Goal: Task Accomplishment & Management: Complete application form

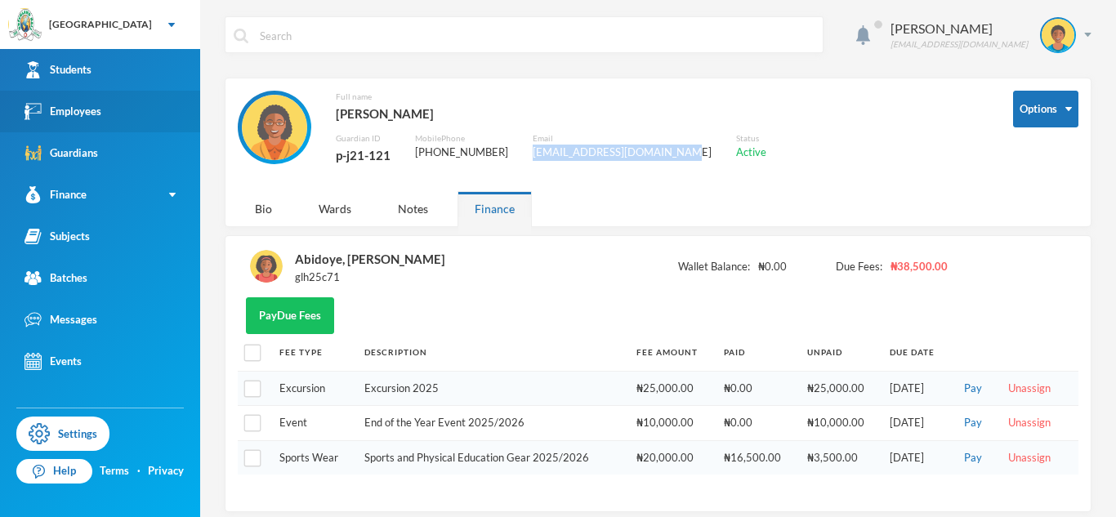
click at [145, 107] on link "Employees" at bounding box center [100, 112] width 200 height 42
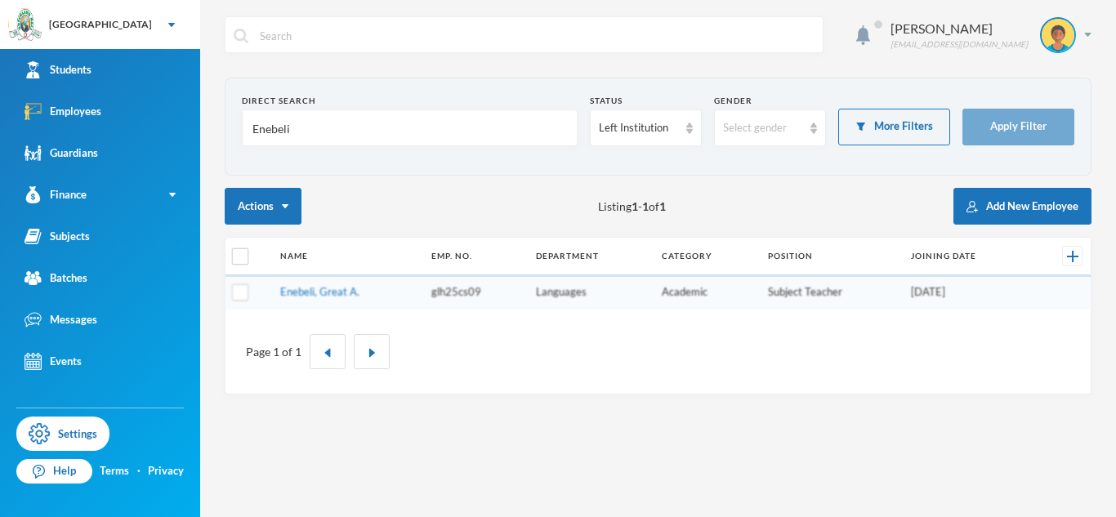
click at [279, 129] on input "Enebeli" at bounding box center [410, 128] width 318 height 37
click at [665, 138] on div "Left Institution" at bounding box center [646, 128] width 112 height 37
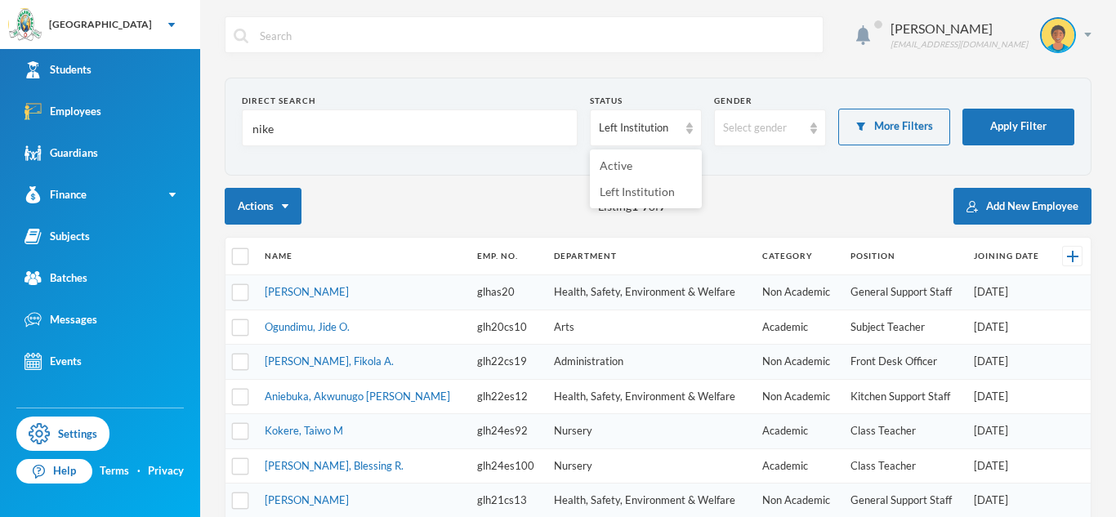
click at [400, 199] on div "Actions Listing 1 - 7 of 7 Add New Employee" at bounding box center [658, 206] width 867 height 37
click at [256, 134] on input "nike" at bounding box center [410, 128] width 318 height 37
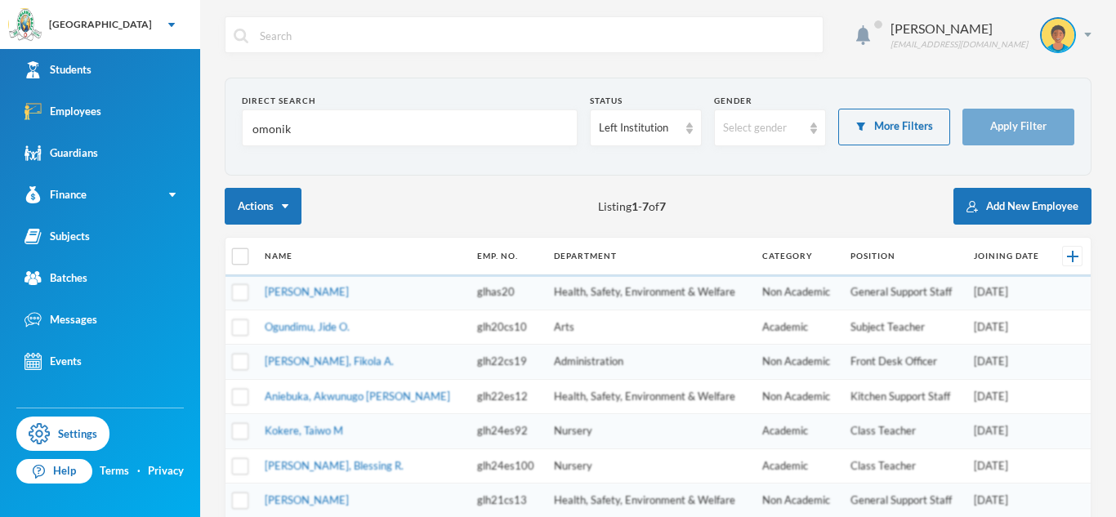
type input "omonike"
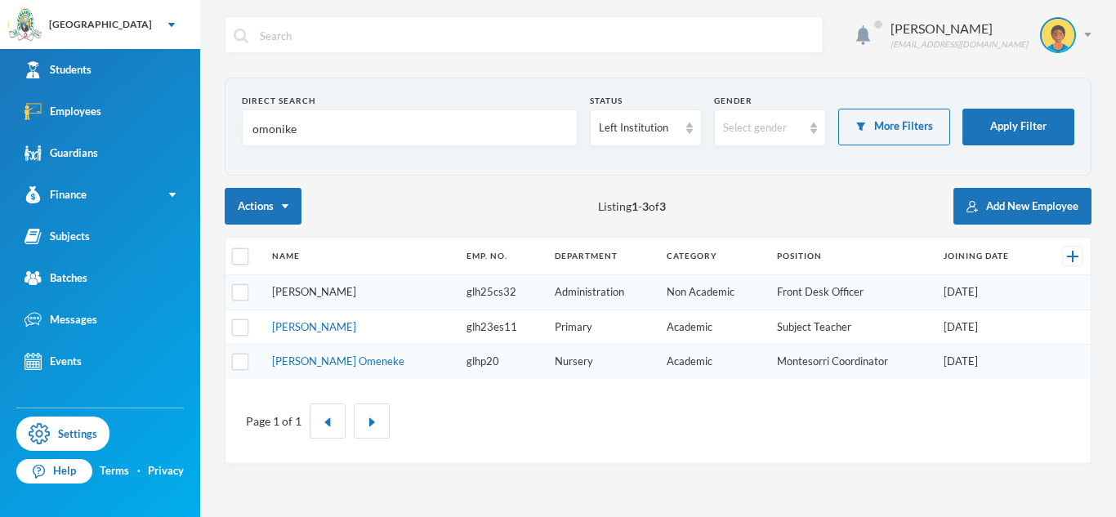
click at [329, 296] on link "Asaolu, Omonike S." at bounding box center [314, 291] width 84 height 13
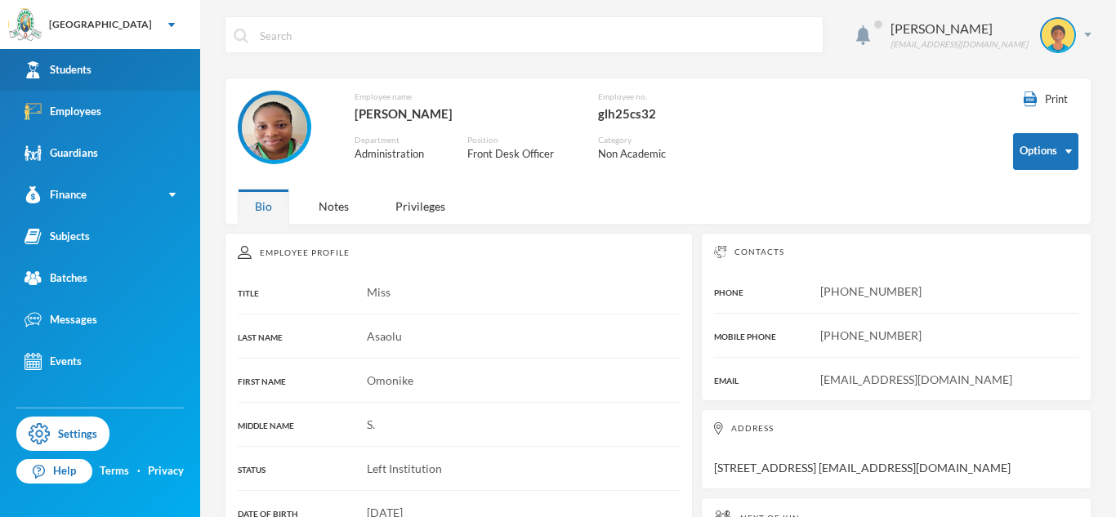
click at [160, 72] on link "Students" at bounding box center [100, 70] width 200 height 42
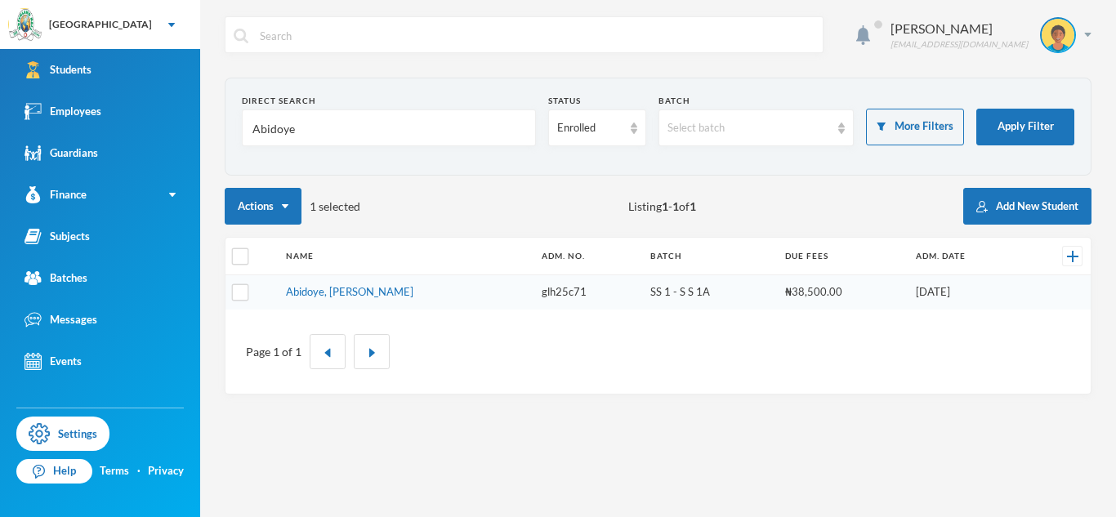
click at [285, 130] on input "Abidoye" at bounding box center [389, 128] width 276 height 37
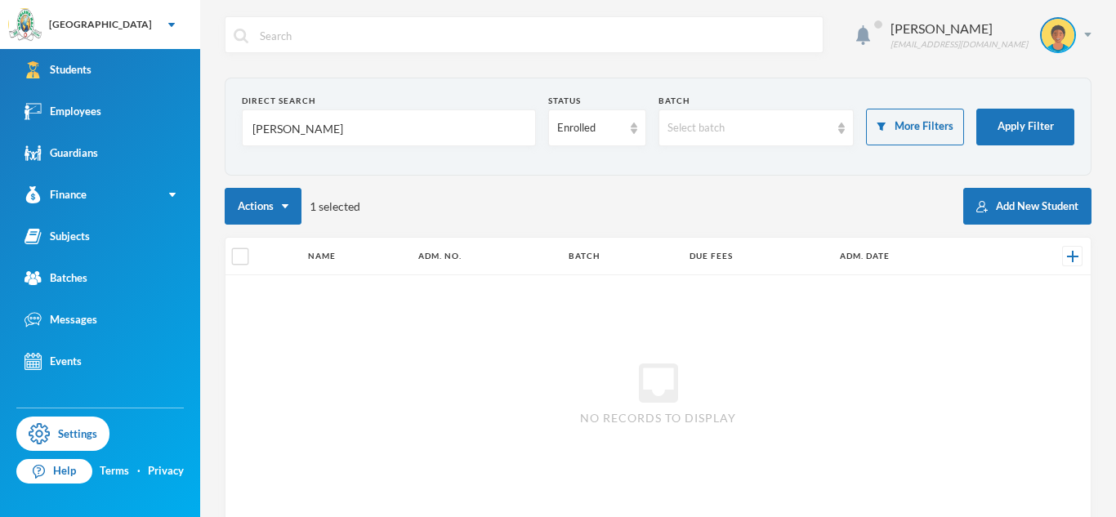
type input "john"
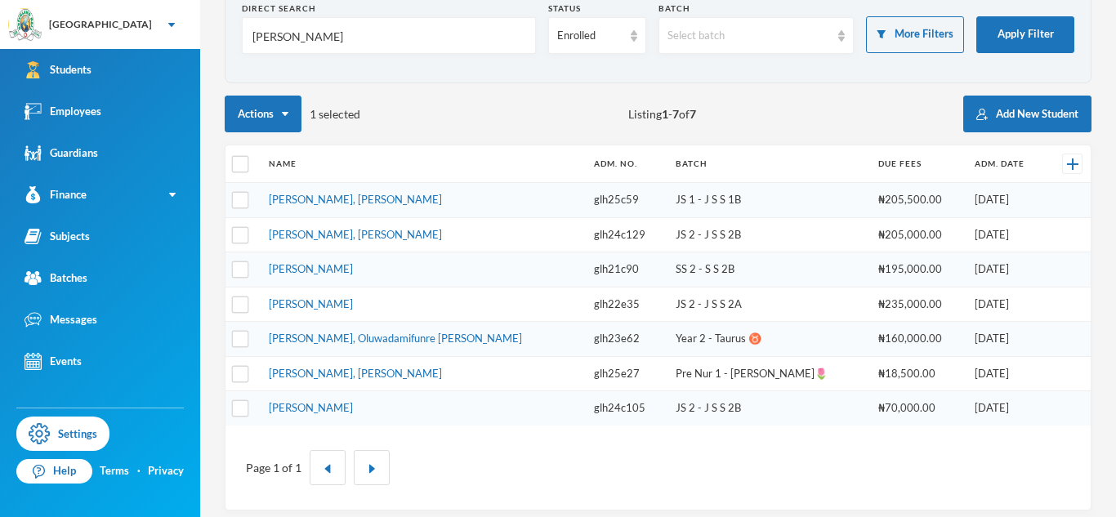
scroll to position [85, 0]
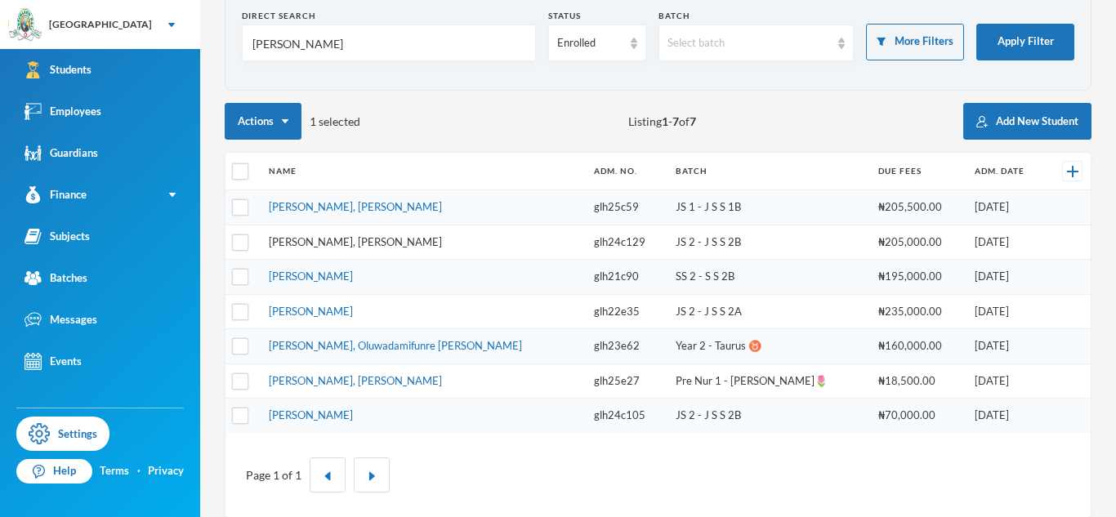
click at [322, 244] on link "John, Kendra Ngozi" at bounding box center [355, 241] width 173 height 13
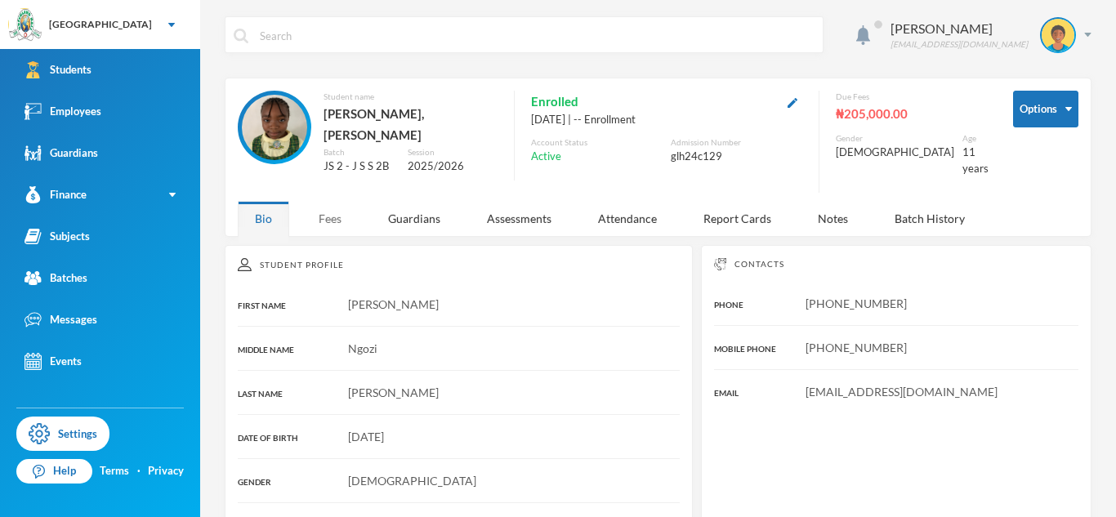
click at [328, 218] on div "Fees" at bounding box center [330, 218] width 57 height 35
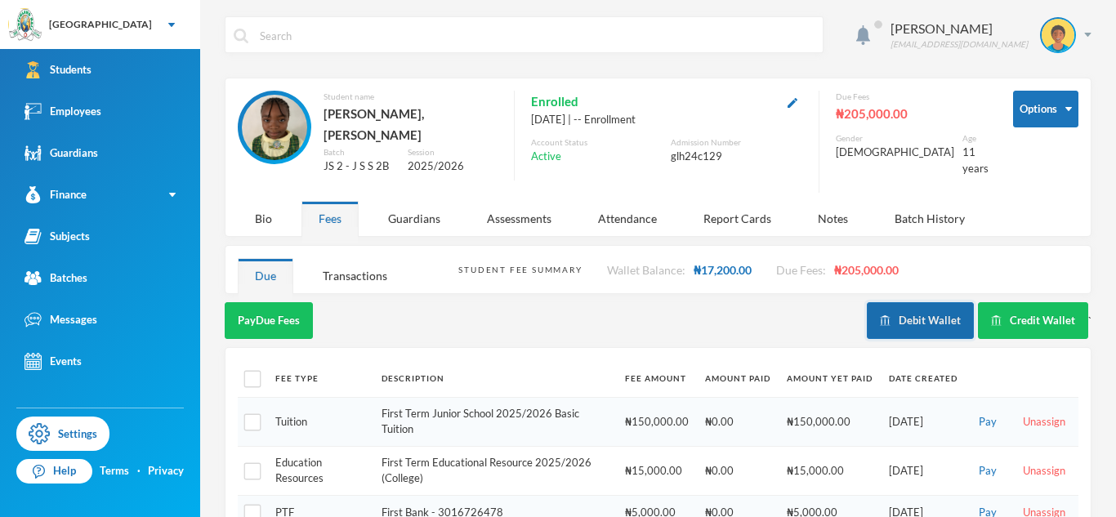
click at [904, 317] on button "Debit Wallet" at bounding box center [920, 320] width 107 height 37
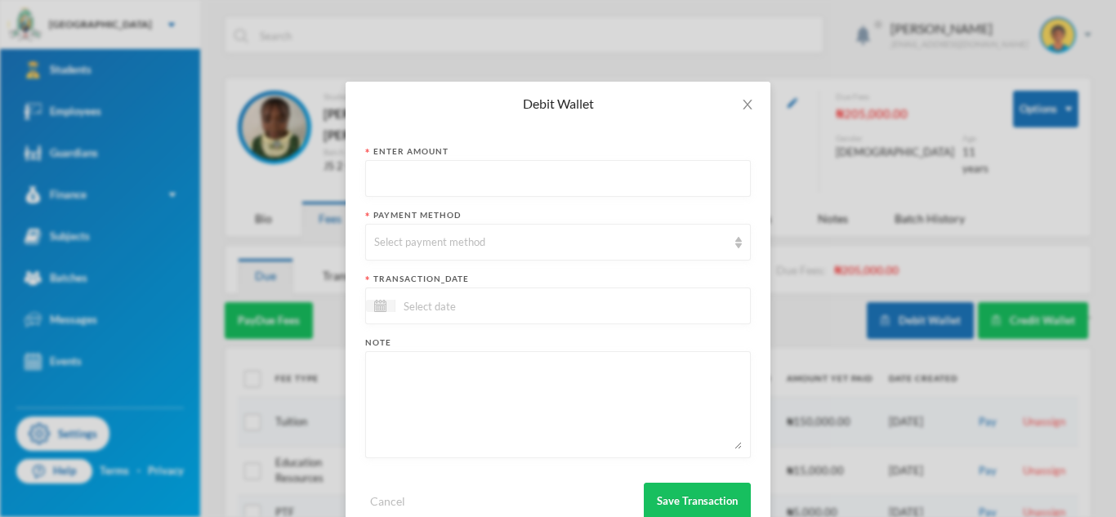
click at [512, 181] on input "text" at bounding box center [558, 179] width 368 height 37
type input "5000"
click at [478, 226] on div "Select payment method" at bounding box center [558, 242] width 386 height 37
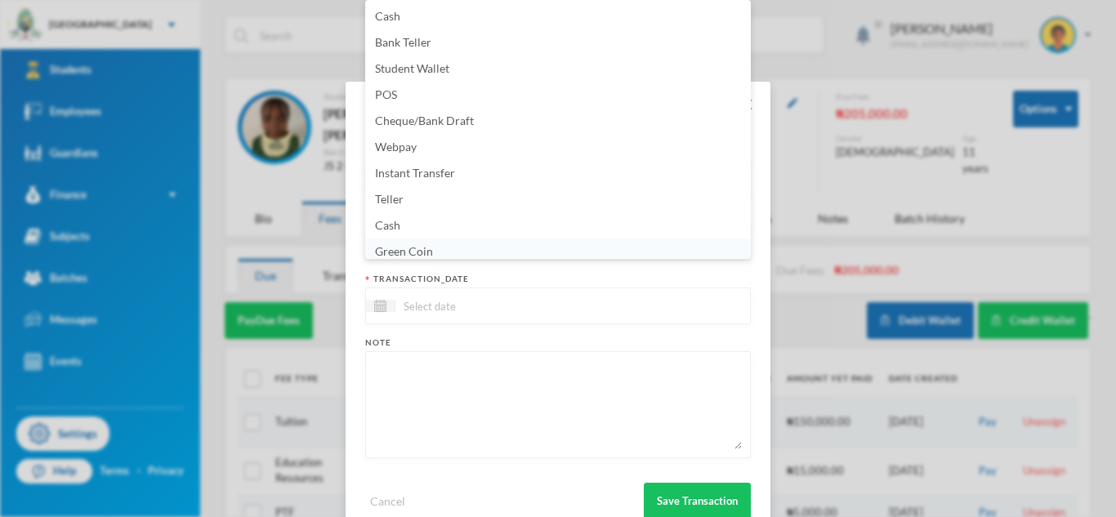
scroll to position [6, 0]
click at [465, 242] on li "Green Coin" at bounding box center [558, 246] width 386 height 26
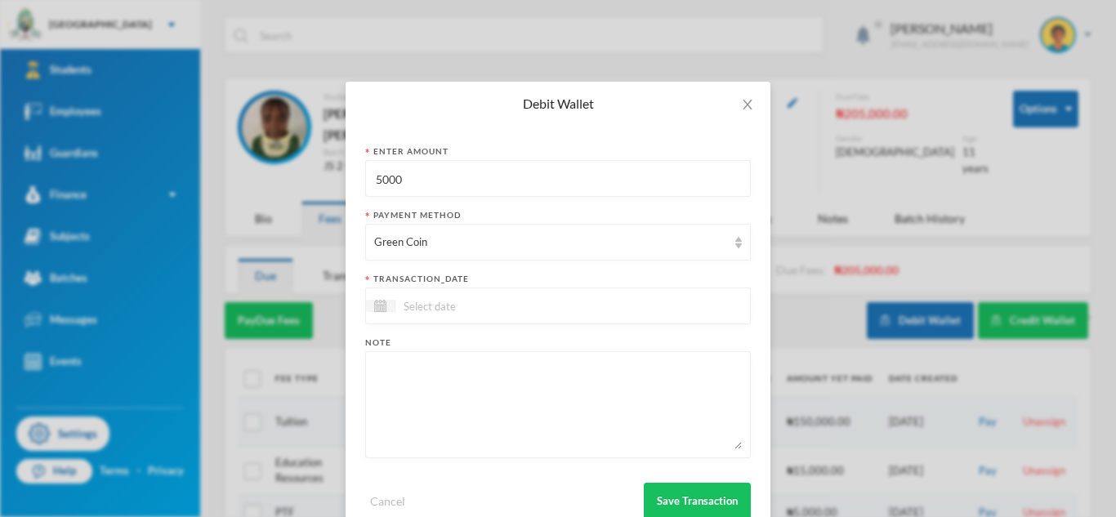
click at [437, 312] on input at bounding box center [464, 306] width 137 height 19
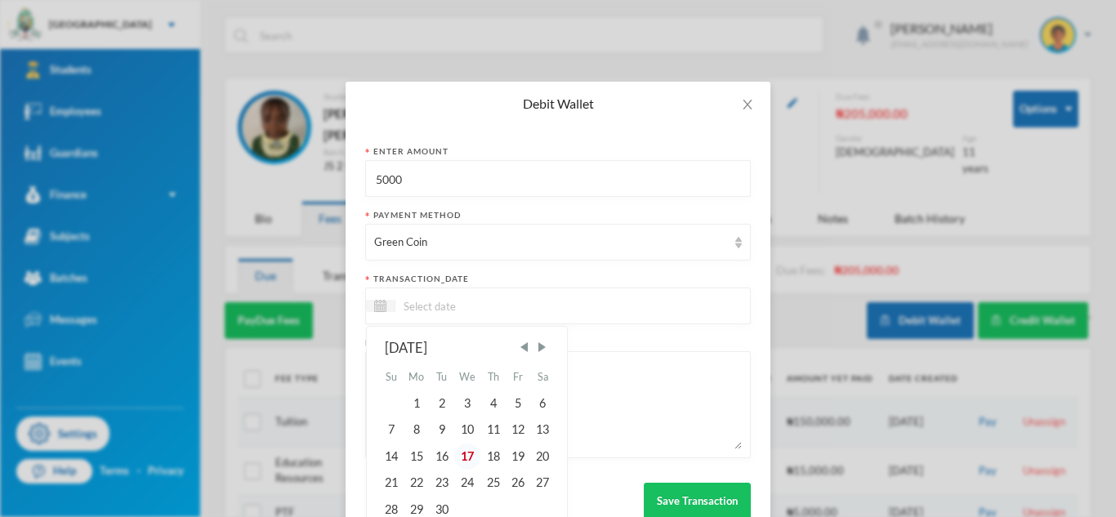
click at [464, 458] on div "17" at bounding box center [467, 457] width 27 height 26
type input "[DATE]"
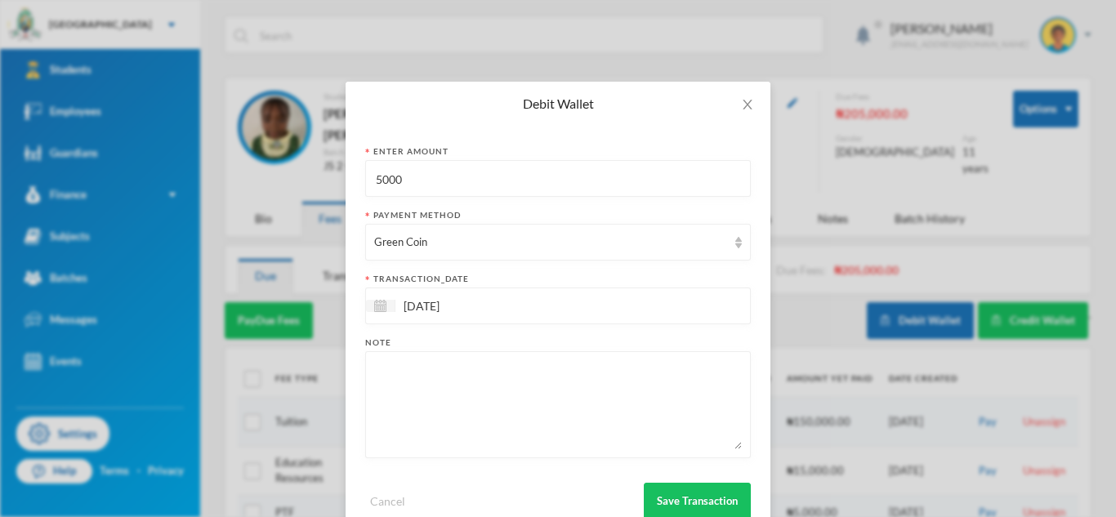
click at [448, 395] on textarea at bounding box center [558, 404] width 368 height 89
click at [396, 372] on textarea "Five 40Lvs Exercise Books" at bounding box center [558, 404] width 368 height 89
type textarea "Ten 40Lvs Exercise Books"
click at [674, 495] on button "Save Transaction" at bounding box center [697, 501] width 107 height 37
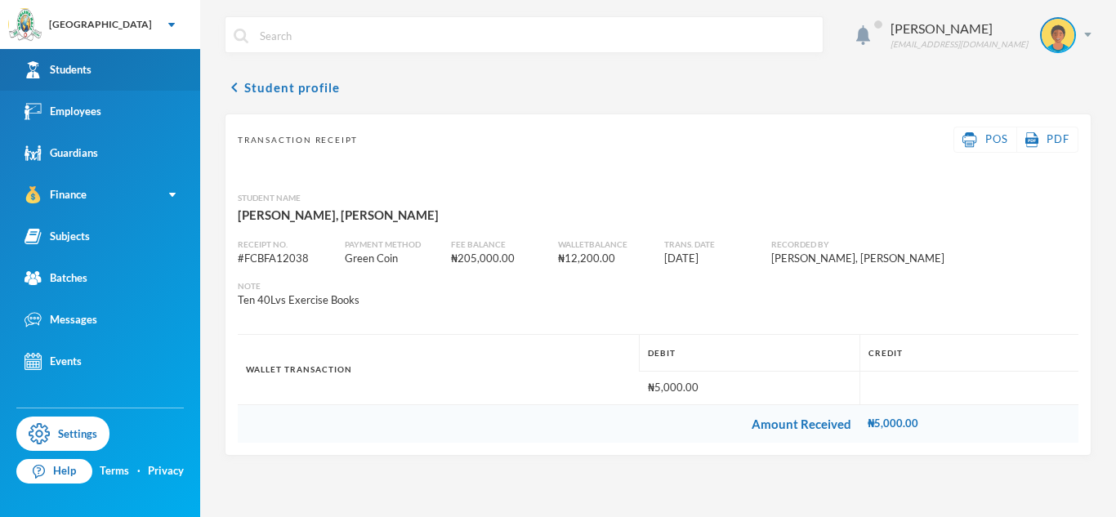
click at [133, 83] on link "Students" at bounding box center [100, 70] width 200 height 42
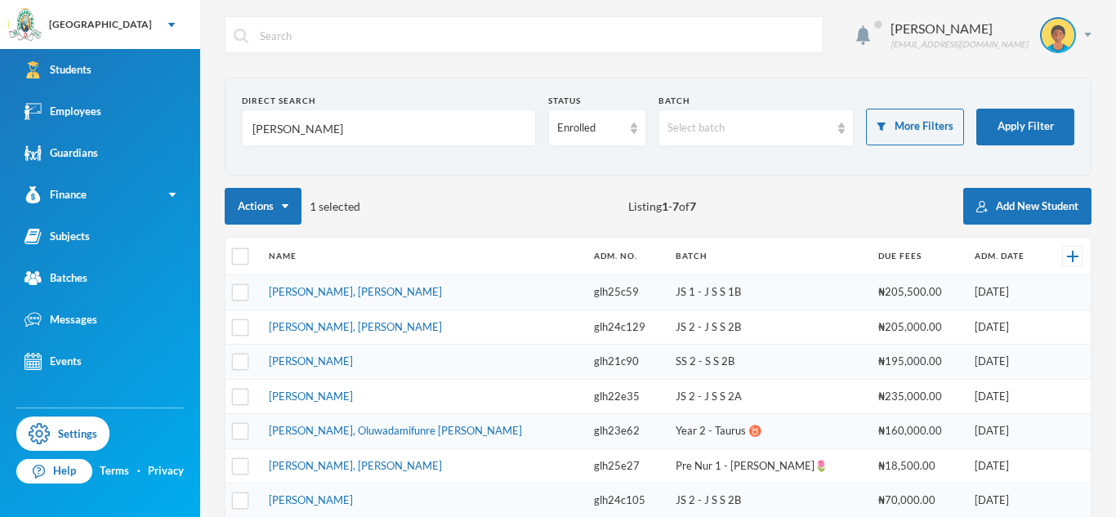
click at [265, 136] on input "john" at bounding box center [389, 128] width 276 height 37
type input "Dabira"
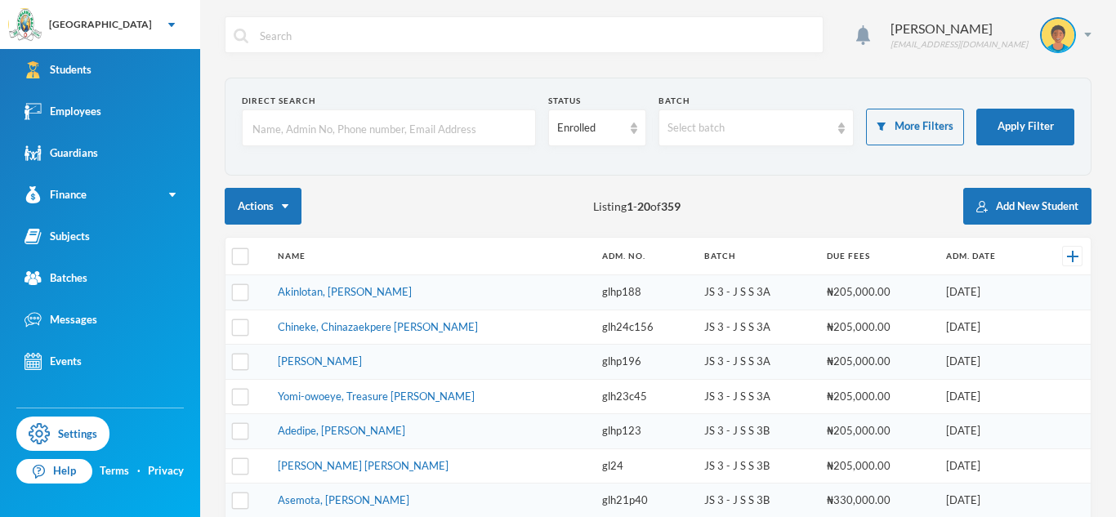
click at [338, 136] on input "text" at bounding box center [389, 128] width 276 height 37
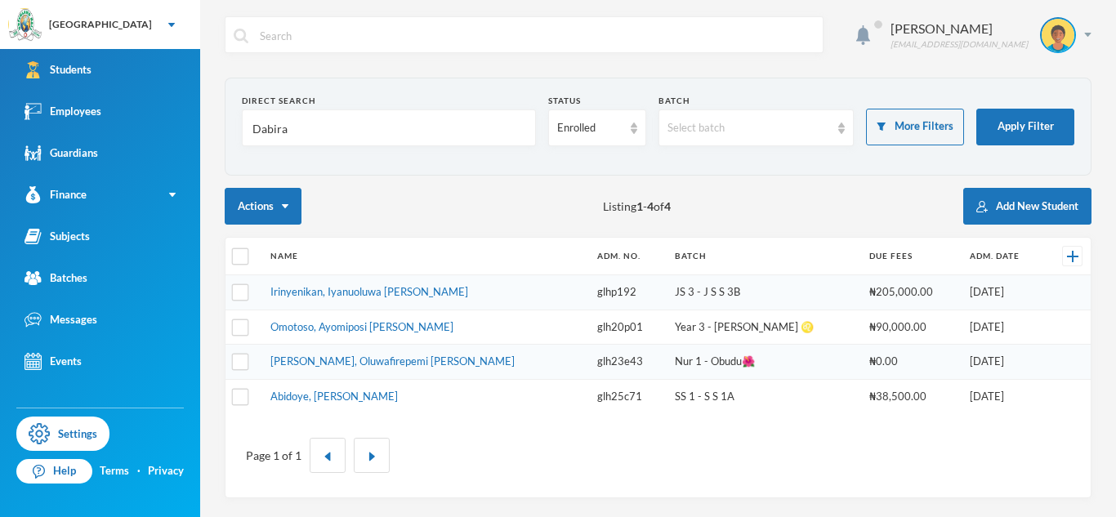
click at [270, 135] on input "Dabira" at bounding box center [389, 128] width 276 height 37
type input "Olajire"
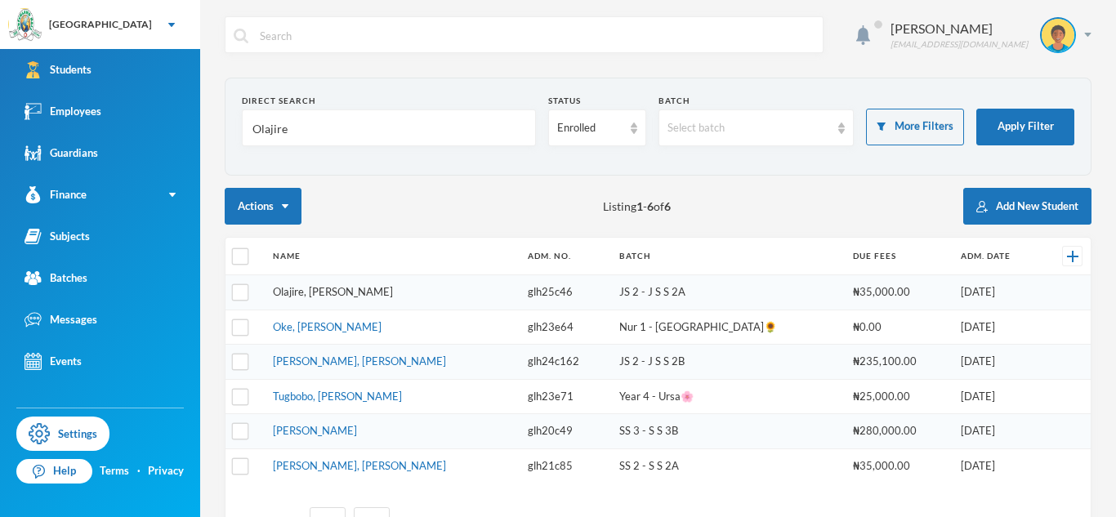
click at [350, 296] on link "Olajire, [PERSON_NAME]" at bounding box center [333, 291] width 120 height 13
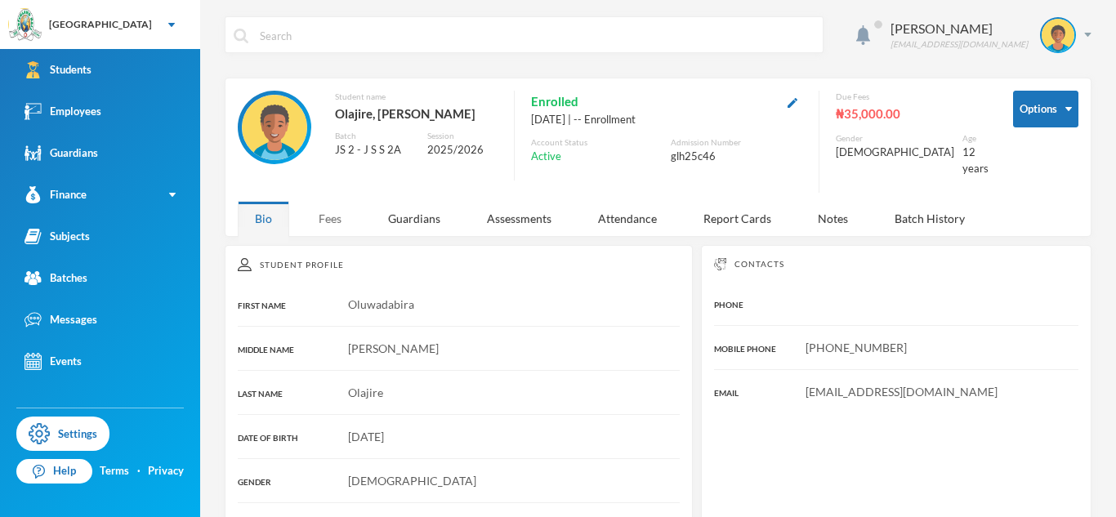
click at [337, 203] on div "Fees" at bounding box center [330, 218] width 57 height 35
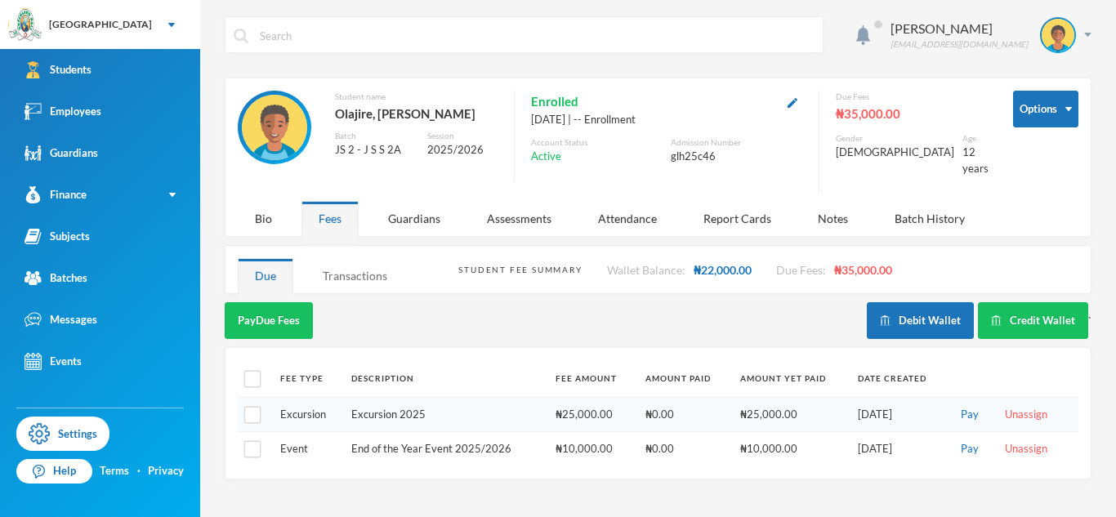
click at [363, 266] on div "Transactions" at bounding box center [355, 275] width 99 height 35
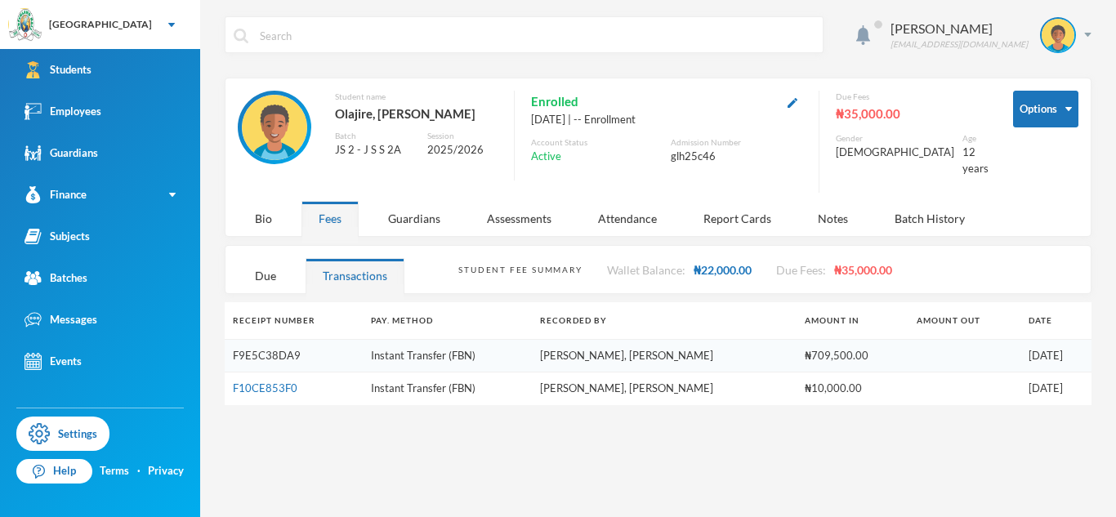
click at [274, 349] on link "F9E5C38DA9" at bounding box center [267, 355] width 68 height 13
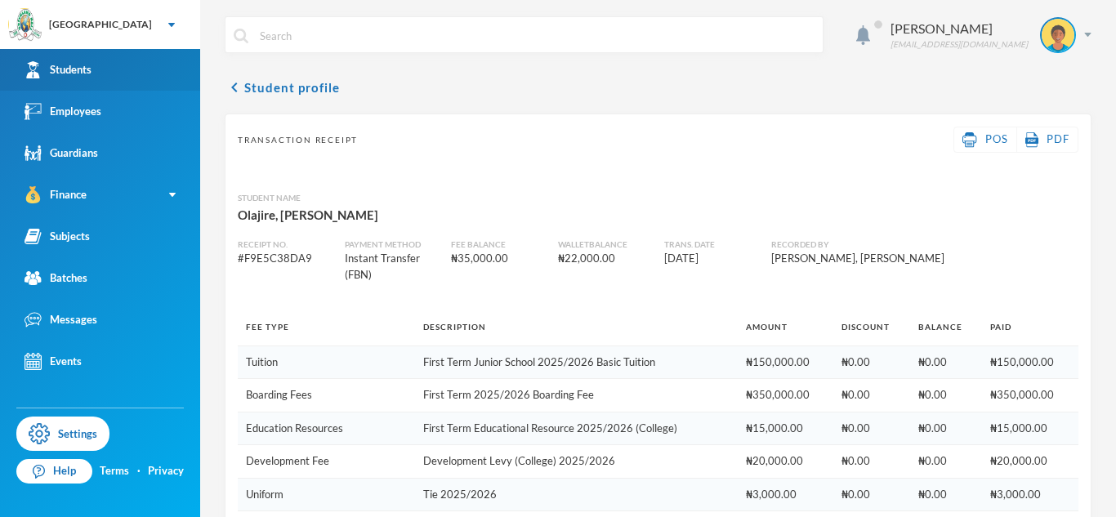
click at [106, 71] on link "Students" at bounding box center [100, 70] width 200 height 42
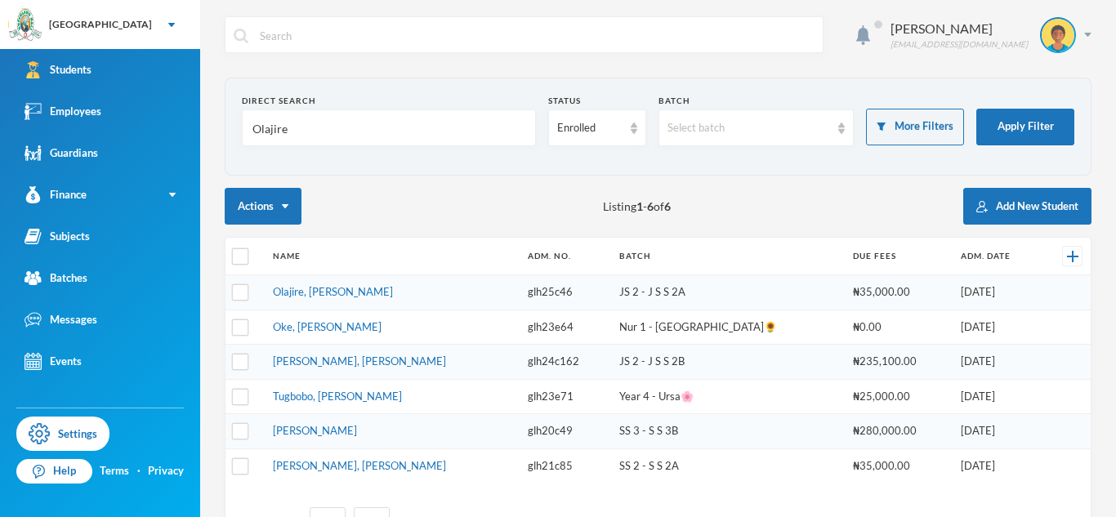
click at [260, 128] on input "Olajire" at bounding box center [389, 128] width 276 height 37
type input "[PERSON_NAME]"
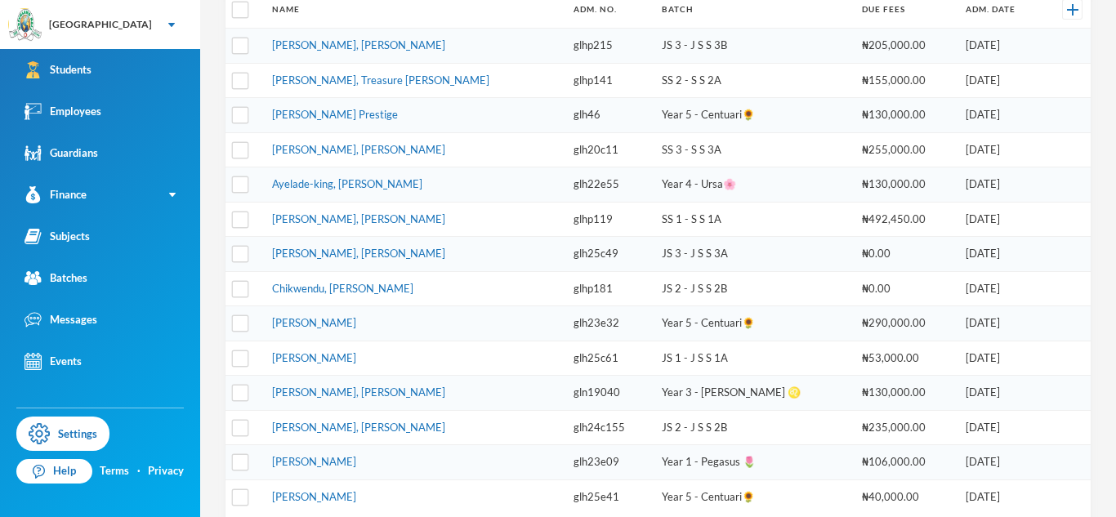
scroll to position [345, 0]
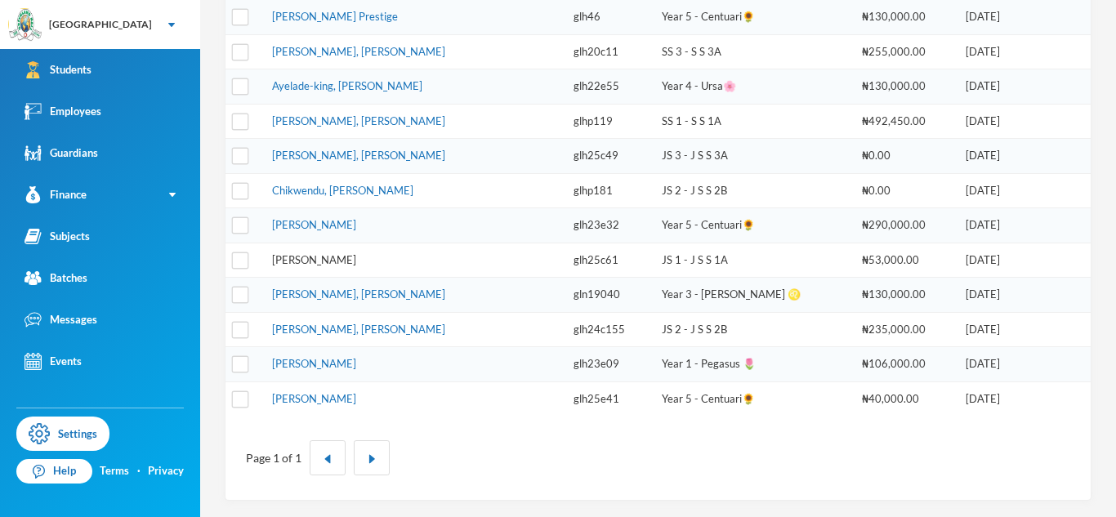
click at [291, 255] on link "[PERSON_NAME]" at bounding box center [314, 259] width 84 height 13
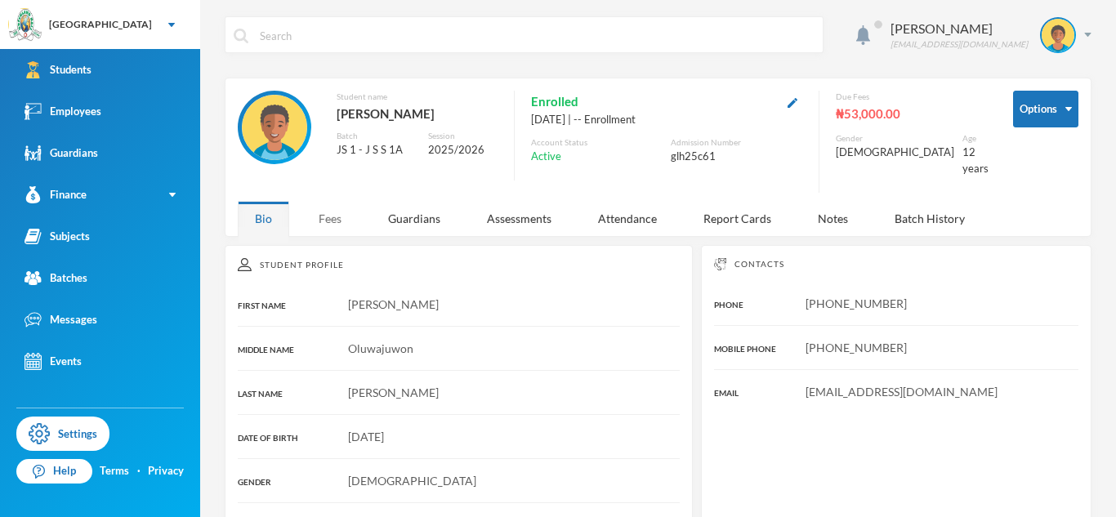
click at [330, 212] on div "Fees" at bounding box center [330, 218] width 57 height 35
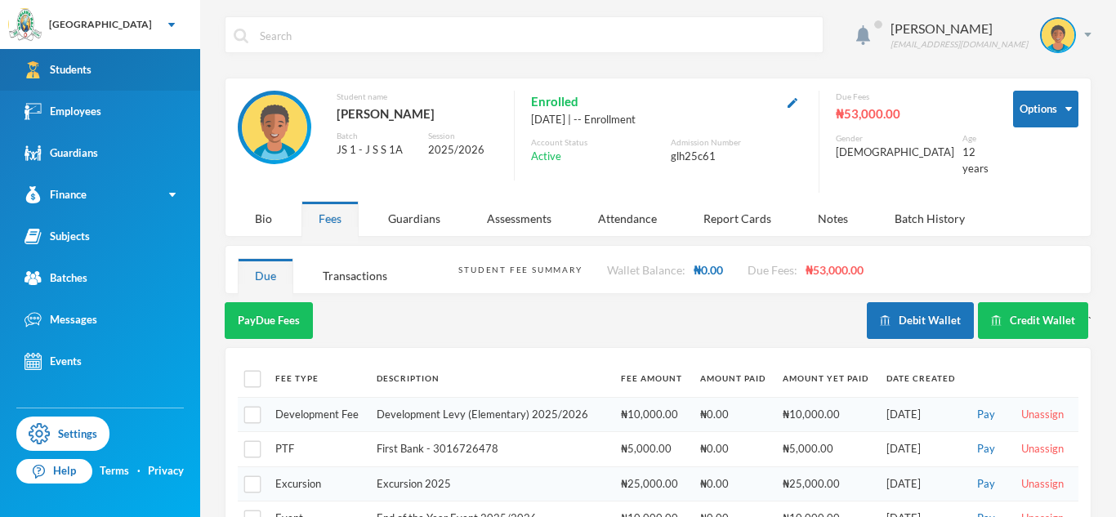
click at [190, 66] on link "Students" at bounding box center [100, 70] width 200 height 42
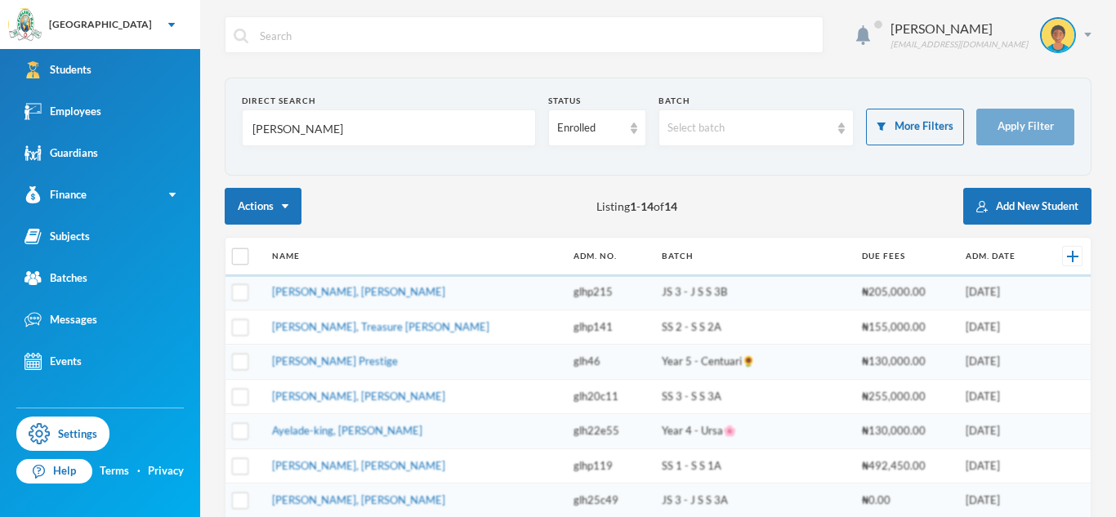
click at [274, 127] on input "[PERSON_NAME]" at bounding box center [389, 128] width 276 height 37
type input "amirat"
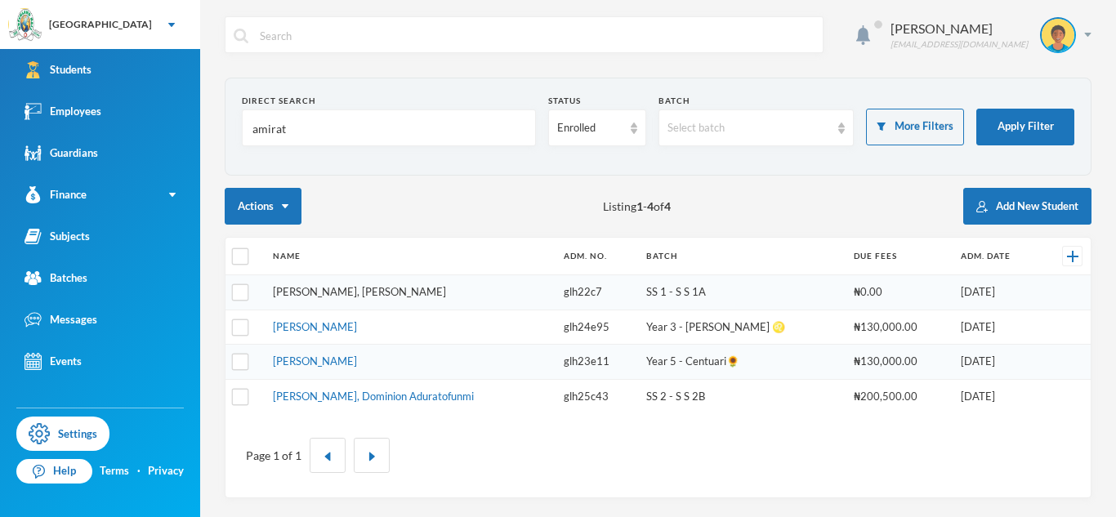
click at [309, 290] on link "[PERSON_NAME], [PERSON_NAME]" at bounding box center [359, 291] width 173 height 13
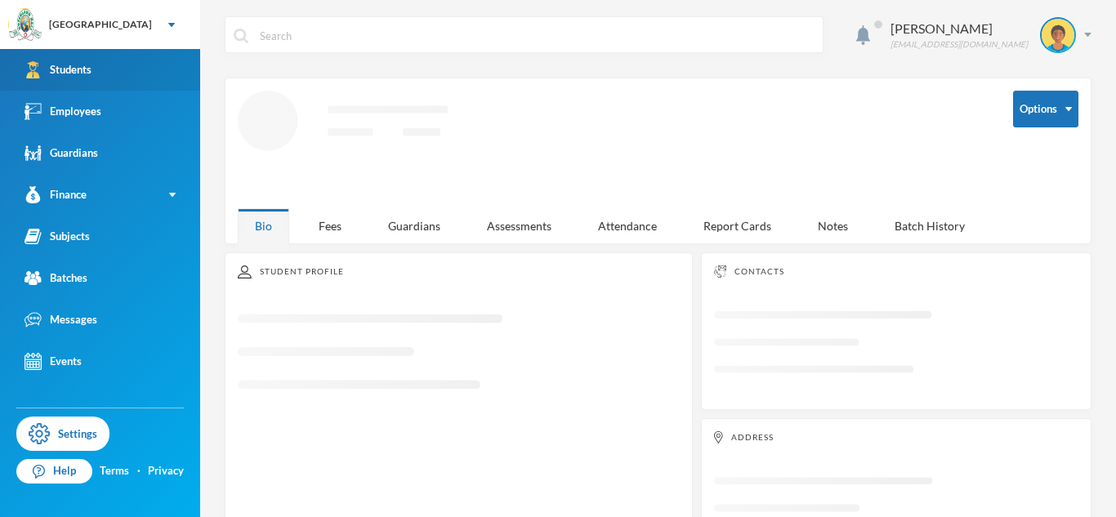
click at [145, 70] on link "Students" at bounding box center [100, 70] width 200 height 42
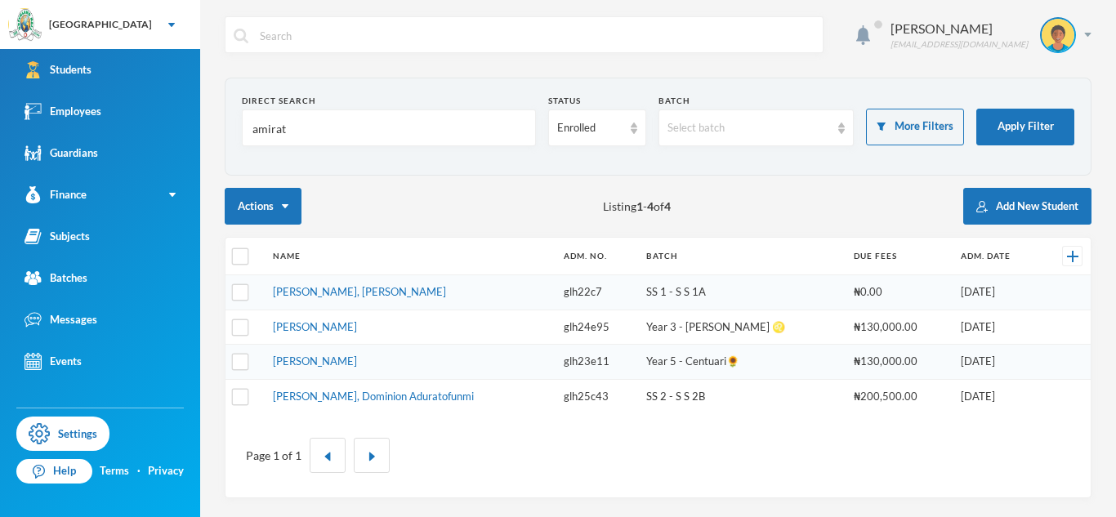
click at [266, 139] on input "amirat" at bounding box center [389, 128] width 276 height 37
type input "[PERSON_NAME]"
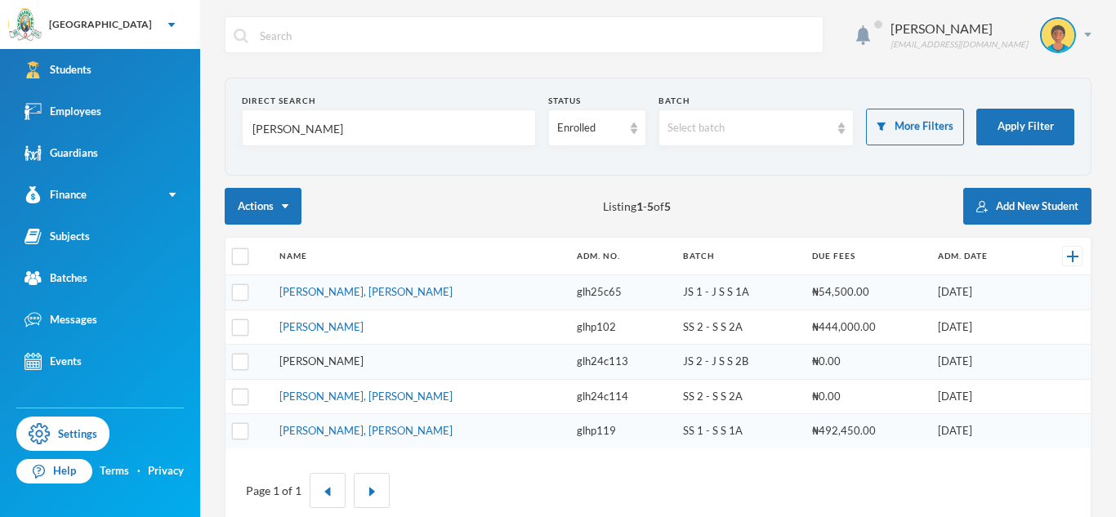
click at [364, 363] on link "[PERSON_NAME]" at bounding box center [321, 361] width 84 height 13
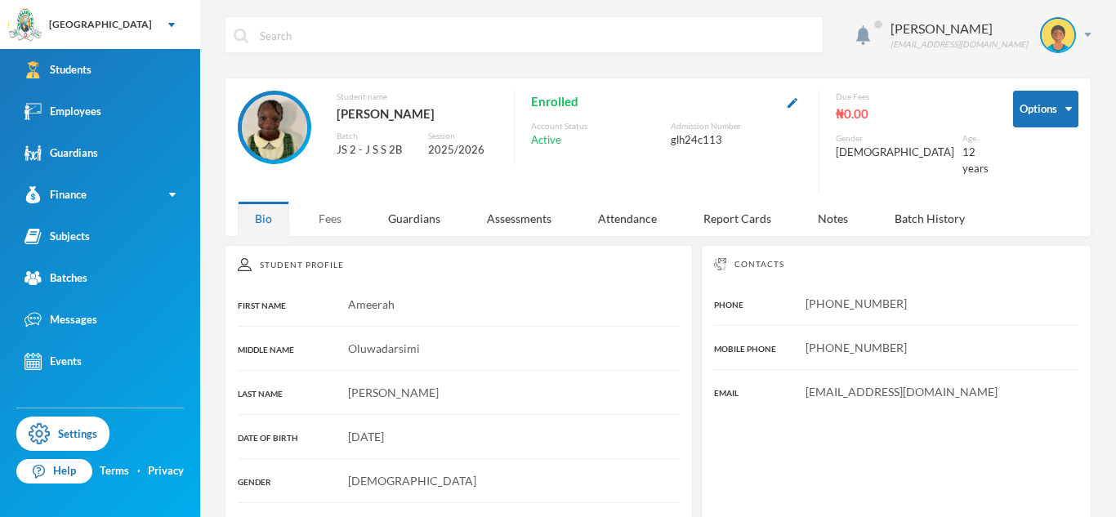
click at [327, 217] on div "Fees" at bounding box center [330, 218] width 57 height 35
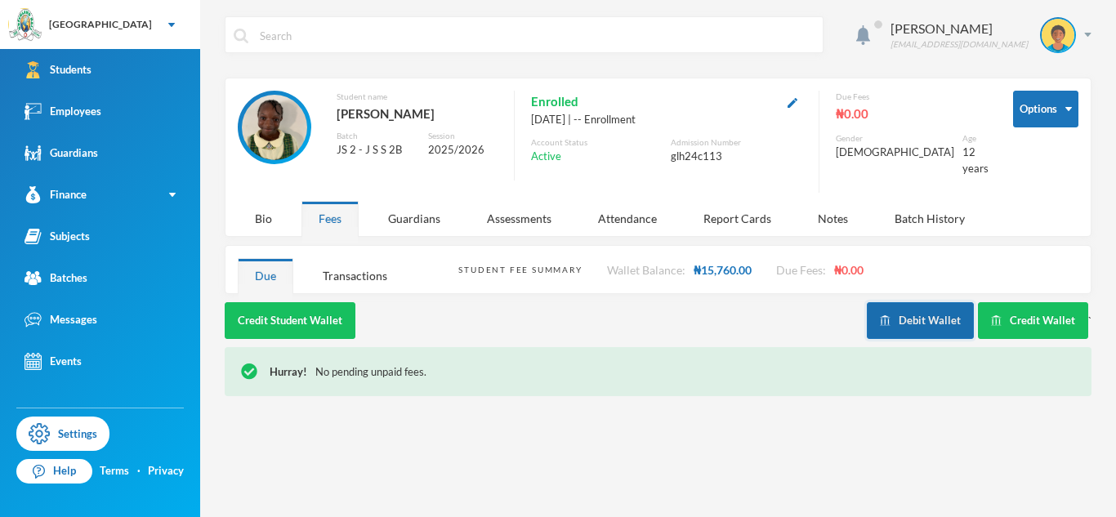
click at [910, 317] on button "Debit Wallet" at bounding box center [920, 320] width 107 height 37
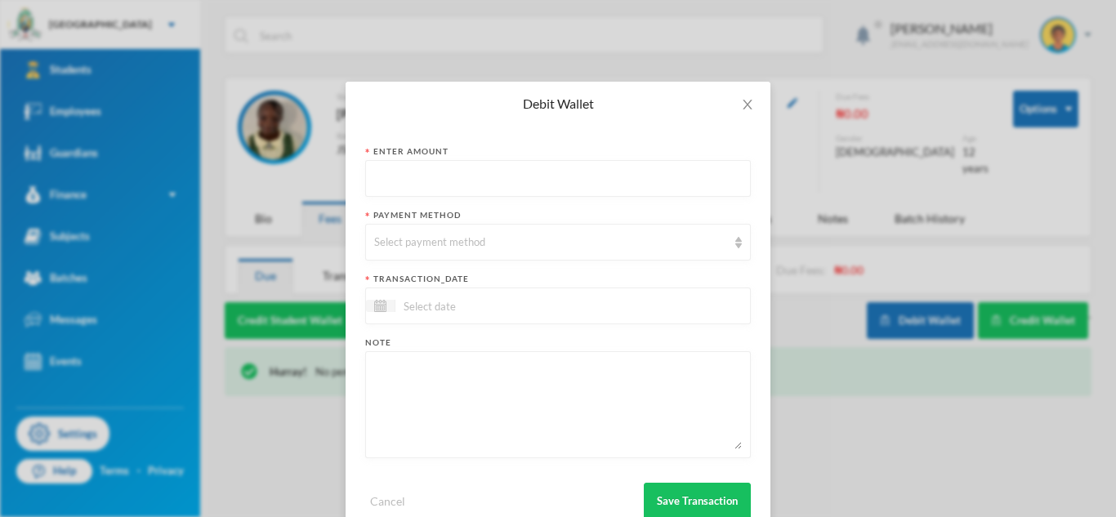
click at [517, 178] on input "text" at bounding box center [558, 179] width 368 height 37
type input "2500"
click at [549, 237] on div "Select payment method" at bounding box center [550, 243] width 353 height 16
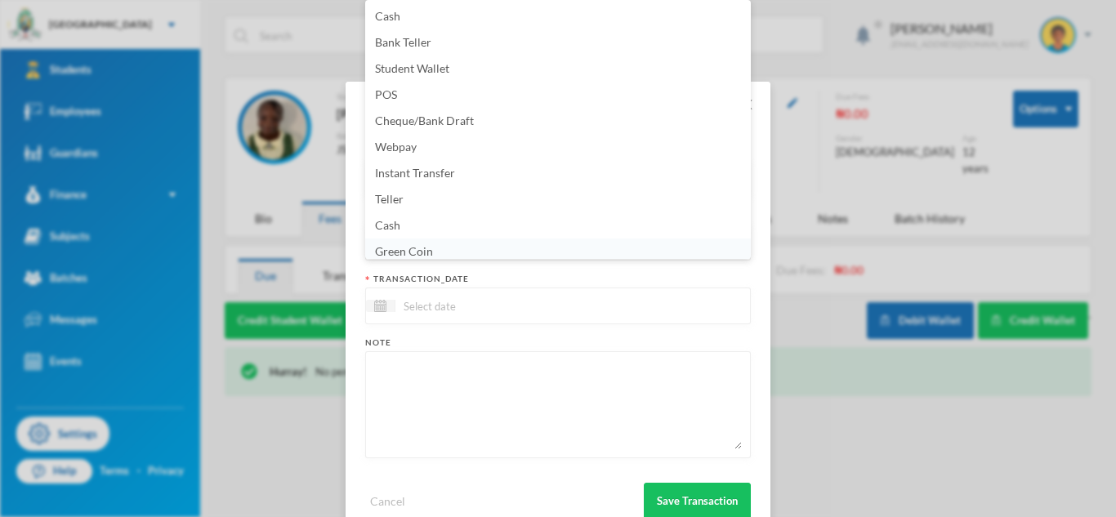
scroll to position [6, 0]
click at [502, 235] on li "Green Coin" at bounding box center [558, 246] width 386 height 26
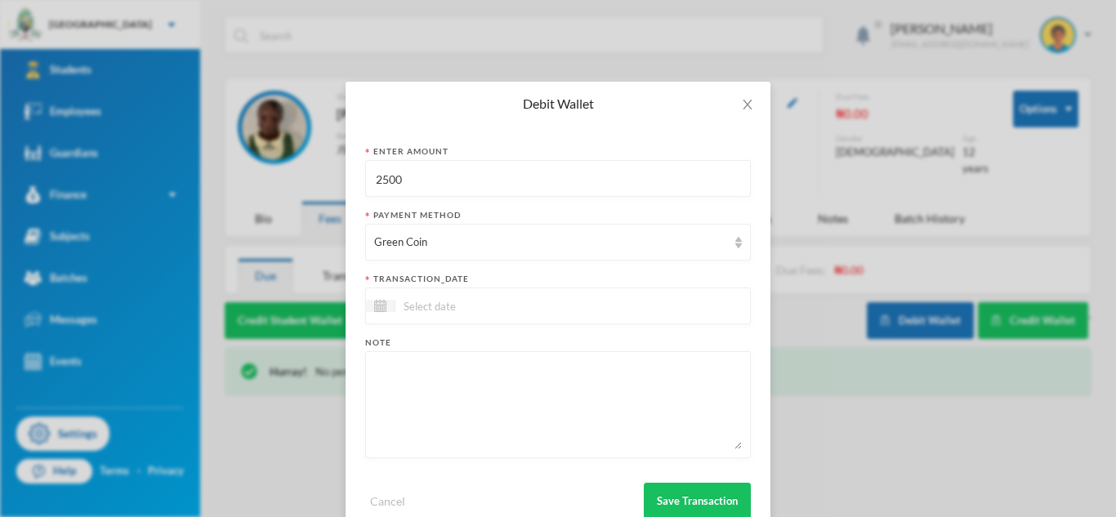
click at [504, 298] on input at bounding box center [464, 306] width 137 height 19
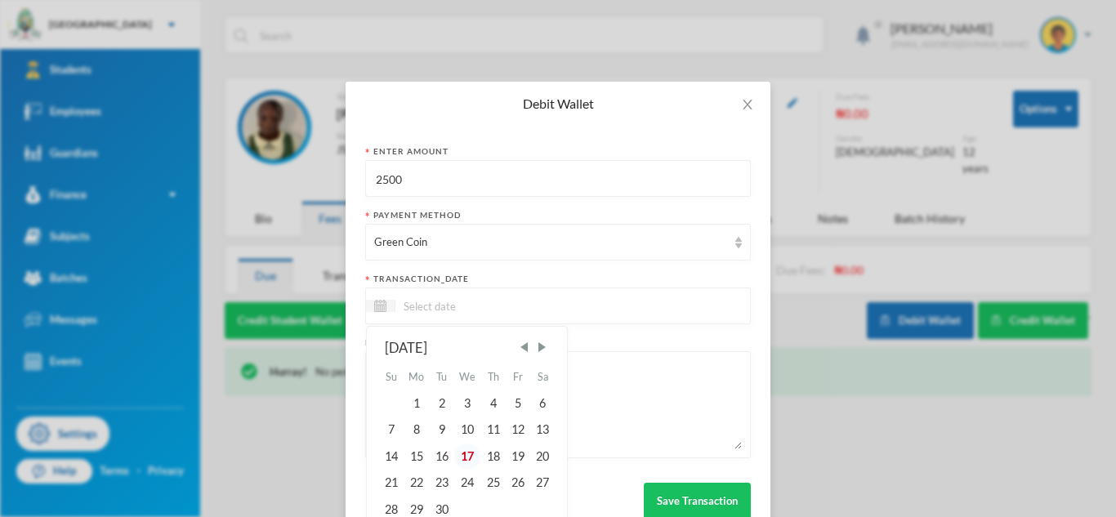
click at [467, 449] on div "17" at bounding box center [467, 457] width 27 height 26
type input "[DATE]"
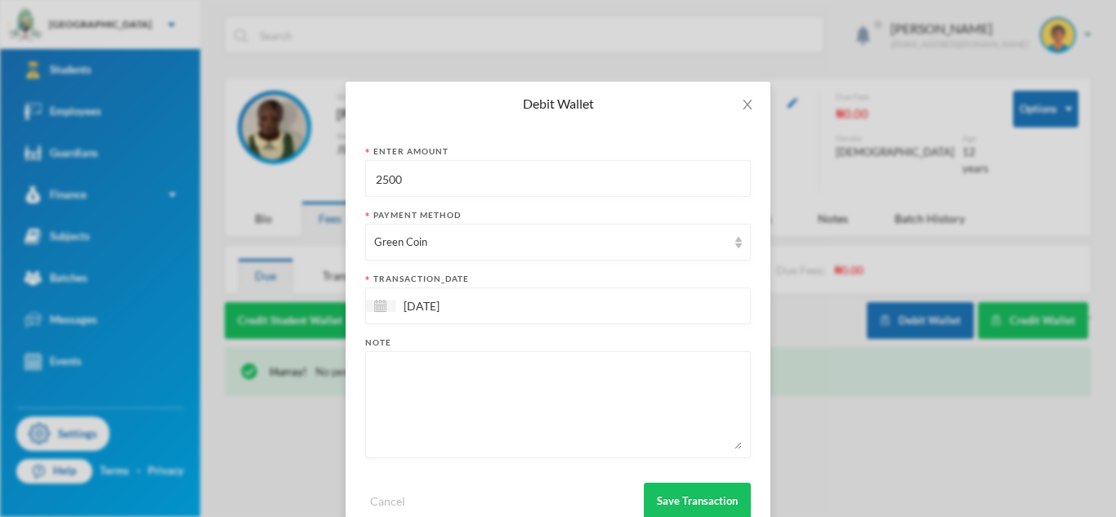
click at [434, 411] on textarea at bounding box center [558, 404] width 368 height 89
type textarea "Five 40Lvs Exercise Books"
click at [665, 502] on button "Save Transaction" at bounding box center [697, 501] width 107 height 37
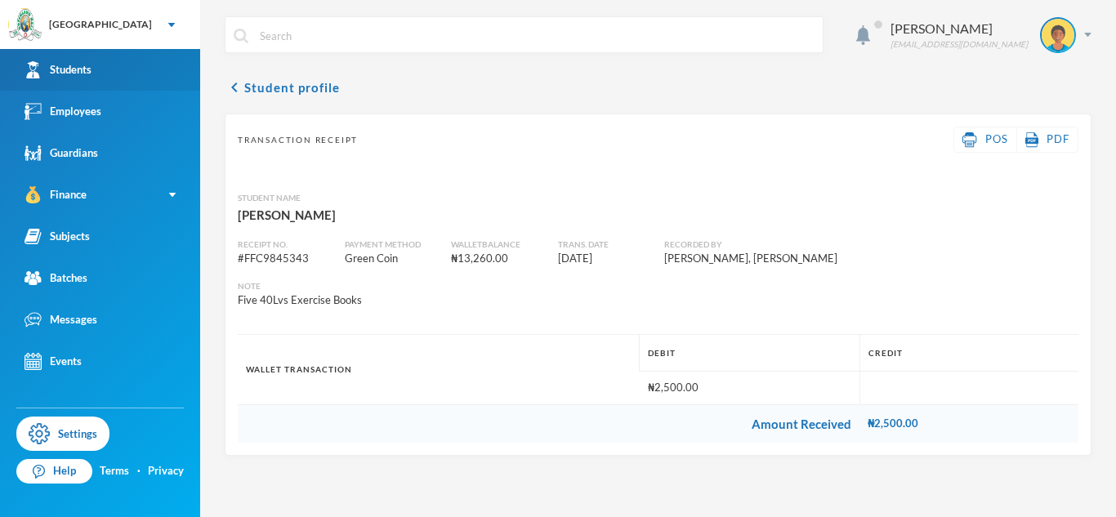
click at [162, 81] on link "Students" at bounding box center [100, 70] width 200 height 42
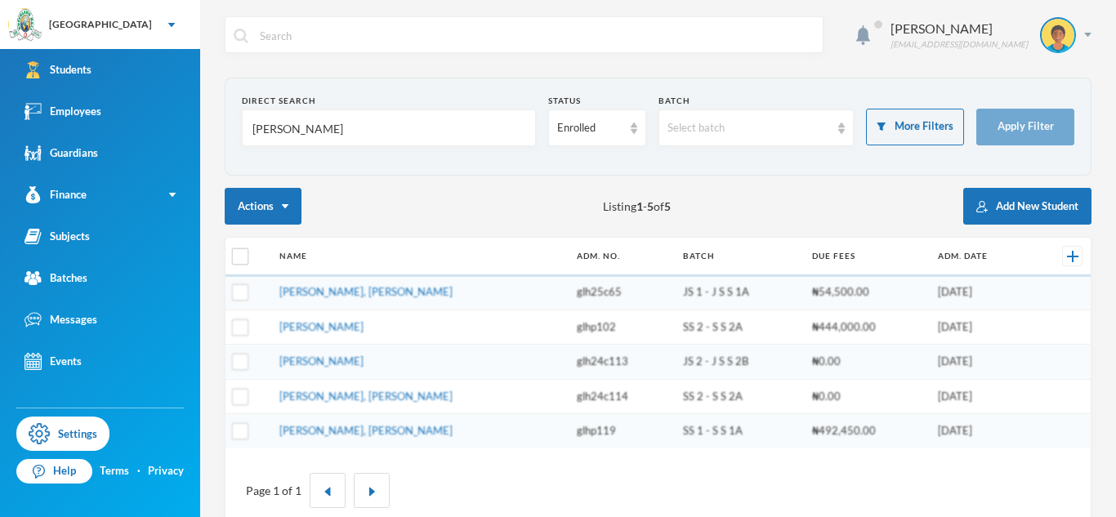
click at [281, 127] on input "[PERSON_NAME]" at bounding box center [389, 128] width 276 height 37
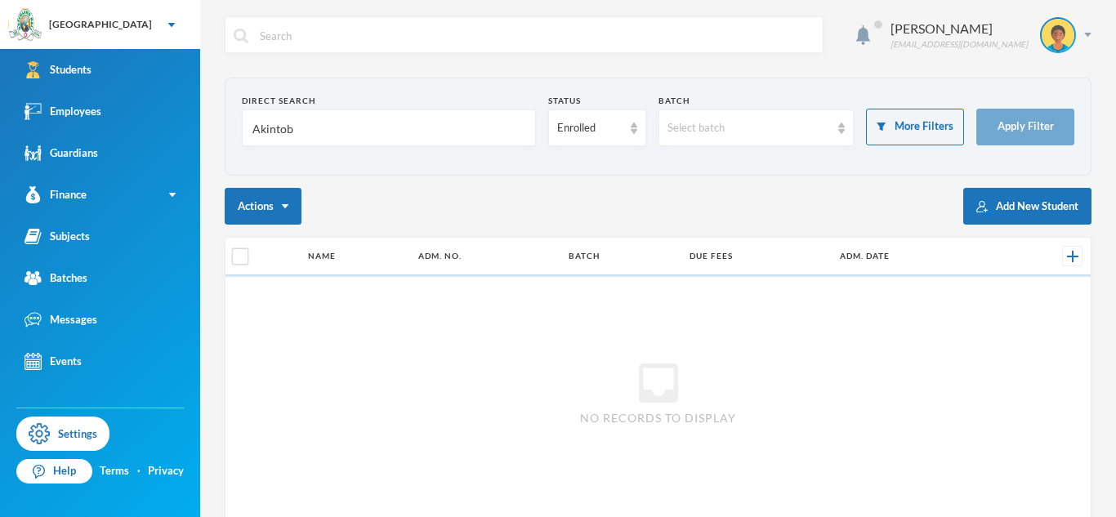
type input "Akintobi"
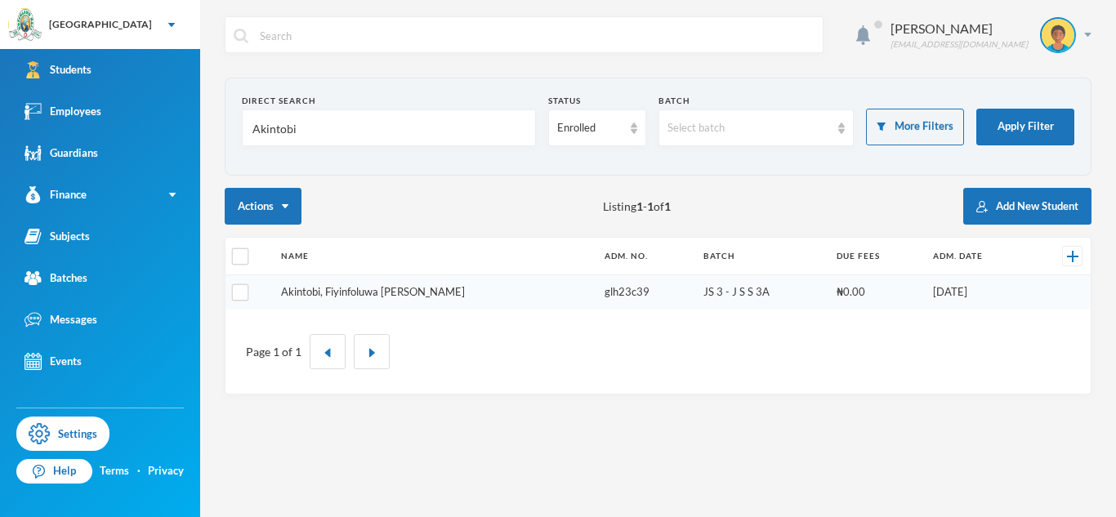
click at [329, 293] on link "Akintobi, Fiyinfoluwa [PERSON_NAME]" at bounding box center [373, 291] width 184 height 13
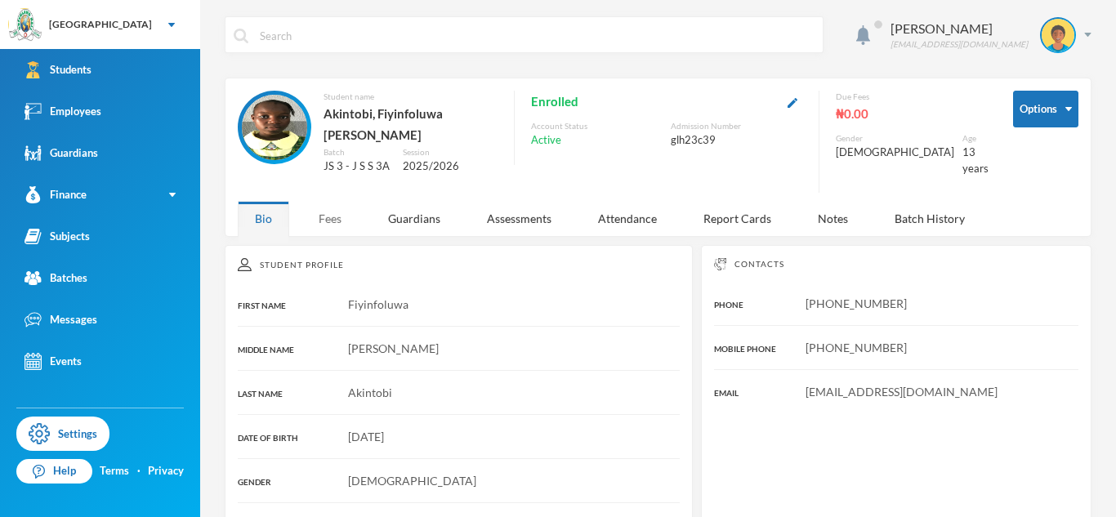
click at [329, 211] on div "Fees" at bounding box center [330, 218] width 57 height 35
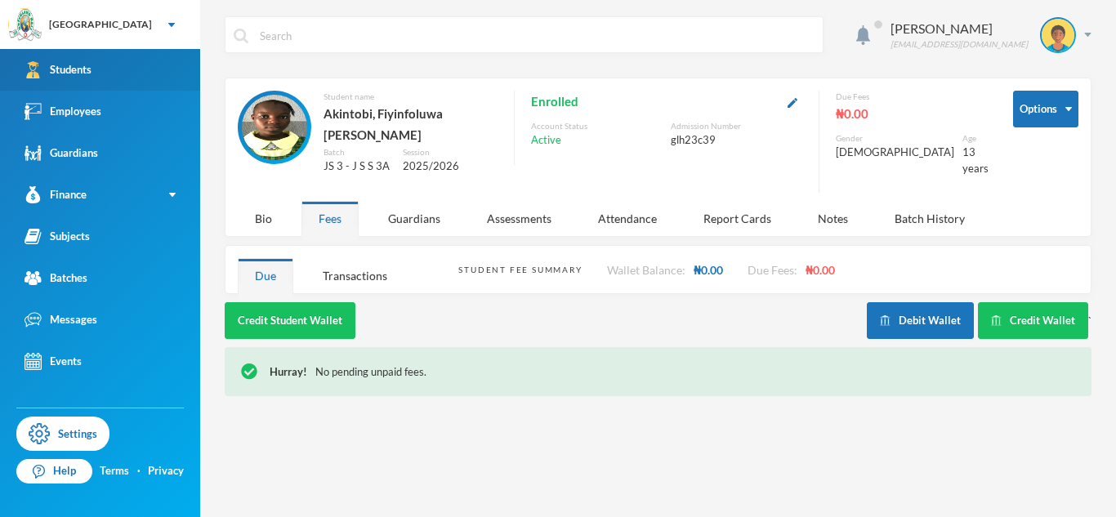
click at [122, 61] on link "Students" at bounding box center [100, 70] width 200 height 42
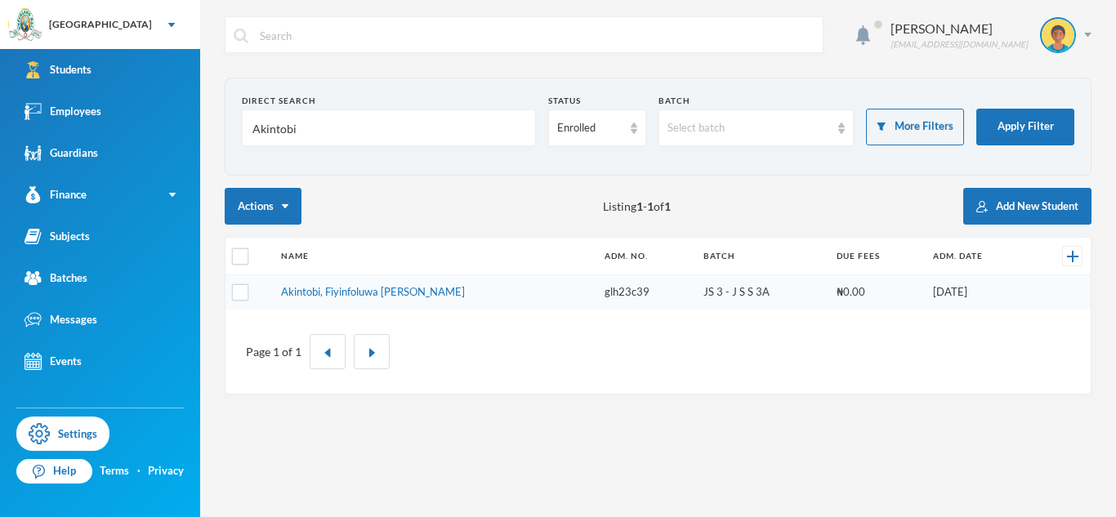
click at [279, 131] on input "Akintobi" at bounding box center [389, 128] width 276 height 37
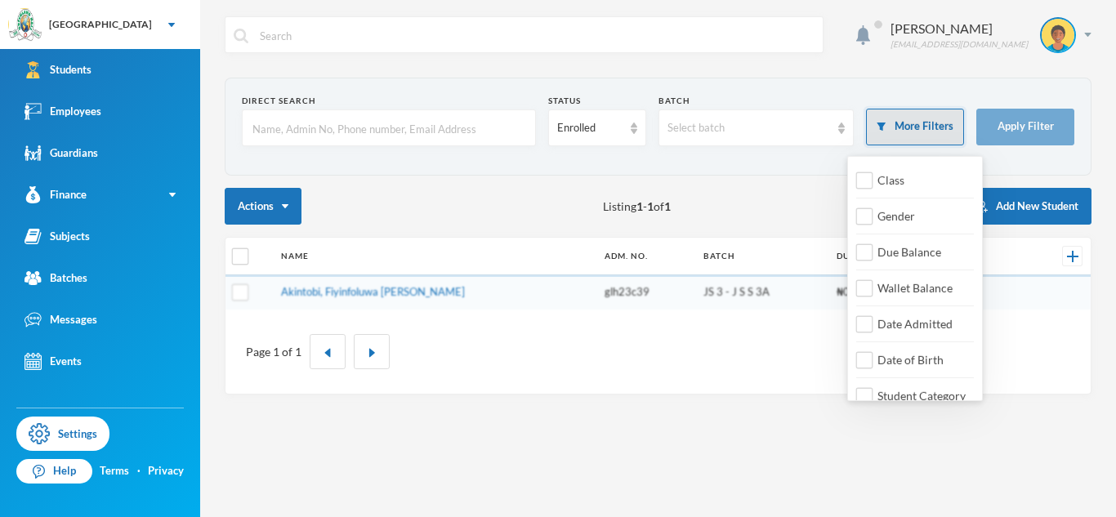
click at [939, 113] on button "More Filters" at bounding box center [915, 127] width 98 height 37
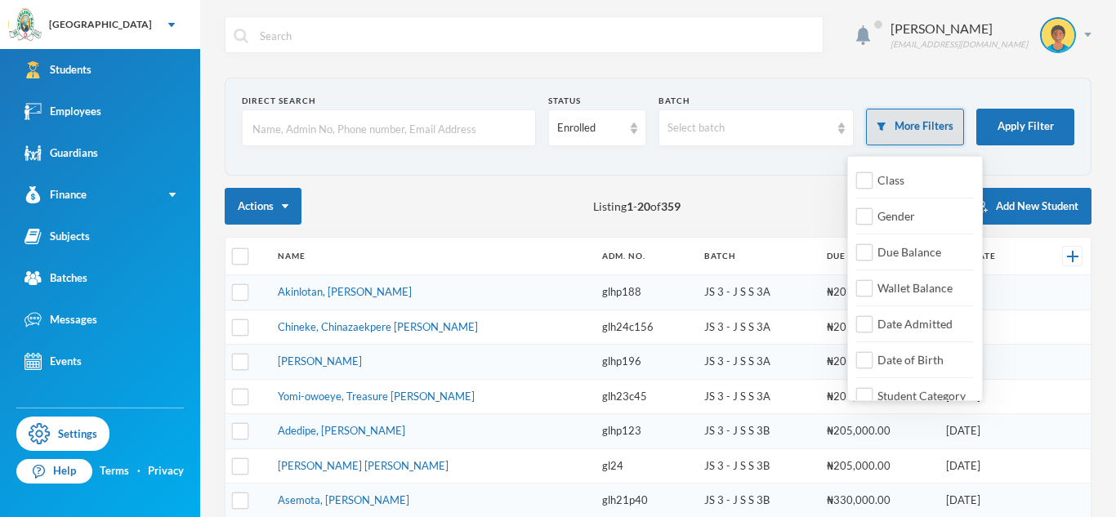
click at [915, 119] on button "More Filters" at bounding box center [915, 127] width 98 height 37
click at [884, 178] on span "Class" at bounding box center [891, 180] width 40 height 14
click at [874, 178] on input "Class" at bounding box center [864, 180] width 17 height 17
checkbox input "true"
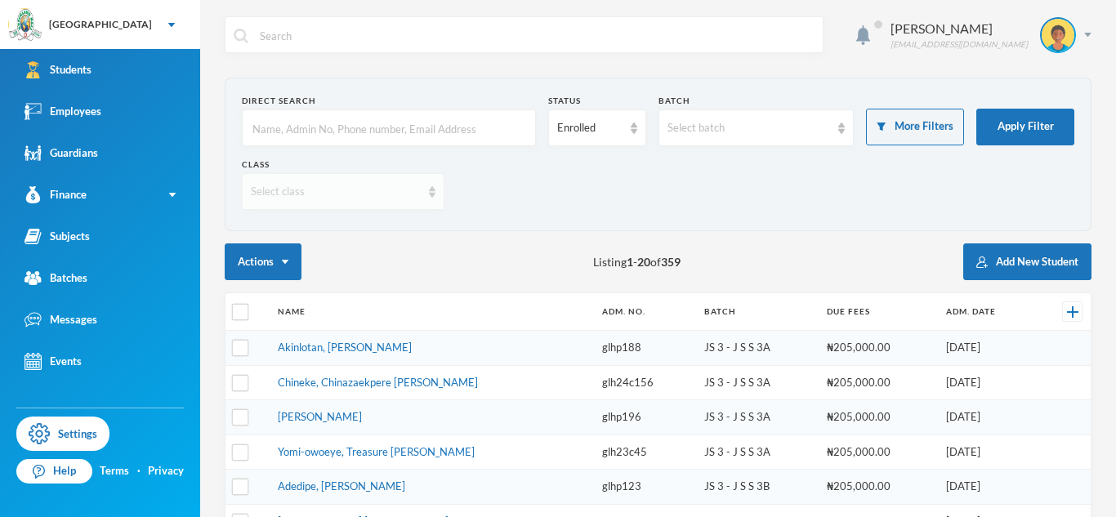
click at [426, 182] on div "Select class" at bounding box center [343, 191] width 203 height 37
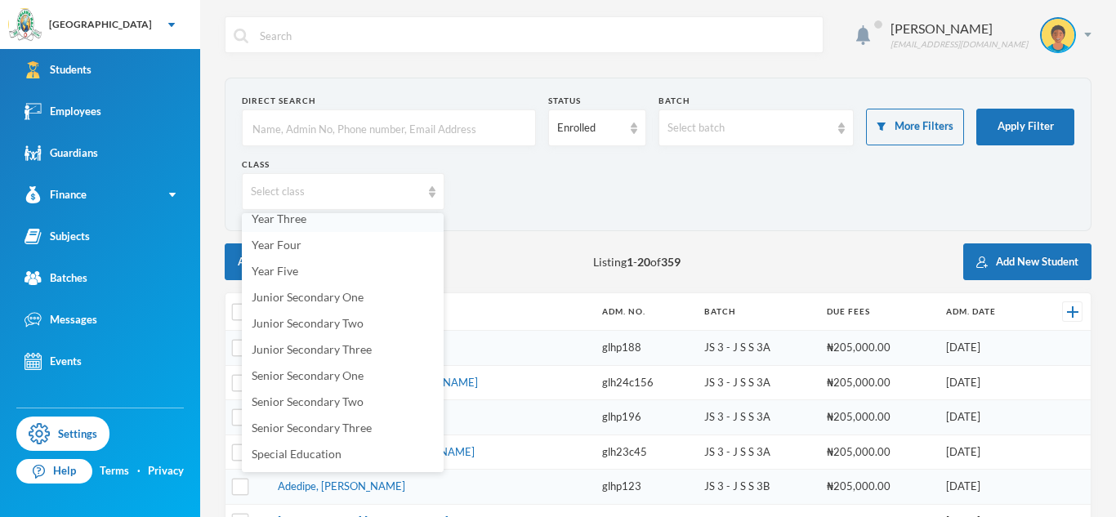
scroll to position [209, 0]
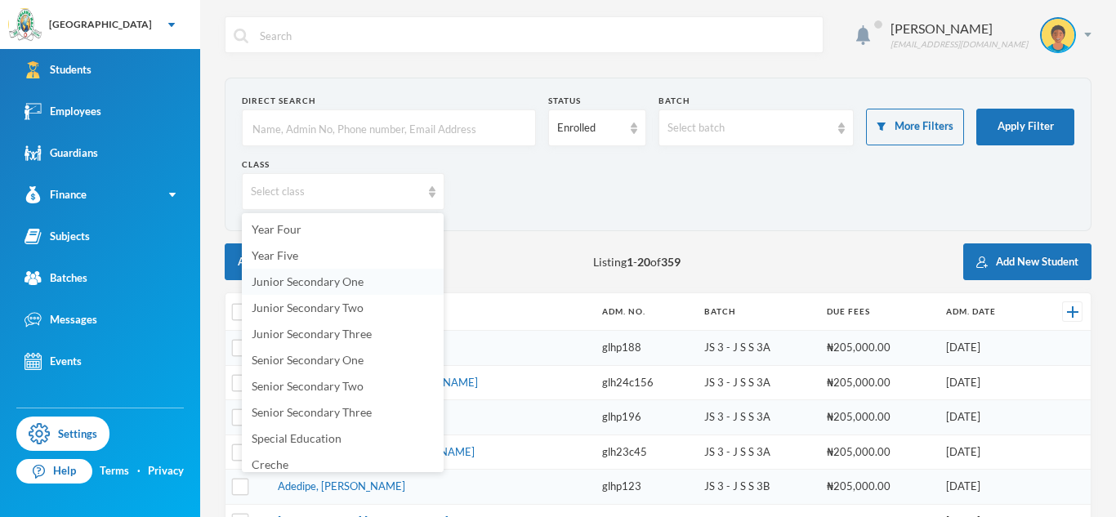
click at [282, 273] on li "Junior Secondary One" at bounding box center [343, 282] width 202 height 26
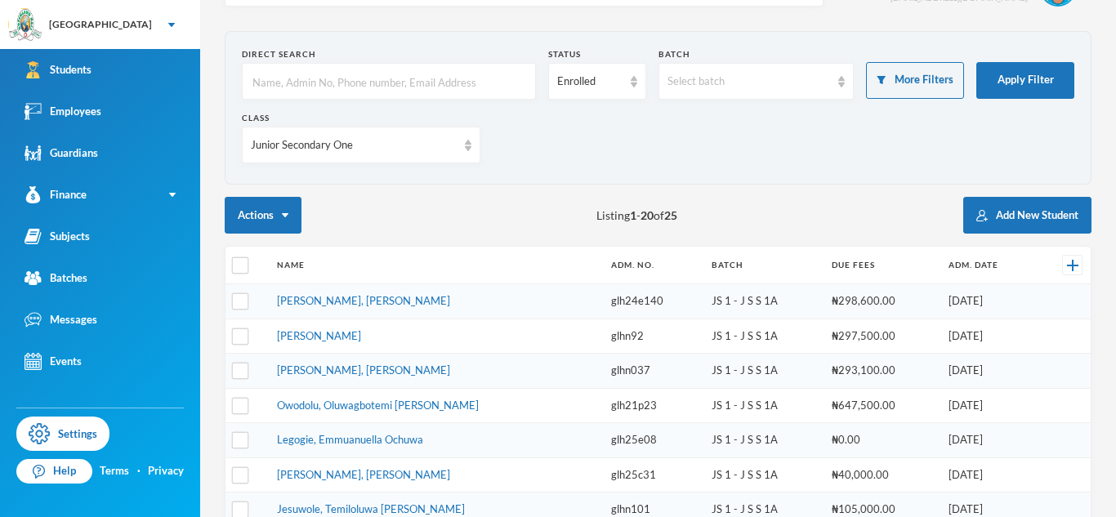
scroll to position [51, 0]
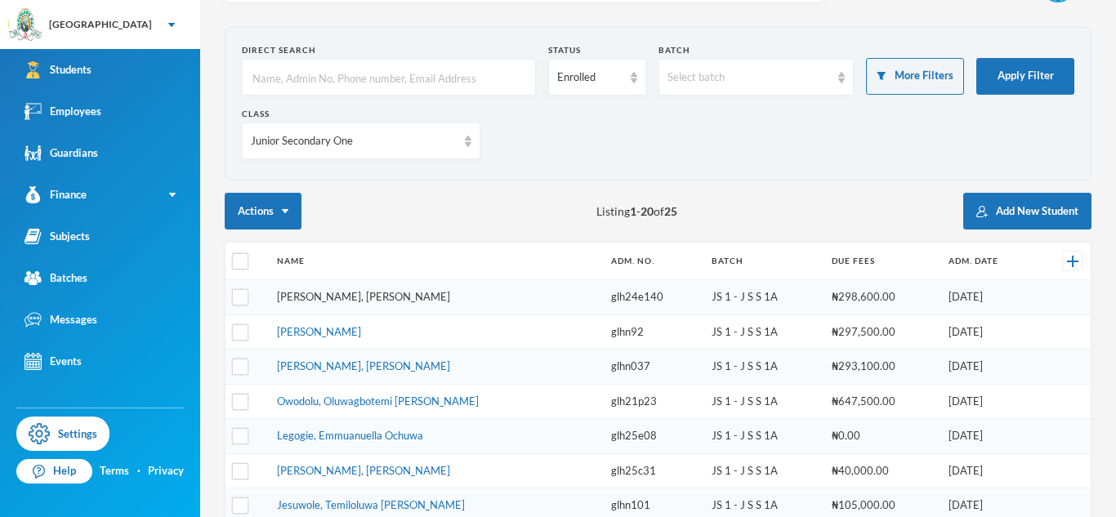
click at [360, 293] on link "[PERSON_NAME], [PERSON_NAME]" at bounding box center [363, 296] width 173 height 13
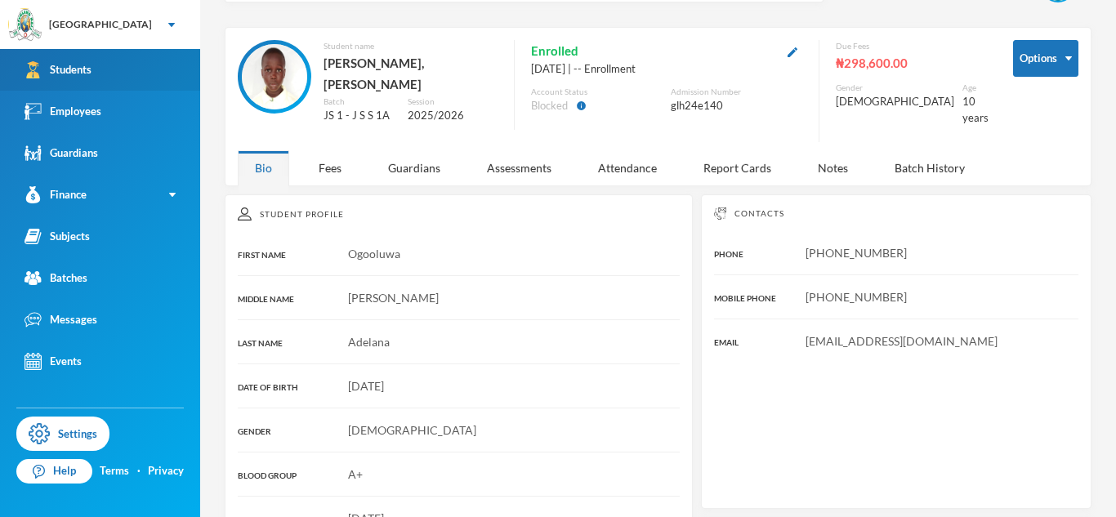
click at [148, 77] on link "Students" at bounding box center [100, 70] width 200 height 42
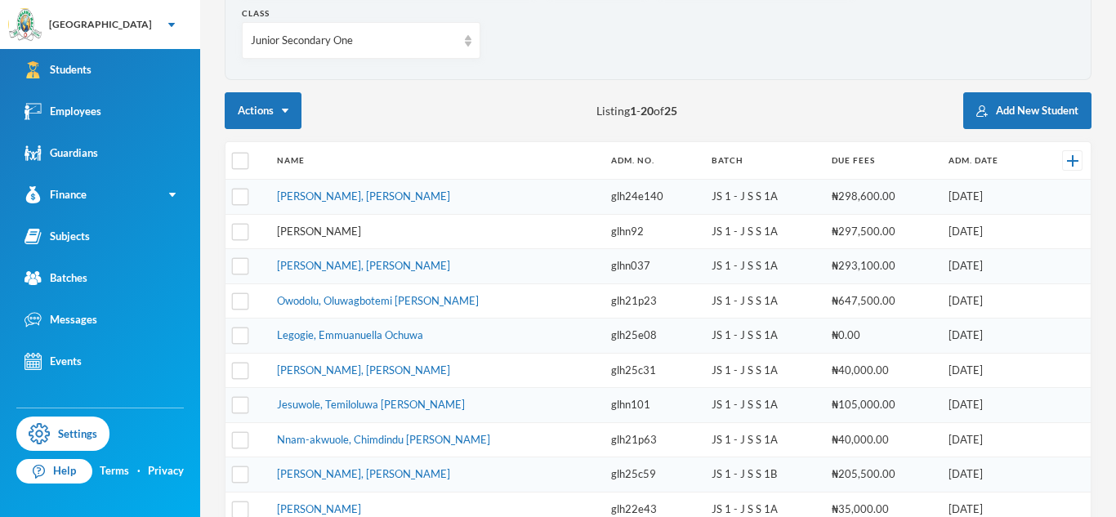
scroll to position [149, 0]
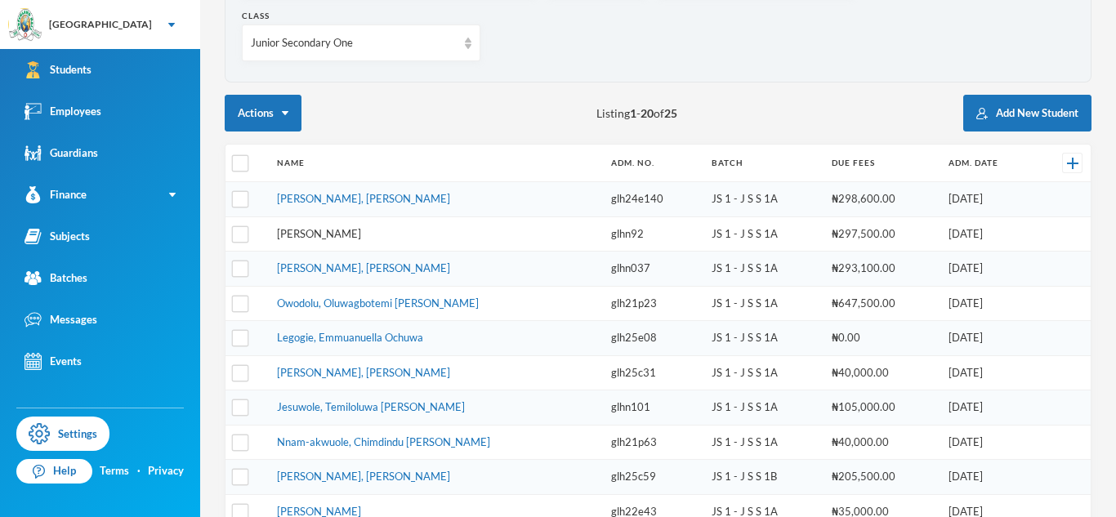
click at [315, 237] on link "[PERSON_NAME]" at bounding box center [319, 233] width 84 height 13
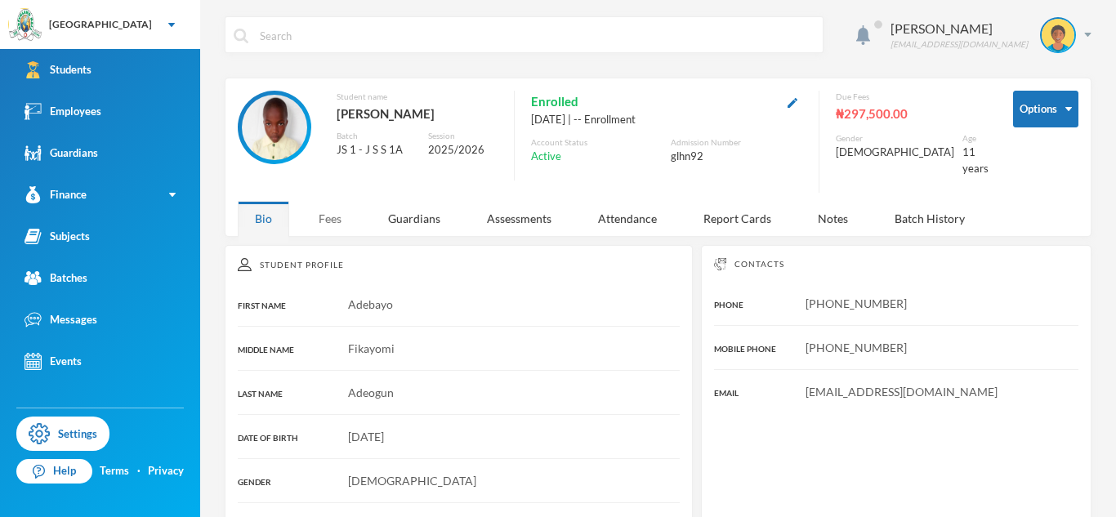
click at [346, 201] on div "Fees" at bounding box center [330, 218] width 57 height 35
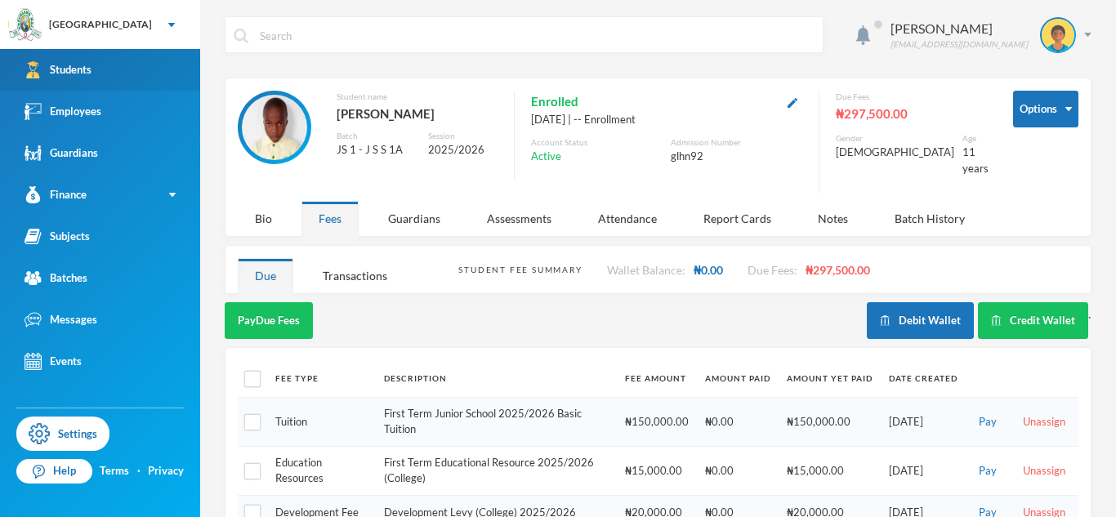
click at [127, 75] on link "Students" at bounding box center [100, 70] width 200 height 42
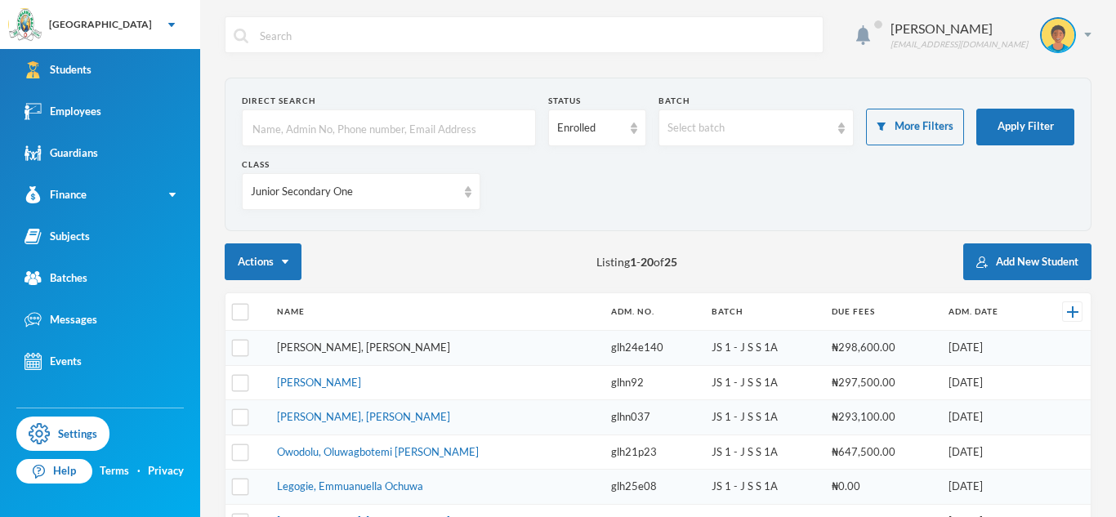
click at [352, 347] on link "[PERSON_NAME], [PERSON_NAME]" at bounding box center [363, 347] width 173 height 13
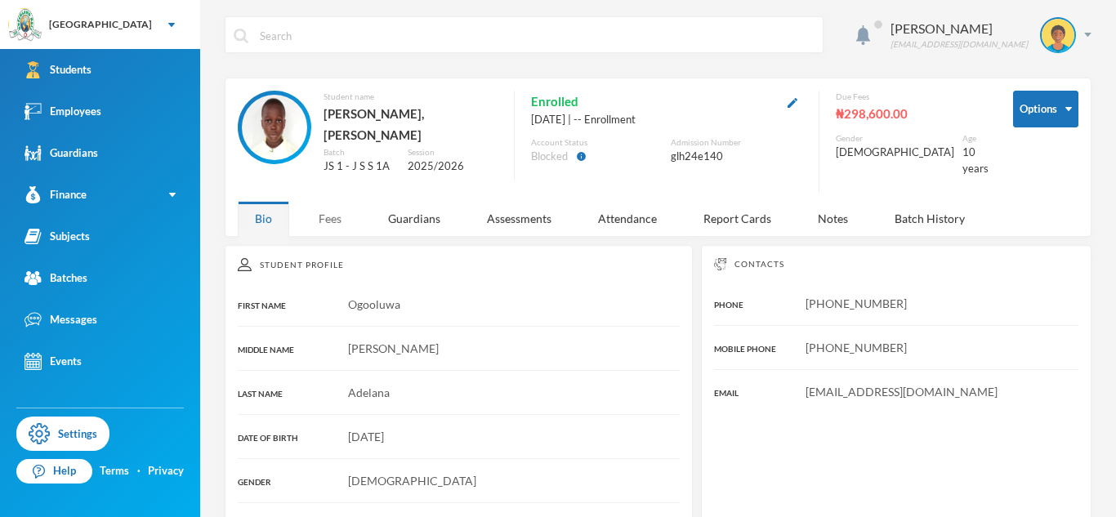
click at [338, 212] on div "Fees" at bounding box center [330, 218] width 57 height 35
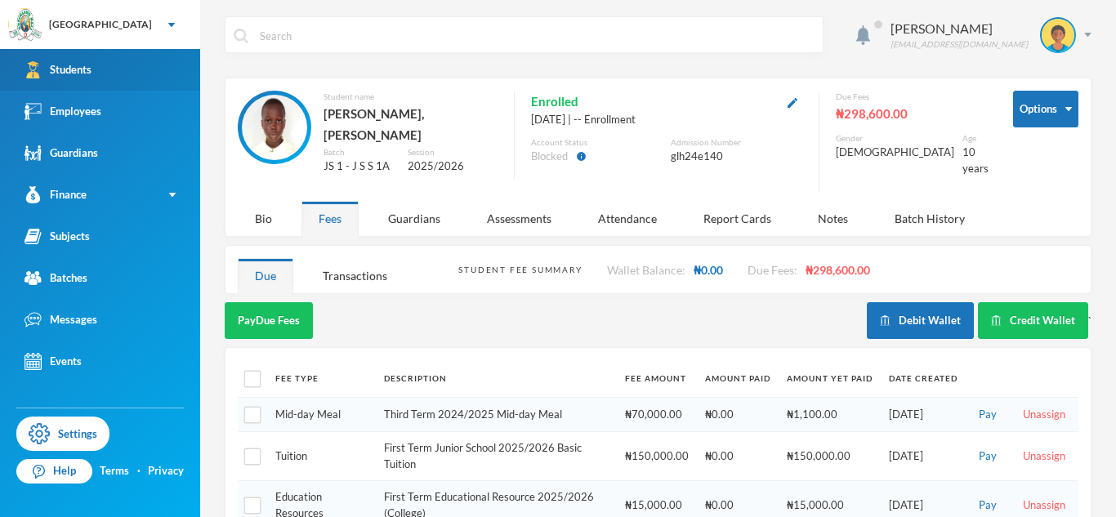
click at [113, 57] on link "Students" at bounding box center [100, 70] width 200 height 42
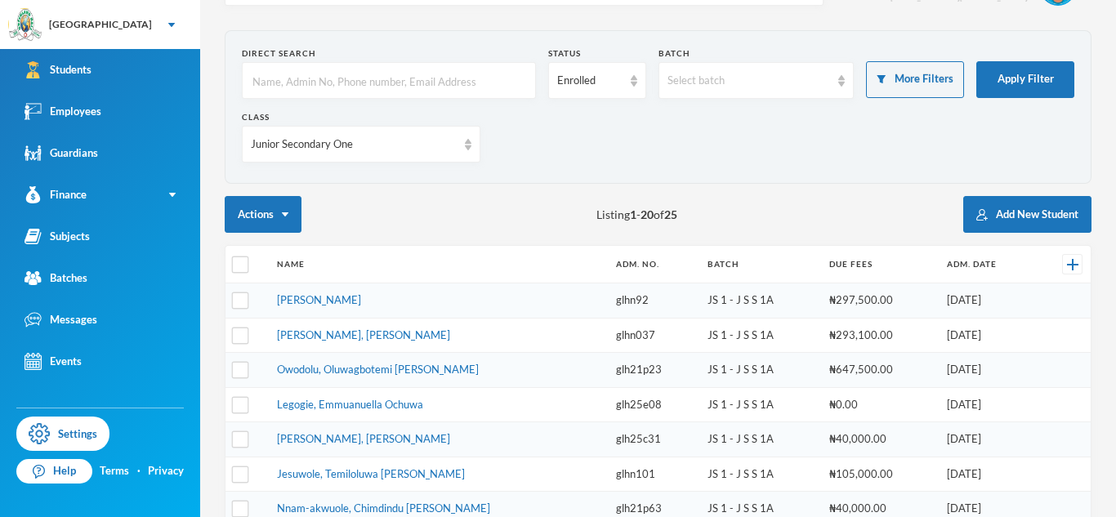
scroll to position [84, 0]
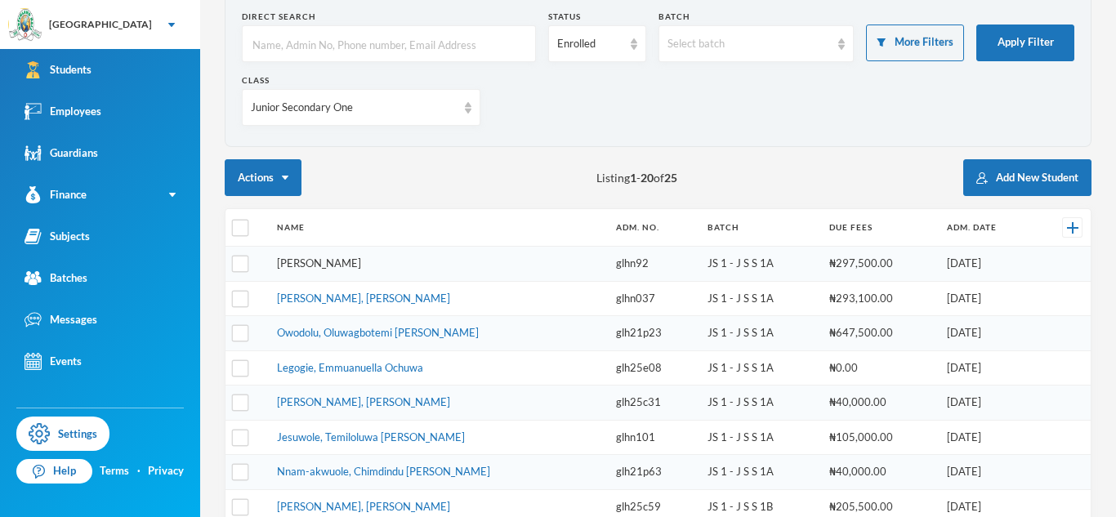
click at [351, 267] on link "[PERSON_NAME]" at bounding box center [319, 263] width 84 height 13
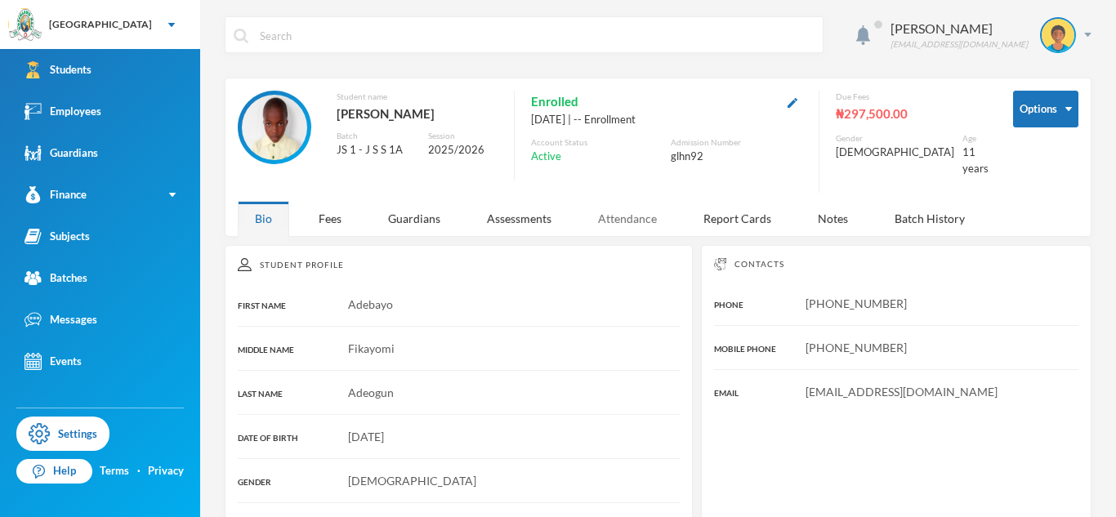
click at [614, 201] on div "Attendance" at bounding box center [627, 218] width 93 height 35
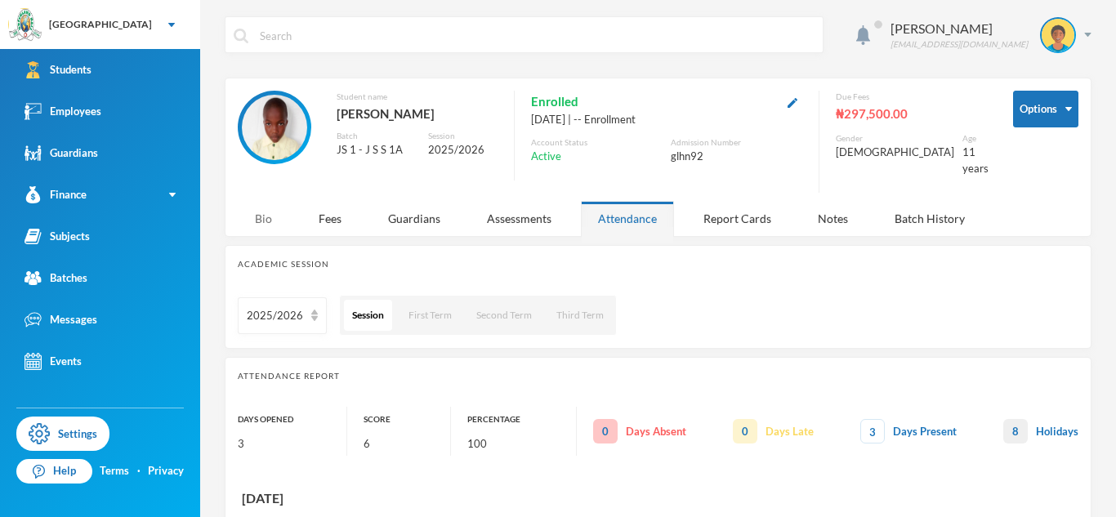
click at [276, 217] on div "Bio" at bounding box center [263, 218] width 51 height 35
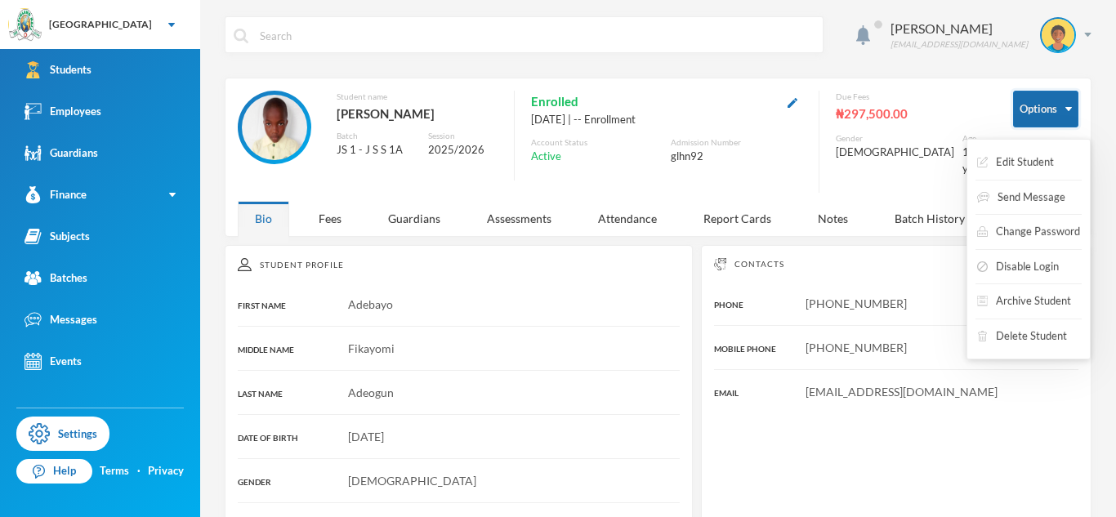
click at [1022, 119] on button "Options" at bounding box center [1045, 109] width 65 height 37
click at [1037, 295] on button "Archive Student" at bounding box center [1024, 301] width 97 height 29
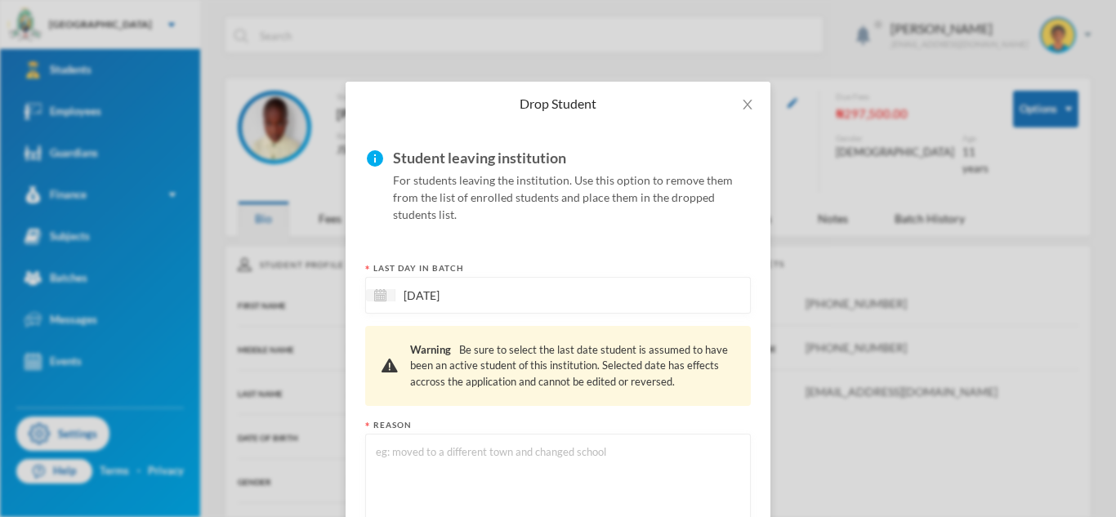
click at [494, 448] on textarea at bounding box center [558, 487] width 368 height 89
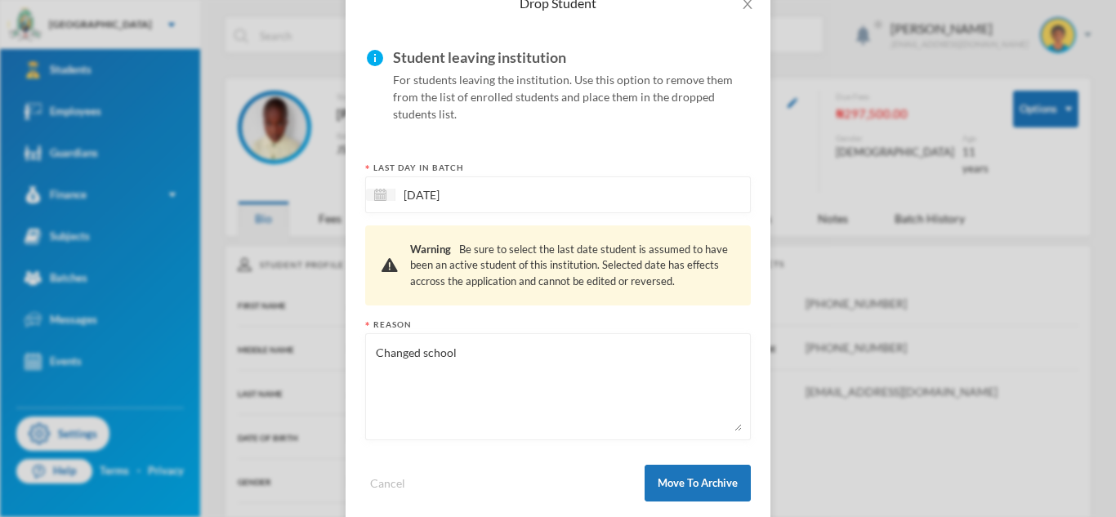
scroll to position [124, 0]
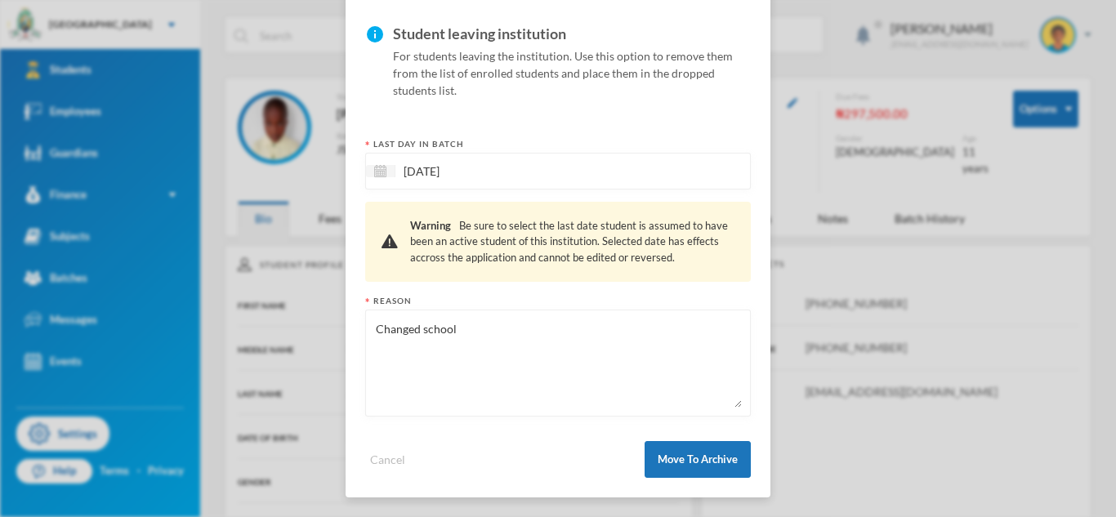
type textarea "Changed school"
click at [514, 168] on input "[DATE]" at bounding box center [464, 171] width 137 height 19
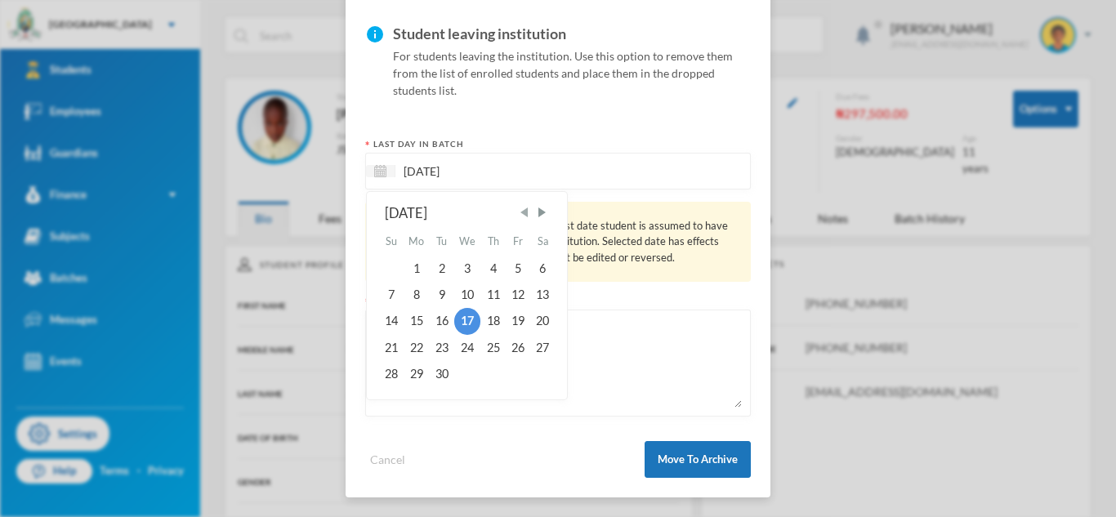
click at [524, 215] on span "Previous Month" at bounding box center [524, 212] width 15 height 15
click at [516, 323] on div "18" at bounding box center [518, 321] width 25 height 26
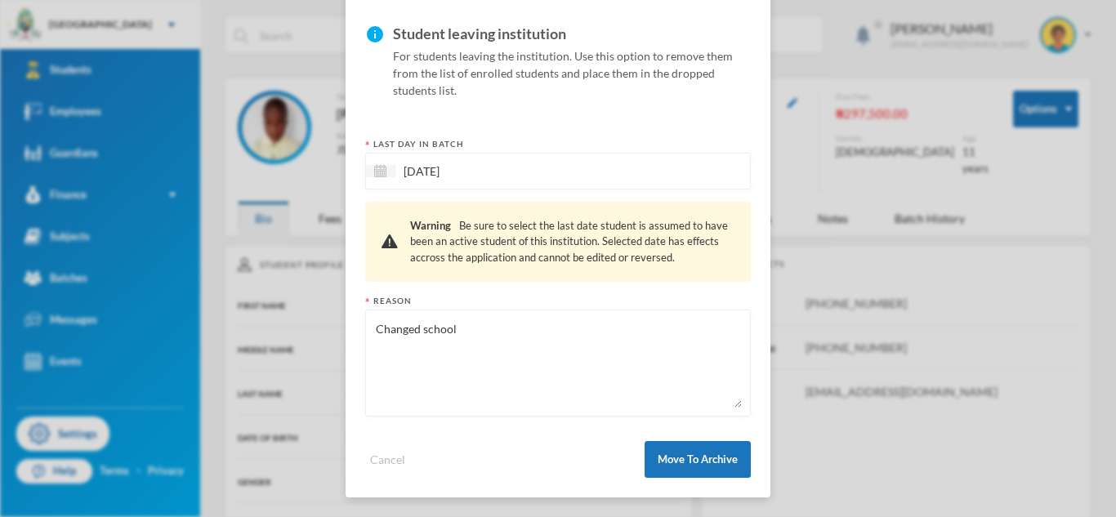
click at [478, 178] on input "[DATE]" at bounding box center [464, 171] width 137 height 19
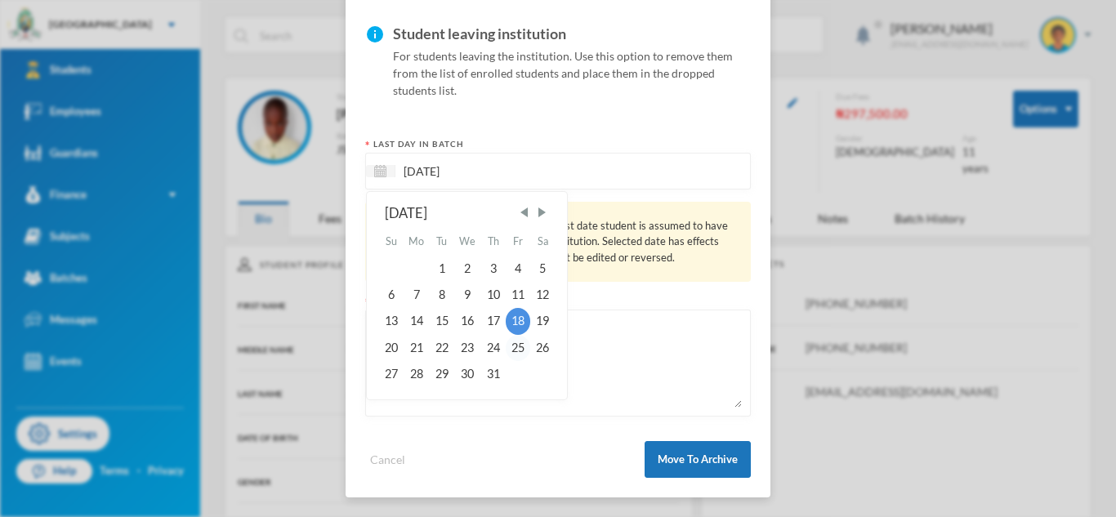
click at [515, 343] on div "25" at bounding box center [518, 348] width 25 height 26
type input "[DATE]"
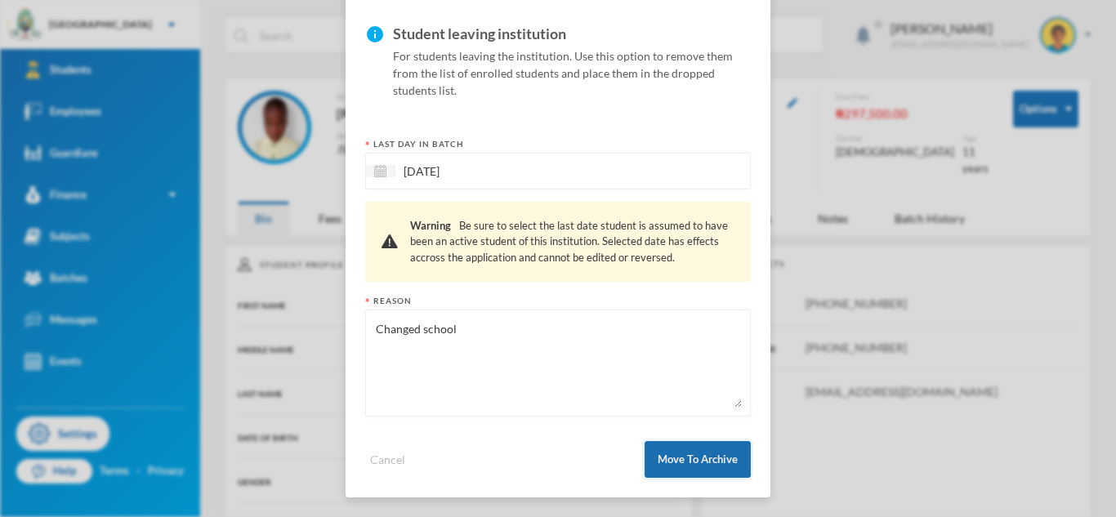
click at [661, 462] on button "Move To Archive" at bounding box center [698, 459] width 106 height 37
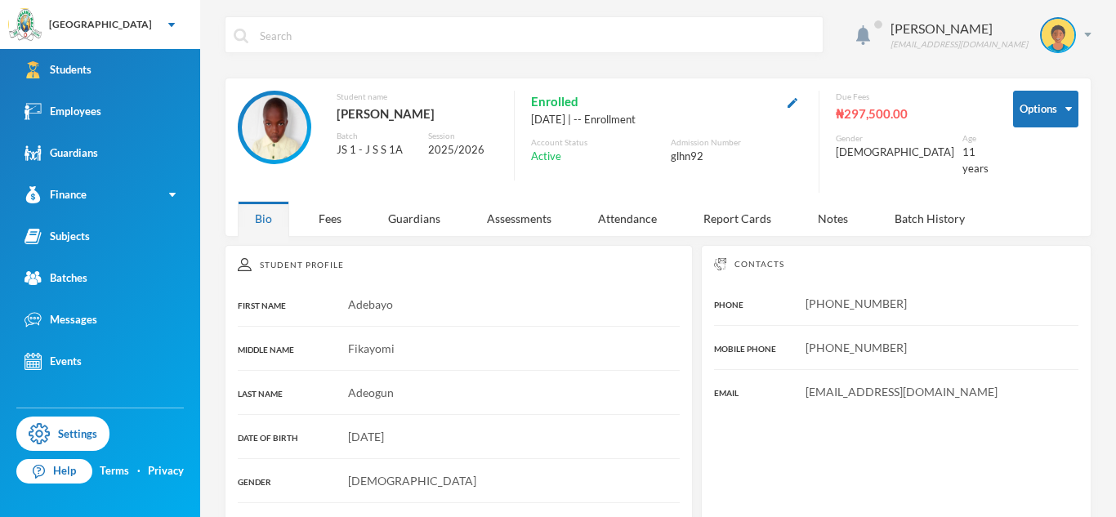
scroll to position [42, 0]
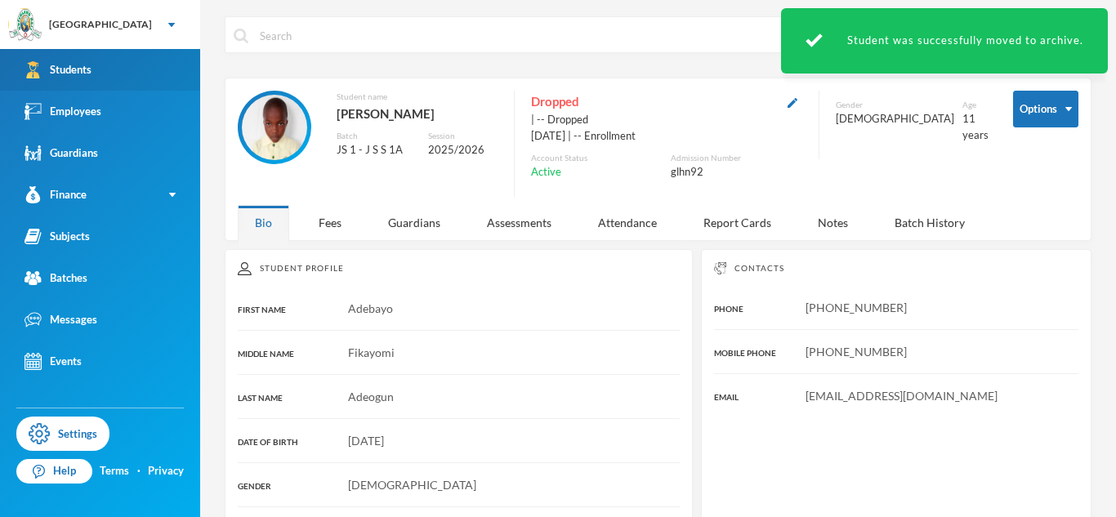
click at [97, 61] on link "Students" at bounding box center [100, 70] width 200 height 42
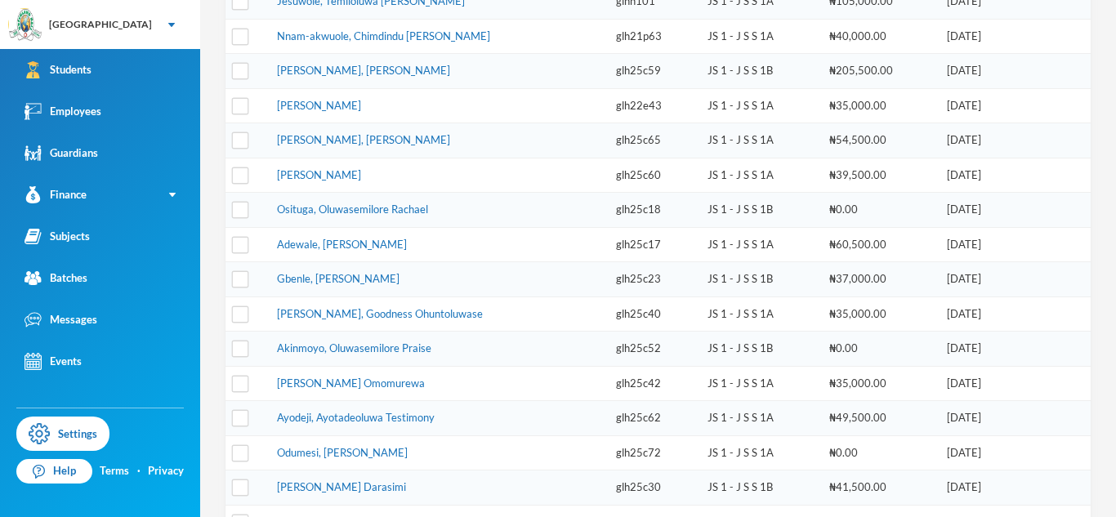
scroll to position [609, 0]
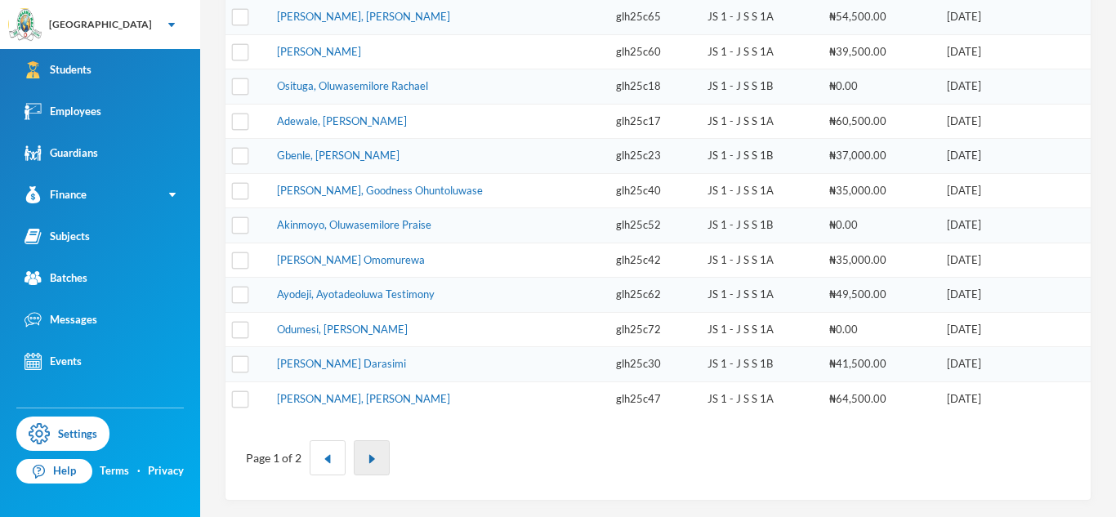
click at [378, 462] on button "button" at bounding box center [372, 457] width 36 height 35
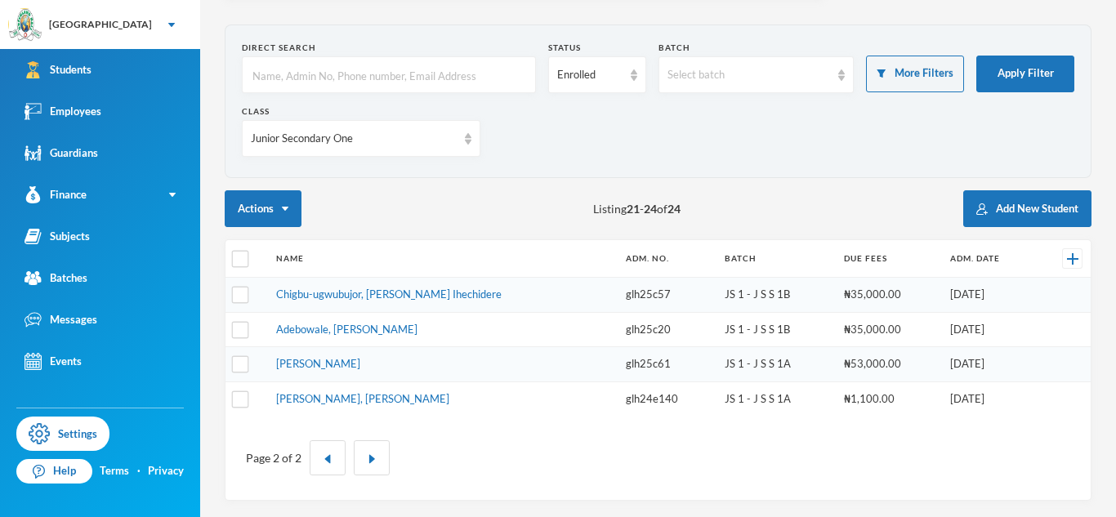
scroll to position [53, 0]
click at [331, 392] on link "[PERSON_NAME], [PERSON_NAME]" at bounding box center [362, 398] width 173 height 13
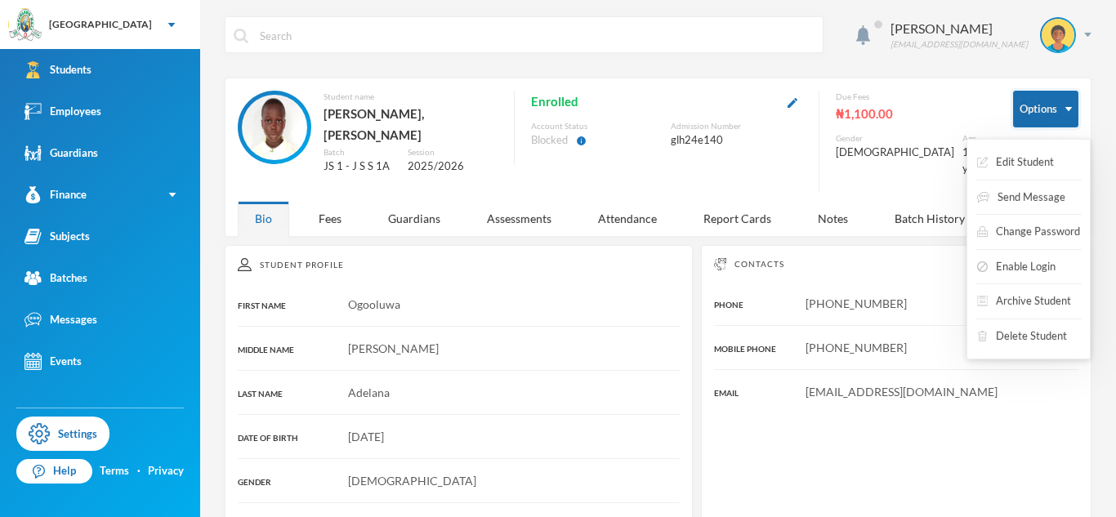
click at [1051, 108] on button "Options" at bounding box center [1045, 109] width 65 height 37
click at [1025, 299] on button "Archive Student" at bounding box center [1024, 301] width 97 height 29
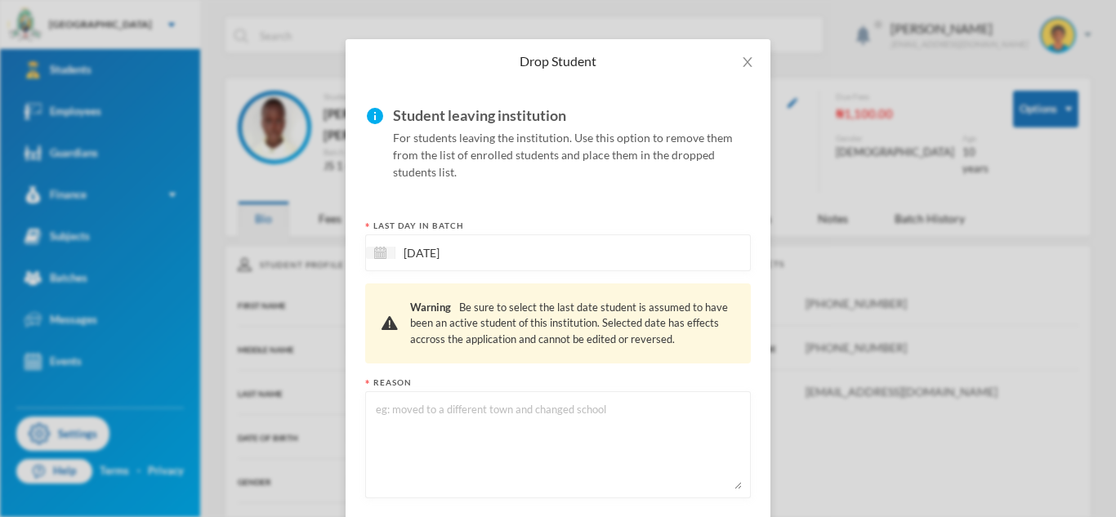
click at [454, 250] on input "[DATE]" at bounding box center [464, 253] width 137 height 19
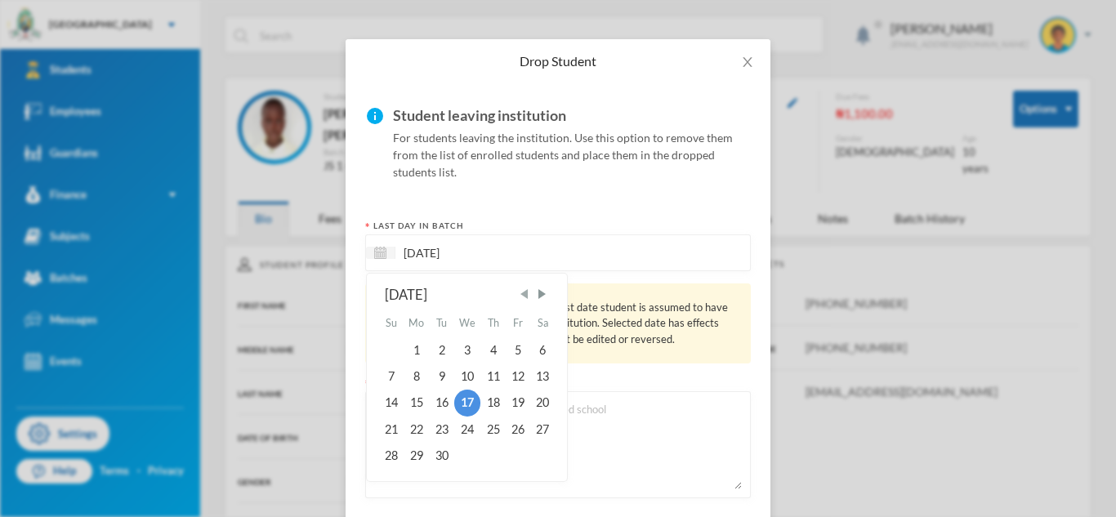
click at [530, 293] on span "Previous Month" at bounding box center [524, 294] width 15 height 15
click at [514, 428] on div "25" at bounding box center [518, 430] width 25 height 26
type input "[DATE]"
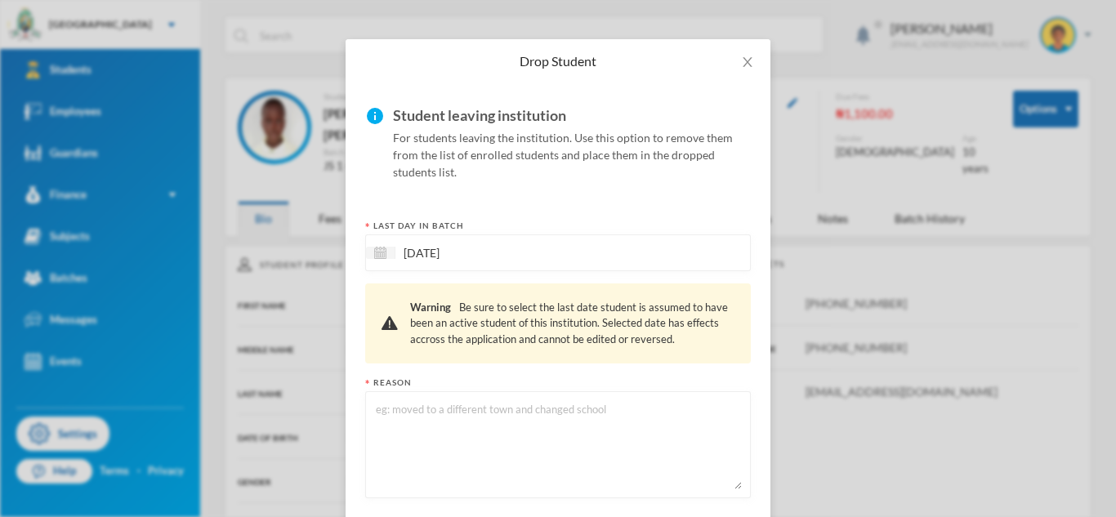
click at [435, 441] on textarea at bounding box center [558, 444] width 368 height 89
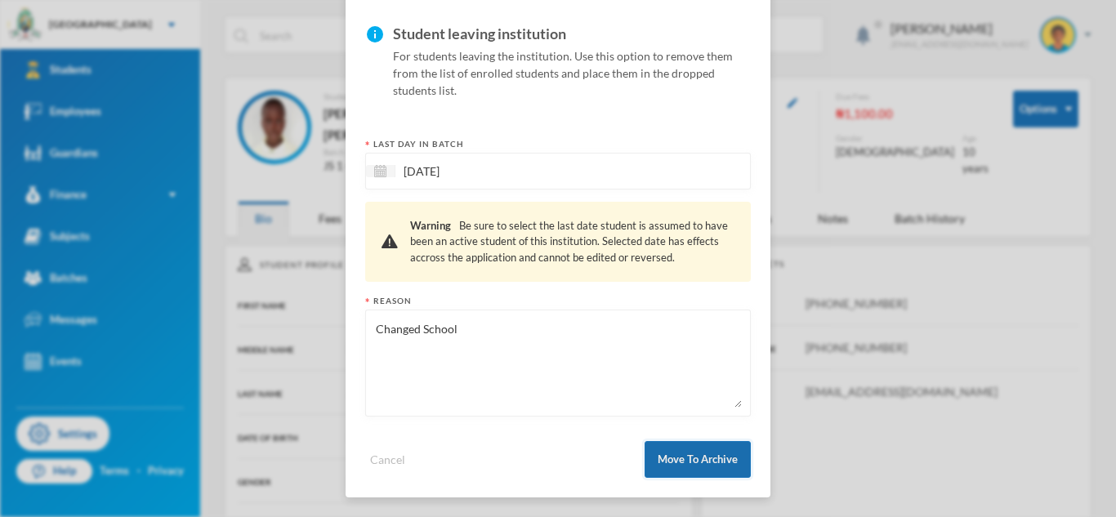
type textarea "Changed School"
click at [726, 465] on button "Move To Archive" at bounding box center [698, 459] width 106 height 37
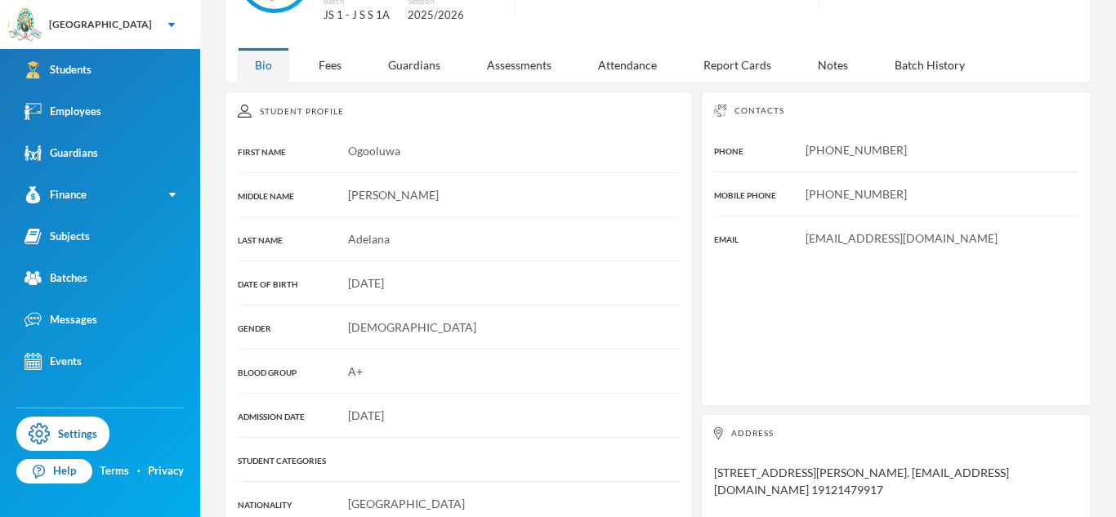
scroll to position [0, 0]
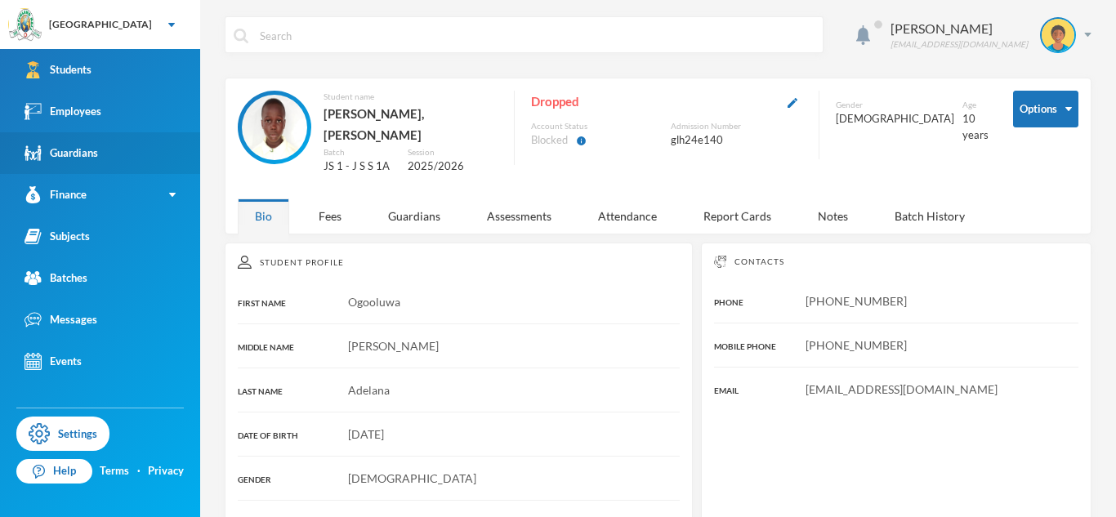
click at [104, 140] on link "Guardians" at bounding box center [100, 153] width 200 height 42
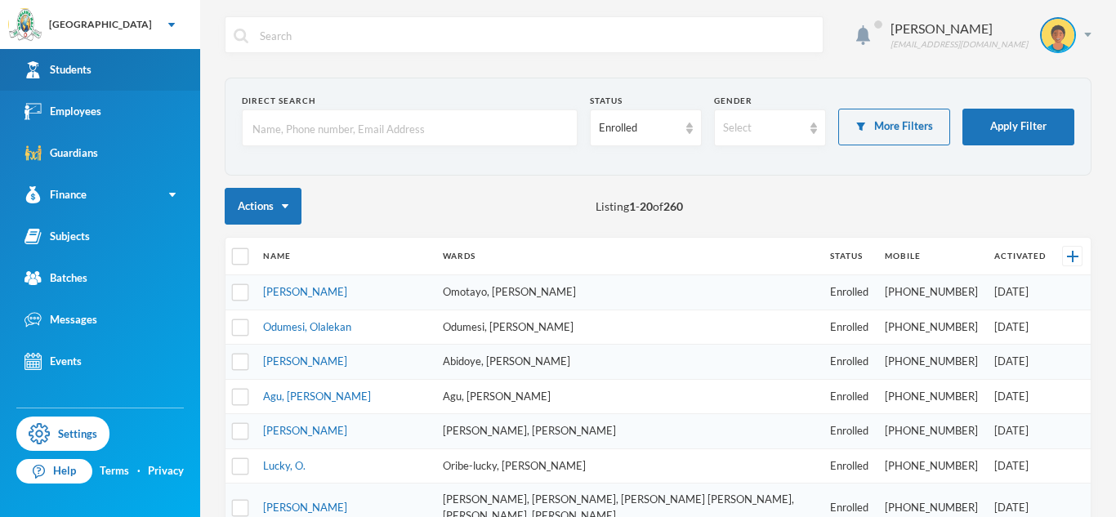
click at [101, 73] on link "Students" at bounding box center [100, 70] width 200 height 42
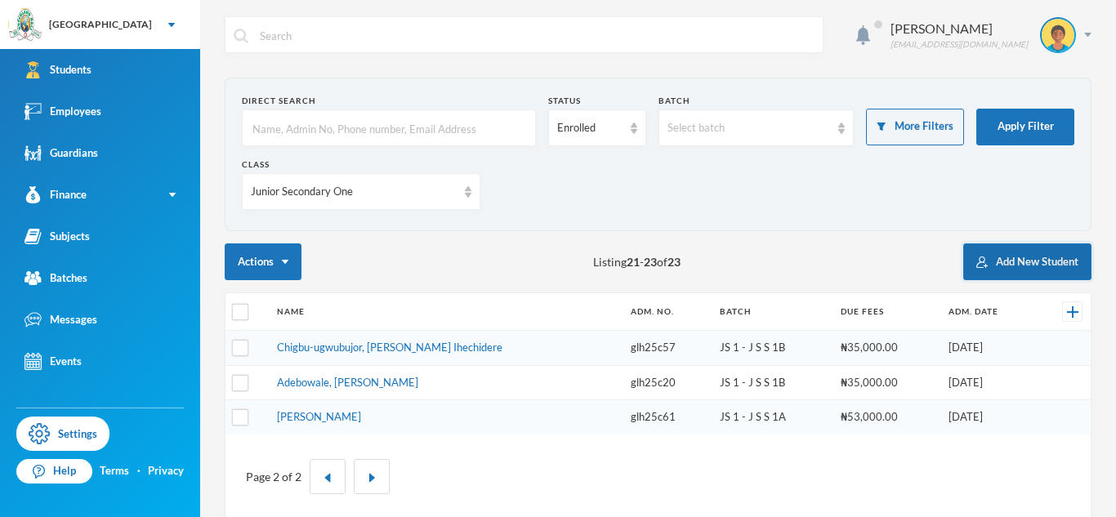
click at [1008, 257] on button "Add New Student" at bounding box center [1027, 262] width 128 height 37
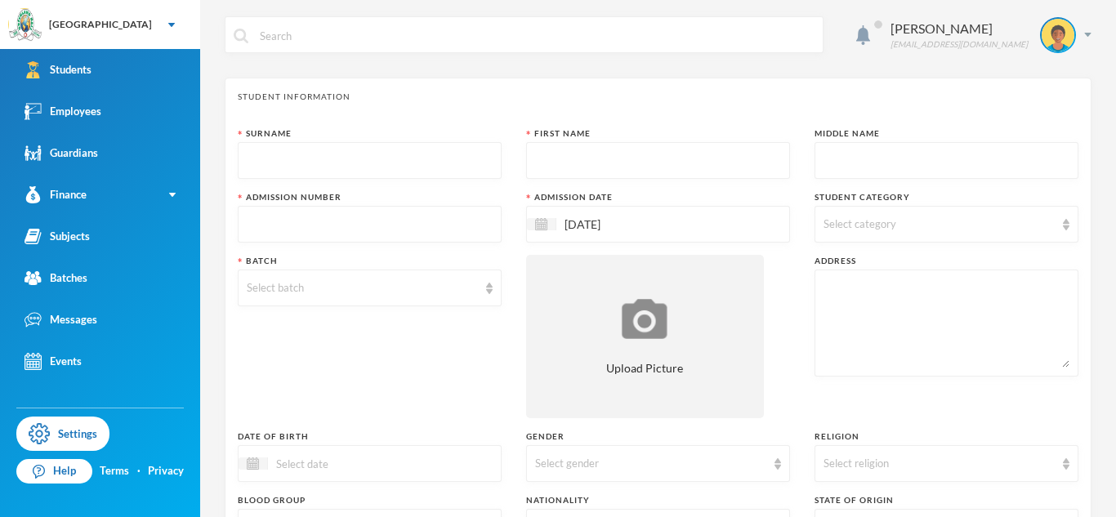
click at [273, 163] on input "text" at bounding box center [370, 161] width 246 height 37
type input "I"
type input "Aina"
click at [562, 166] on input "text" at bounding box center [658, 161] width 246 height 37
type input "Abundance"
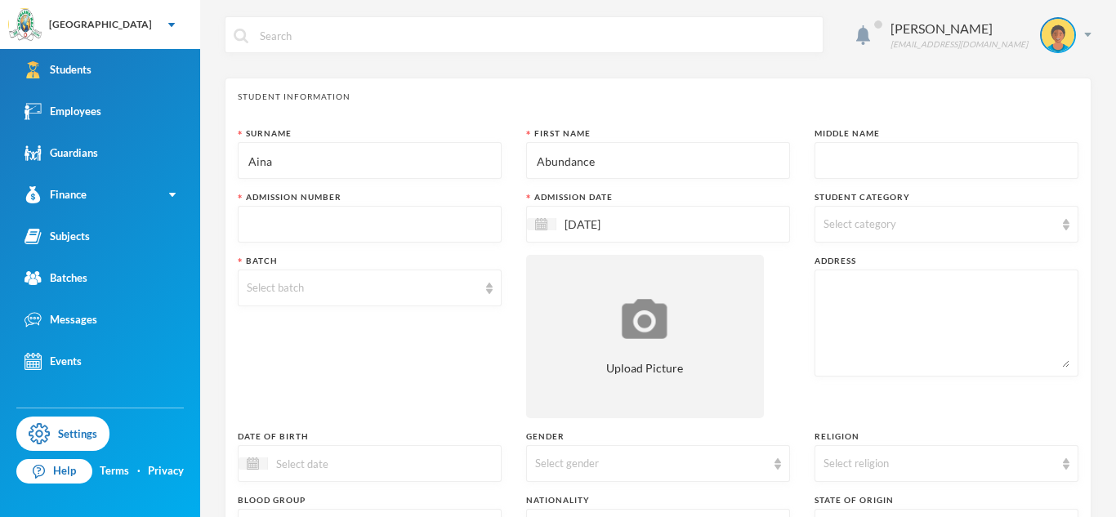
click at [838, 342] on textarea at bounding box center [947, 323] width 246 height 89
paste textarea "No 4b [PERSON_NAME] Close [GEOGRAPHIC_DATA] [GEOGRAPHIC_DATA]"
type textarea "No 4b [PERSON_NAME] Close [GEOGRAPHIC_DATA] [GEOGRAPHIC_DATA]"
click at [454, 231] on input "text" at bounding box center [370, 225] width 246 height 37
type input "glh25c69"
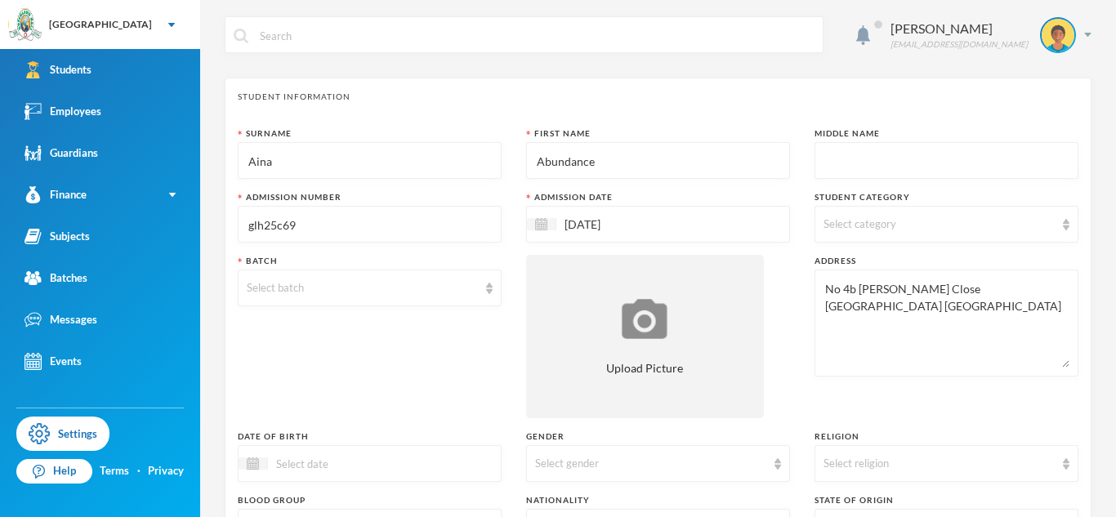
click at [943, 161] on input "text" at bounding box center [947, 161] width 246 height 37
type input "Mofifoluwa"
click at [907, 217] on div "Select category" at bounding box center [939, 225] width 231 height 16
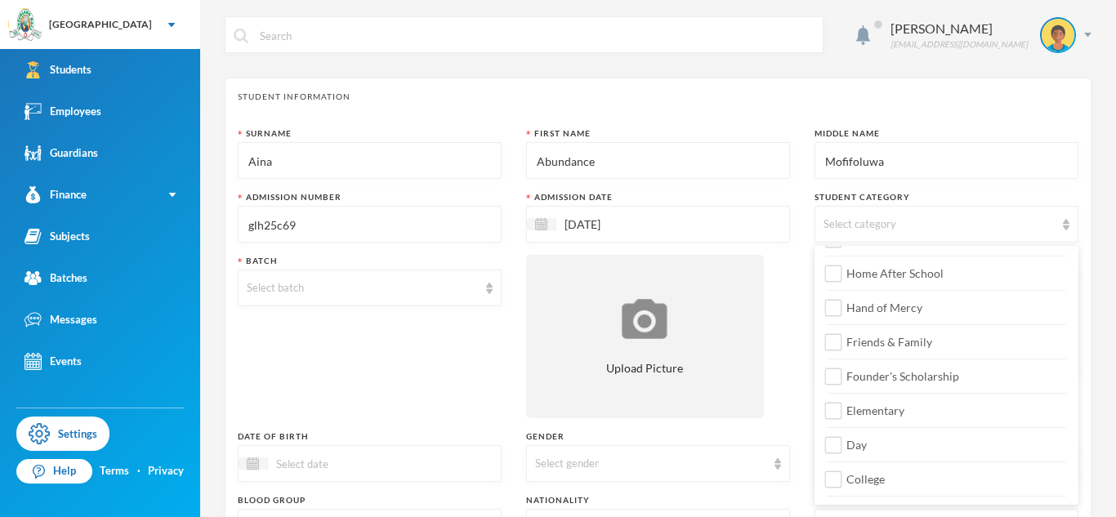
scroll to position [150, 0]
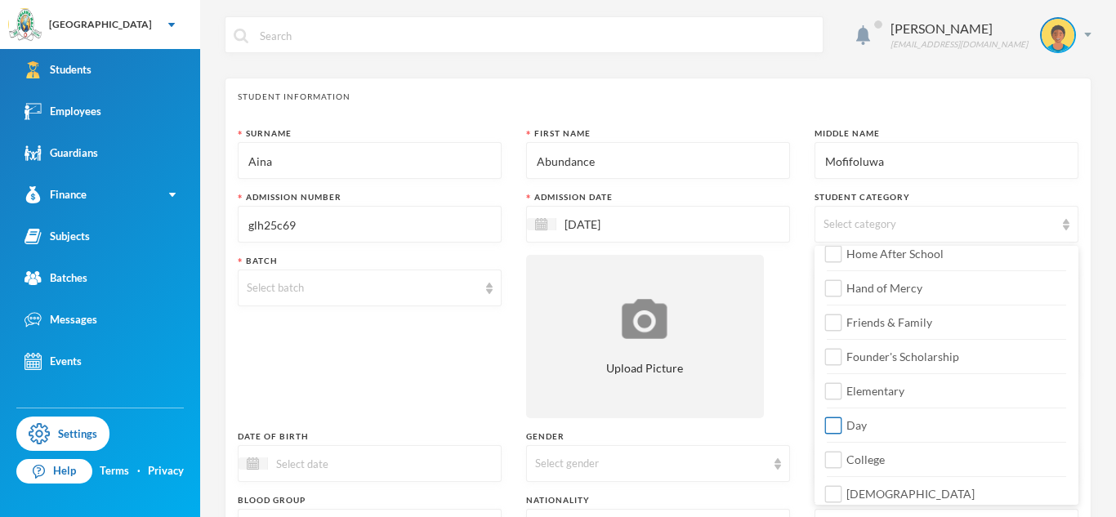
click at [878, 432] on label "Day" at bounding box center [946, 421] width 239 height 26
click at [843, 432] on input "Day" at bounding box center [833, 426] width 17 height 17
checkbox input "true"
click at [880, 454] on span "College" at bounding box center [865, 460] width 51 height 14
click at [843, 454] on input "College" at bounding box center [833, 460] width 17 height 17
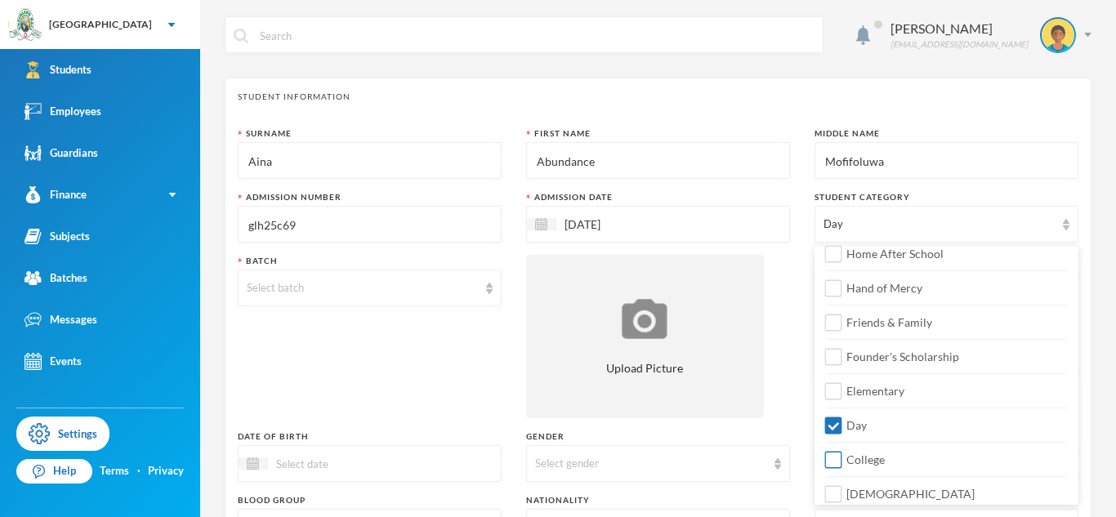
checkbox input "true"
click at [875, 493] on span "[DEMOGRAPHIC_DATA]" at bounding box center [910, 494] width 141 height 14
click at [843, 493] on input "[DEMOGRAPHIC_DATA]" at bounding box center [833, 494] width 17 height 17
checkbox input "true"
click at [420, 369] on div "Batch Select batch" at bounding box center [370, 336] width 264 height 163
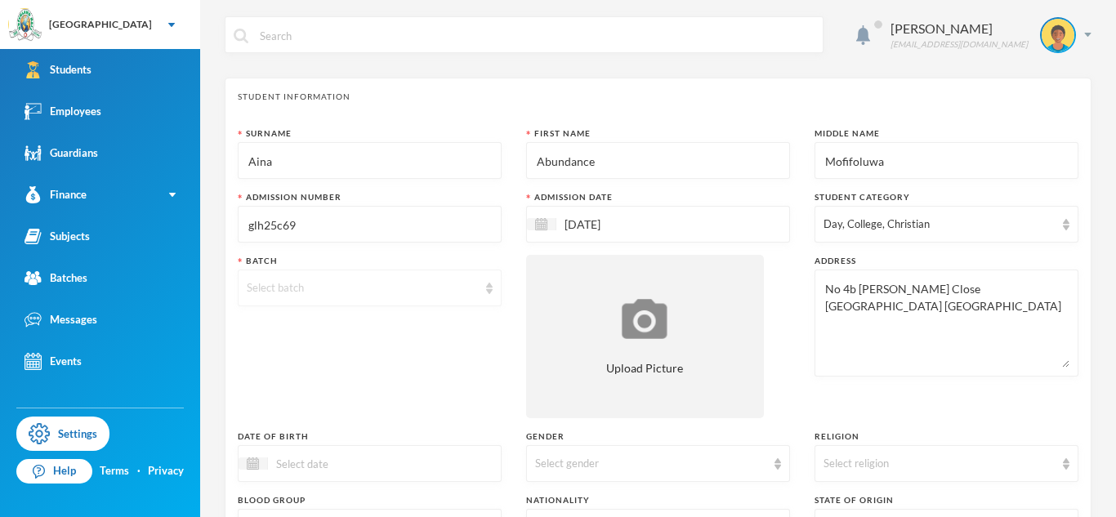
click at [379, 290] on div "Select batch" at bounding box center [362, 288] width 231 height 16
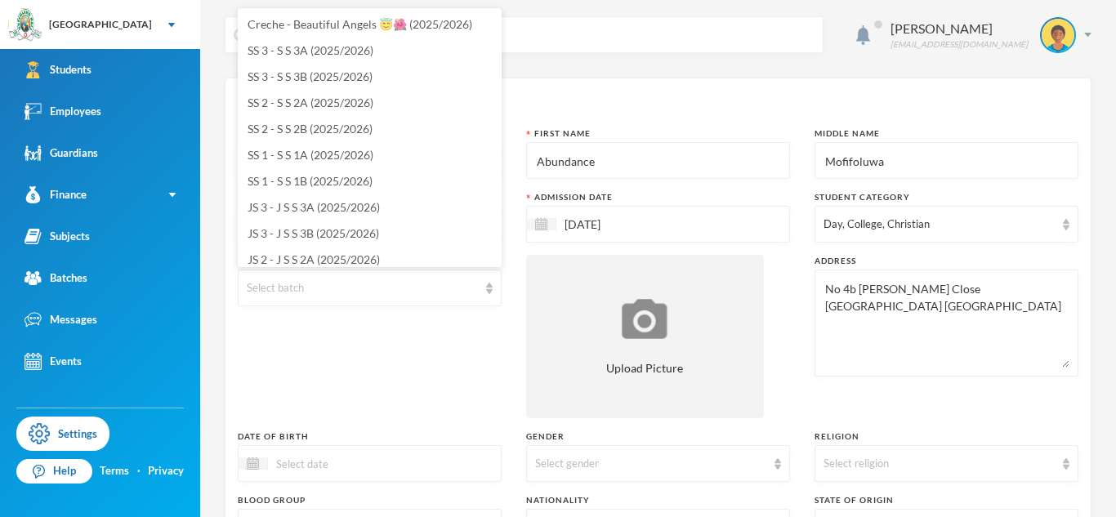
click at [389, 326] on div "Batch Select batch" at bounding box center [370, 336] width 264 height 163
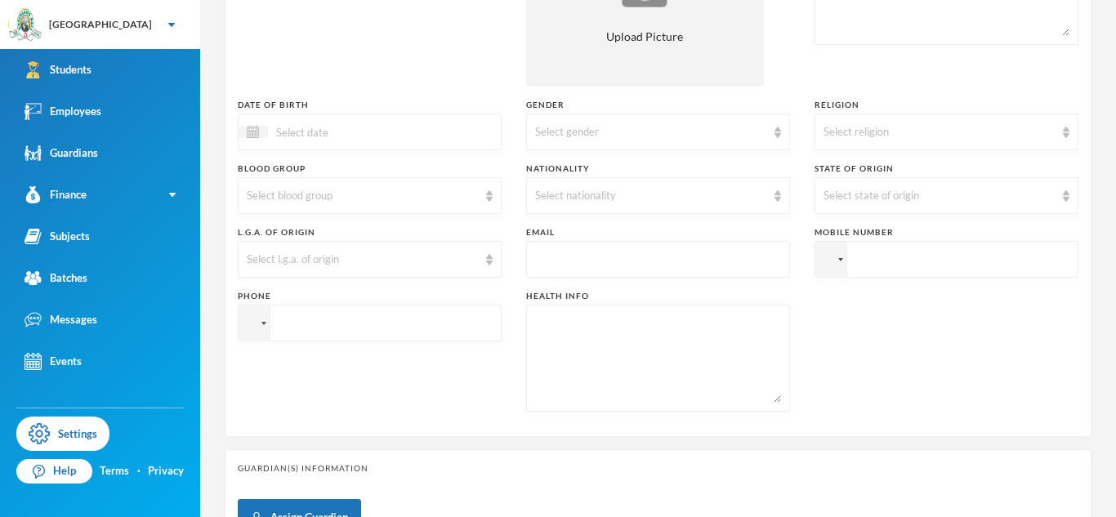
scroll to position [378, 0]
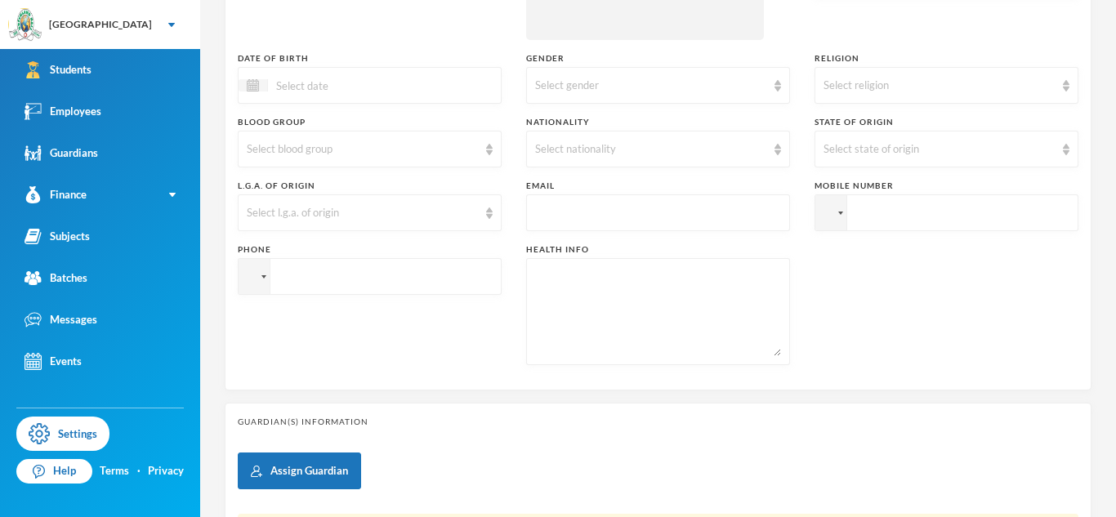
click at [292, 81] on input at bounding box center [336, 85] width 137 height 19
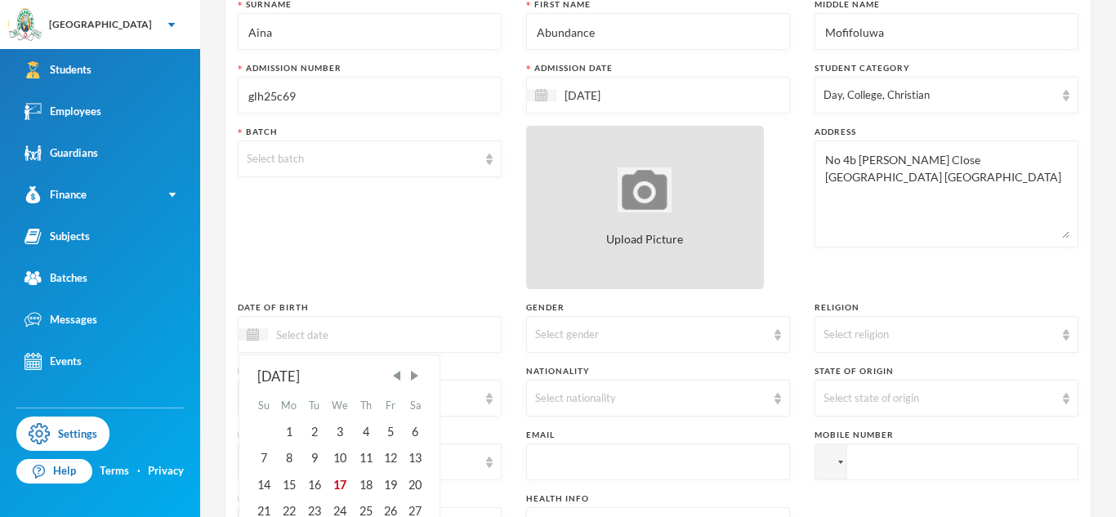
scroll to position [110, 0]
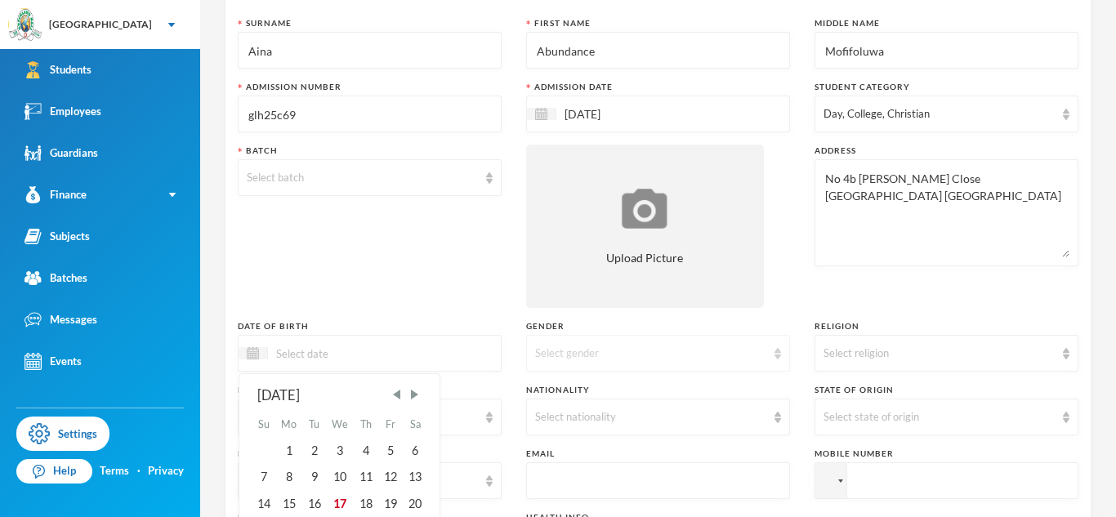
click at [598, 348] on div "Select gender" at bounding box center [650, 354] width 231 height 16
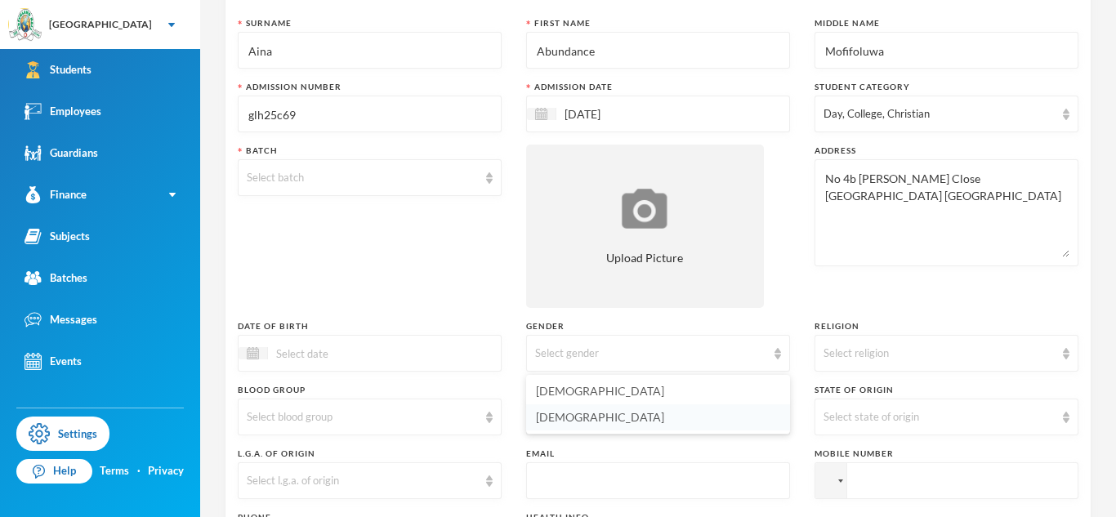
click at [584, 426] on li "[DEMOGRAPHIC_DATA]" at bounding box center [658, 418] width 264 height 26
click at [579, 422] on div "Select nationality" at bounding box center [650, 417] width 231 height 16
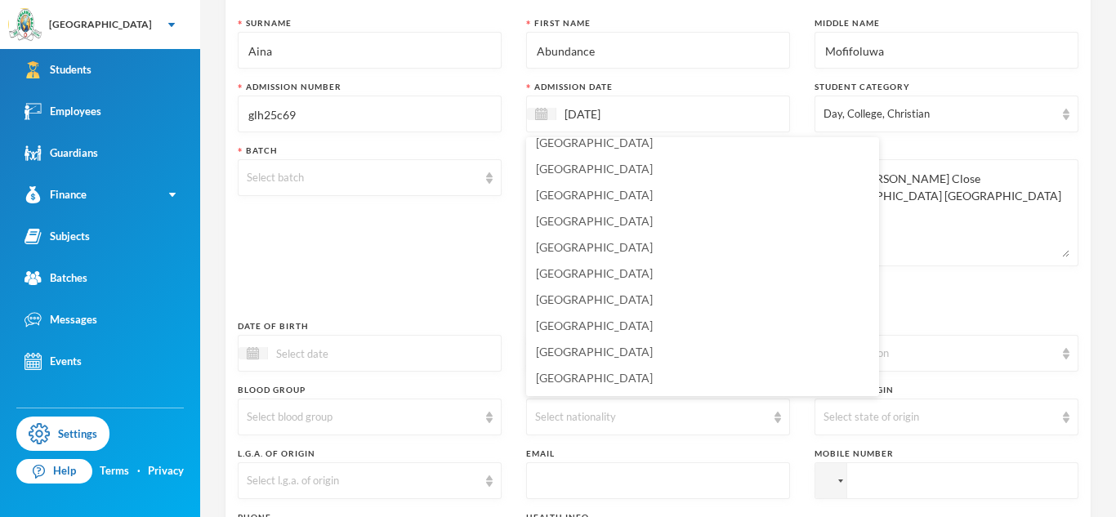
scroll to position [3943, 0]
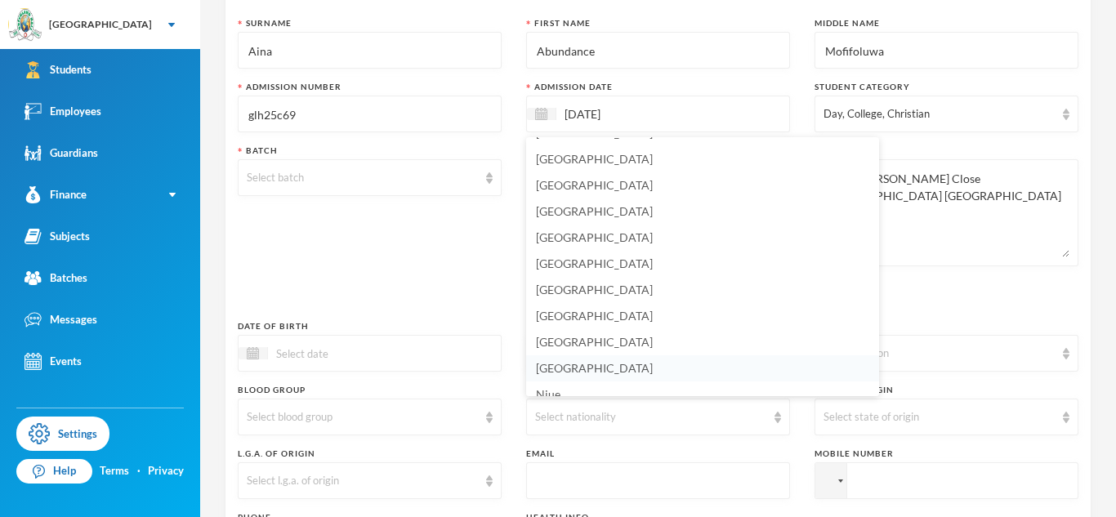
click at [554, 364] on span "[GEOGRAPHIC_DATA]" at bounding box center [594, 368] width 117 height 14
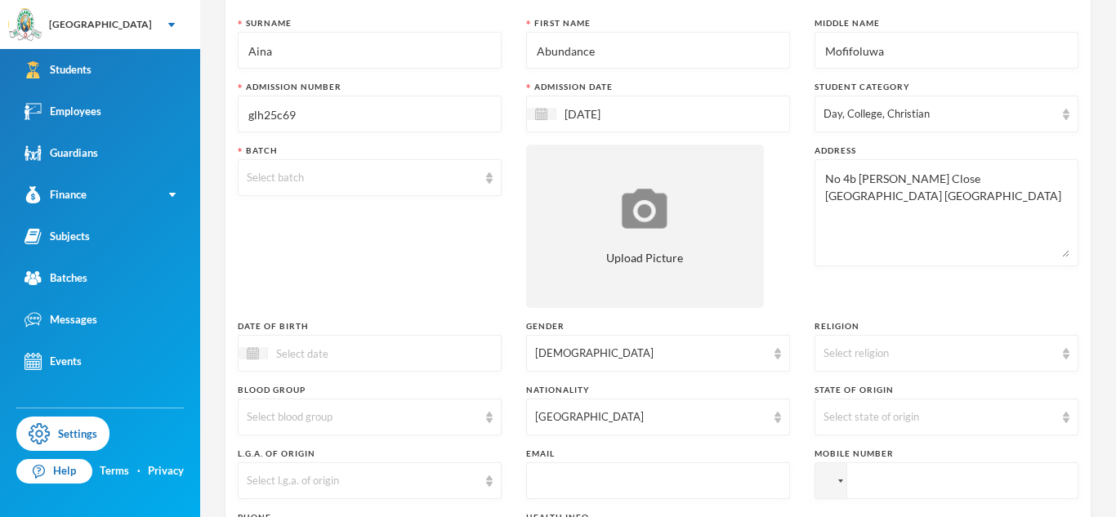
click at [476, 356] on div at bounding box center [370, 353] width 264 height 37
click at [355, 226] on div "Batch Select batch" at bounding box center [370, 226] width 264 height 163
click at [834, 349] on div "Select religion" at bounding box center [939, 354] width 231 height 16
click at [839, 385] on span "[DEMOGRAPHIC_DATA]" at bounding box center [889, 391] width 128 height 14
click at [855, 411] on div "Select state of origin" at bounding box center [939, 417] width 231 height 16
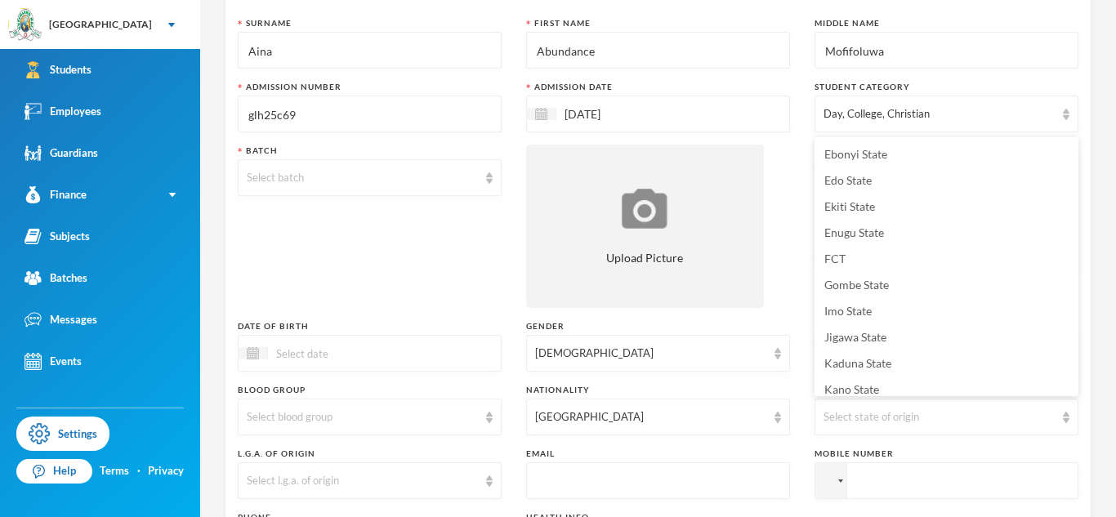
scroll to position [262, 0]
click at [863, 203] on span "Ekiti State" at bounding box center [850, 206] width 51 height 14
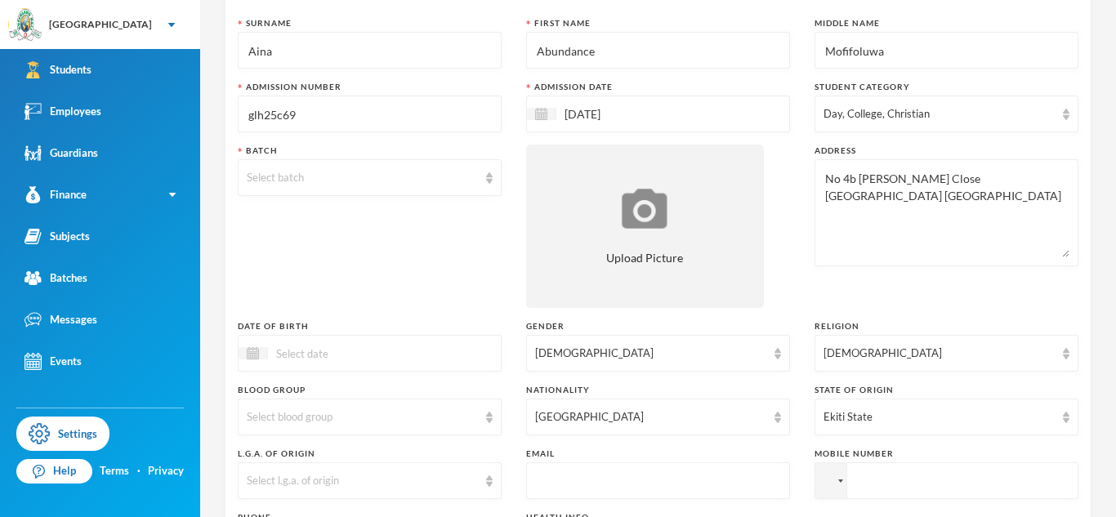
click at [401, 274] on div "Batch Select batch" at bounding box center [370, 226] width 264 height 163
click at [302, 422] on div "Select blood group" at bounding box center [362, 417] width 231 height 16
click at [251, 354] on span "O+" at bounding box center [256, 353] width 16 height 14
click at [373, 474] on div "Select l.g.a. of origin" at bounding box center [362, 481] width 231 height 16
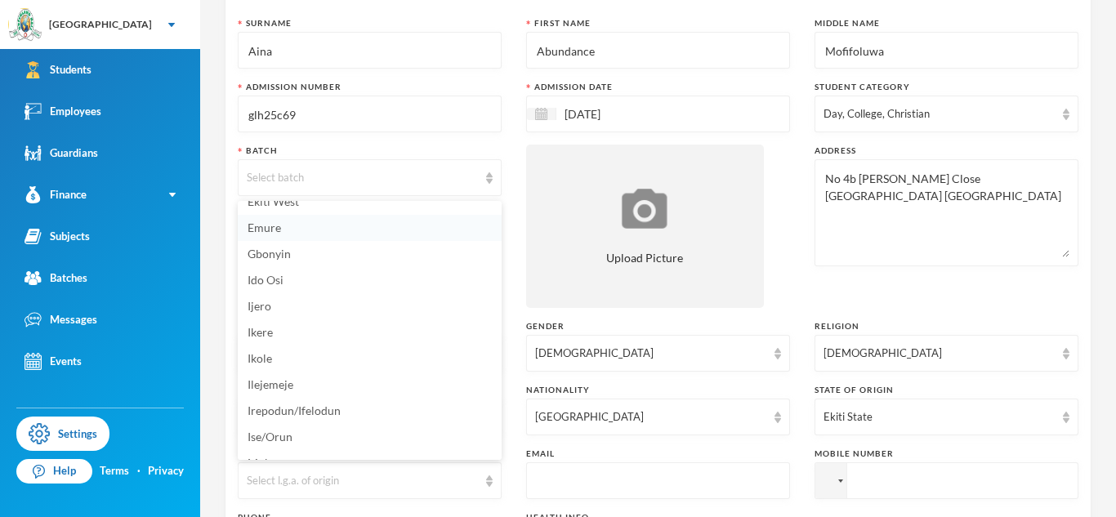
scroll to position [124, 0]
click at [308, 356] on li "Ikole" at bounding box center [370, 355] width 264 height 26
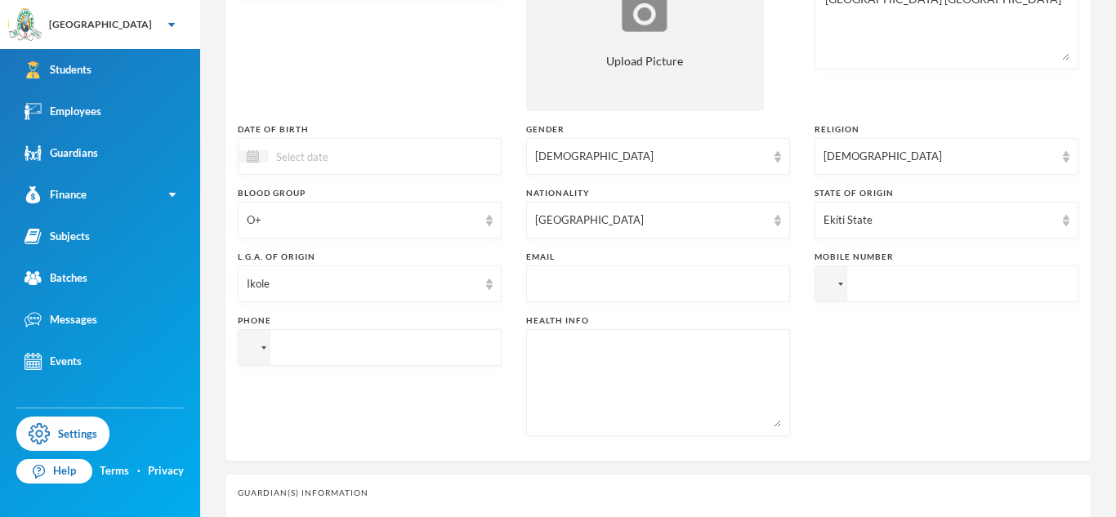
scroll to position [339, 0]
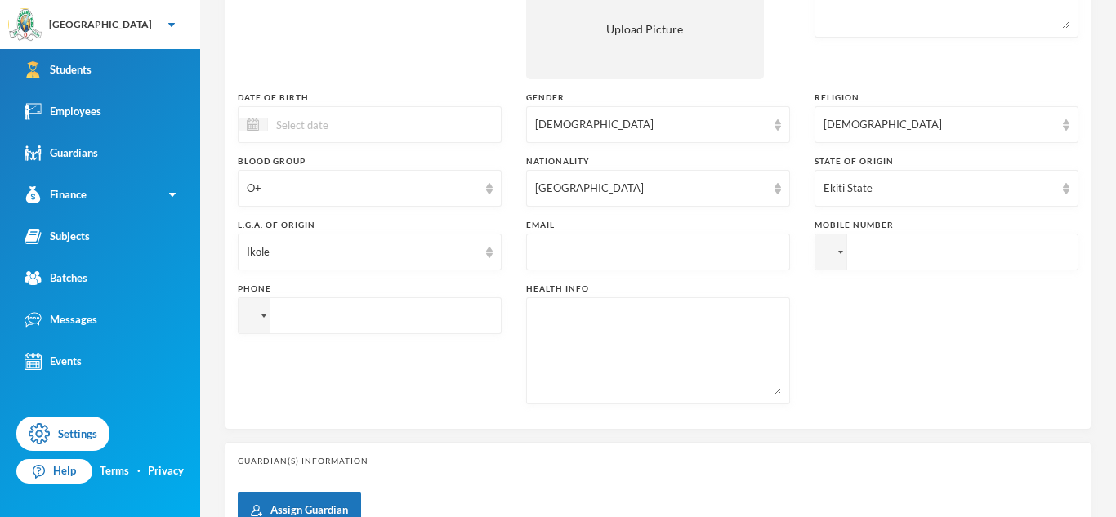
click at [622, 260] on input "text" at bounding box center [658, 253] width 246 height 37
type input "glh25c70"
click at [558, 329] on textarea at bounding box center [658, 350] width 246 height 89
type textarea "NIL"
click at [611, 259] on input "glh25c70" at bounding box center [658, 253] width 246 height 37
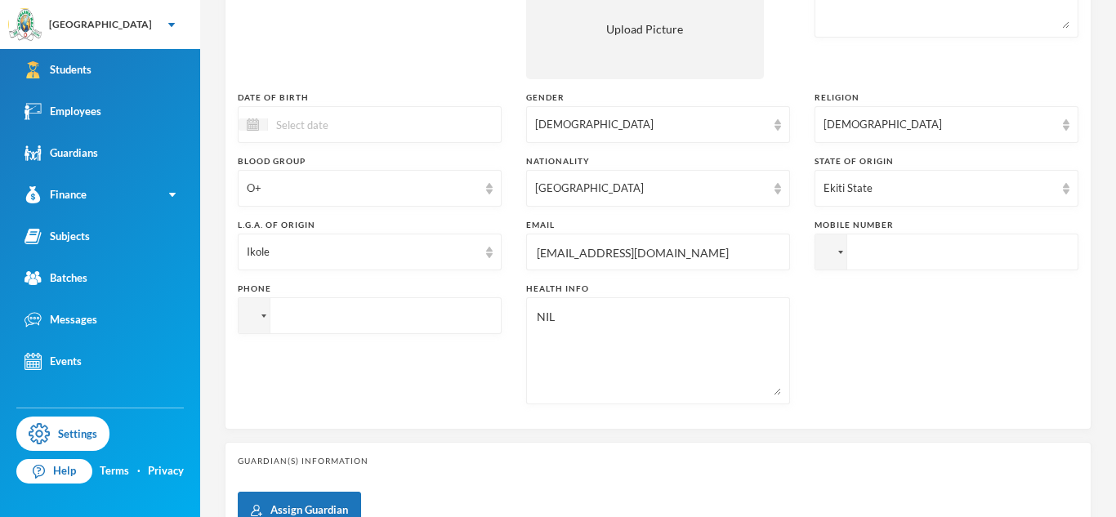
type input "[EMAIL_ADDRESS][DOMAIN_NAME]"
click at [889, 243] on input "tel" at bounding box center [947, 252] width 264 height 37
paste input "08084290100"
click at [889, 258] on input "[PHONE_NUMBER]" at bounding box center [947, 252] width 264 height 37
type input "[PHONE_NUMBER]"
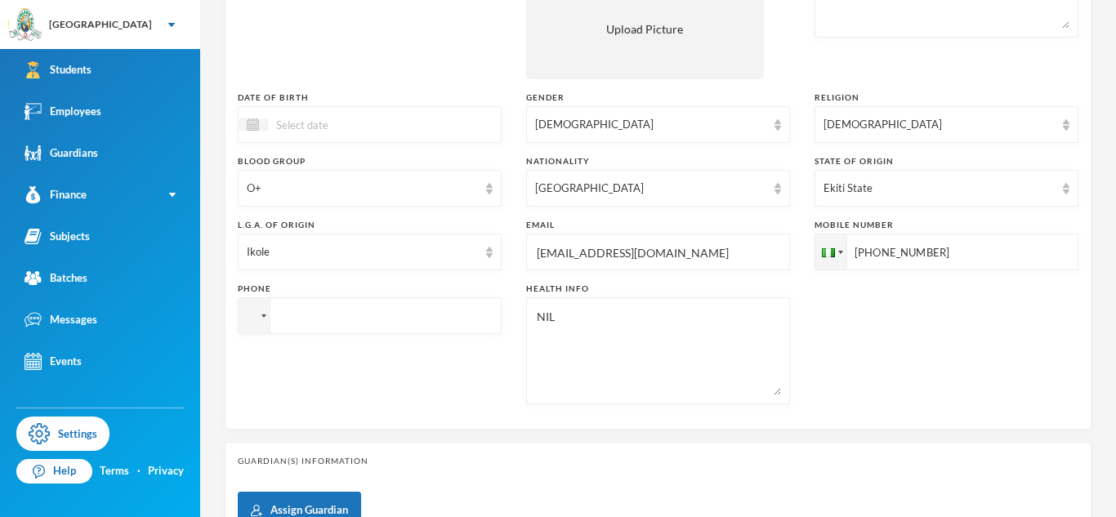
click at [408, 314] on input "tel" at bounding box center [370, 315] width 264 height 37
paste input "08084290100"
click at [309, 313] on input "[PHONE_NUMBER]" at bounding box center [370, 315] width 264 height 37
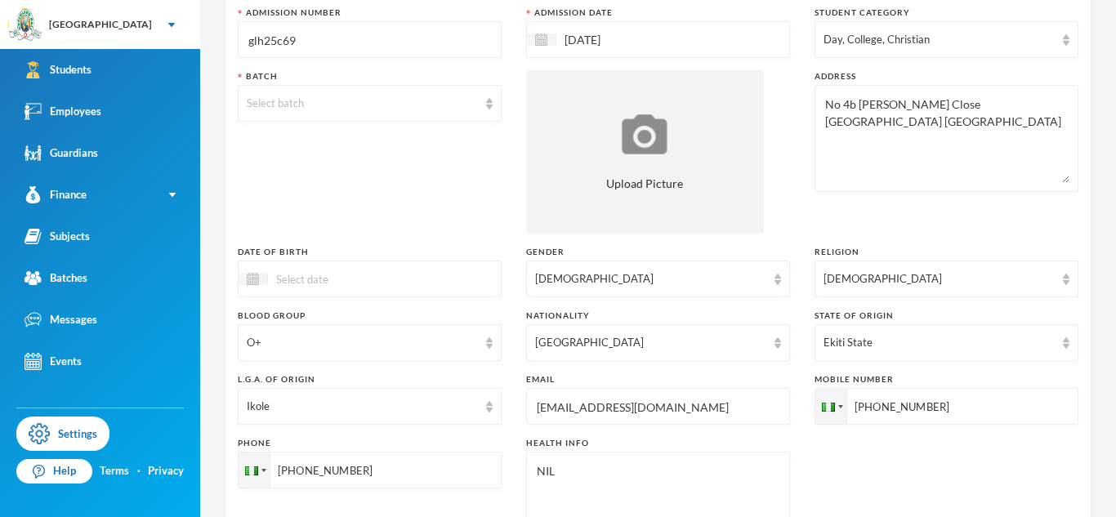
scroll to position [182, 0]
type input "[PHONE_NUMBER]"
click at [324, 103] on div "Select batch" at bounding box center [362, 106] width 231 height 16
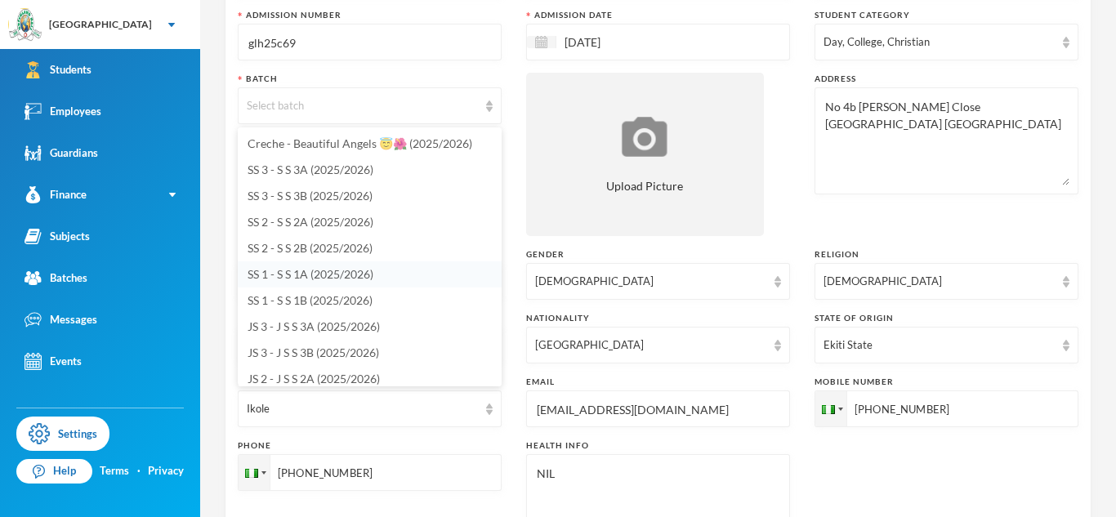
scroll to position [104, 0]
click at [305, 353] on span "JS 1 - J S S 1B (2025/2026)" at bounding box center [314, 353] width 132 height 14
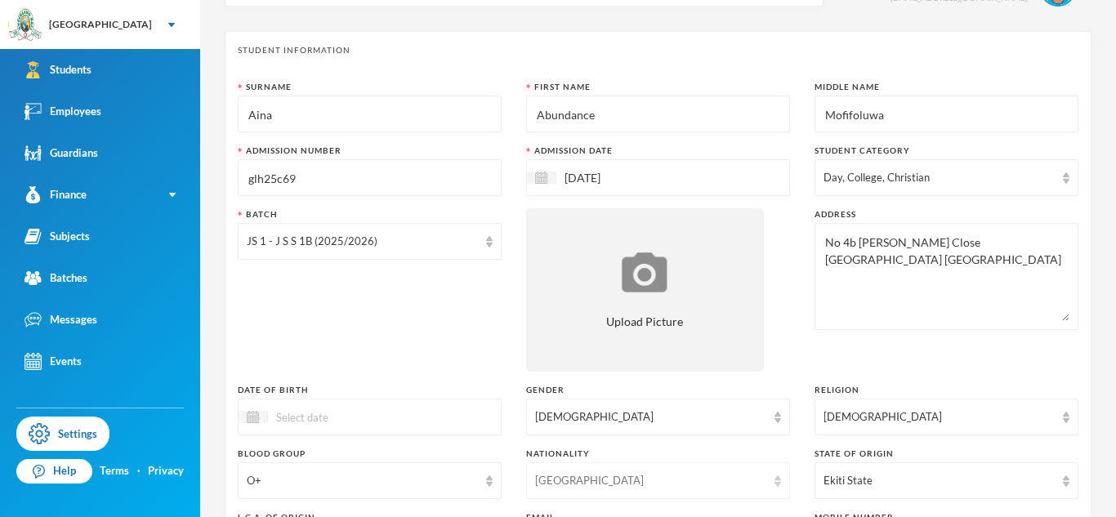
scroll to position [16, 0]
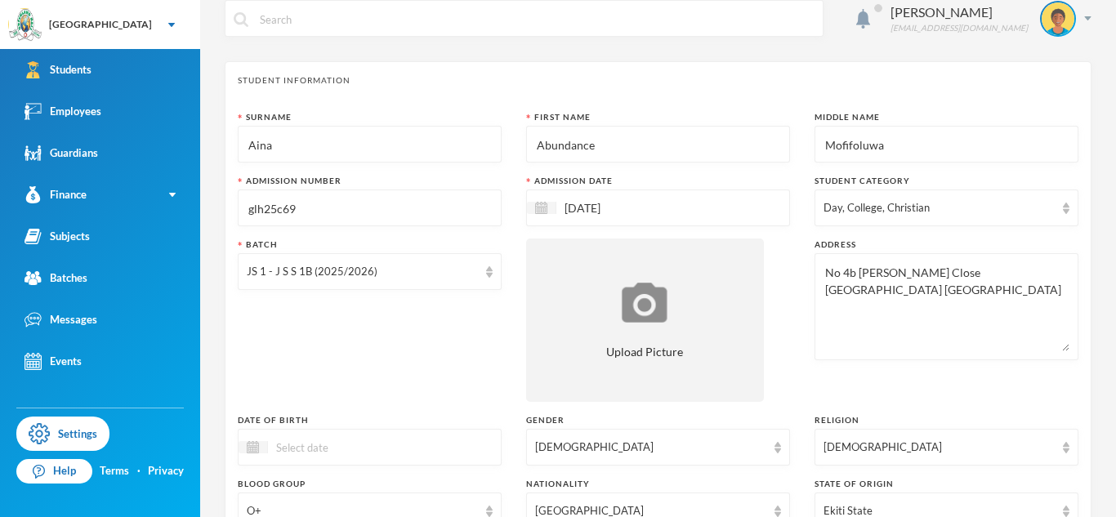
click at [416, 210] on input "glh25c69" at bounding box center [370, 208] width 246 height 37
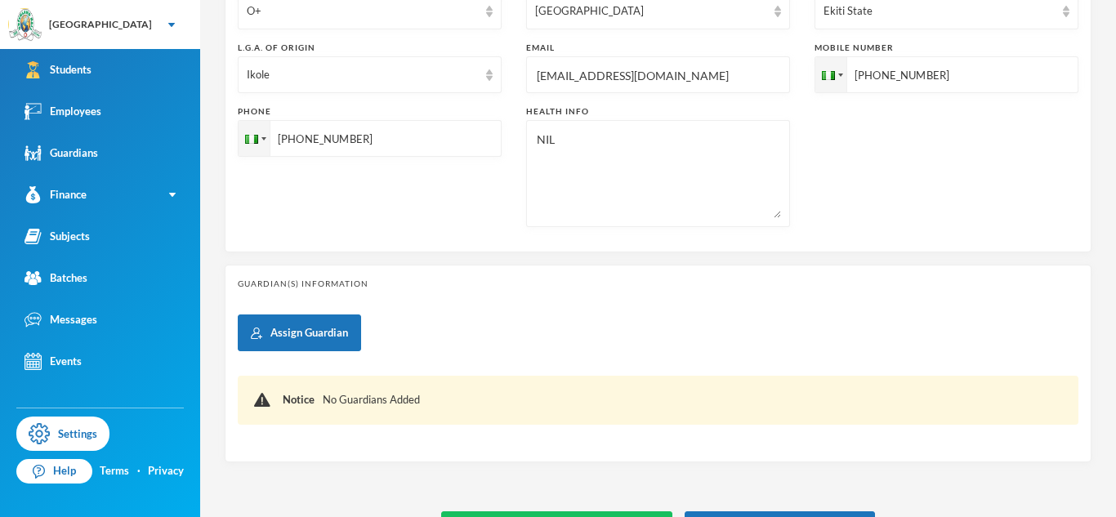
scroll to position [564, 0]
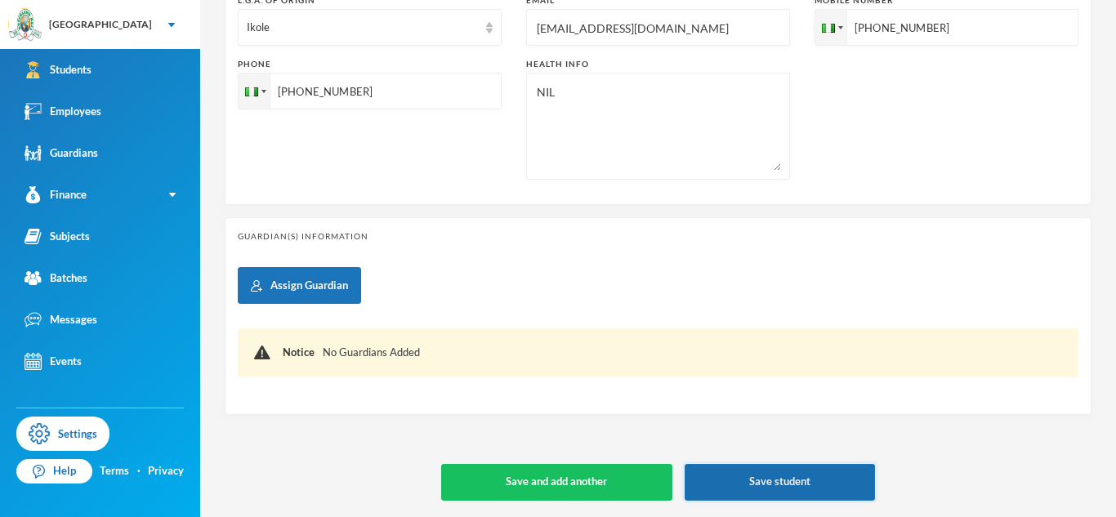
click at [729, 466] on button "Save student" at bounding box center [780, 482] width 190 height 37
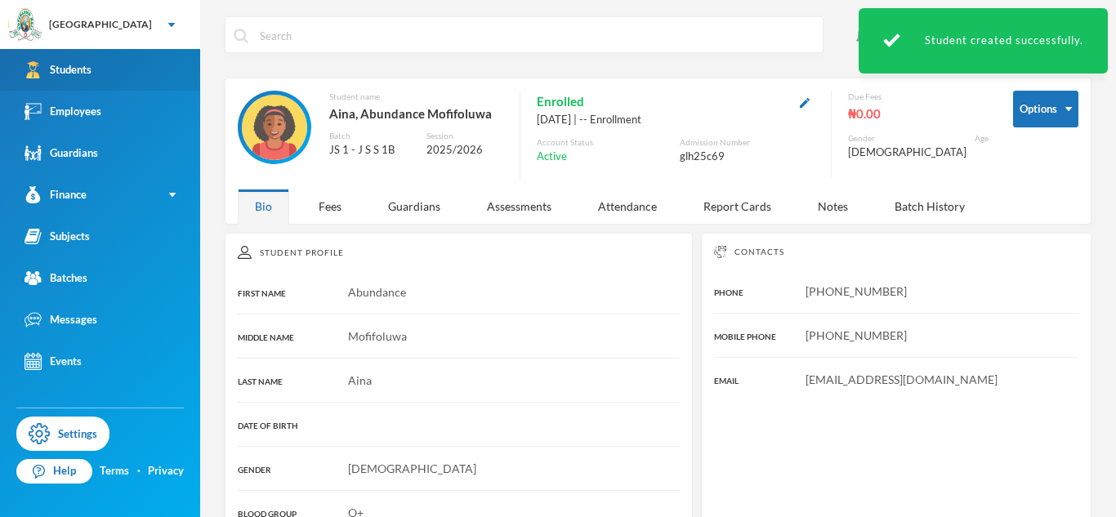
click at [111, 62] on link "Students" at bounding box center [100, 70] width 200 height 42
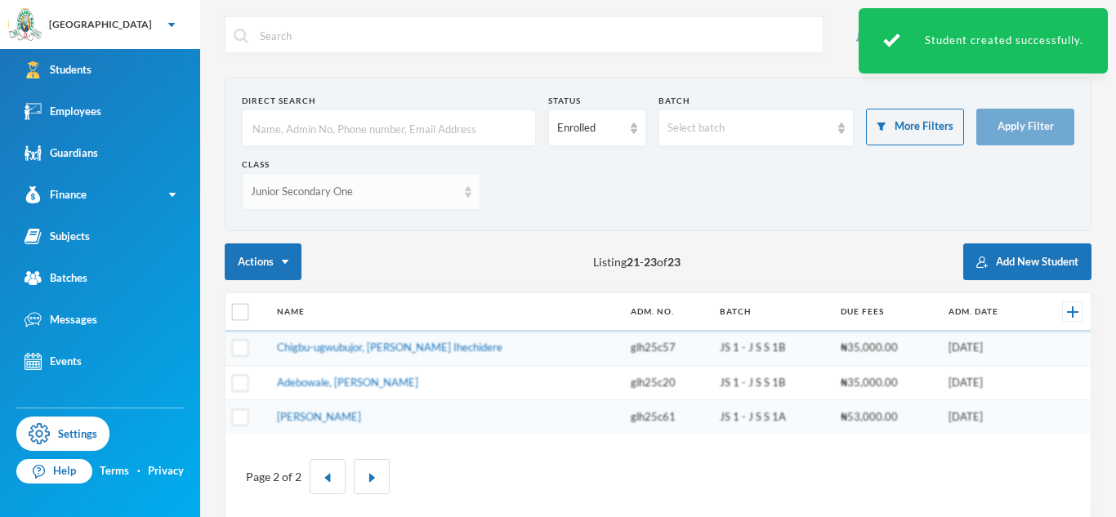
click at [400, 192] on div "Junior Secondary One" at bounding box center [354, 192] width 206 height 16
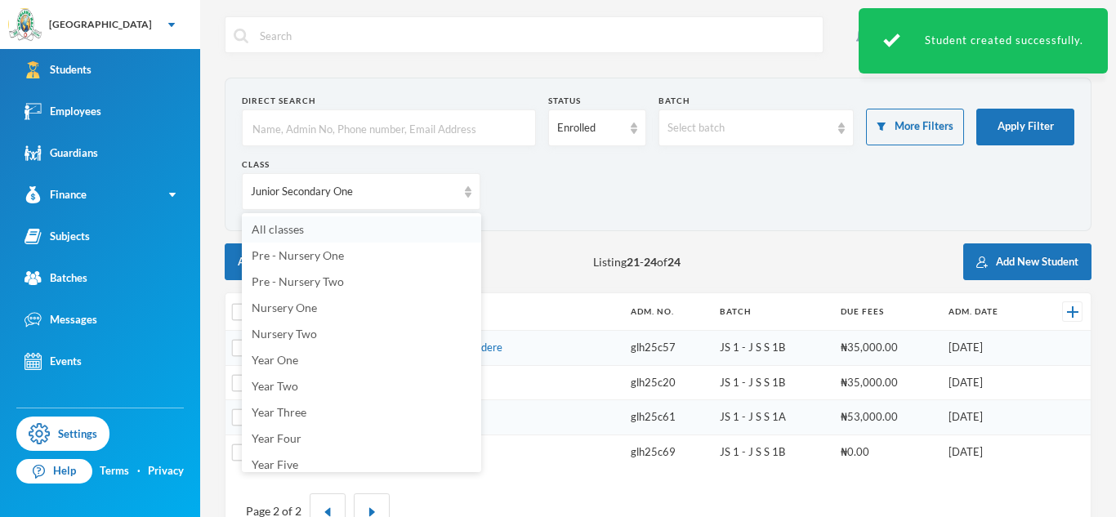
click at [397, 217] on li "All classes" at bounding box center [361, 230] width 239 height 26
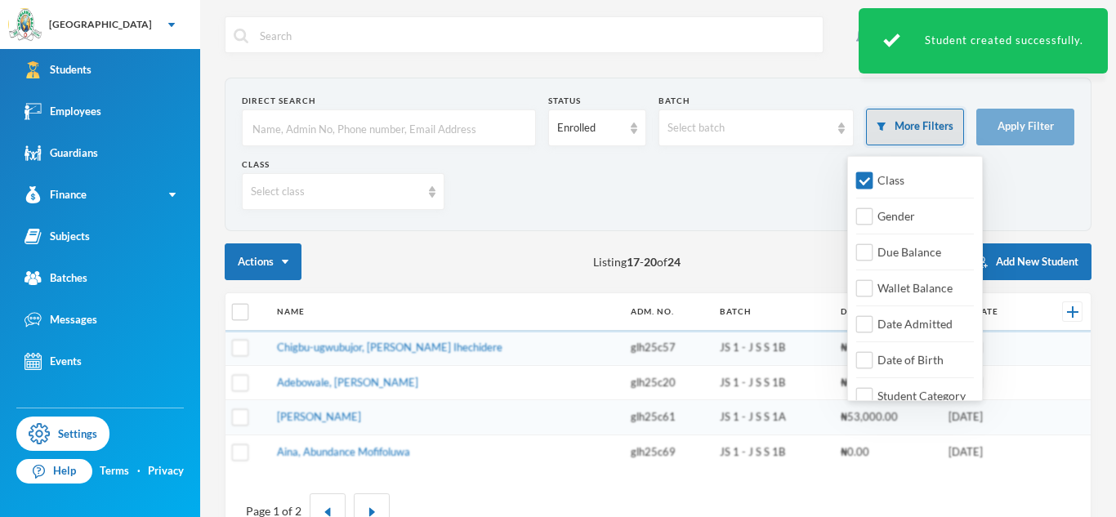
click at [896, 127] on button "More Filters" at bounding box center [915, 127] width 98 height 37
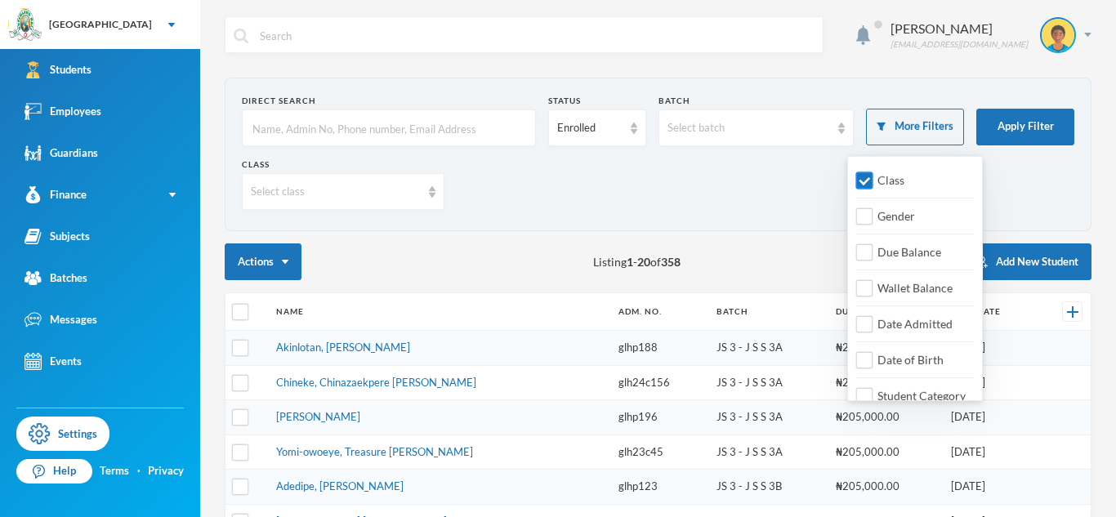
click at [884, 172] on label "Class" at bounding box center [884, 180] width 53 height 17
click at [874, 172] on input "Class" at bounding box center [864, 180] width 17 height 17
checkbox input "false"
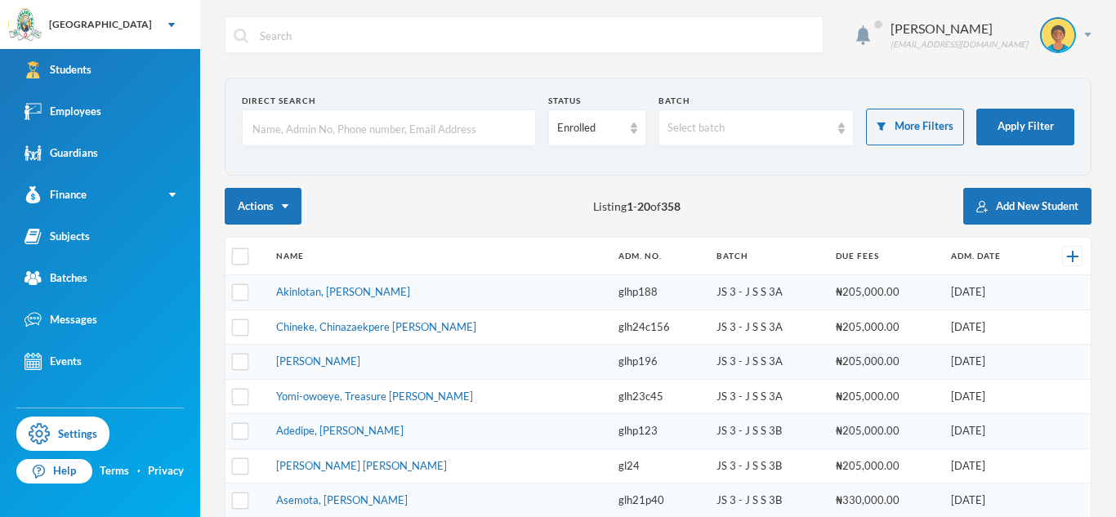
click at [473, 134] on input "text" at bounding box center [389, 128] width 276 height 37
type input "i"
type input "Aina"
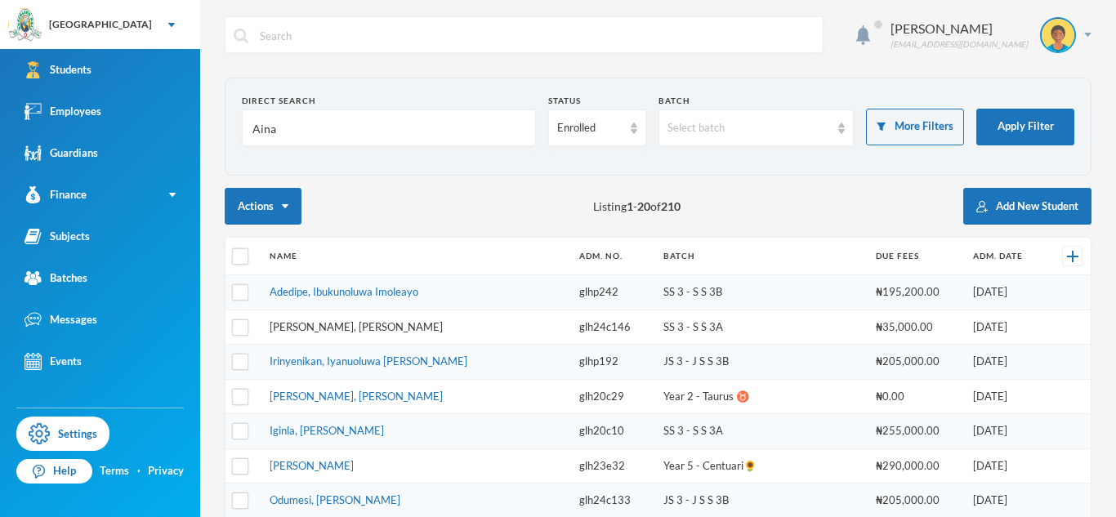
click at [359, 329] on link "[PERSON_NAME], [PERSON_NAME]" at bounding box center [356, 326] width 173 height 13
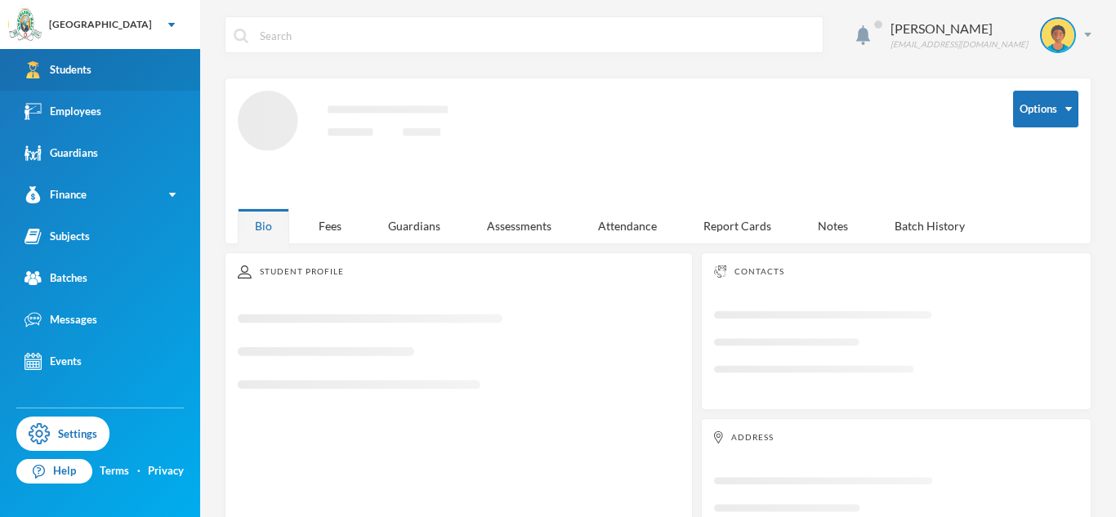
click at [125, 79] on link "Students" at bounding box center [100, 70] width 200 height 42
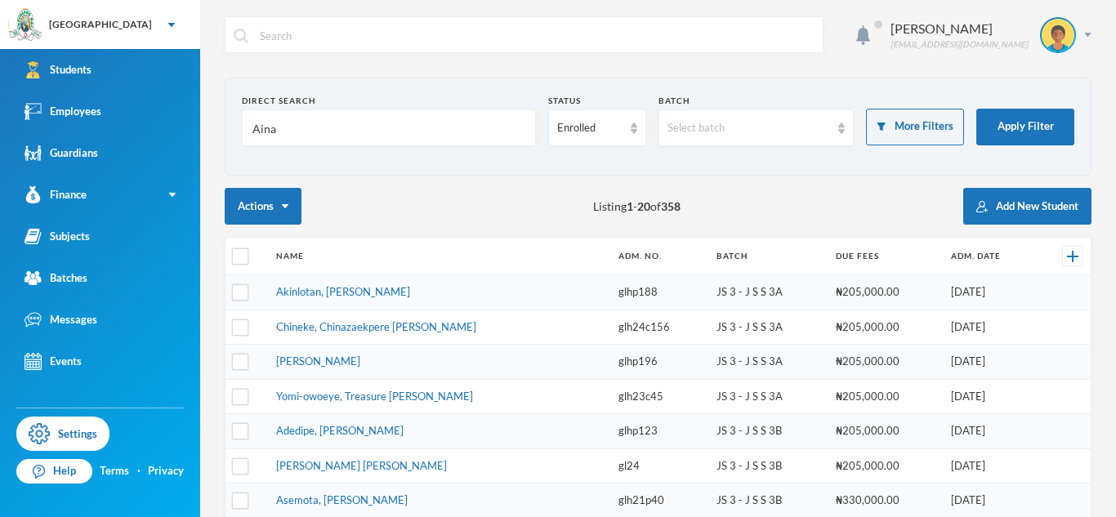
click at [259, 123] on input "Aina" at bounding box center [389, 128] width 276 height 37
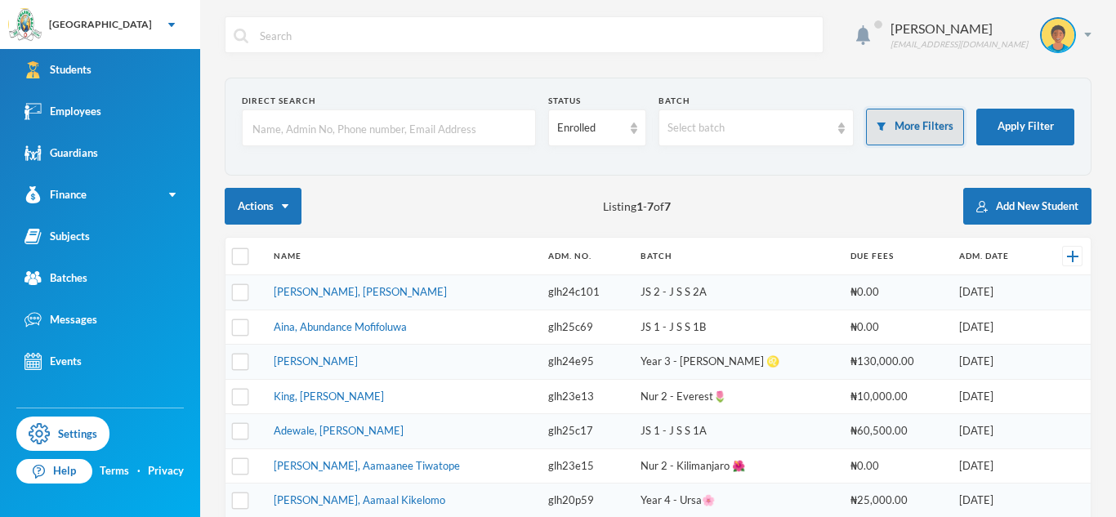
click at [941, 118] on button "More Filters" at bounding box center [915, 127] width 98 height 37
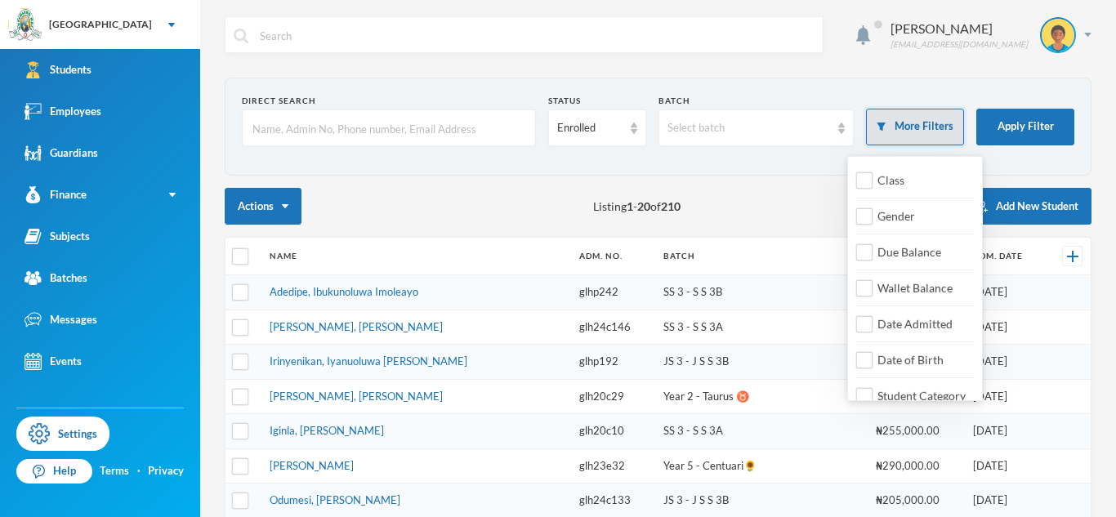
click at [937, 128] on button "More Filters" at bounding box center [915, 127] width 98 height 37
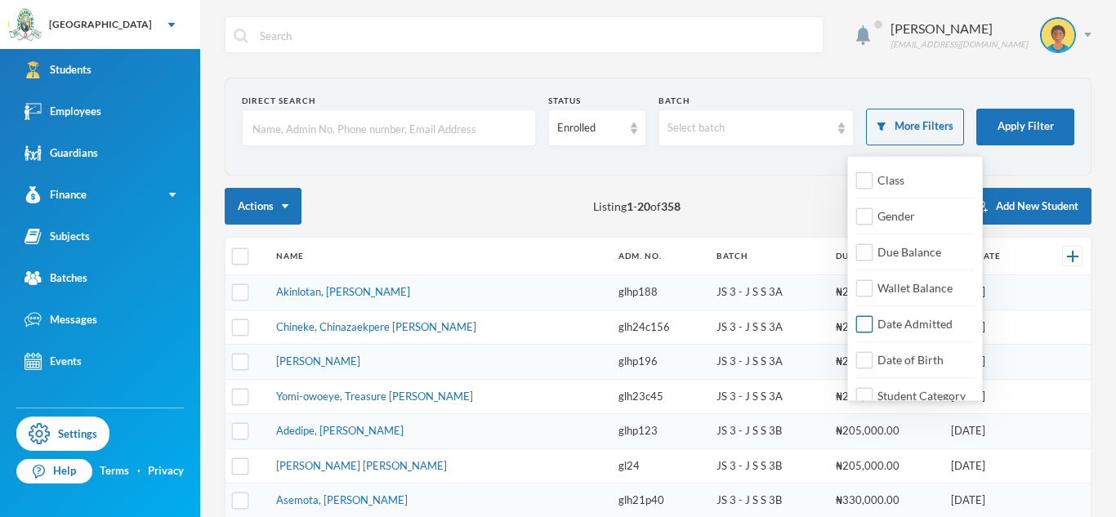
click at [892, 324] on span "Date Admitted" at bounding box center [915, 324] width 88 height 14
click at [874, 324] on input "Date Admitted" at bounding box center [864, 324] width 17 height 17
checkbox input "true"
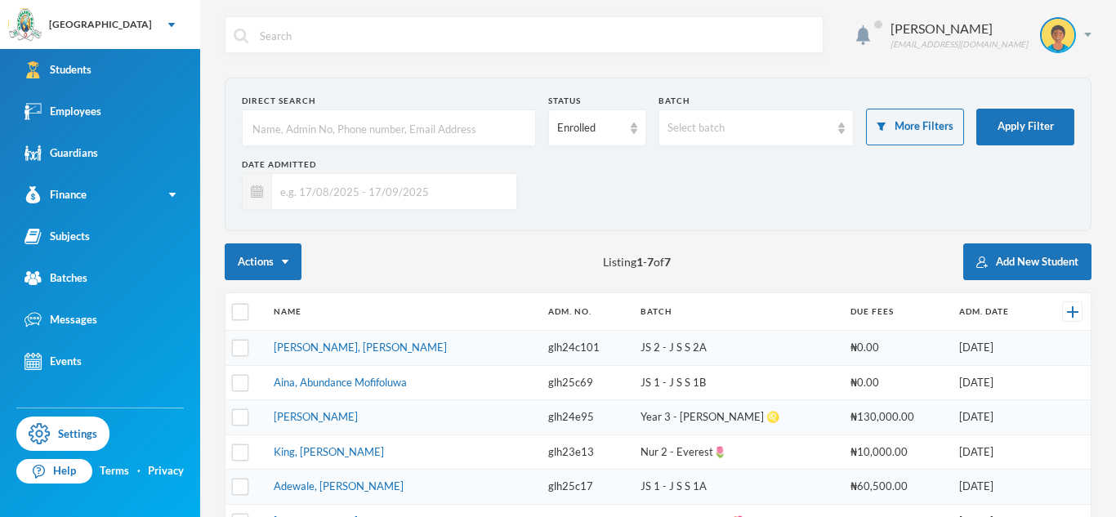
click at [467, 205] on input "text" at bounding box center [390, 191] width 236 height 37
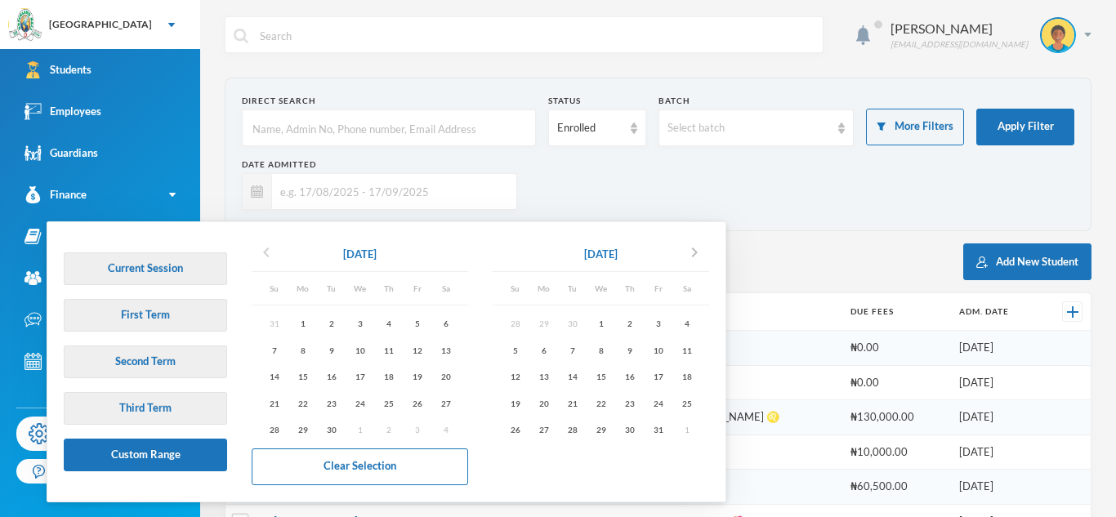
click at [265, 251] on icon "chevron_left" at bounding box center [267, 253] width 20 height 20
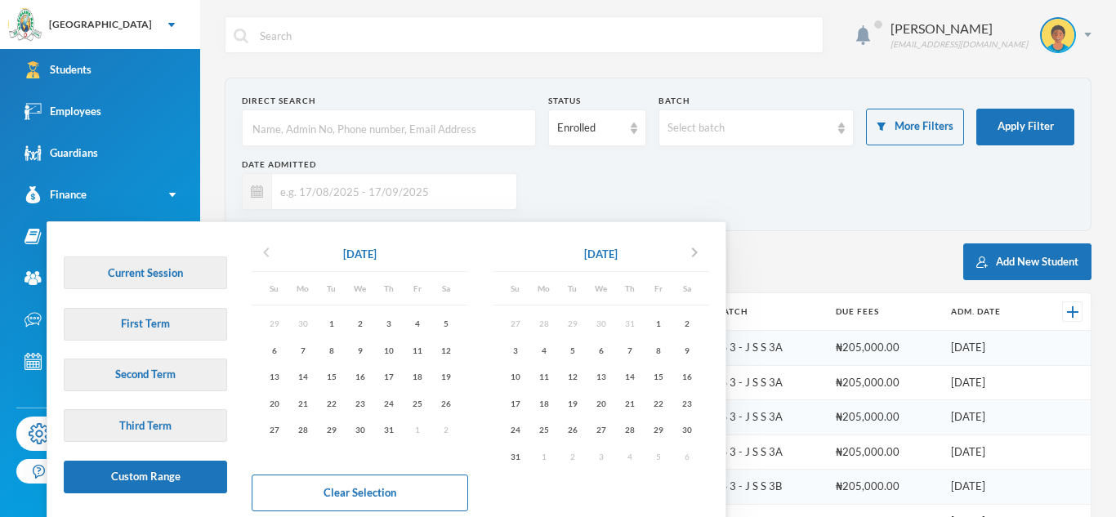
click at [265, 251] on icon "chevron_left" at bounding box center [267, 253] width 20 height 20
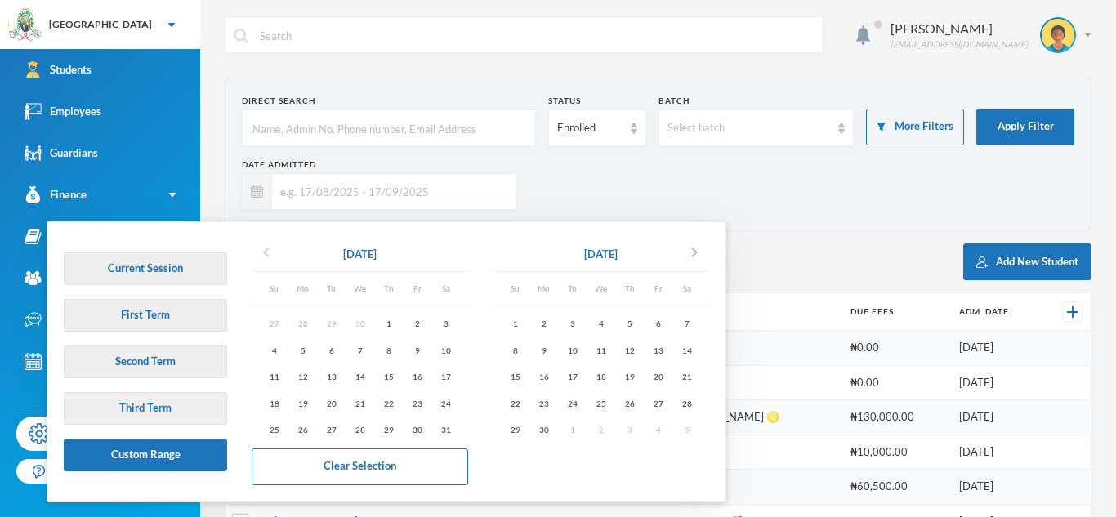
click at [265, 251] on icon "chevron_left" at bounding box center [267, 253] width 20 height 20
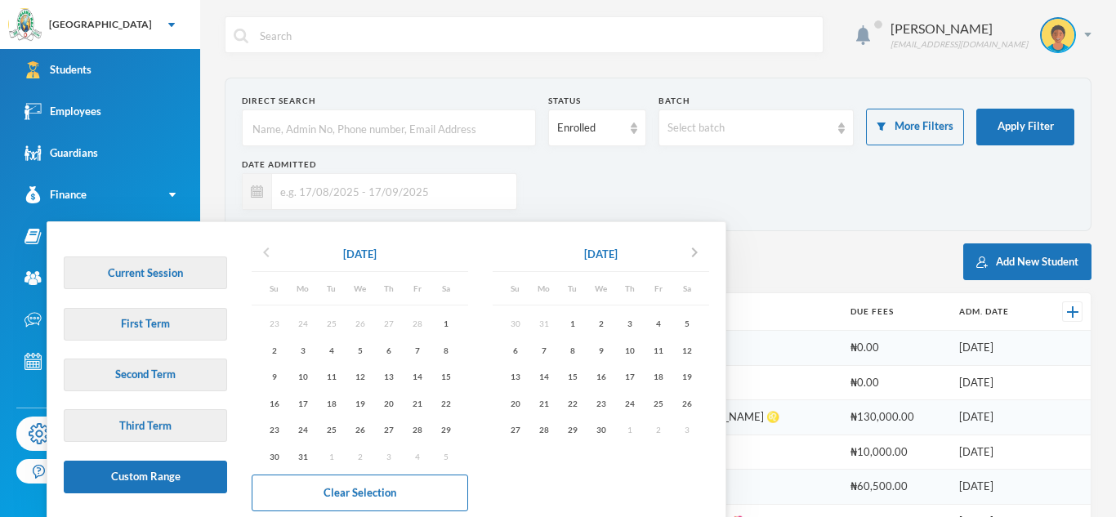
click at [265, 251] on icon "chevron_left" at bounding box center [267, 253] width 20 height 20
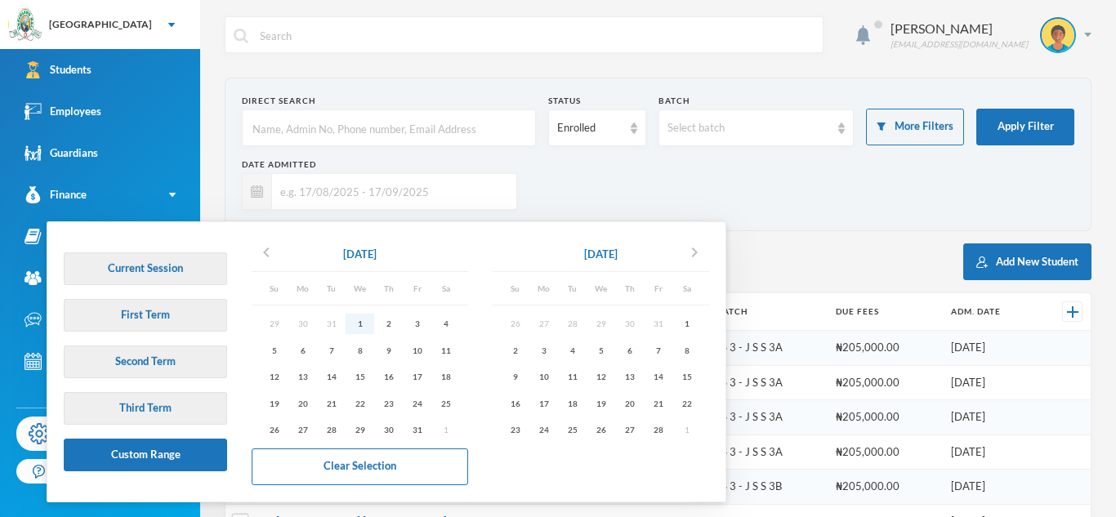
click at [356, 323] on div "1" at bounding box center [360, 324] width 29 height 20
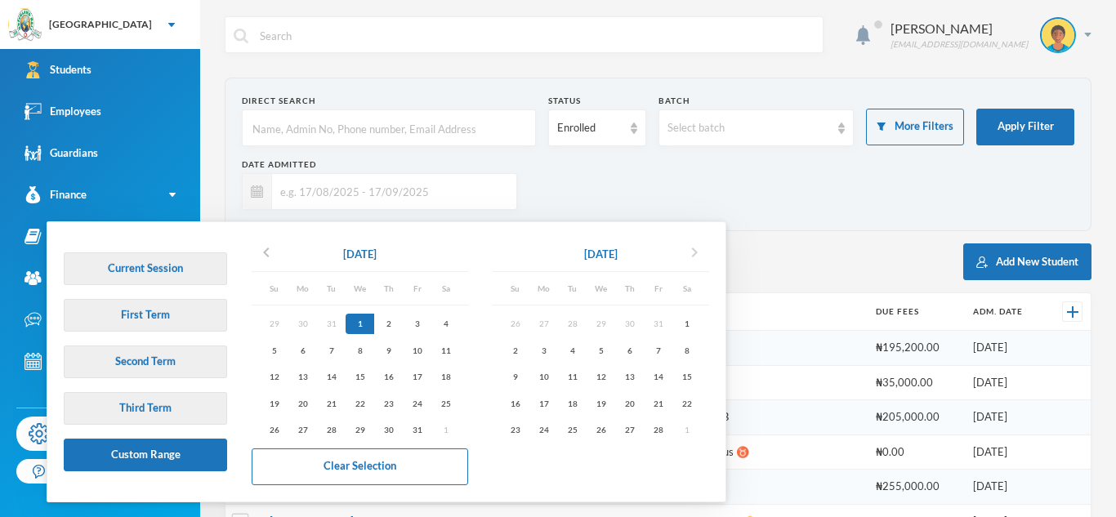
click at [704, 256] on icon "chevron_right" at bounding box center [695, 253] width 20 height 20
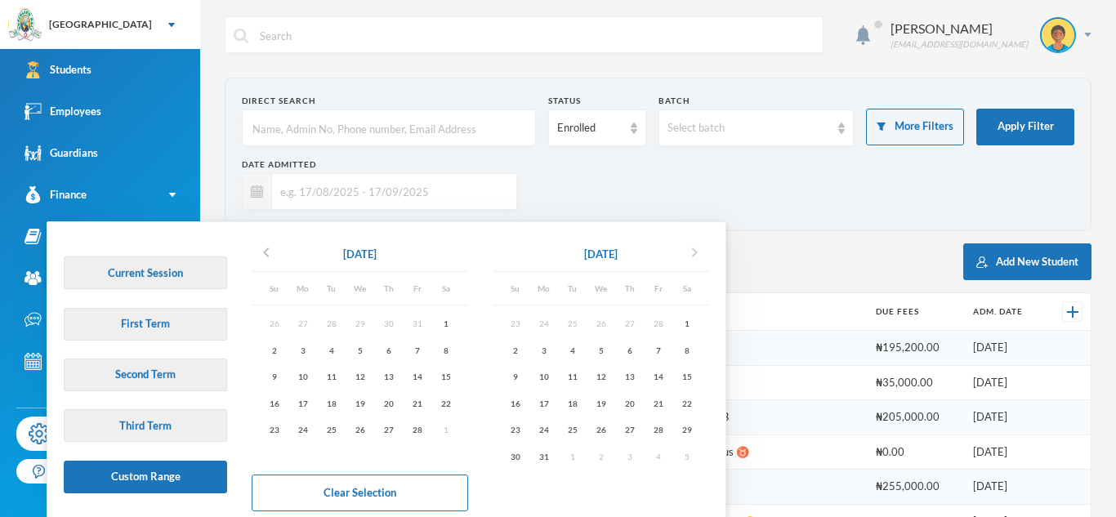
click at [704, 256] on icon "chevron_right" at bounding box center [695, 253] width 20 height 20
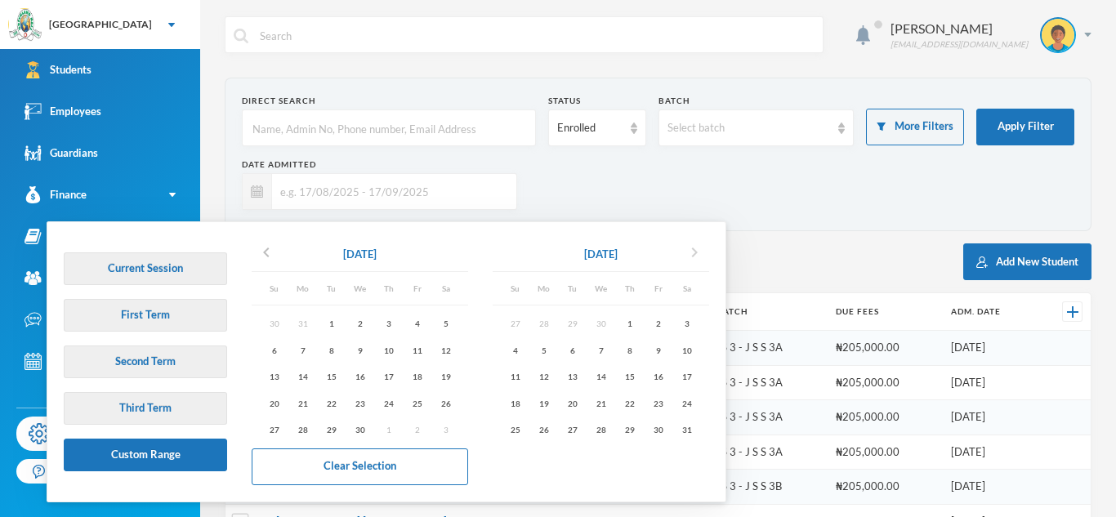
click at [704, 256] on icon "chevron_right" at bounding box center [695, 253] width 20 height 20
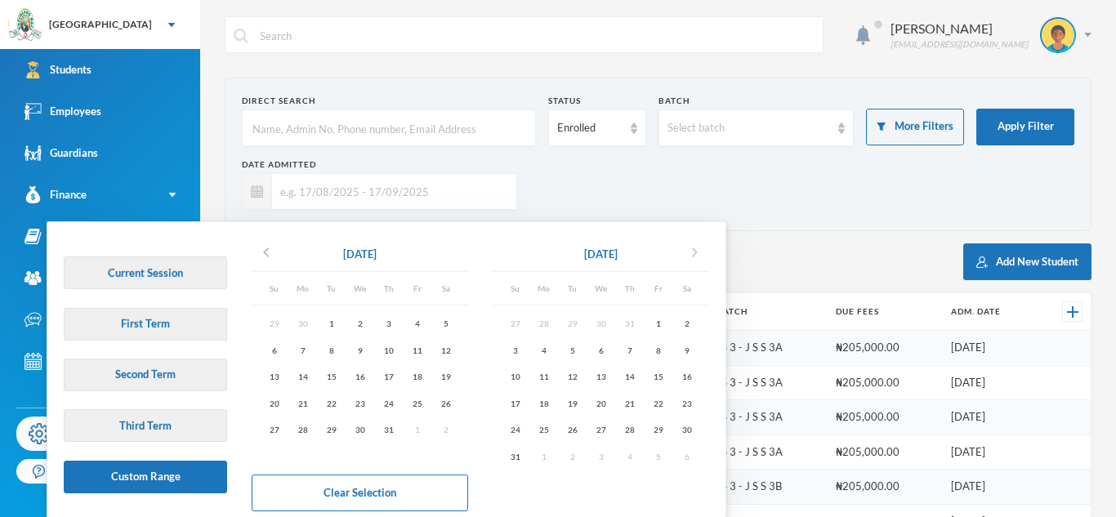
click at [704, 256] on icon "chevron_right" at bounding box center [695, 253] width 20 height 20
click at [570, 424] on div "30" at bounding box center [572, 430] width 29 height 20
type input "[DATE] - [DATE]"
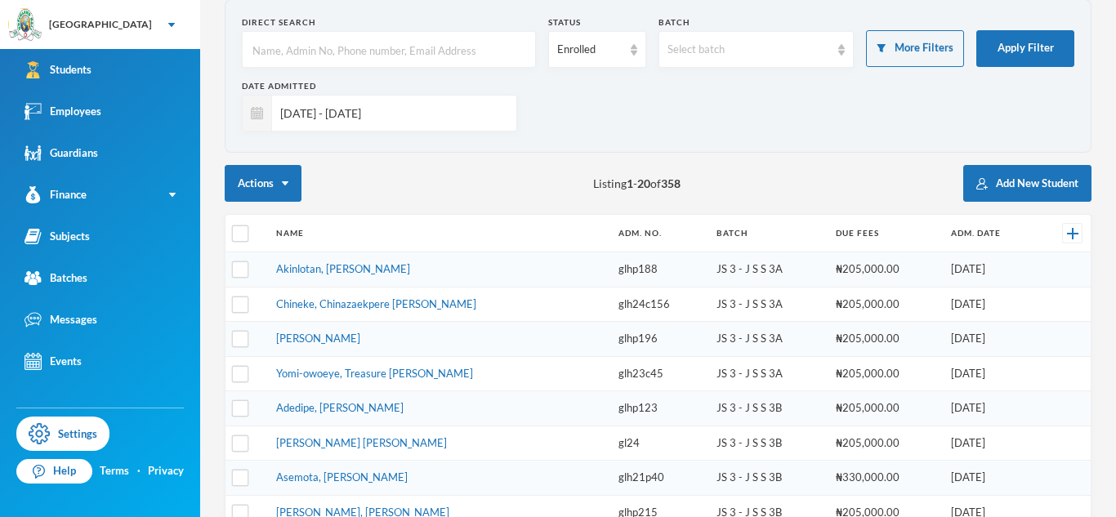
scroll to position [91, 0]
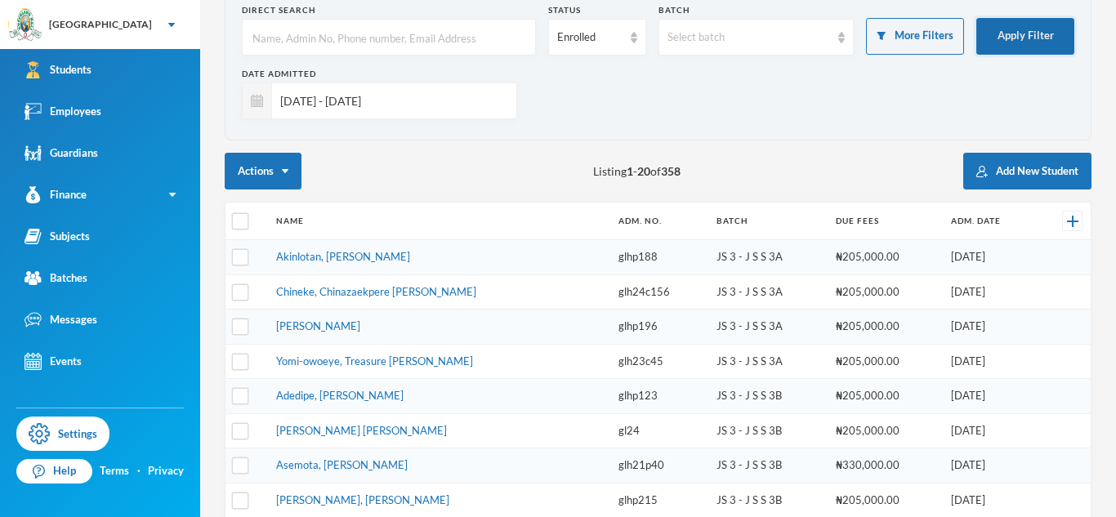
click at [1033, 34] on button "Apply Filter" at bounding box center [1026, 36] width 98 height 37
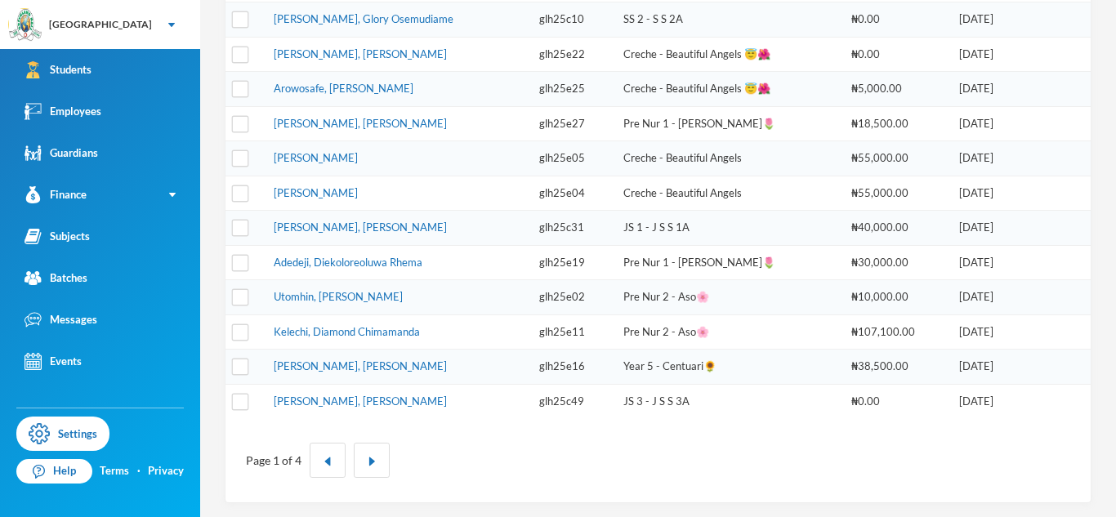
scroll to position [609, 0]
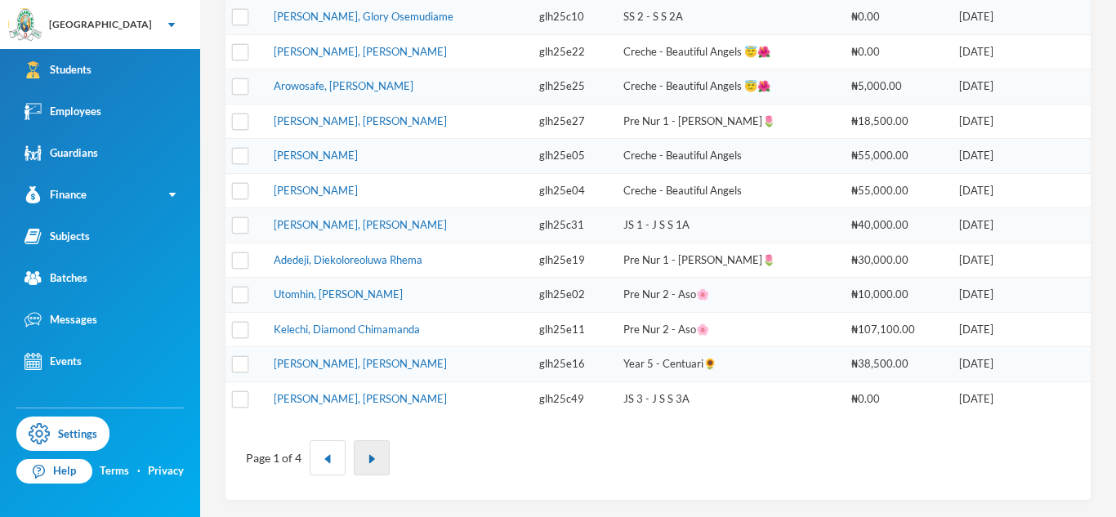
click at [376, 457] on button "button" at bounding box center [372, 457] width 36 height 35
click at [381, 450] on button "button" at bounding box center [372, 457] width 36 height 35
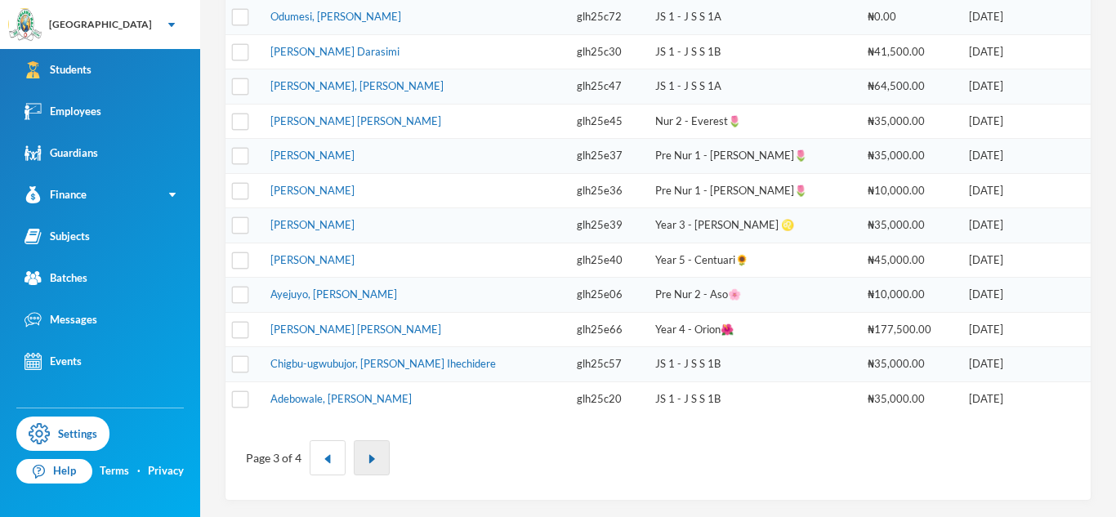
click at [381, 457] on button "button" at bounding box center [372, 457] width 36 height 35
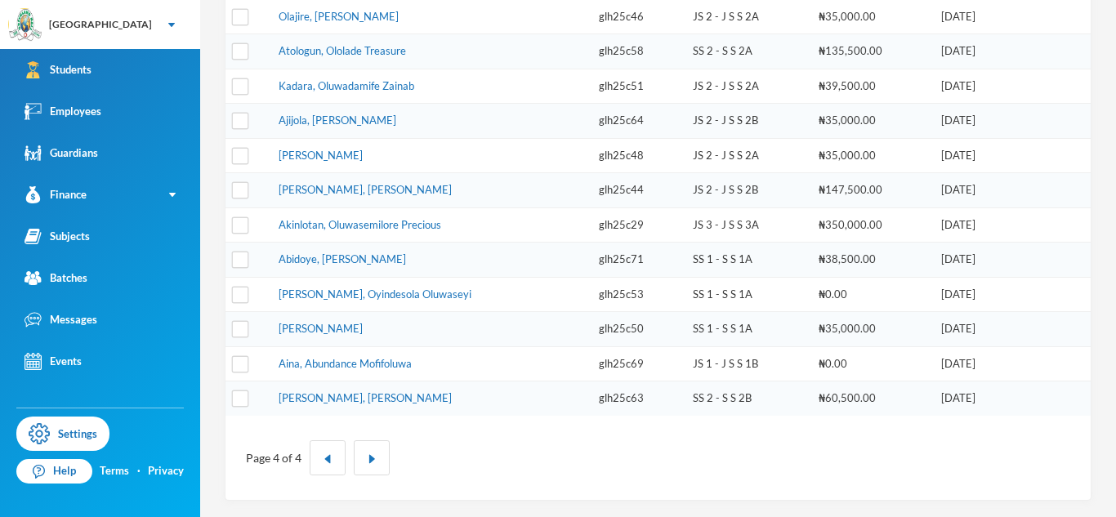
scroll to position [0, 0]
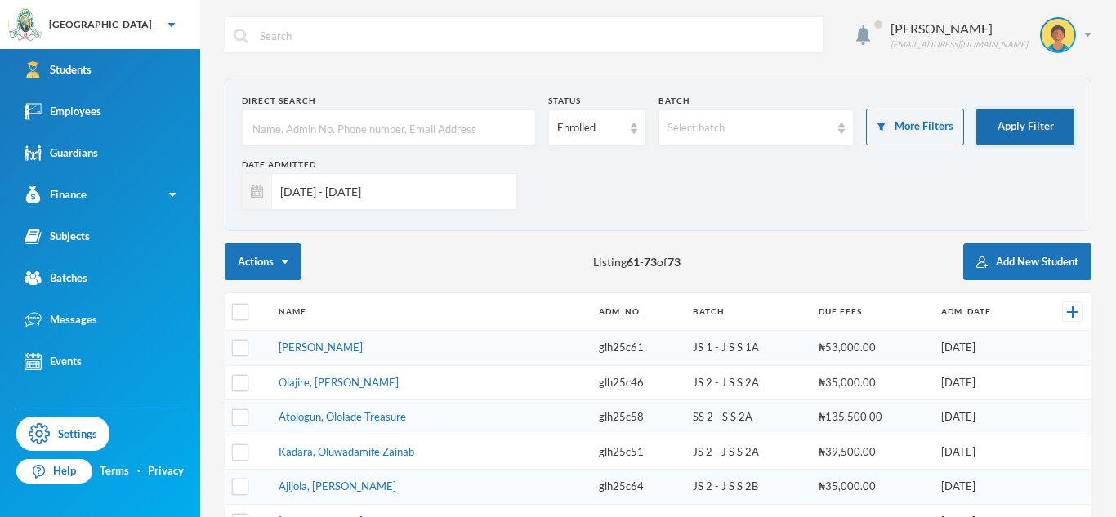
click at [1006, 123] on button "Apply Filter" at bounding box center [1026, 127] width 98 height 37
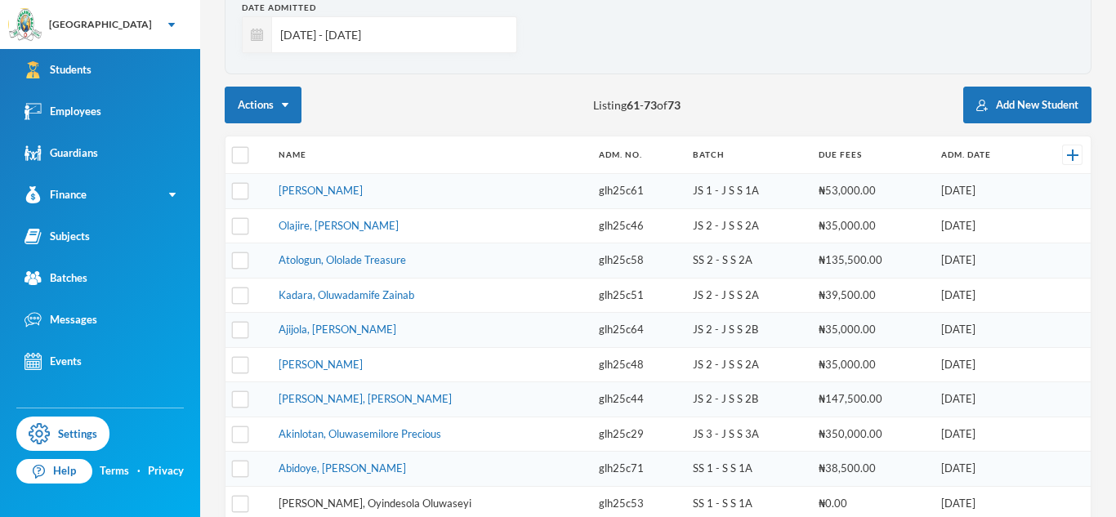
scroll to position [366, 0]
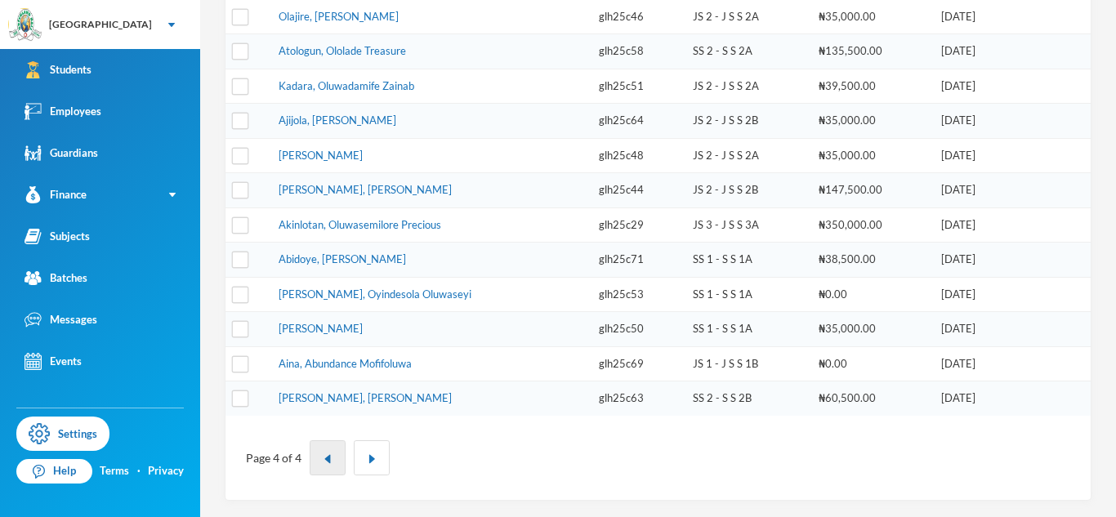
click at [328, 448] on button "button" at bounding box center [328, 457] width 36 height 35
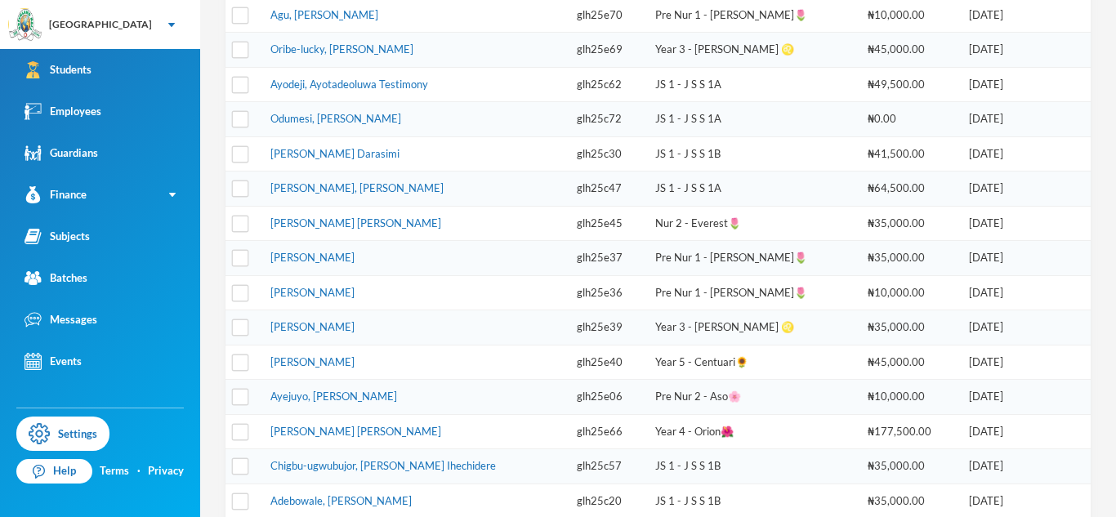
scroll to position [609, 0]
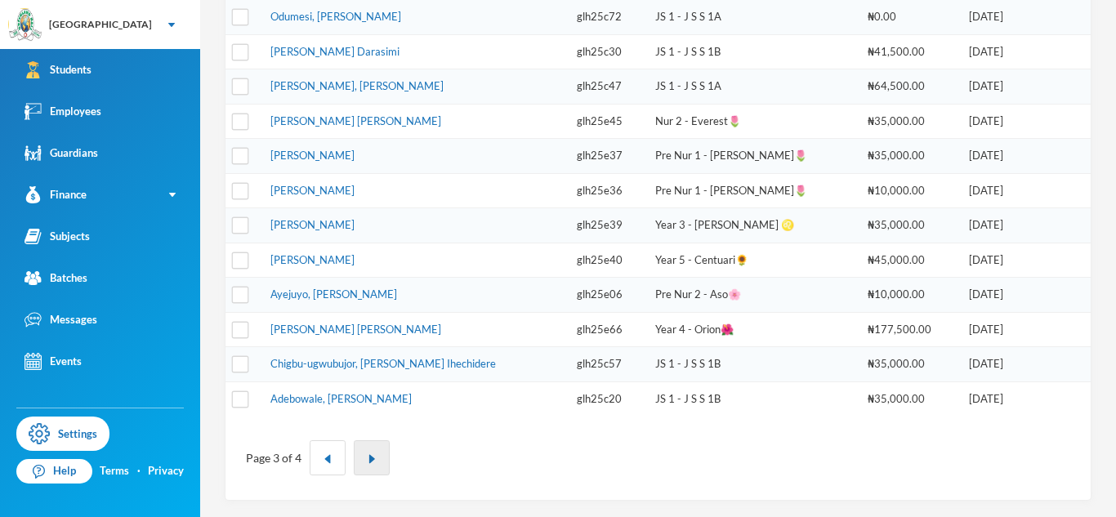
click at [373, 451] on button "button" at bounding box center [372, 457] width 36 height 35
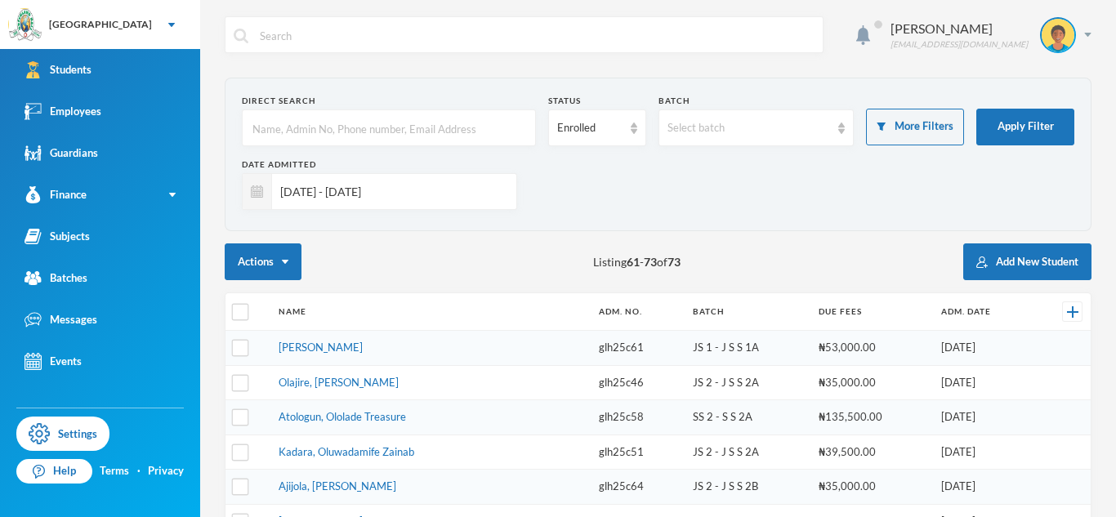
scroll to position [366, 0]
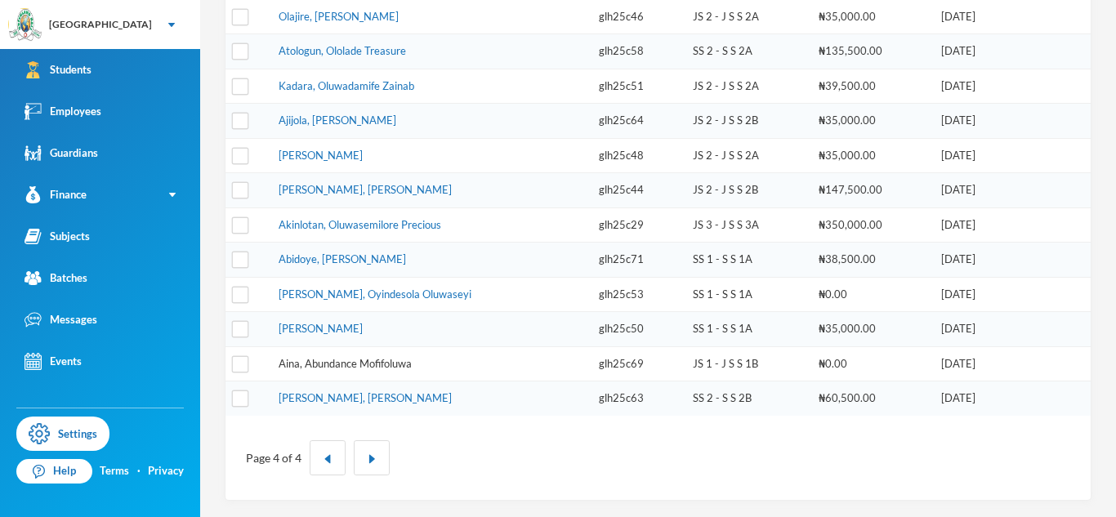
click at [366, 366] on link "Aina, Abundance Mofifoluwa" at bounding box center [345, 363] width 133 height 13
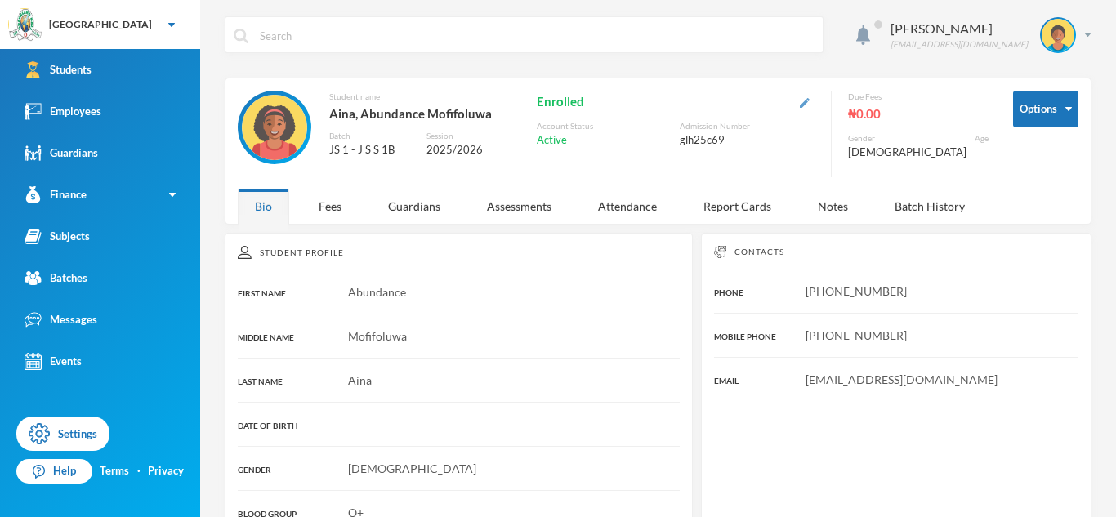
click at [810, 107] on img "button" at bounding box center [805, 103] width 10 height 10
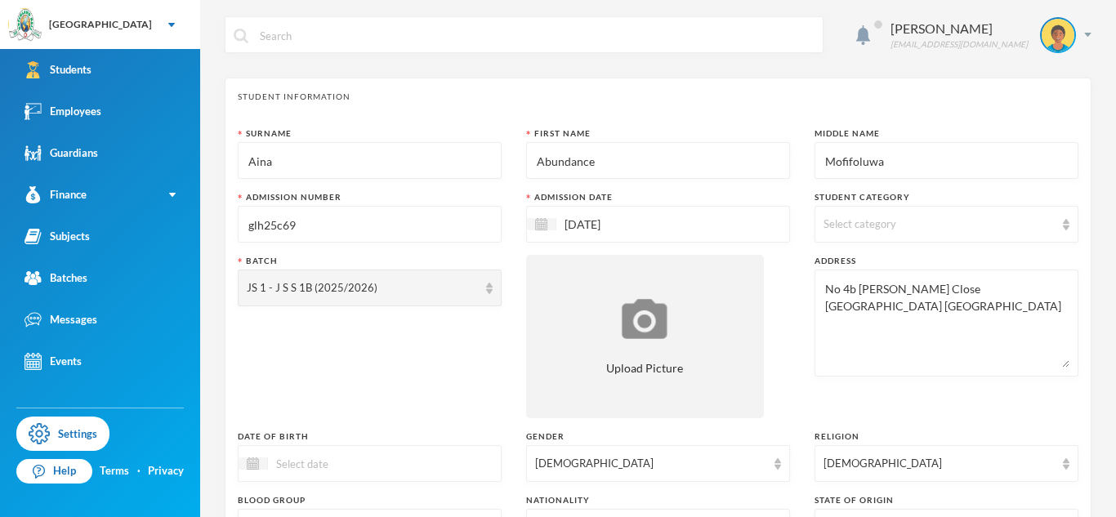
click at [329, 223] on input "glh25c69" at bounding box center [370, 225] width 246 height 37
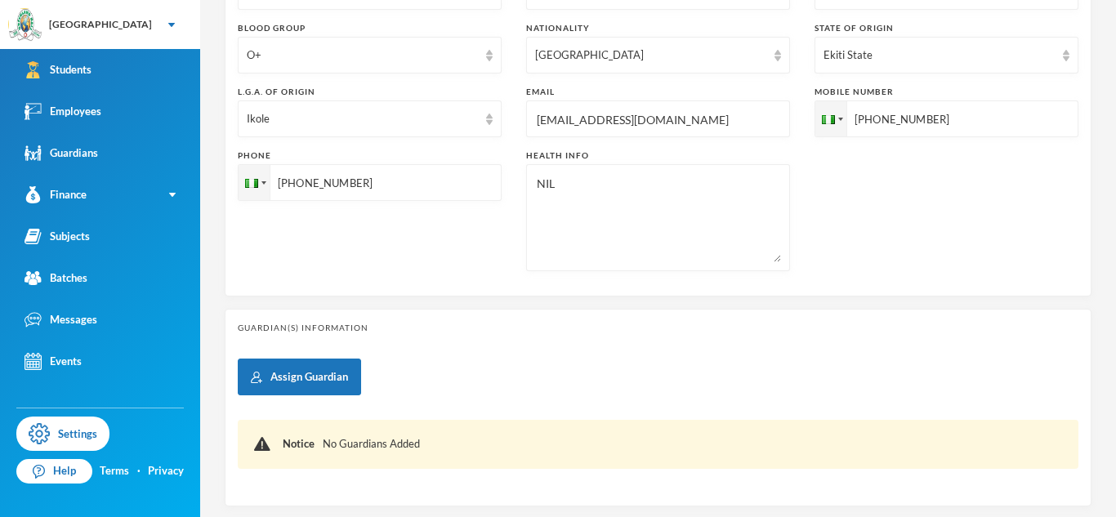
scroll to position [564, 0]
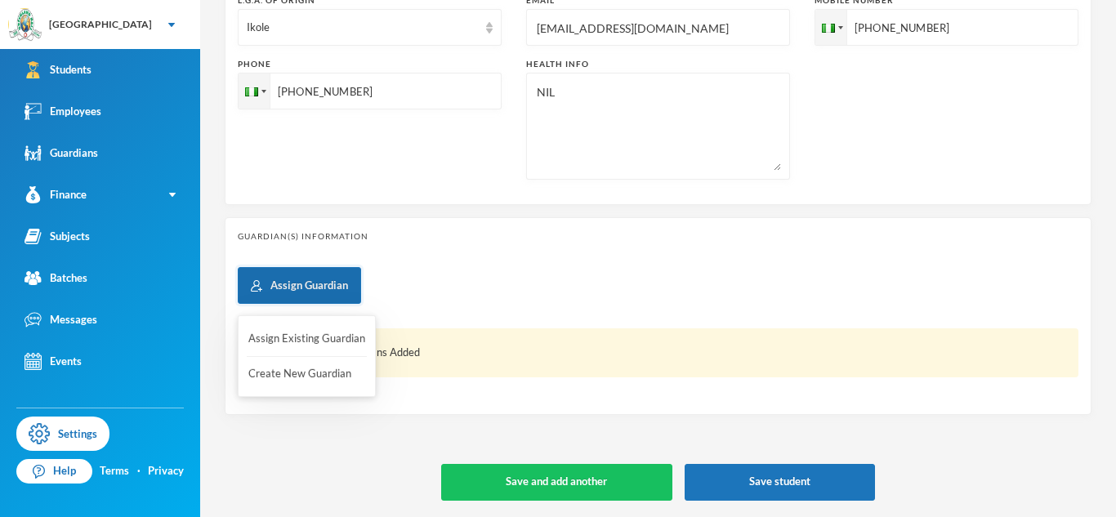
type input "glh25c73"
click at [288, 282] on button "Assign Guardian" at bounding box center [299, 285] width 123 height 37
click at [306, 369] on button "Create New Guardian" at bounding box center [307, 374] width 120 height 29
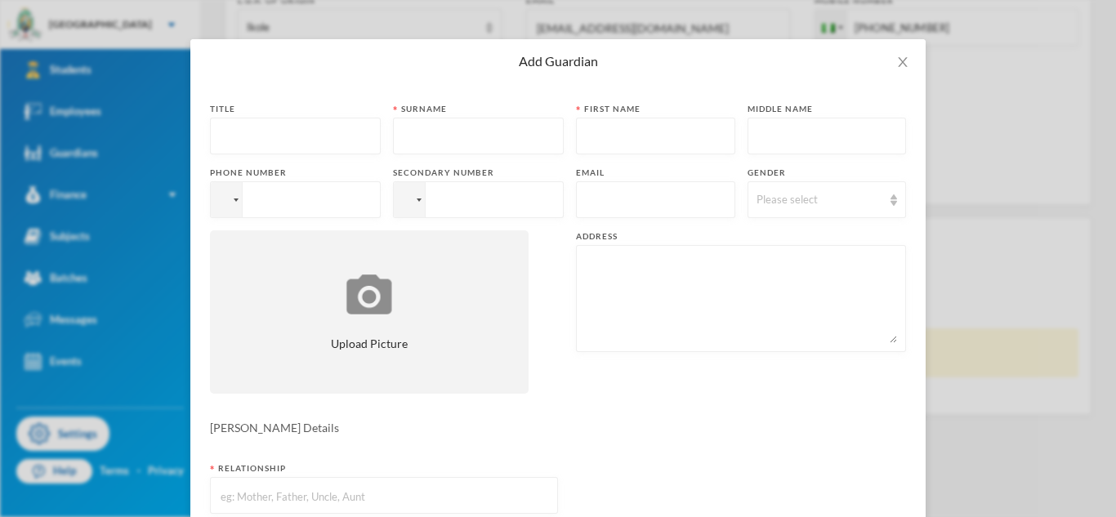
click at [288, 131] on input "text" at bounding box center [295, 136] width 153 height 37
type input "Mrs"
click at [409, 137] on input "text" at bounding box center [478, 136] width 153 height 37
type input "Aina"
click at [643, 270] on textarea at bounding box center [741, 298] width 312 height 89
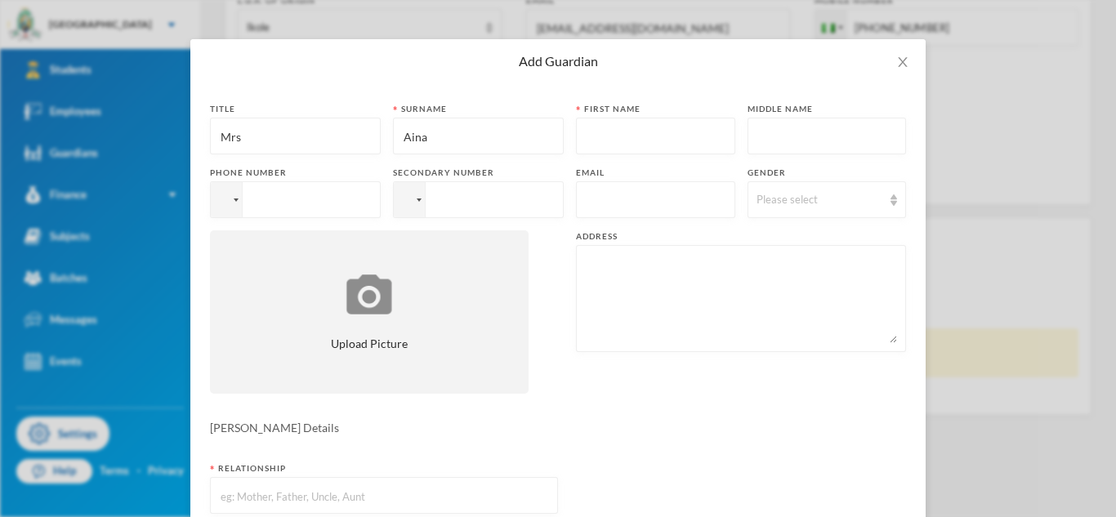
paste textarea "08084290100"
type textarea "08084290100"
click at [483, 202] on input "tel" at bounding box center [478, 199] width 171 height 37
paste input "08084290100"
click at [465, 203] on input "[PHONE_NUMBER]" at bounding box center [478, 199] width 171 height 37
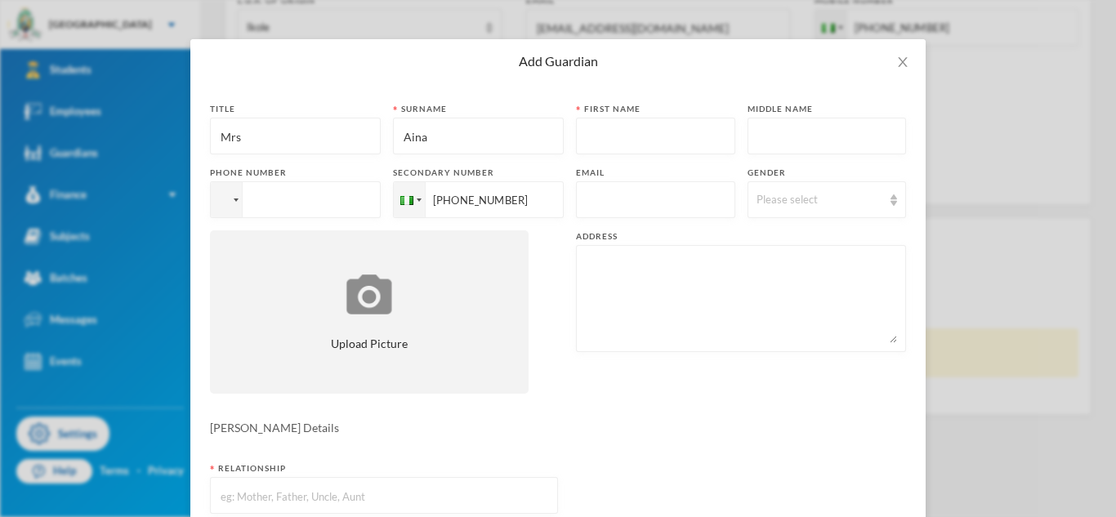
type input "[PHONE_NUMBER]"
click at [334, 208] on input "tel" at bounding box center [295, 199] width 171 height 37
paste input "08084290100"
click at [280, 199] on input "[PHONE_NUMBER]" at bounding box center [295, 199] width 171 height 37
type input "[PHONE_NUMBER]"
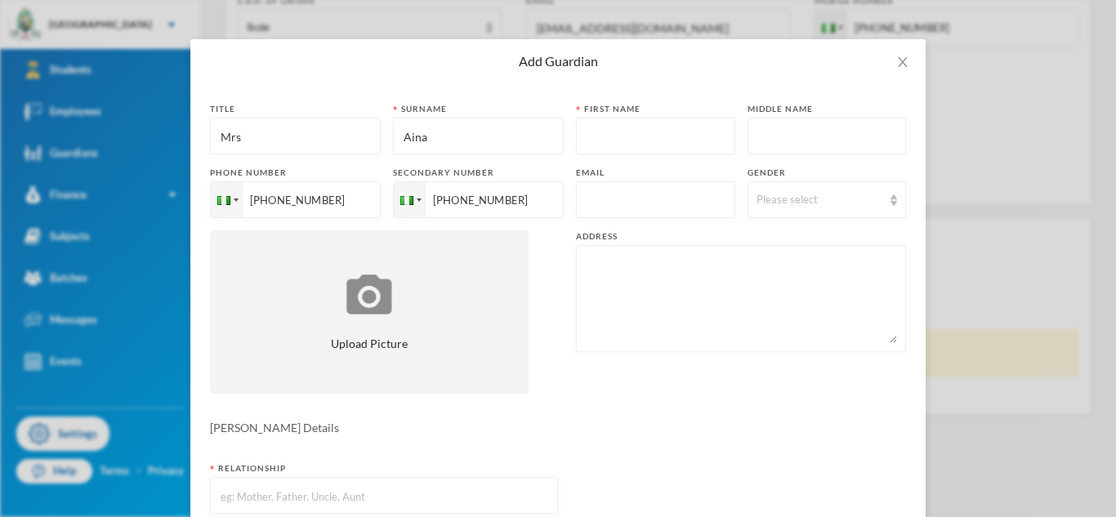
click at [604, 135] on input "text" at bounding box center [655, 136] width 141 height 37
type input "Aderomke"
click at [828, 203] on div "Please select" at bounding box center [820, 200] width 127 height 16
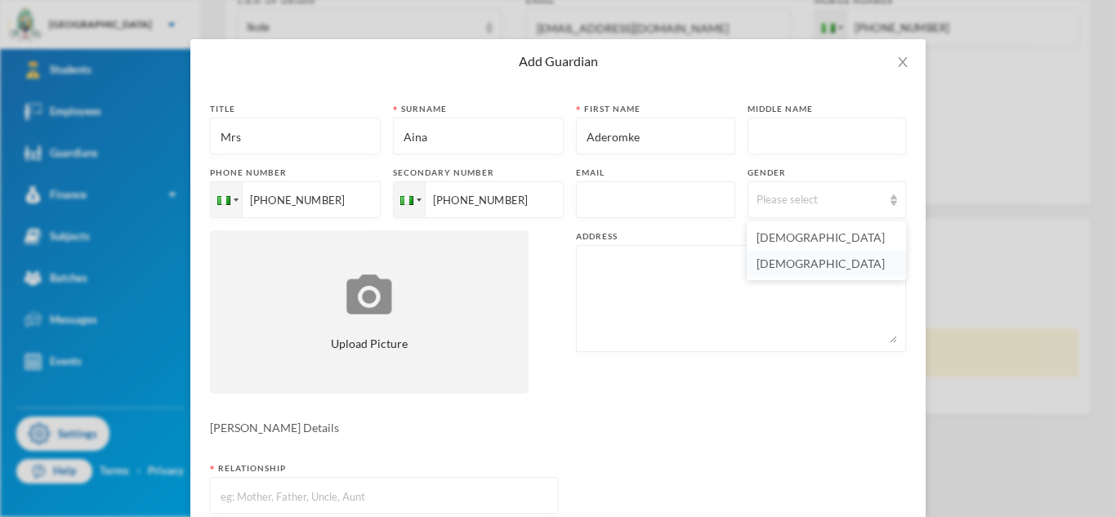
click at [808, 262] on li "[DEMOGRAPHIC_DATA]" at bounding box center [826, 264] width 159 height 26
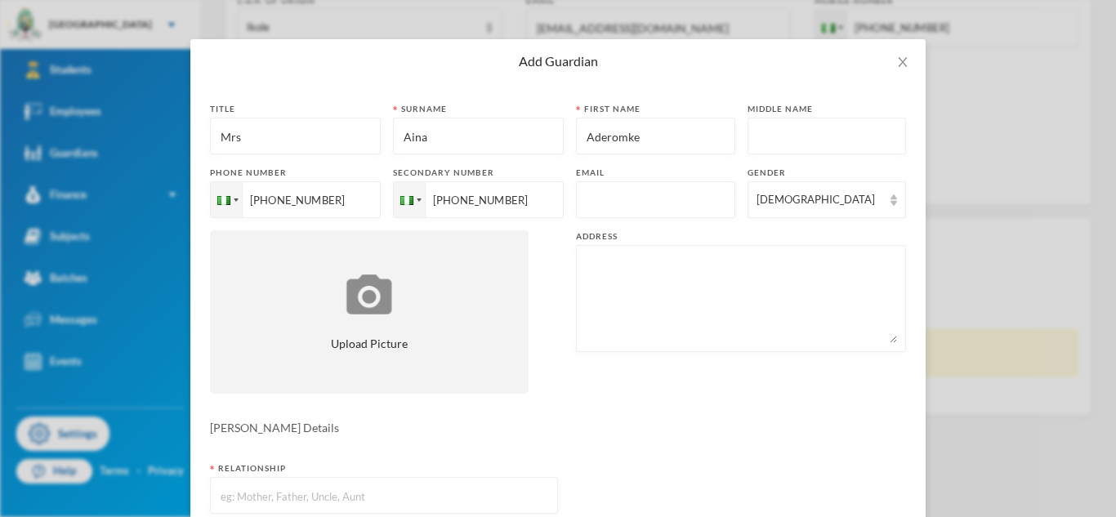
click at [664, 200] on input "text" at bounding box center [655, 200] width 141 height 37
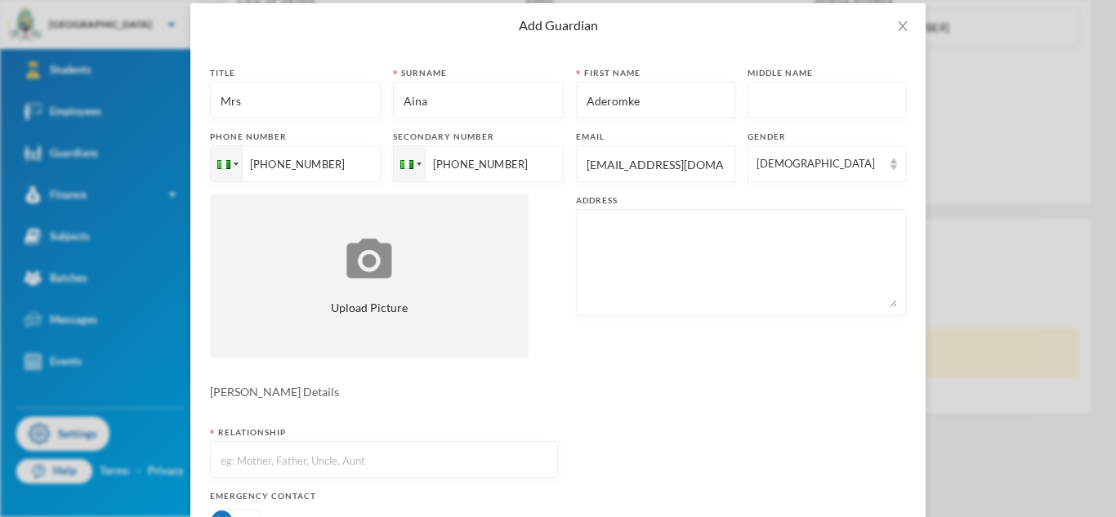
type input "[EMAIL_ADDRESS][DOMAIN_NAME]"
click at [389, 456] on input "text" at bounding box center [384, 460] width 330 height 37
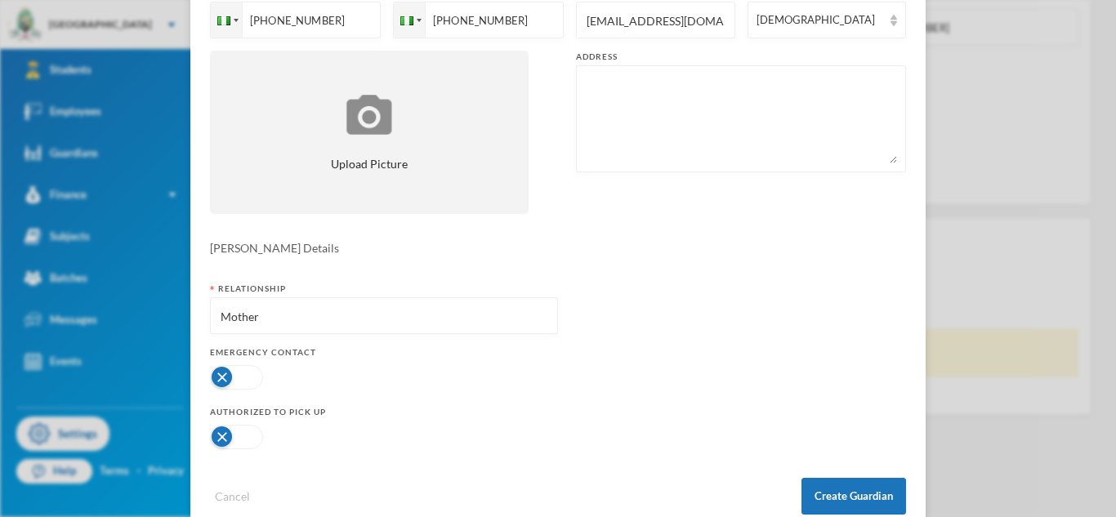
scroll to position [259, 0]
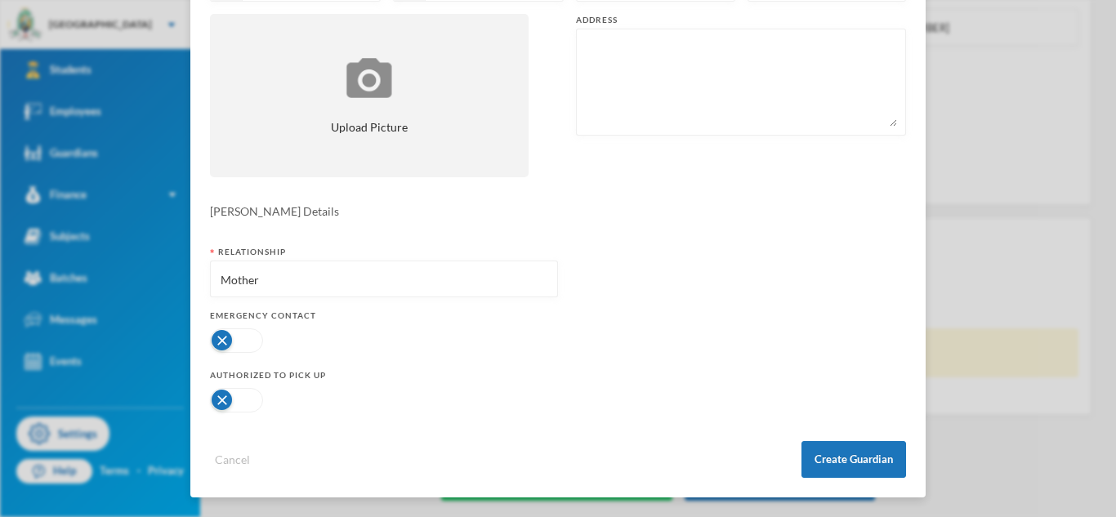
type input "Mother"
click at [216, 337] on button "button" at bounding box center [236, 341] width 53 height 25
click at [221, 398] on button "button" at bounding box center [236, 400] width 53 height 25
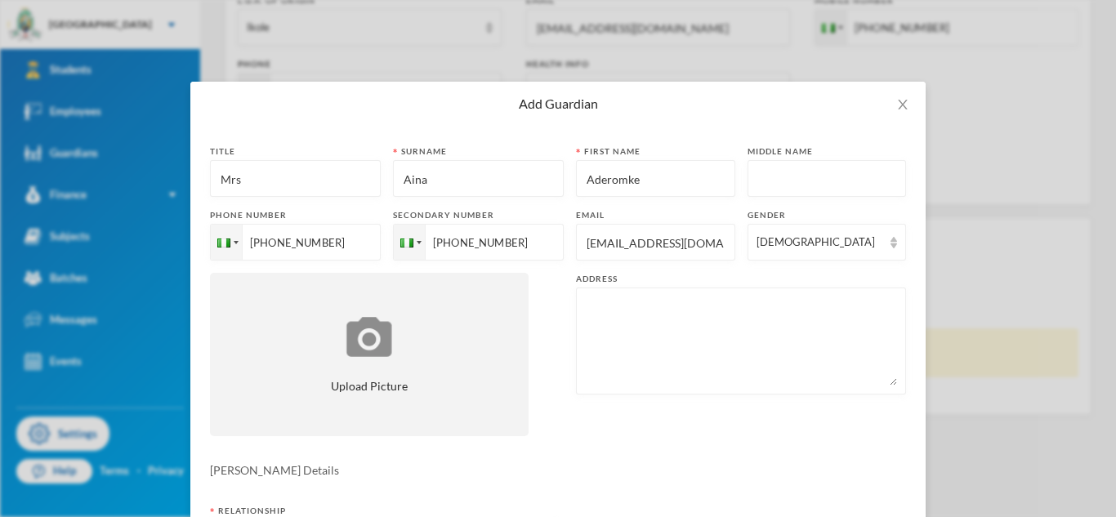
click at [734, 312] on textarea at bounding box center [741, 341] width 312 height 89
paste textarea "No 4b [PERSON_NAME] Close [GEOGRAPHIC_DATA] [GEOGRAPHIC_DATA]"
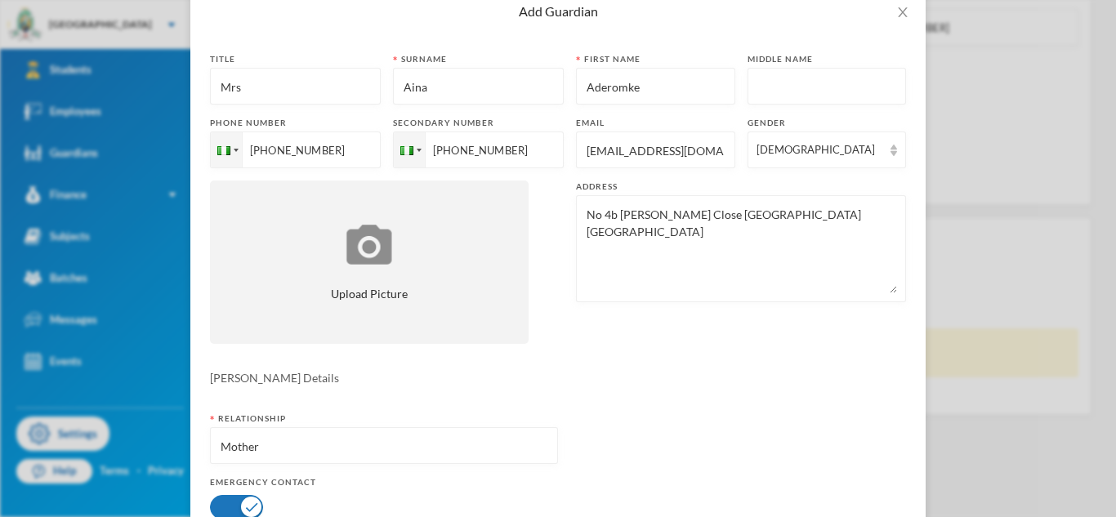
scroll to position [259, 0]
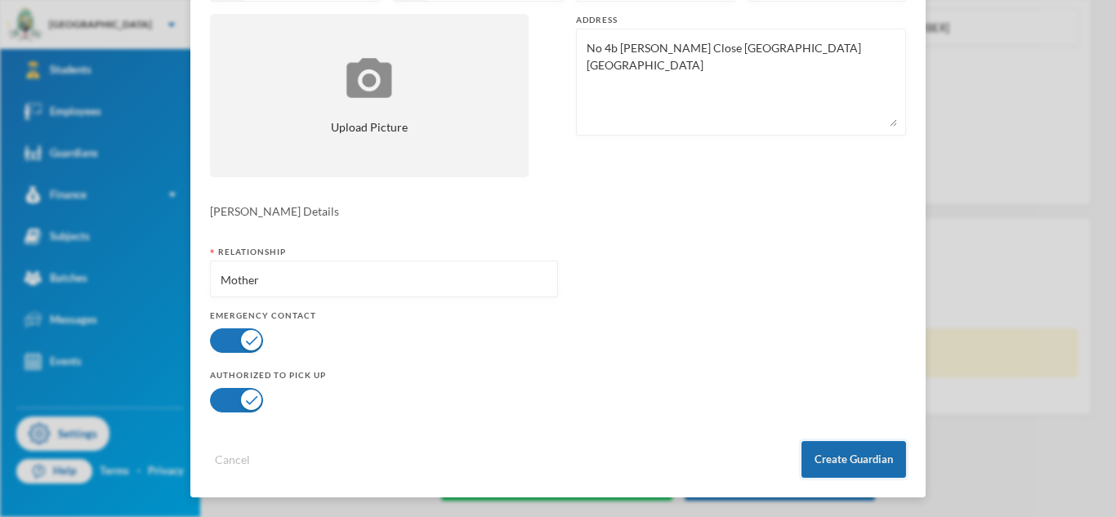
type textarea "No 4b [PERSON_NAME] Close [GEOGRAPHIC_DATA] [GEOGRAPHIC_DATA]"
click at [838, 459] on button "Create Guardian" at bounding box center [854, 459] width 105 height 37
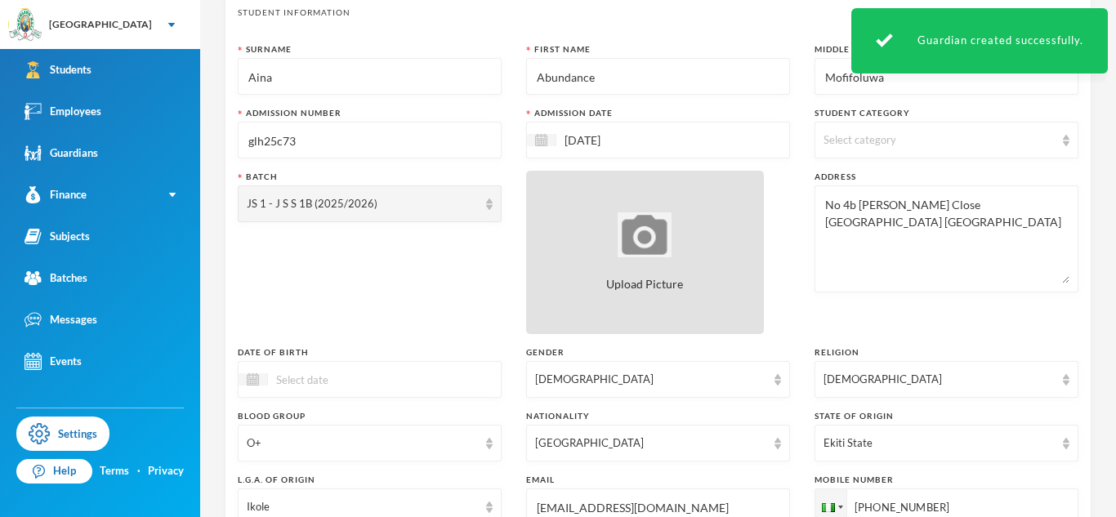
scroll to position [79, 0]
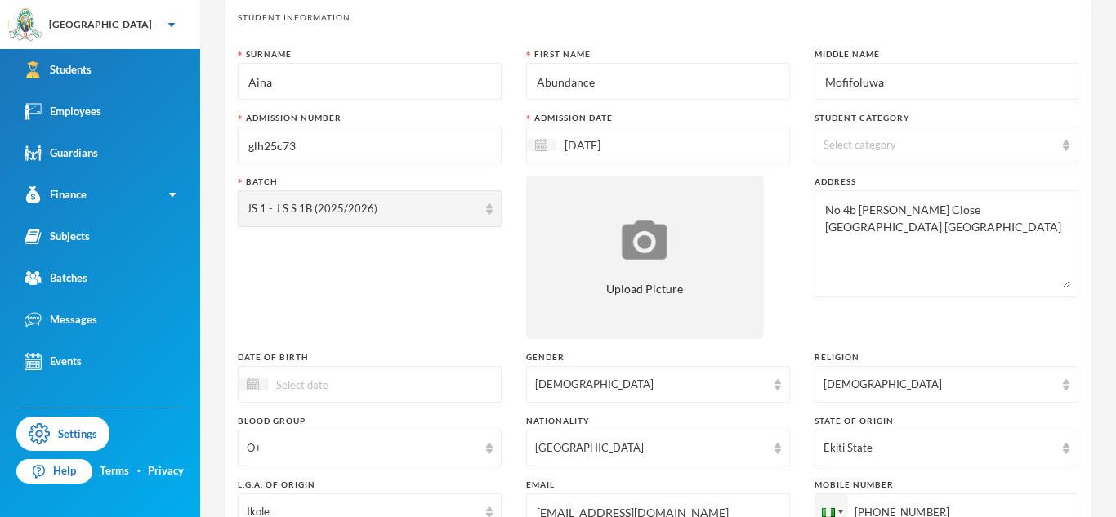
click at [333, 382] on input at bounding box center [336, 384] width 137 height 19
click at [413, 425] on span "Next Month" at bounding box center [414, 425] width 15 height 15
click at [400, 427] on span "Previous Month" at bounding box center [397, 425] width 15 height 15
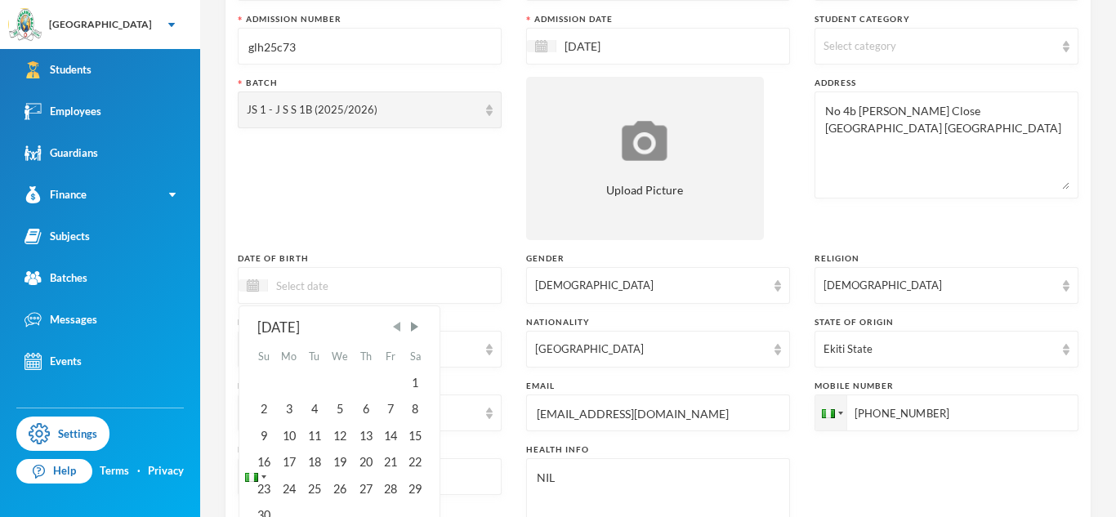
scroll to position [187, 0]
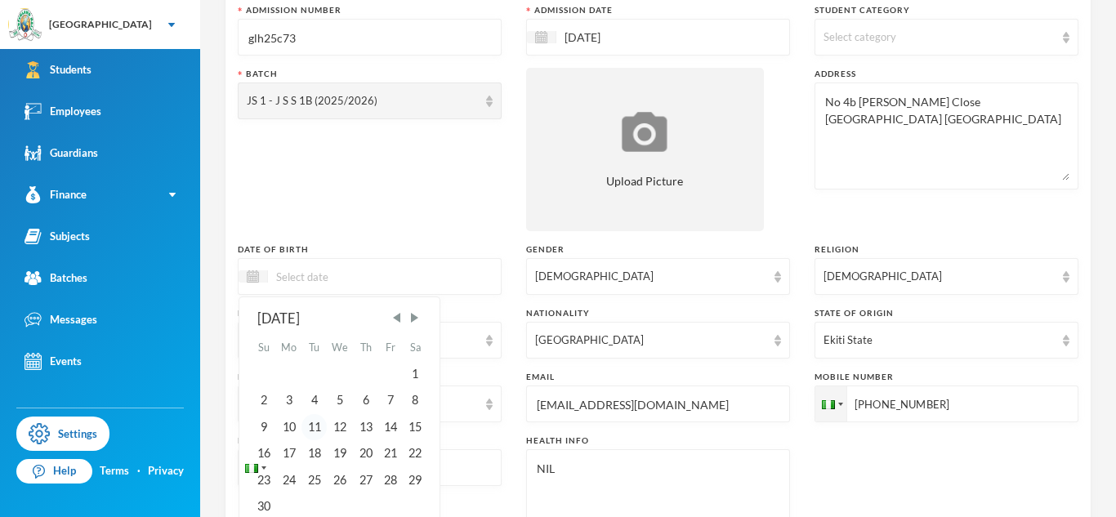
click at [322, 419] on div "11" at bounding box center [314, 427] width 25 height 26
type input "[DATE]"
click at [457, 211] on div "Batch JS 1 - J S S 1B (2025/2026)" at bounding box center [370, 149] width 264 height 163
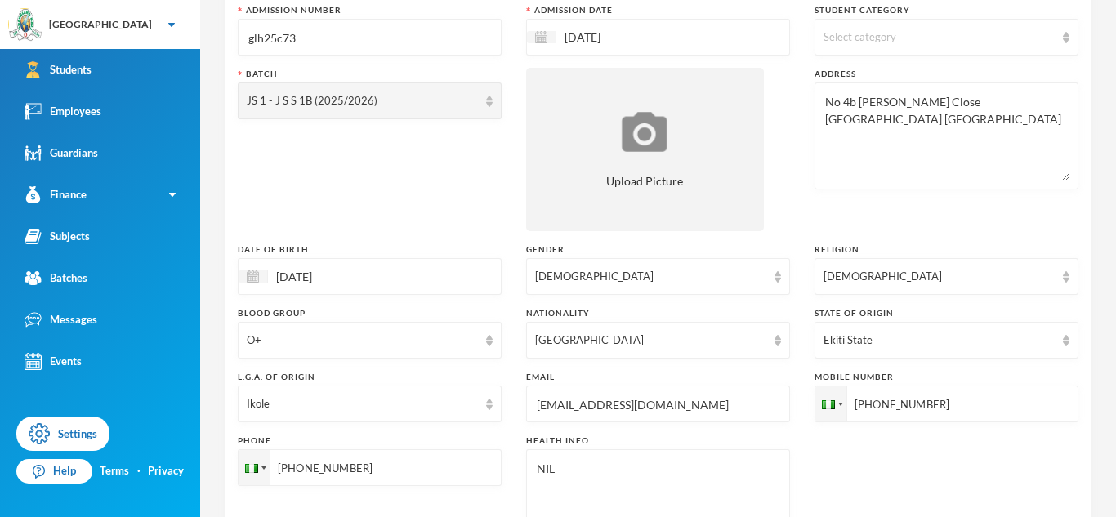
scroll to position [696, 0]
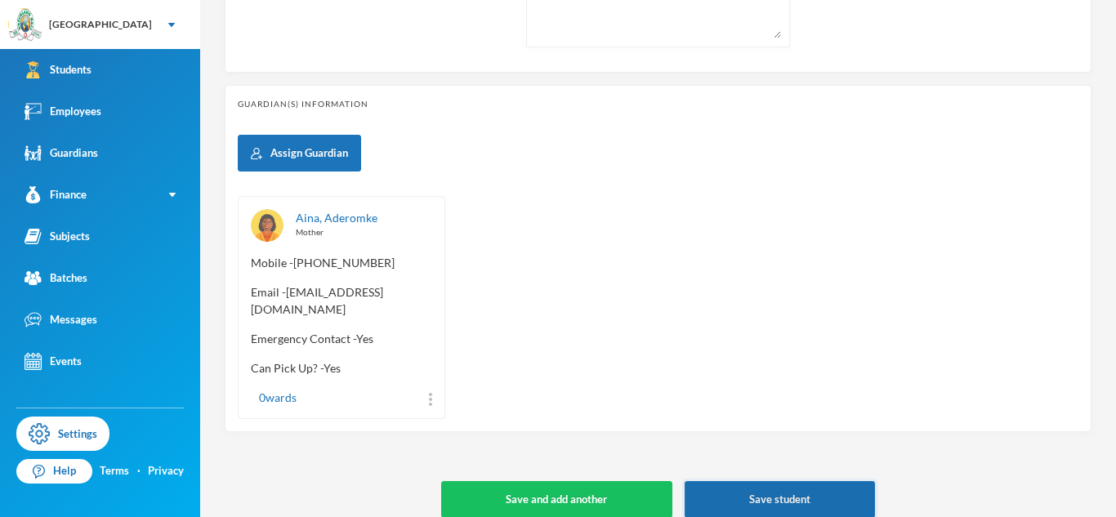
click at [753, 481] on button "Save student" at bounding box center [780, 499] width 190 height 37
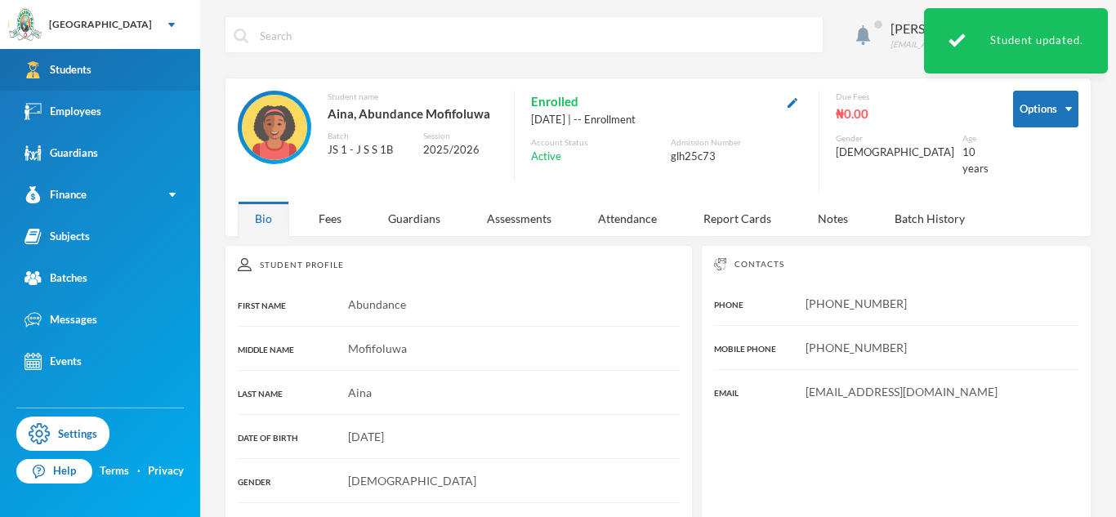
click at [77, 64] on div "Students" at bounding box center [58, 69] width 67 height 17
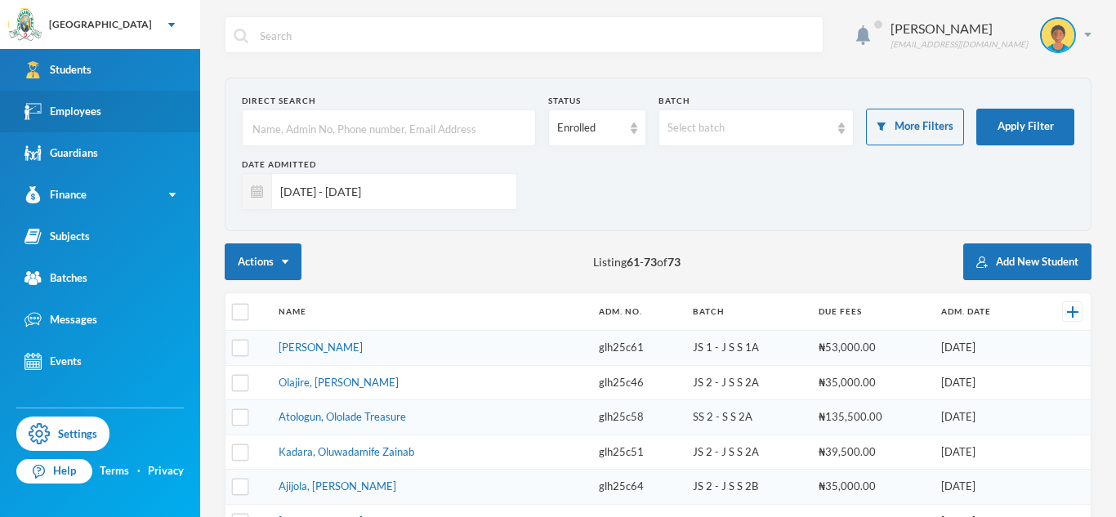
click at [109, 109] on link "Employees" at bounding box center [100, 112] width 200 height 42
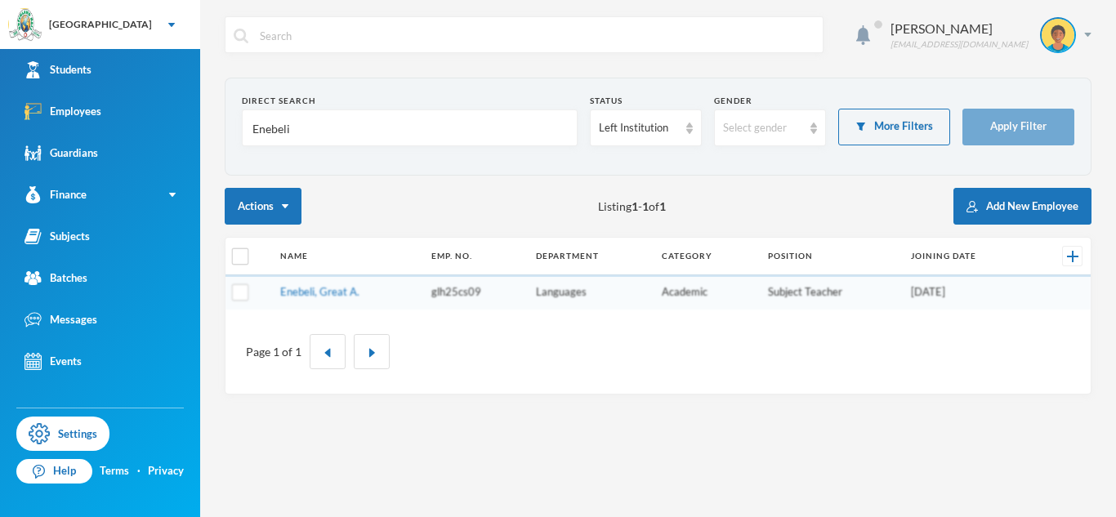
click at [275, 128] on input "Enebeli" at bounding box center [410, 128] width 318 height 37
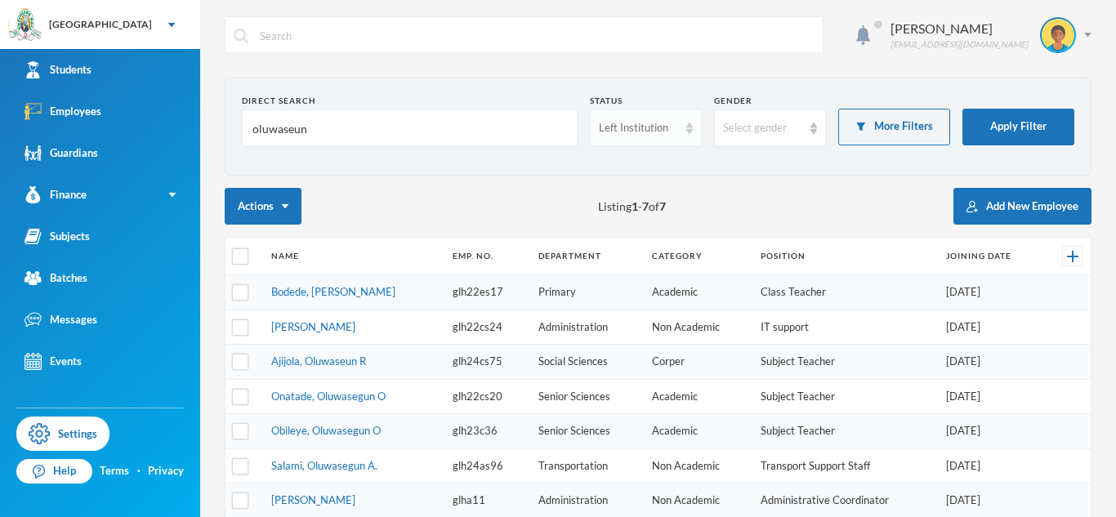
type input "oluwaseun"
click at [660, 145] on div "Left Institution" at bounding box center [646, 128] width 112 height 37
click at [660, 169] on li "Active" at bounding box center [646, 166] width 112 height 26
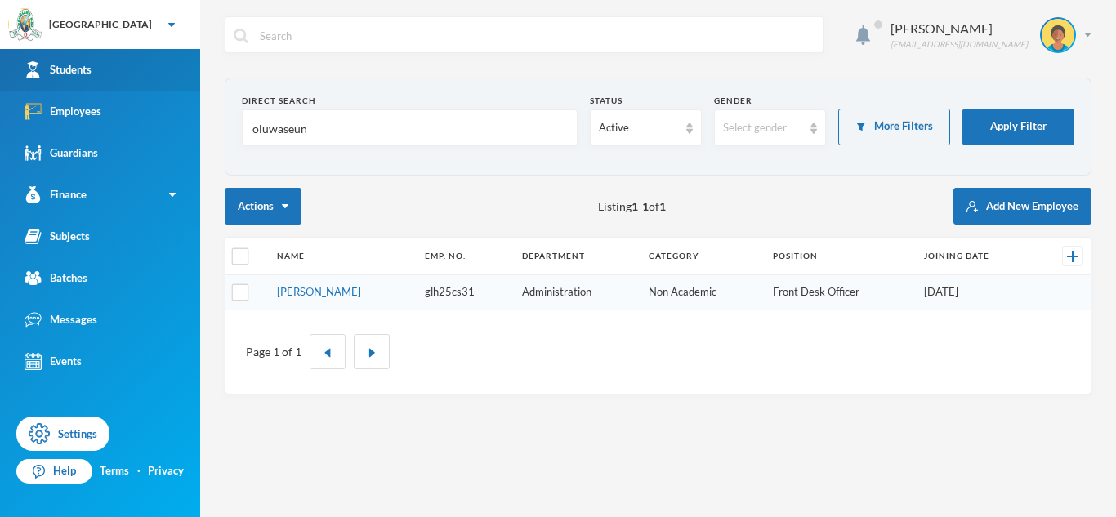
click at [192, 76] on link "Students" at bounding box center [100, 70] width 200 height 42
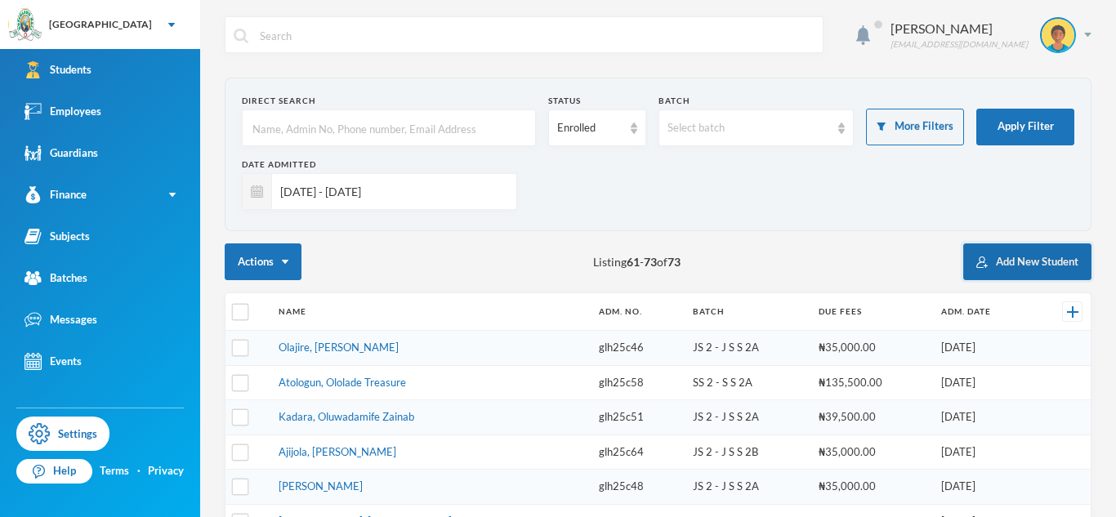
click at [1004, 263] on button "Add New Student" at bounding box center [1027, 262] width 128 height 37
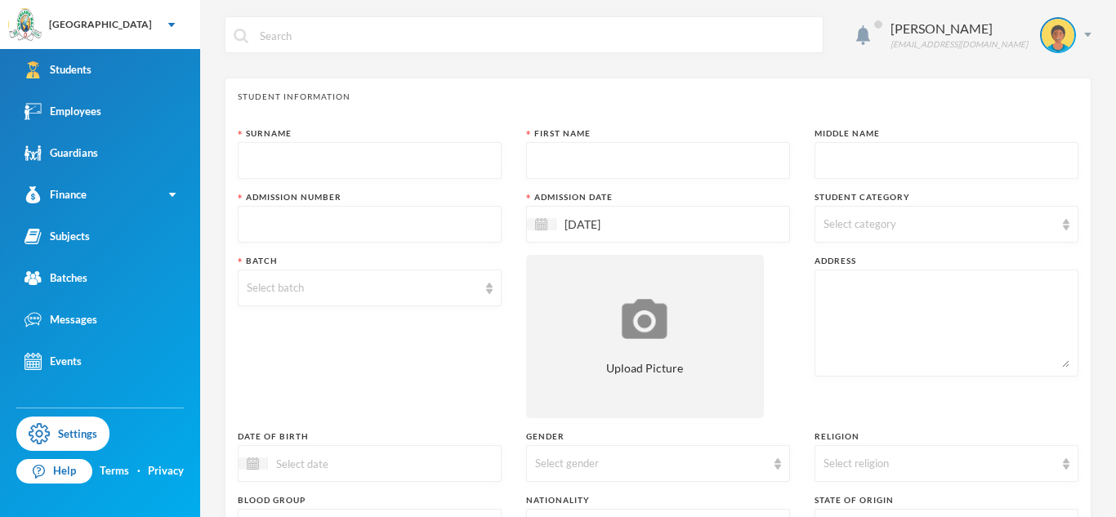
click at [351, 228] on input "text" at bounding box center [370, 225] width 246 height 37
type input "glh25cs74"
click at [267, 172] on input "text" at bounding box center [370, 161] width 246 height 37
type input "Adewale"
click at [575, 154] on input "text" at bounding box center [658, 161] width 246 height 37
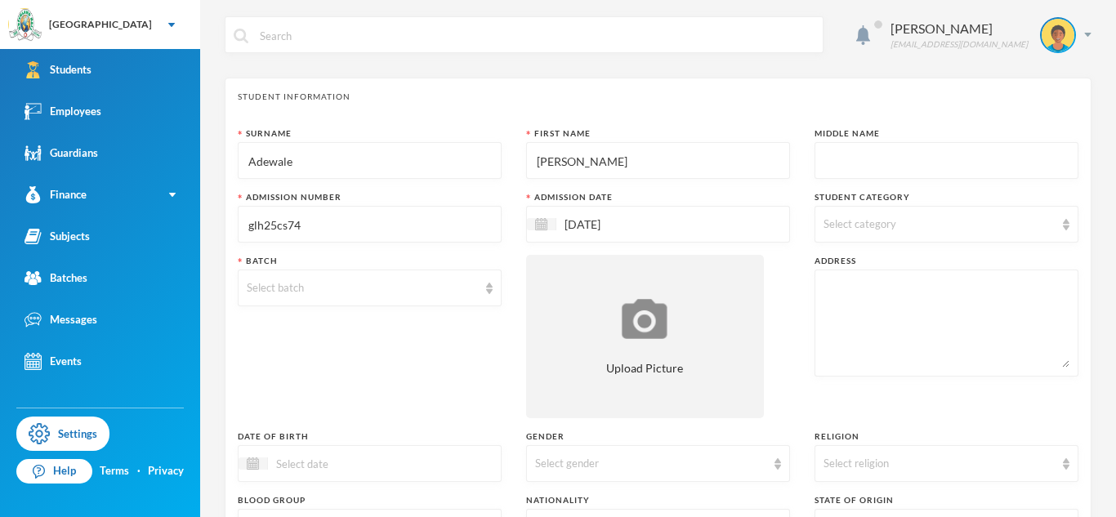
type input "[PERSON_NAME]"
click at [866, 160] on input "text" at bounding box center [947, 161] width 246 height 37
type input "Adeyemi"
click at [883, 224] on span "Select category" at bounding box center [860, 223] width 73 height 13
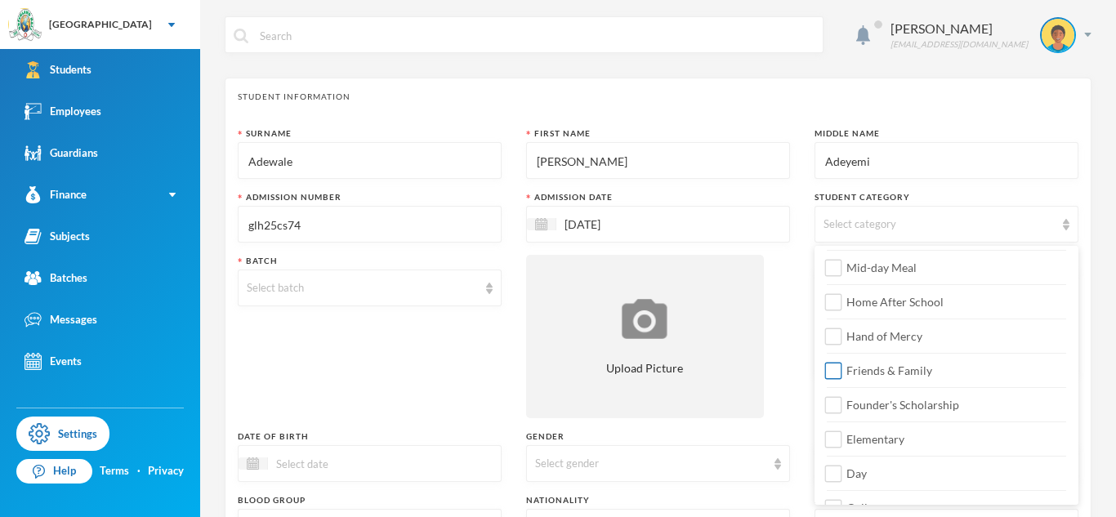
scroll to position [131, 0]
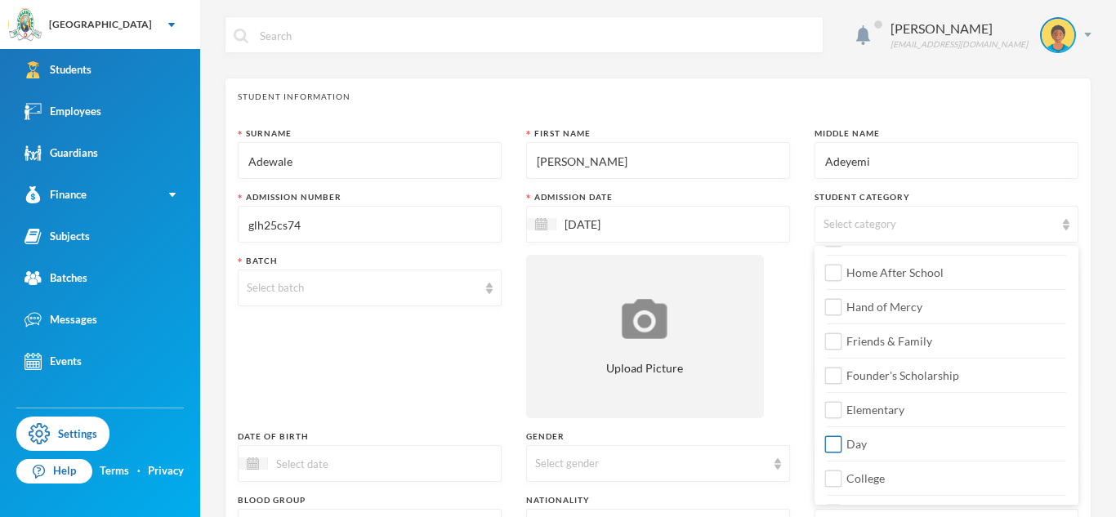
click at [844, 449] on span "Day" at bounding box center [857, 444] width 34 height 14
click at [843, 449] on input "Day" at bounding box center [833, 444] width 17 height 17
checkbox input "true"
click at [857, 490] on div "Transportation Staff Wards Rebate Mid-day Meal Home After School Hand of Mercy …" at bounding box center [947, 340] width 264 height 445
click at [847, 476] on span "College" at bounding box center [865, 479] width 51 height 14
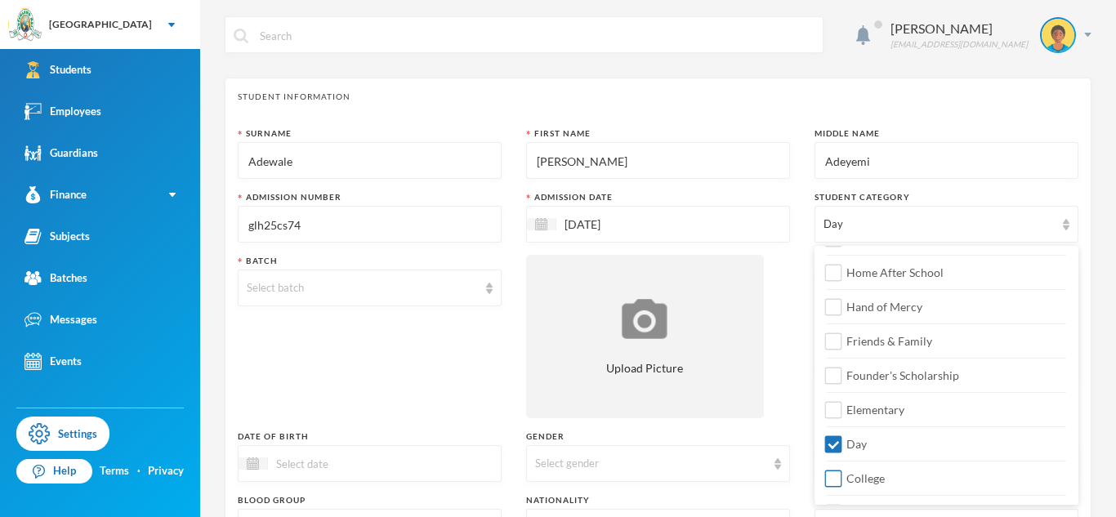
click at [843, 476] on input "College" at bounding box center [833, 479] width 17 height 17
checkbox input "true"
click at [740, 464] on div "Select gender" at bounding box center [650, 464] width 231 height 16
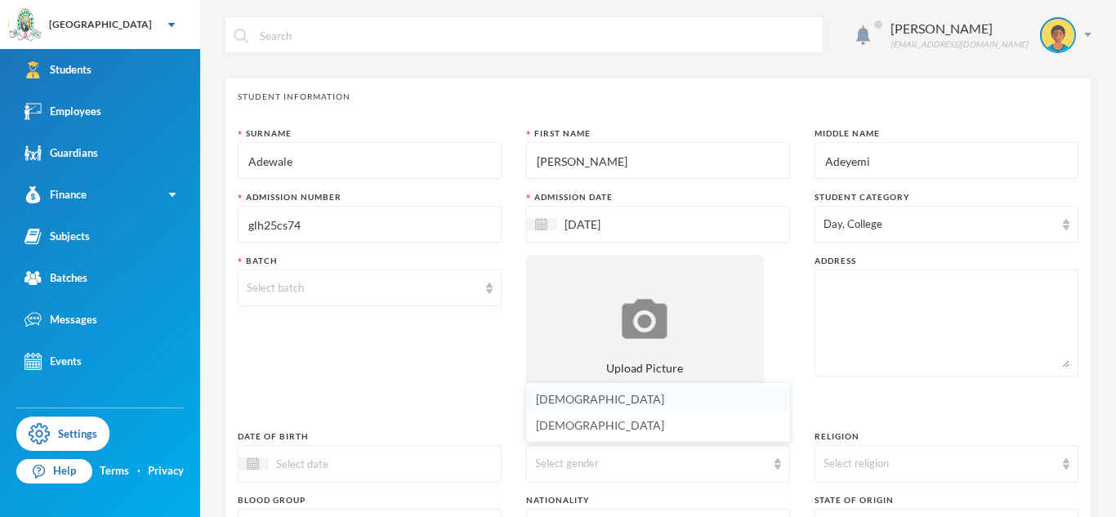
click at [661, 396] on li "[DEMOGRAPHIC_DATA]" at bounding box center [658, 400] width 264 height 26
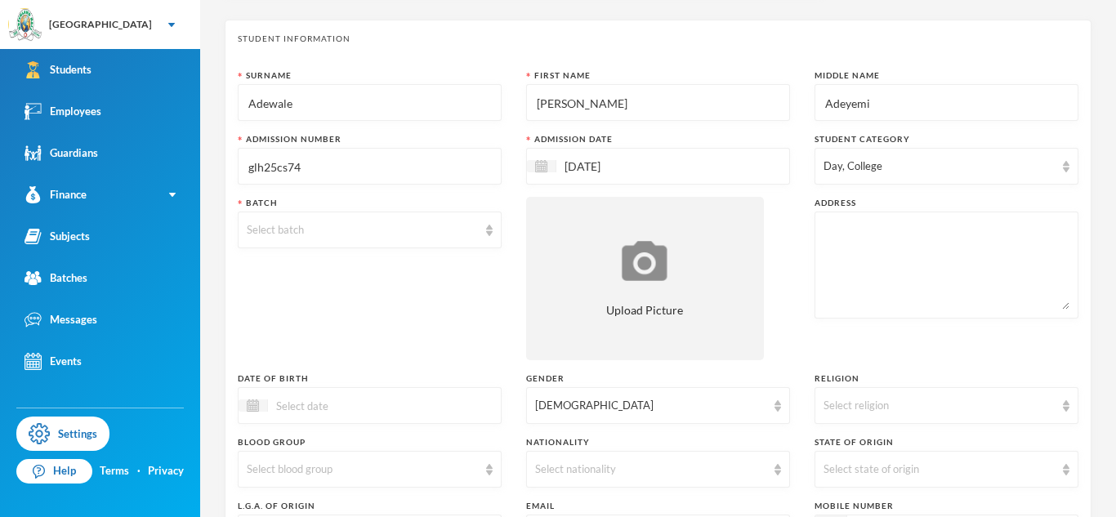
scroll to position [64, 0]
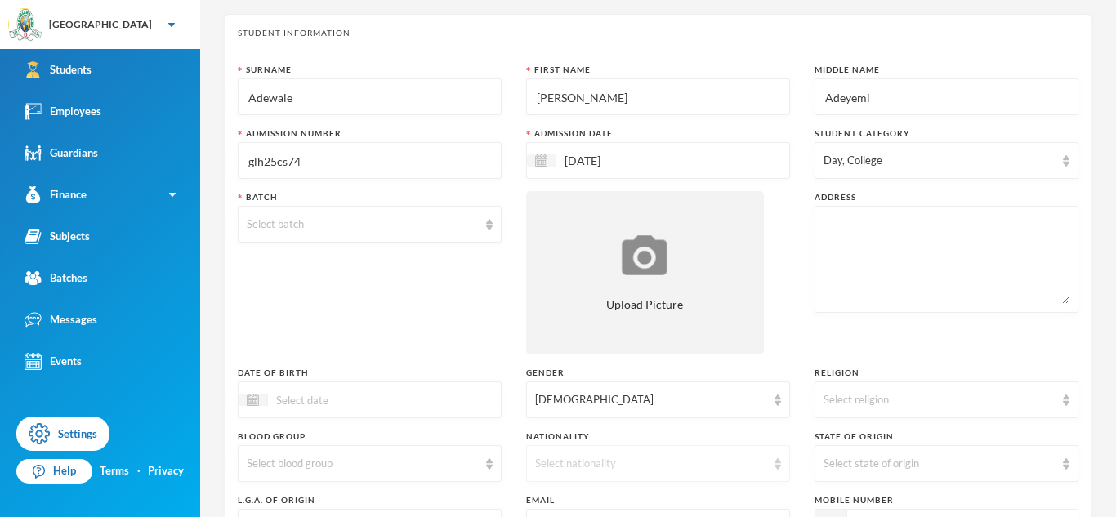
click at [577, 454] on div "Select nationality" at bounding box center [658, 463] width 264 height 37
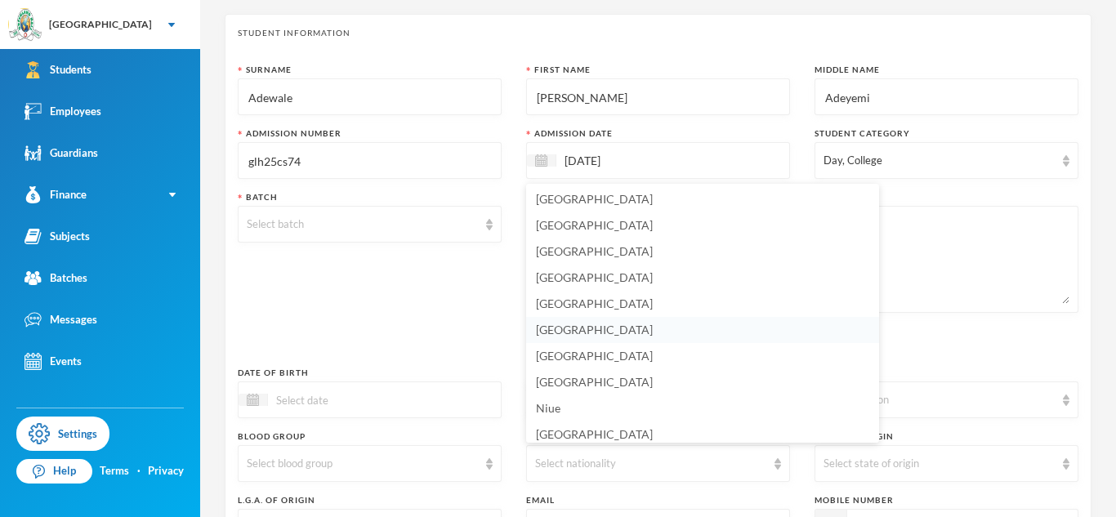
scroll to position [3977, 0]
click at [547, 383] on span "[GEOGRAPHIC_DATA]" at bounding box center [594, 381] width 117 height 14
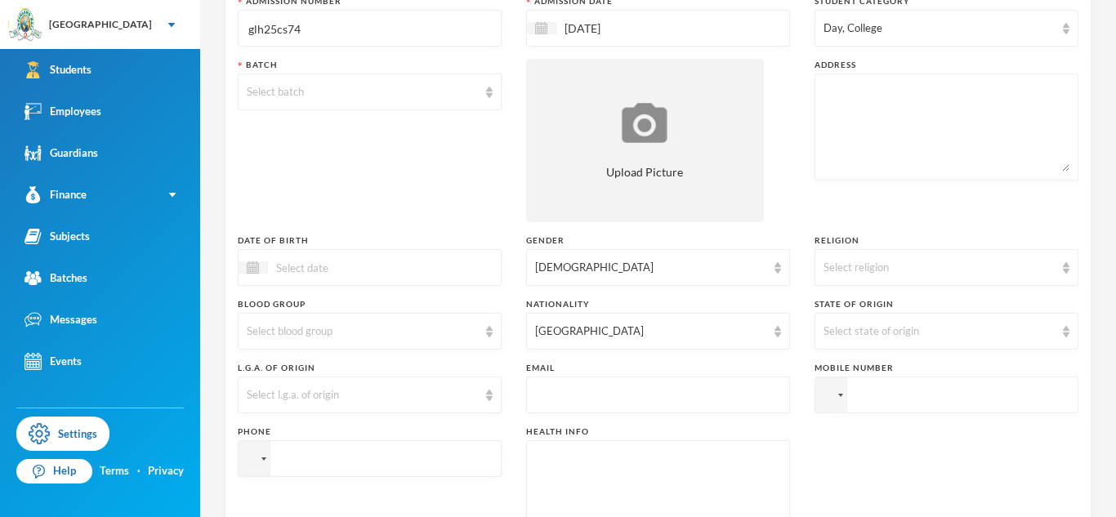
scroll to position [224, 0]
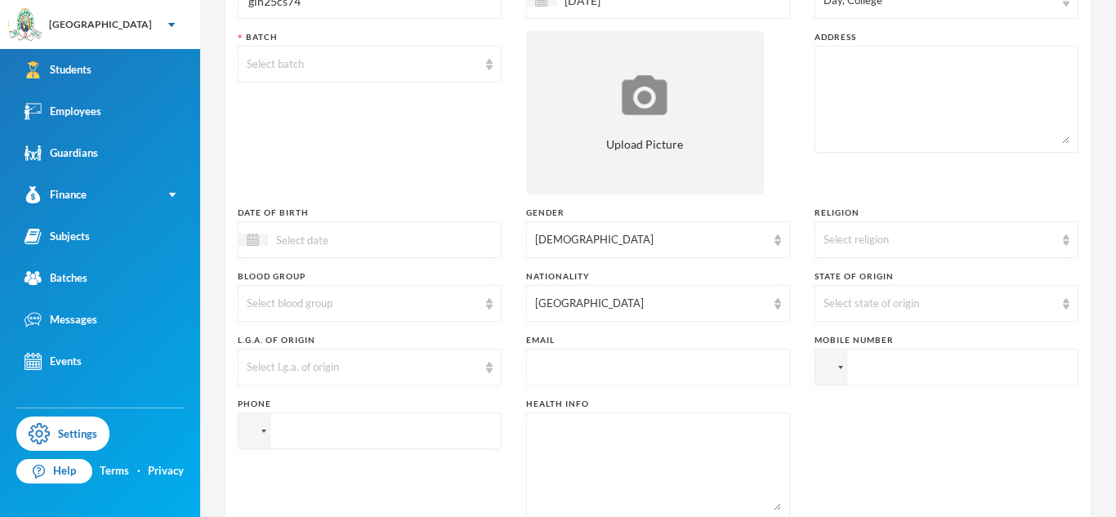
click at [547, 375] on input "text" at bounding box center [658, 368] width 246 height 37
type input "g"
type input "[EMAIL_ADDRESS][DOMAIN_NAME]"
click at [836, 106] on textarea at bounding box center [947, 99] width 246 height 89
paste textarea "[STREET_ADDRESS][PERSON_NAME]"
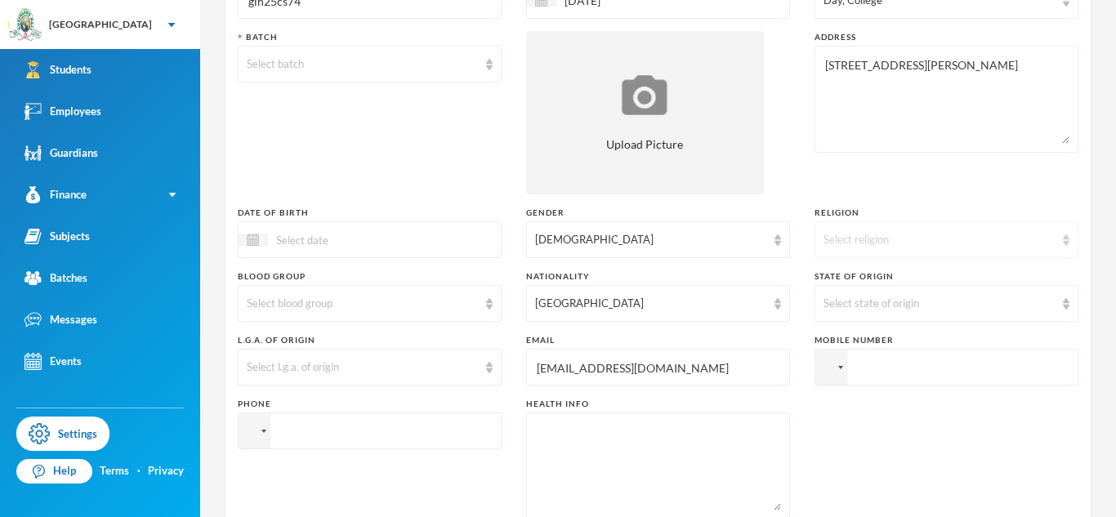
type textarea "[STREET_ADDRESS][PERSON_NAME]"
click at [856, 230] on div "Select religion" at bounding box center [947, 239] width 264 height 37
click at [849, 304] on span "[DEMOGRAPHIC_DATA]" at bounding box center [889, 304] width 128 height 14
click at [849, 302] on div "Select state of origin" at bounding box center [939, 304] width 231 height 16
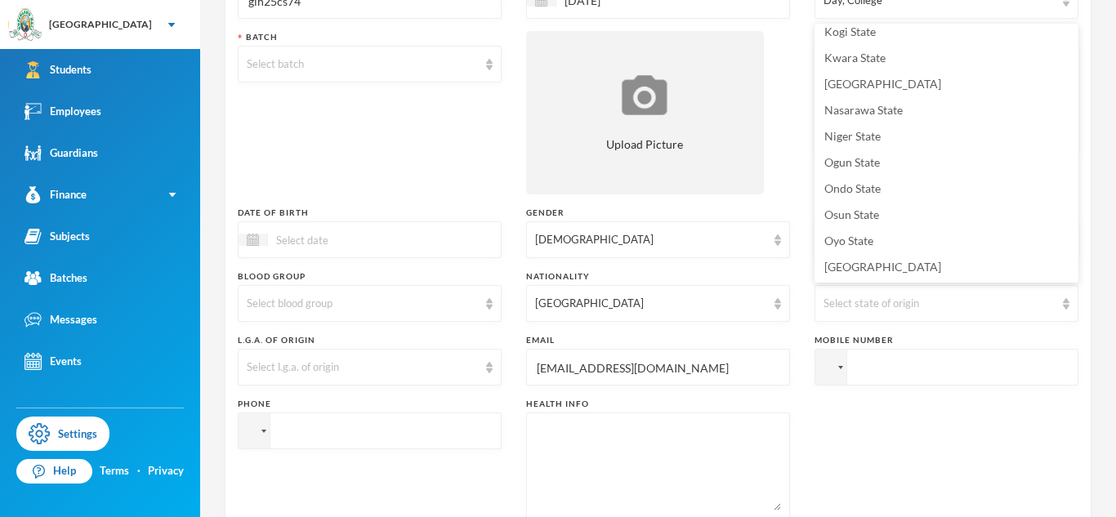
scroll to position [584, 0]
click at [837, 157] on span "Ogun State" at bounding box center [853, 161] width 56 height 14
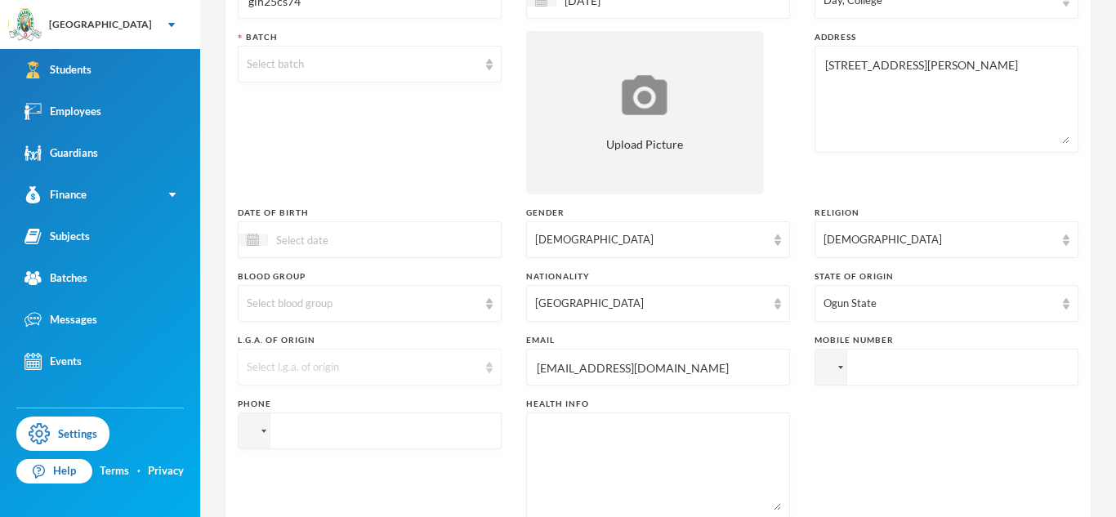
click at [281, 355] on div "Select l.g.a. of origin" at bounding box center [370, 367] width 264 height 37
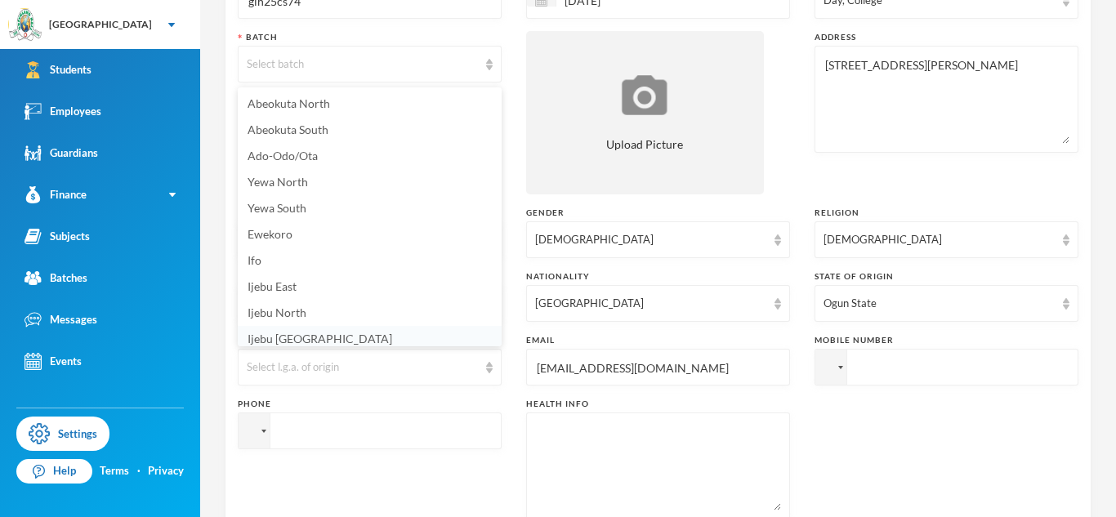
scroll to position [32, 0]
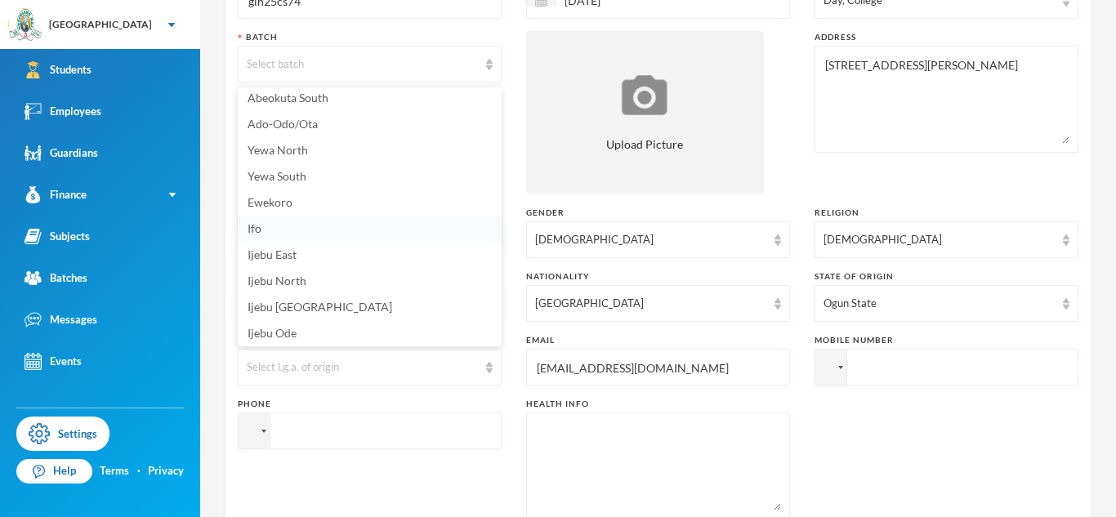
click at [275, 226] on li "Ifo" at bounding box center [370, 229] width 264 height 26
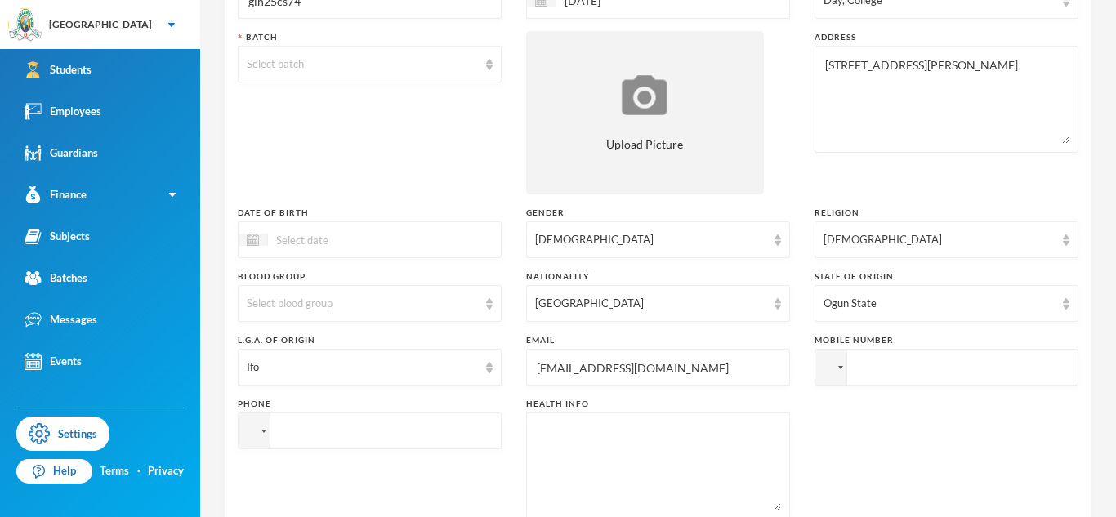
click at [401, 430] on input "tel" at bounding box center [370, 431] width 264 height 37
paste input "08069811180"
click at [306, 432] on input "[PHONE_NUMBER]" at bounding box center [370, 431] width 264 height 37
type input "[PHONE_NUMBER]"
click at [862, 369] on input "tel" at bounding box center [947, 367] width 264 height 37
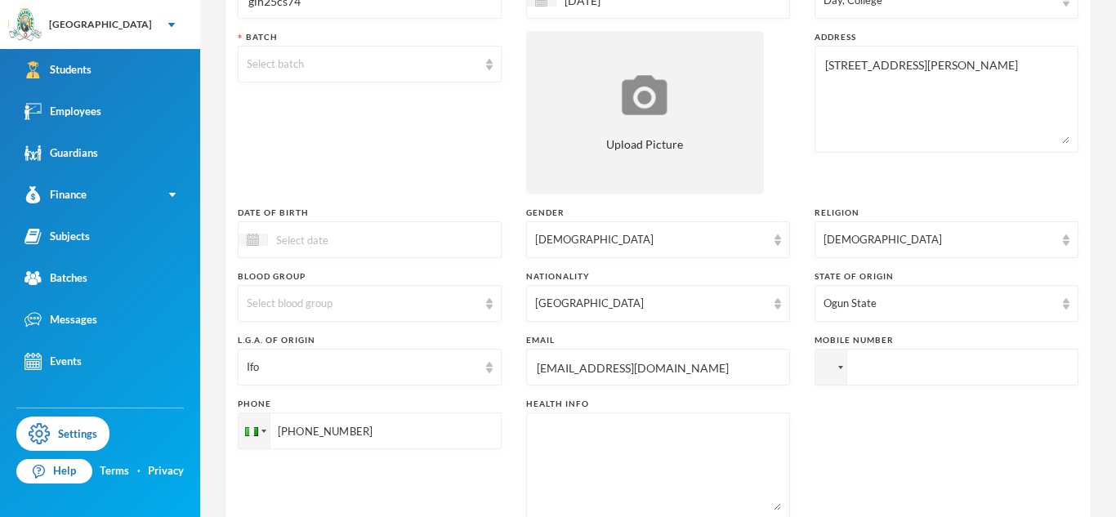
paste input "[PHONE_NUMBER]"
click at [863, 369] on input "[PHONE_NUMBER]" at bounding box center [947, 367] width 264 height 37
type input "[PHONE_NUMBER]"
click at [360, 312] on div "Select blood group" at bounding box center [370, 303] width 264 height 37
click at [286, 241] on li "O+" at bounding box center [370, 239] width 264 height 26
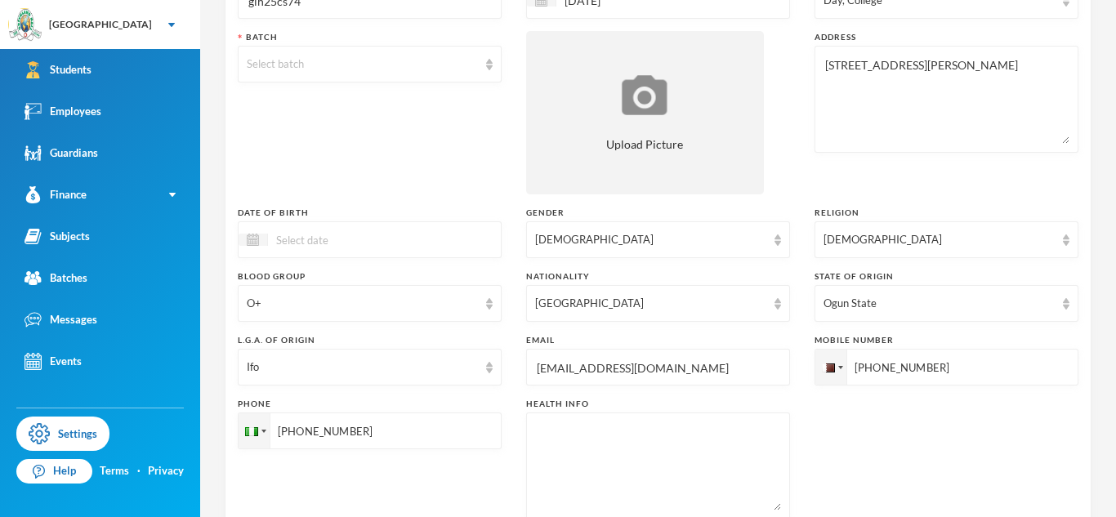
click at [422, 241] on div at bounding box center [370, 239] width 264 height 37
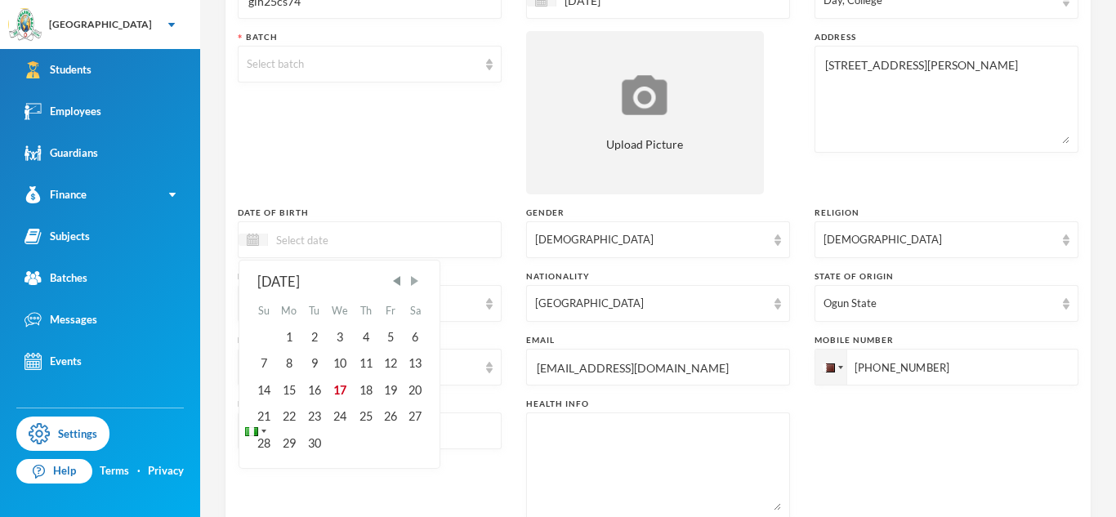
click at [410, 284] on span "Next Month" at bounding box center [414, 281] width 15 height 15
click at [417, 282] on span "Next Month" at bounding box center [414, 281] width 15 height 15
click at [311, 417] on div "23" at bounding box center [314, 417] width 25 height 26
click at [324, 243] on input "23/12/002011" at bounding box center [336, 239] width 137 height 19
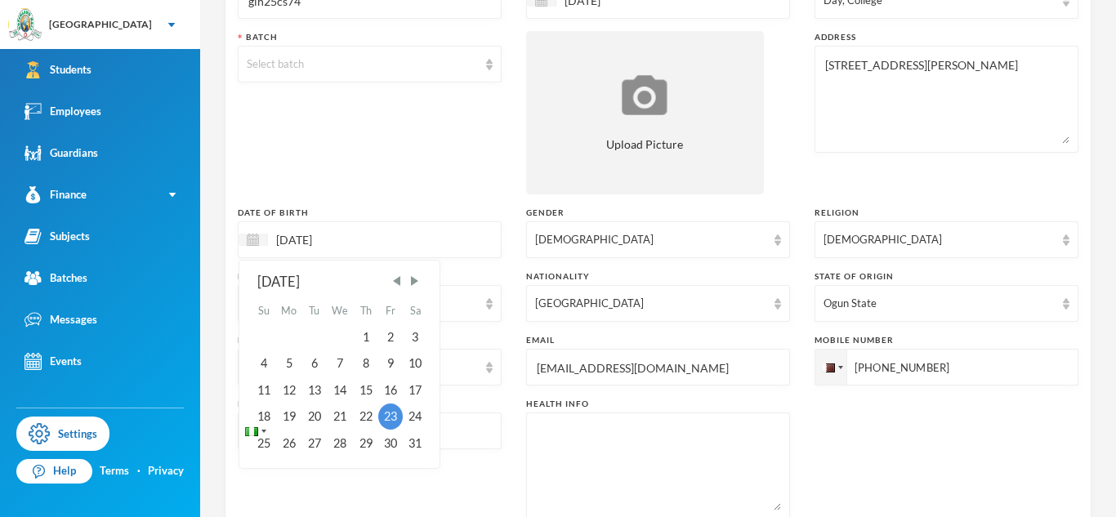
click at [461, 247] on div "[DATE] [DATE] Su Mo Tu We Th Fr Sa 1 2 3 4 5 6 7 8 9 10 11 12 13 14 15 16 17 18…" at bounding box center [370, 239] width 264 height 37
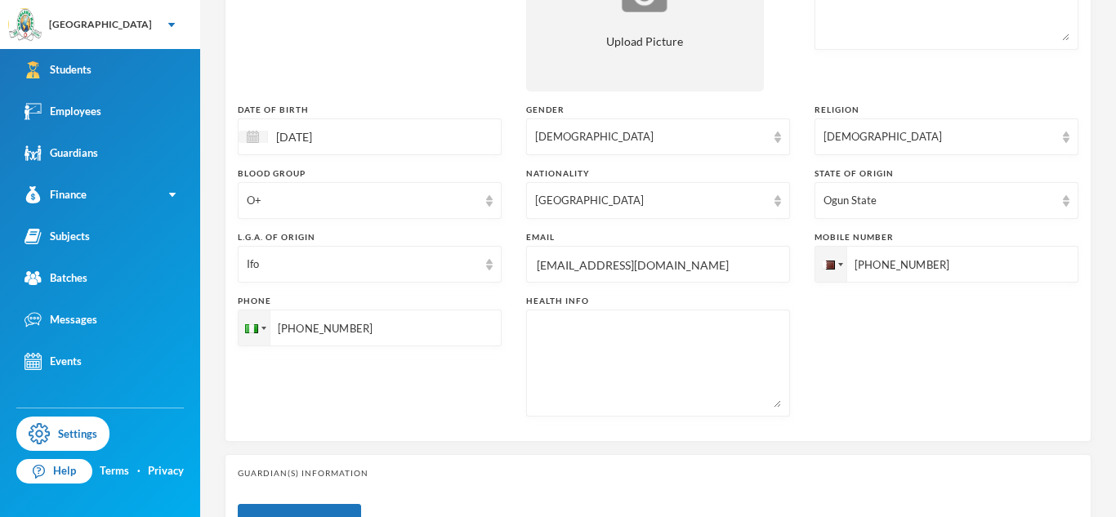
scroll to position [338, 0]
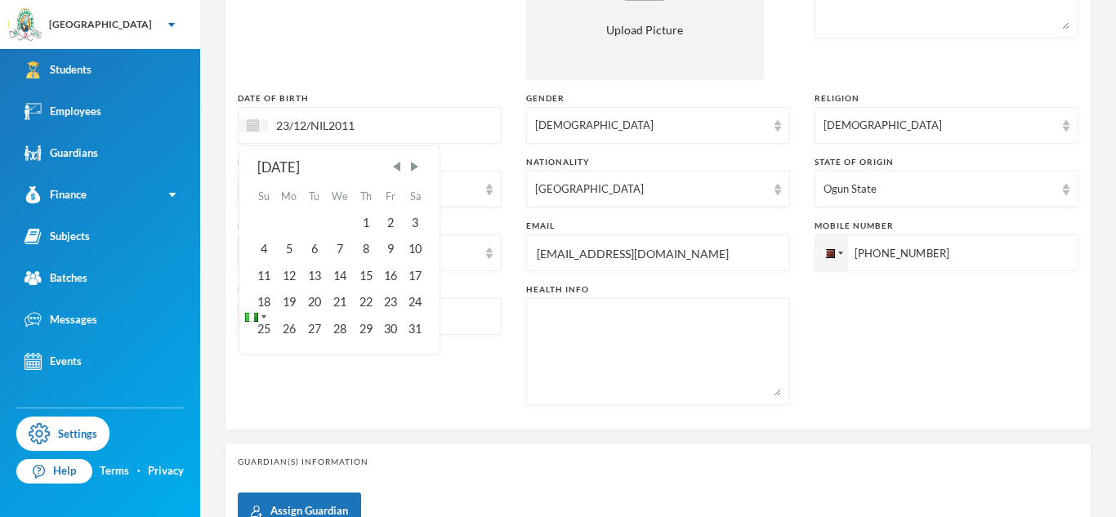
type input "[DATE]"
click at [642, 315] on textarea at bounding box center [658, 351] width 246 height 89
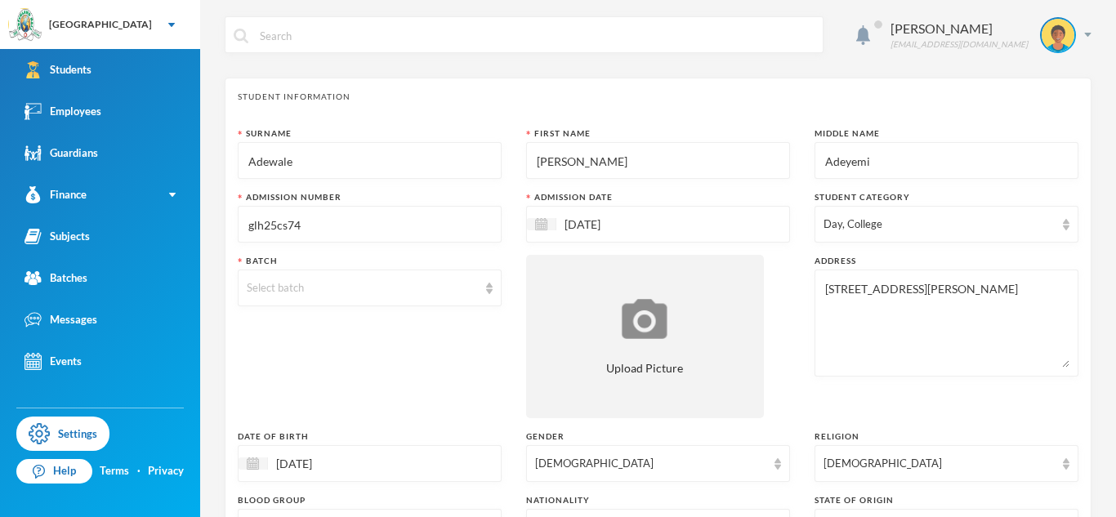
scroll to position [43, 0]
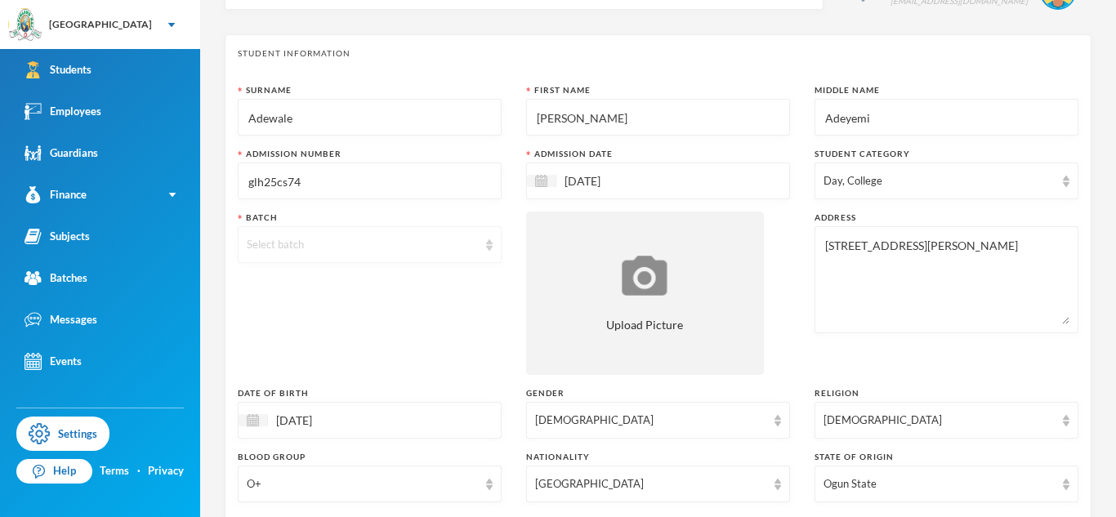
type textarea "NIL"
click at [476, 240] on div "Select batch" at bounding box center [362, 245] width 231 height 16
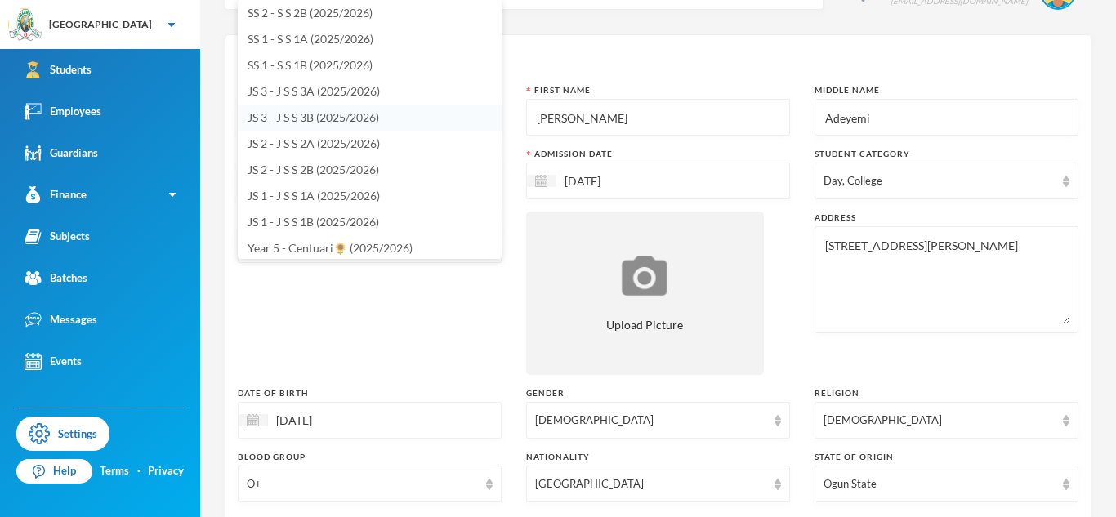
scroll to position [0, 0]
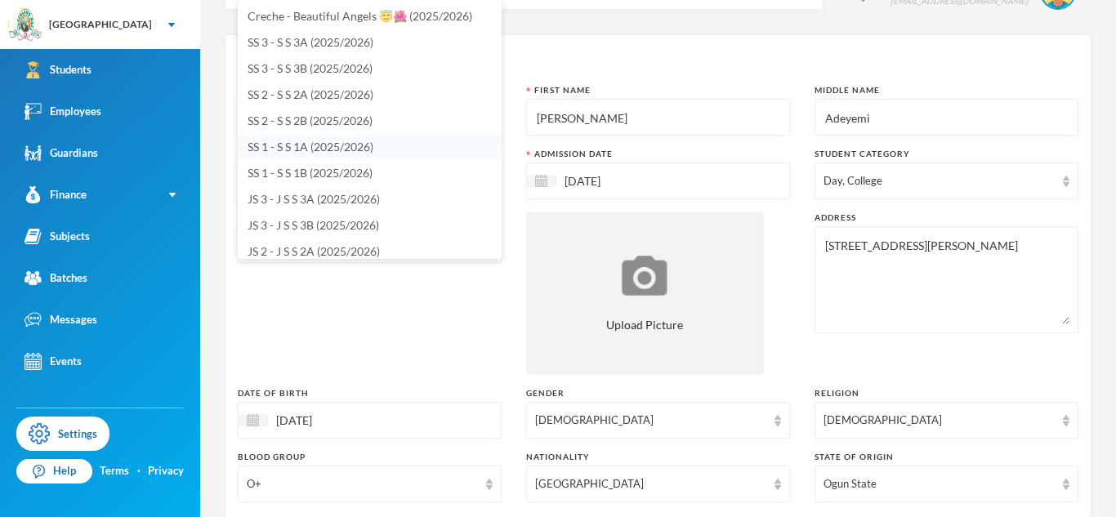
click at [311, 150] on span "SS 1 - S S 1A (2025/2026)" at bounding box center [311, 147] width 126 height 14
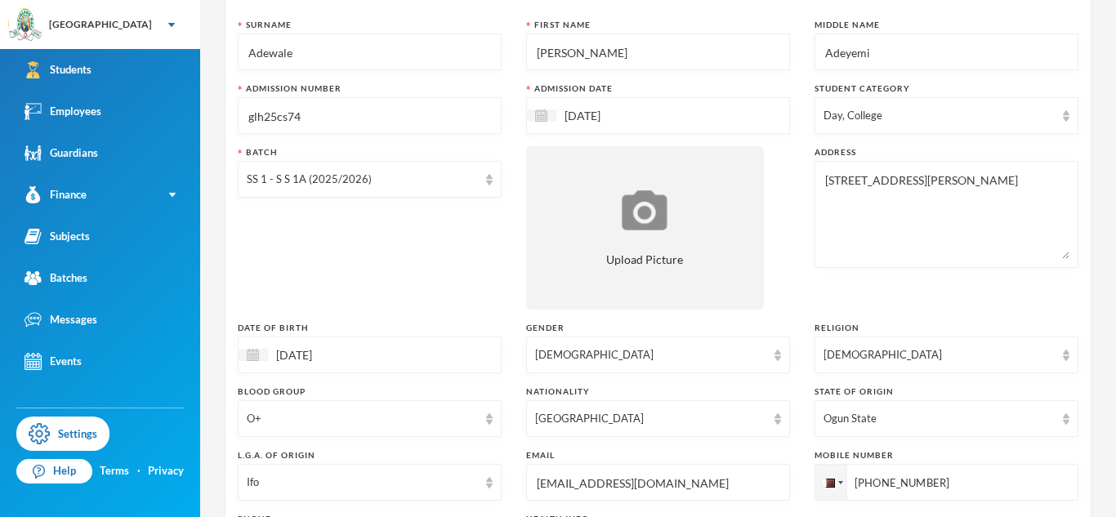
scroll to position [564, 0]
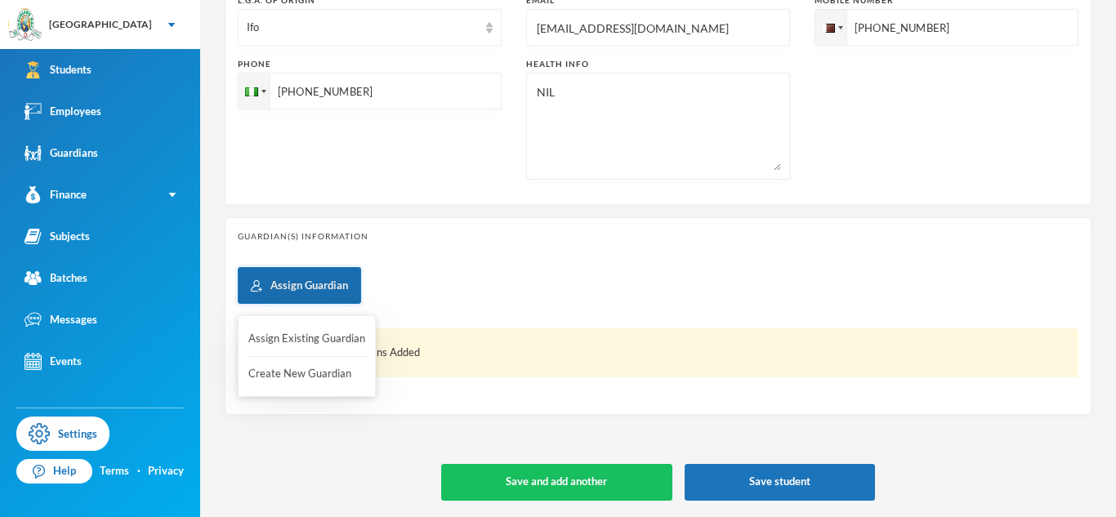
click at [339, 271] on button "Assign Guardian" at bounding box center [299, 285] width 123 height 37
click at [336, 338] on button "Assign Existing Guardian" at bounding box center [307, 338] width 120 height 29
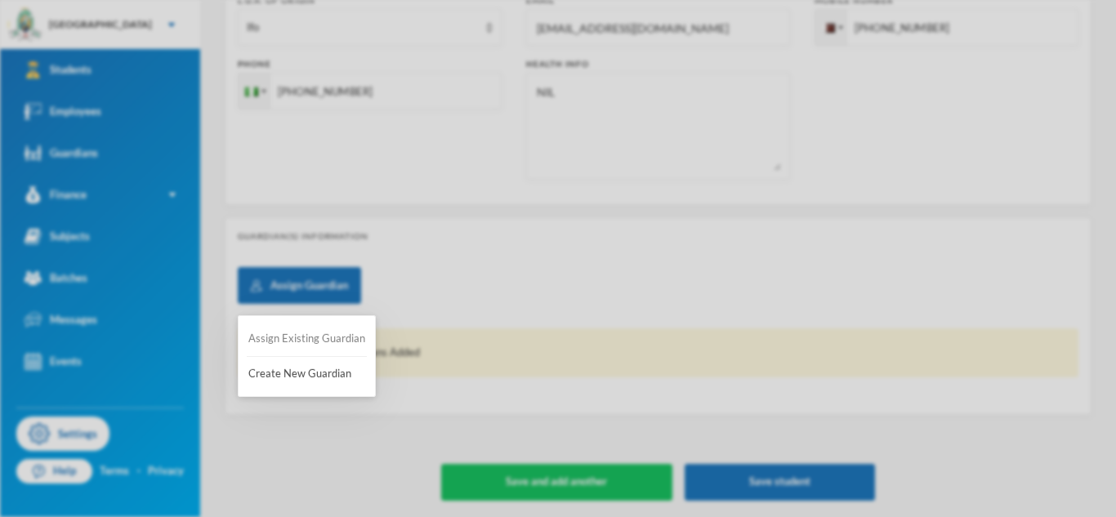
scroll to position [0, 0]
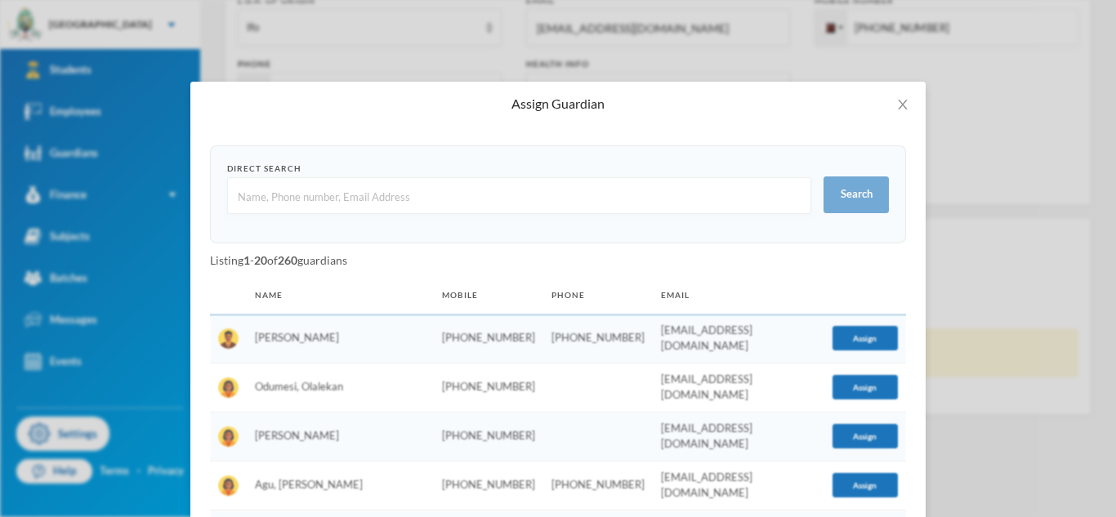
click at [335, 198] on input "text" at bounding box center [519, 196] width 566 height 37
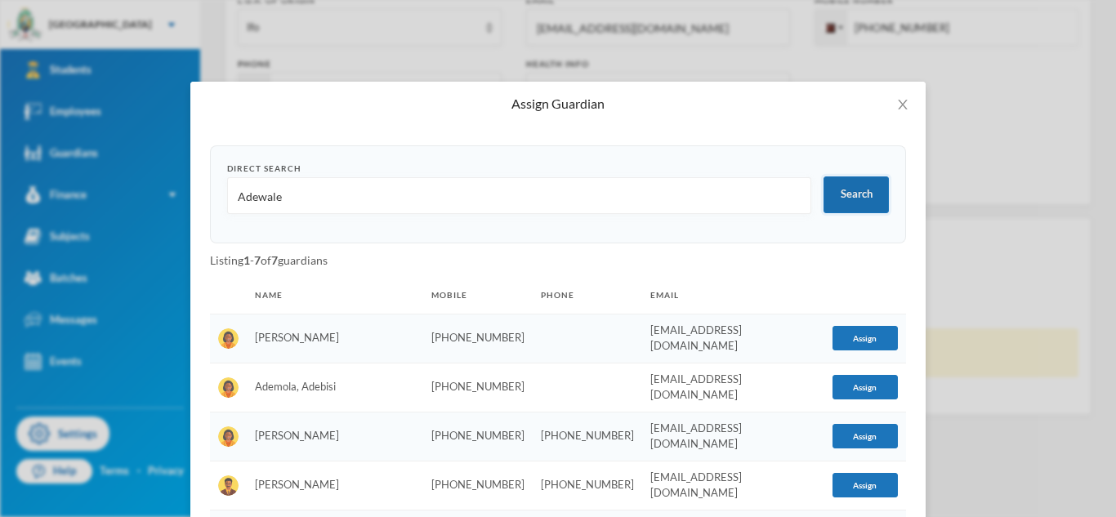
type input "Adewale"
click at [824, 200] on button "Search" at bounding box center [856, 195] width 65 height 37
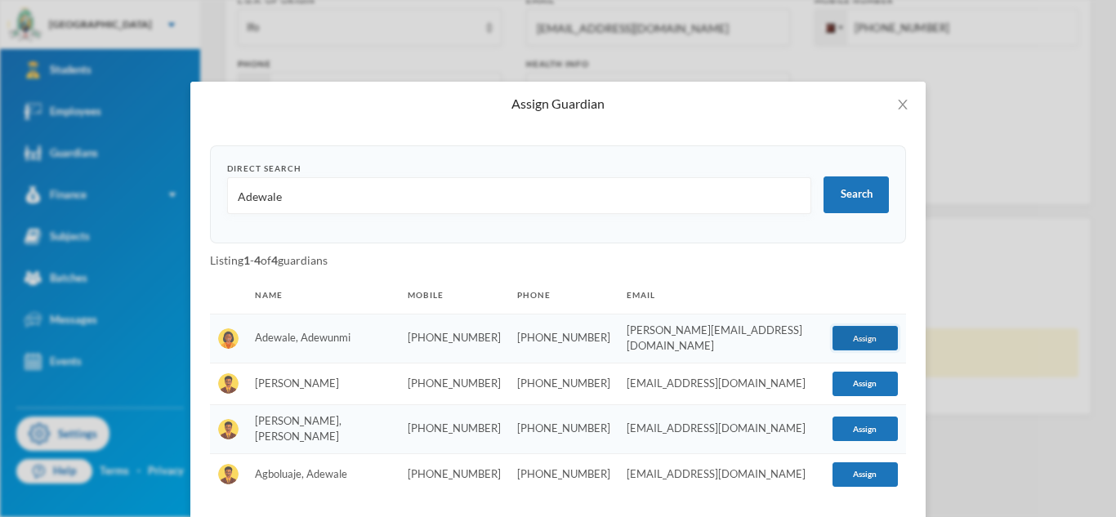
click at [841, 333] on button "Assign" at bounding box center [865, 338] width 65 height 25
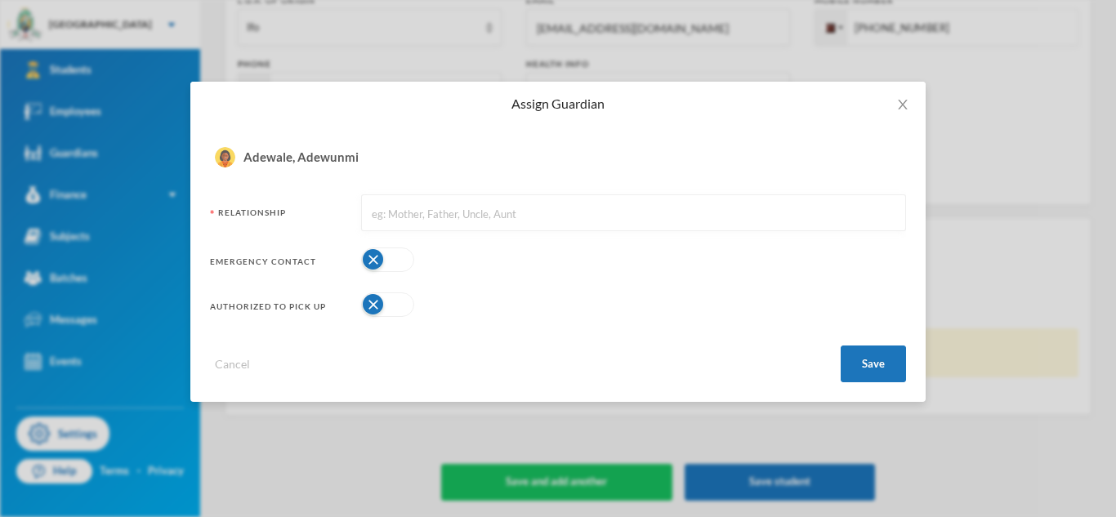
click at [518, 199] on input "text" at bounding box center [633, 213] width 527 height 37
click at [391, 260] on button "button" at bounding box center [387, 260] width 53 height 25
click at [395, 302] on button "button" at bounding box center [387, 305] width 53 height 25
click at [389, 214] on input "Mlother" at bounding box center [633, 213] width 527 height 37
type input "Mother"
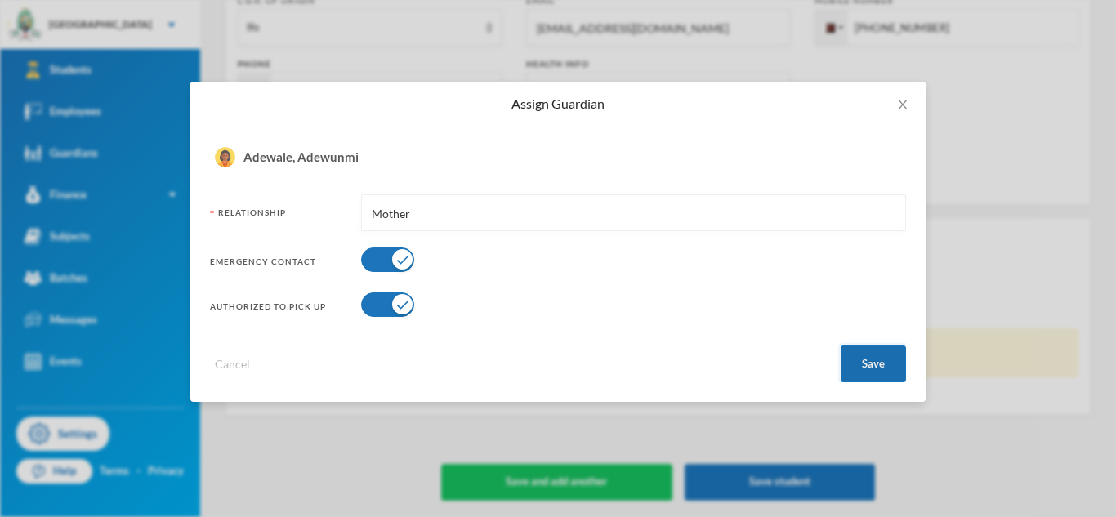
click at [847, 357] on button "Save" at bounding box center [873, 364] width 65 height 37
click at [862, 357] on button "Save" at bounding box center [873, 364] width 65 height 37
click at [881, 372] on button "Save" at bounding box center [873, 364] width 65 height 37
click at [876, 333] on div "Cancel Save" at bounding box center [558, 357] width 696 height 49
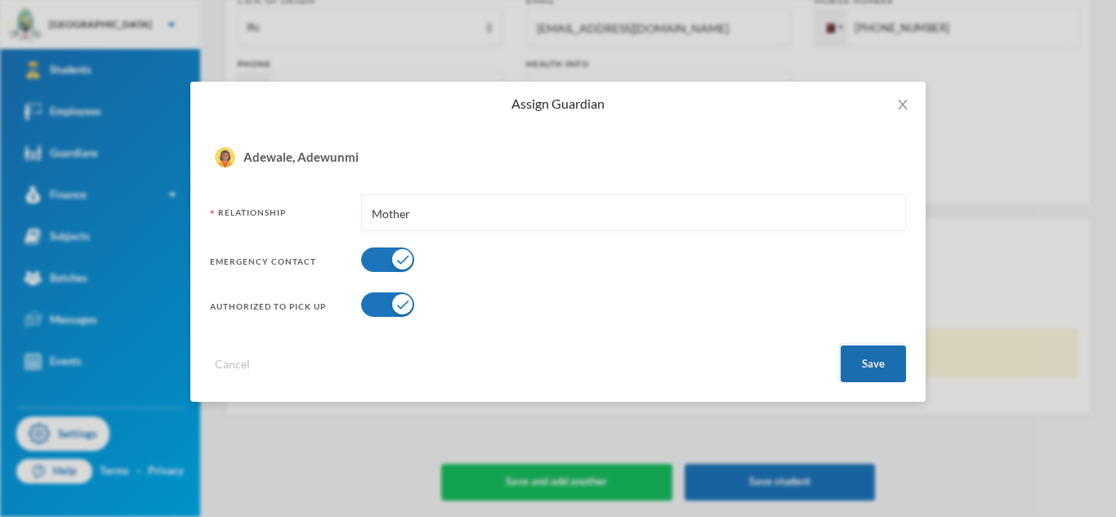
click at [875, 368] on button "Save" at bounding box center [873, 364] width 65 height 37
click at [905, 110] on icon "icon: close" at bounding box center [902, 104] width 13 height 13
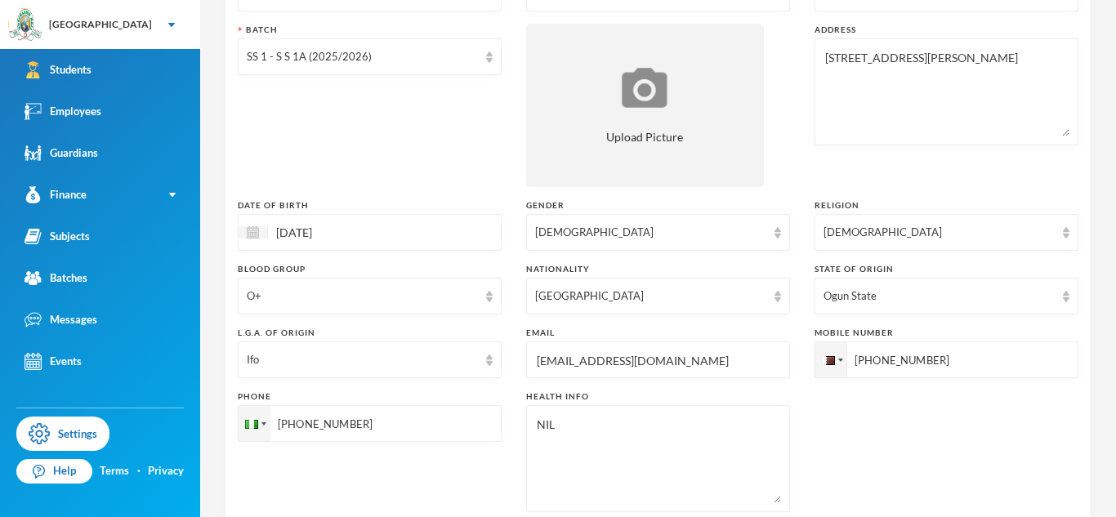
scroll to position [564, 0]
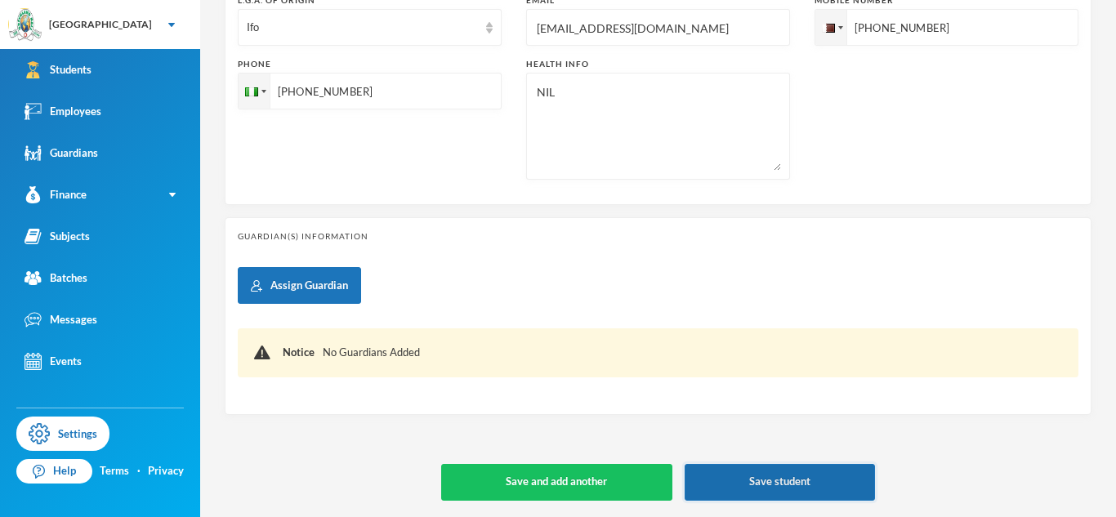
click at [739, 468] on button "Save student" at bounding box center [780, 482] width 190 height 37
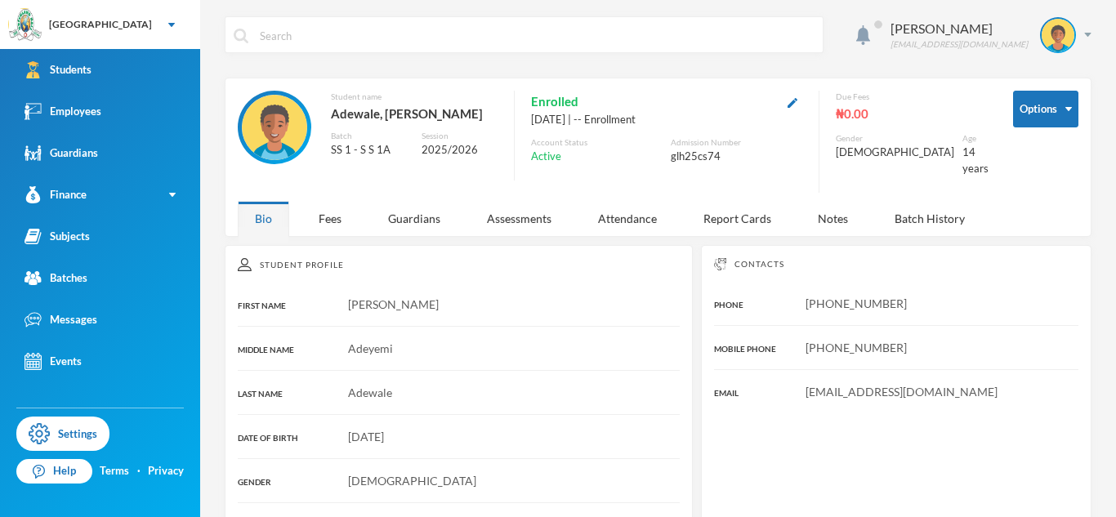
drag, startPoint x: 907, startPoint y: 292, endPoint x: 800, endPoint y: 296, distance: 107.1
click at [800, 296] on div "[PHONE_NUMBER]" at bounding box center [896, 303] width 364 height 17
copy span "[PHONE_NUMBER]"
click at [425, 208] on div "Guardians" at bounding box center [414, 218] width 87 height 35
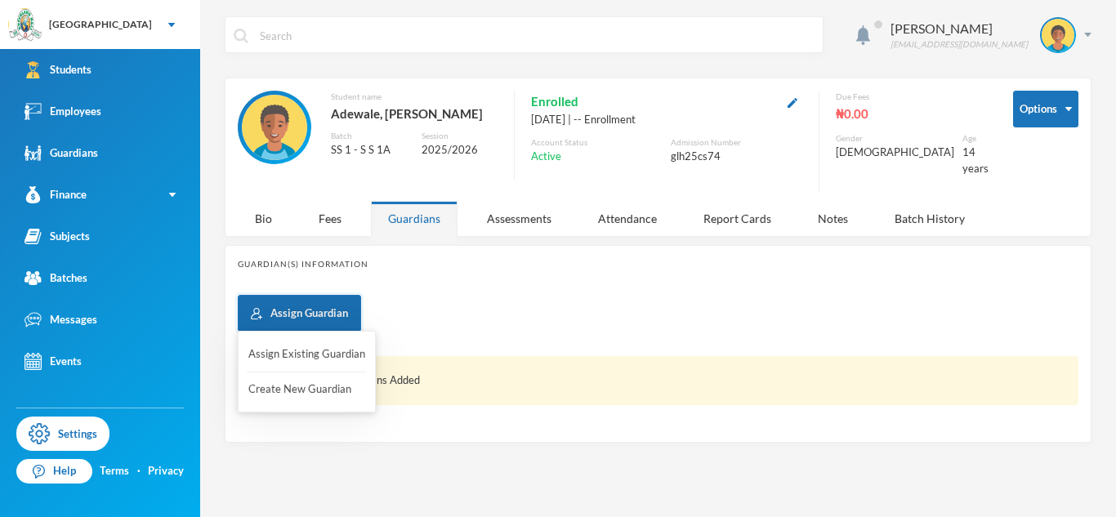
click at [325, 313] on button "Assign Guardian" at bounding box center [299, 313] width 123 height 37
click at [325, 345] on button "Assign Existing Guardian" at bounding box center [307, 354] width 120 height 29
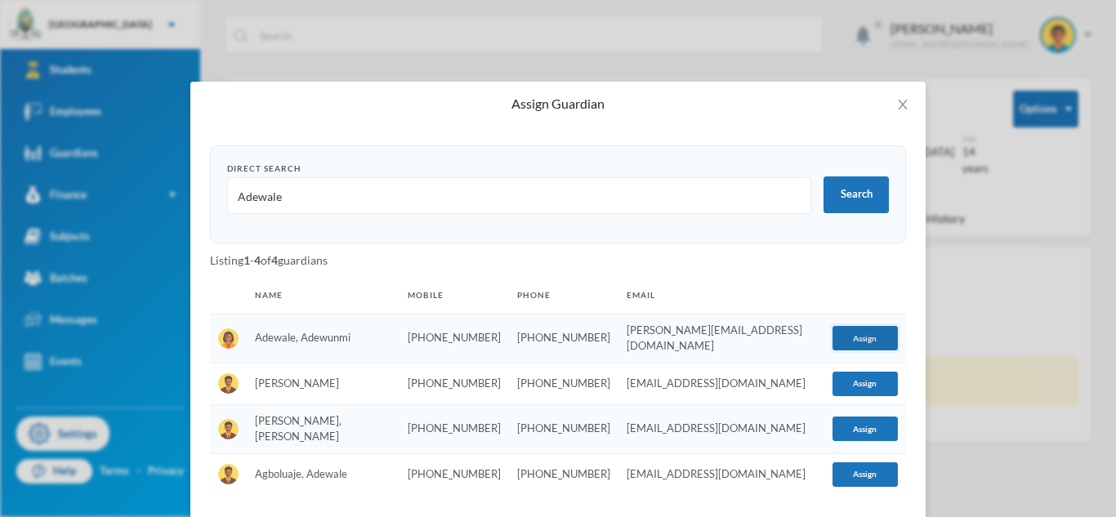
click at [834, 337] on button "Assign" at bounding box center [865, 338] width 65 height 25
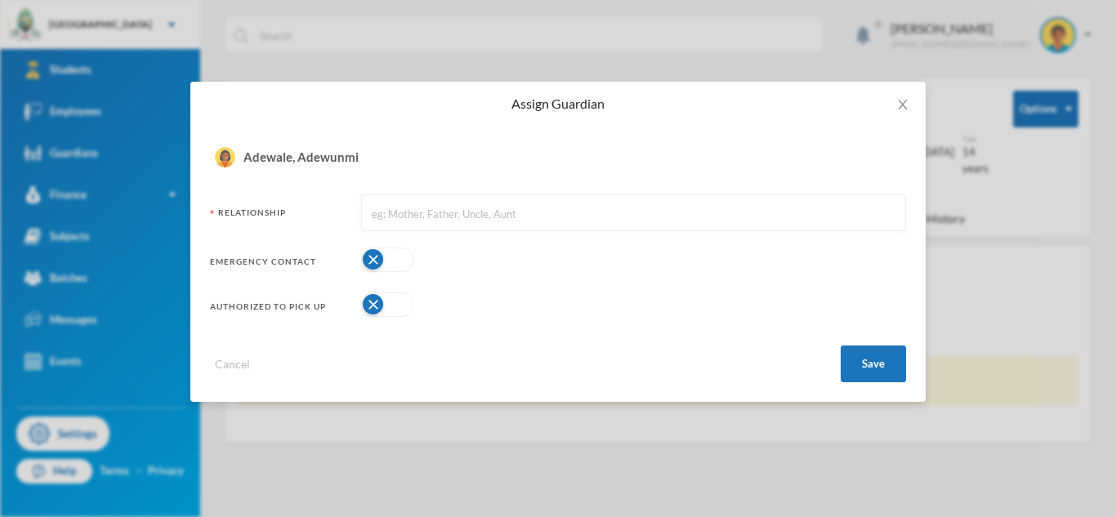
click at [417, 218] on input "text" at bounding box center [633, 213] width 527 height 37
type input "Mother"
click at [392, 274] on div "Emergency Contact" at bounding box center [558, 260] width 696 height 33
click at [385, 267] on button "button" at bounding box center [387, 260] width 53 height 25
click at [391, 284] on form "Adewale, Adewunmi Relationship Mother Emergency Contact Authorized to pick up C…" at bounding box center [558, 263] width 696 height 237
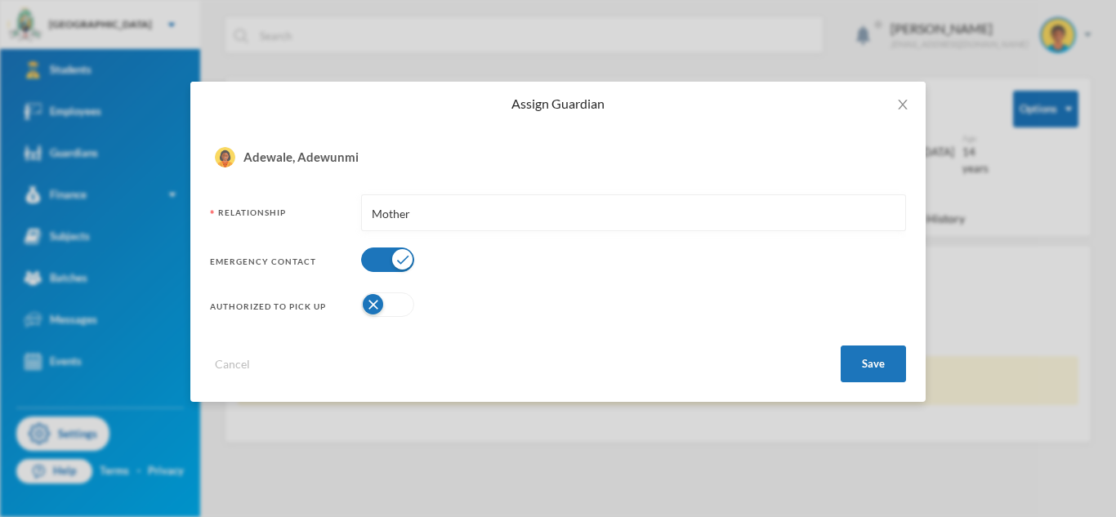
click at [398, 315] on button "button" at bounding box center [387, 305] width 53 height 25
click at [856, 374] on button "Save" at bounding box center [873, 364] width 65 height 37
click at [867, 368] on button "Save" at bounding box center [873, 364] width 65 height 37
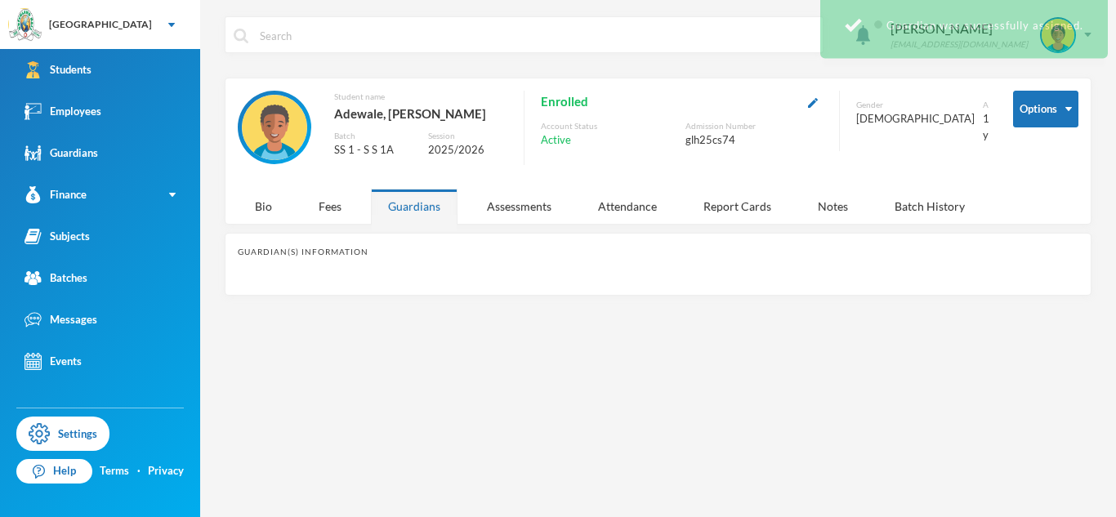
click at [867, 368] on div "Assign Guardian Direct Search Adewale Search Listing 1 - 4 of 4 guardians Name …" at bounding box center [558, 258] width 1116 height 517
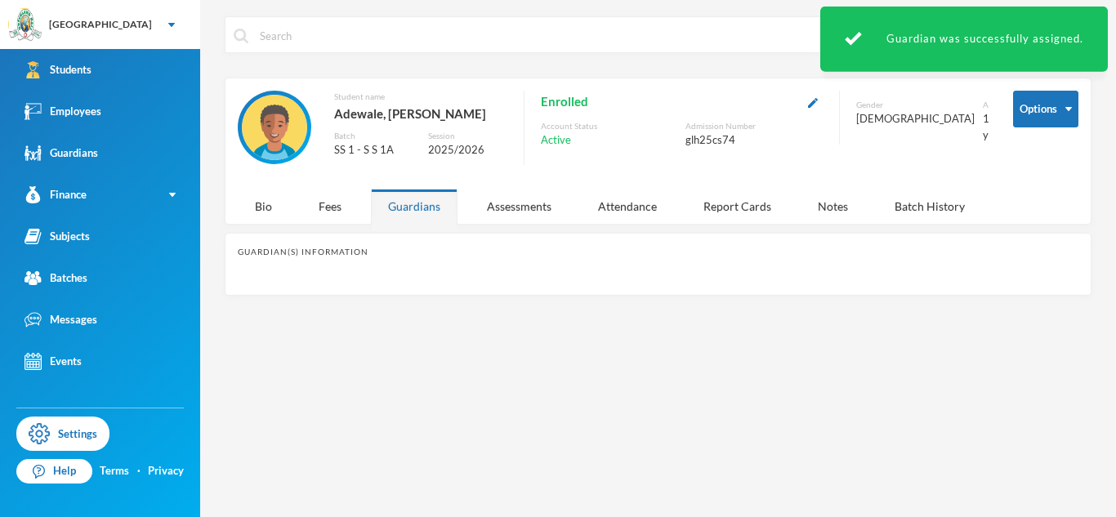
click at [867, 368] on div "[PERSON_NAME] [EMAIL_ADDRESS][DOMAIN_NAME] Options Student name Adewale, [PERSO…" at bounding box center [658, 258] width 916 height 517
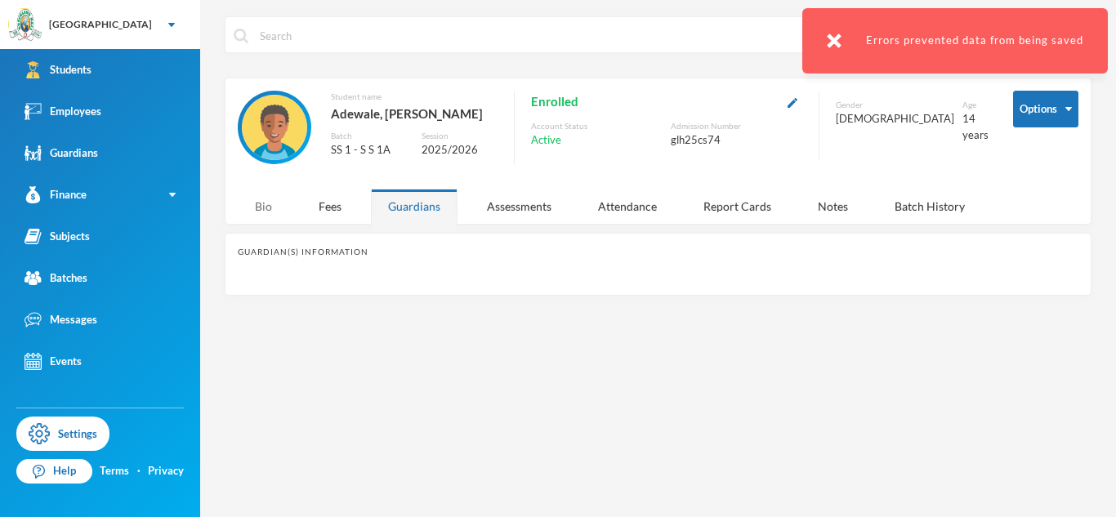
click at [257, 208] on div "Bio" at bounding box center [263, 206] width 51 height 35
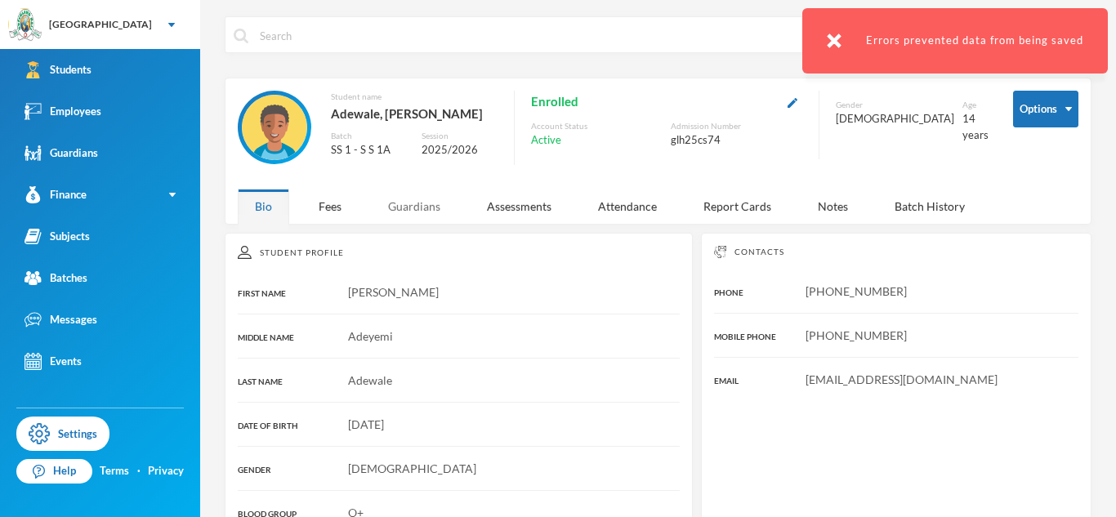
click at [394, 207] on div "Guardians" at bounding box center [414, 206] width 87 height 35
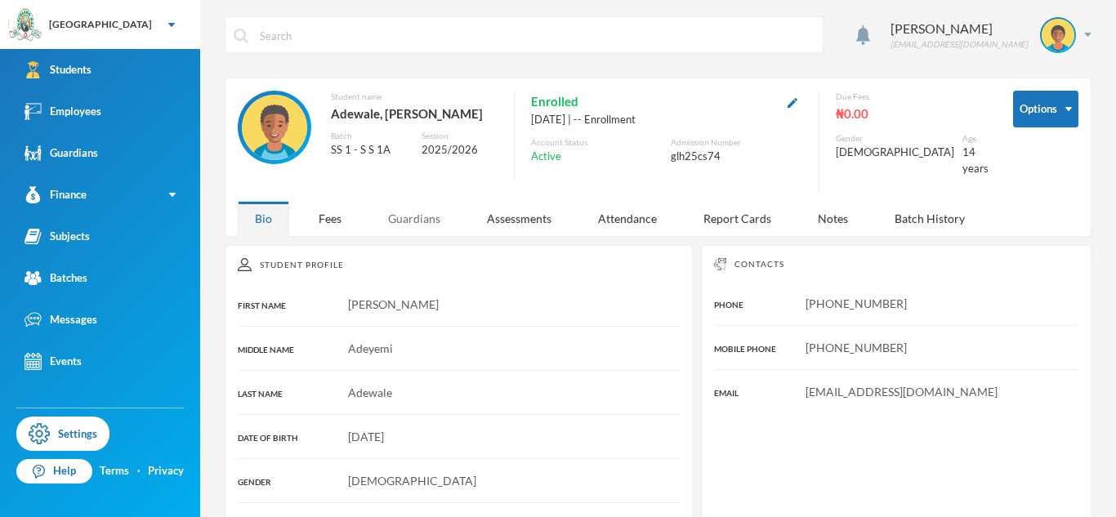
click at [418, 206] on div "Guardians" at bounding box center [414, 218] width 87 height 35
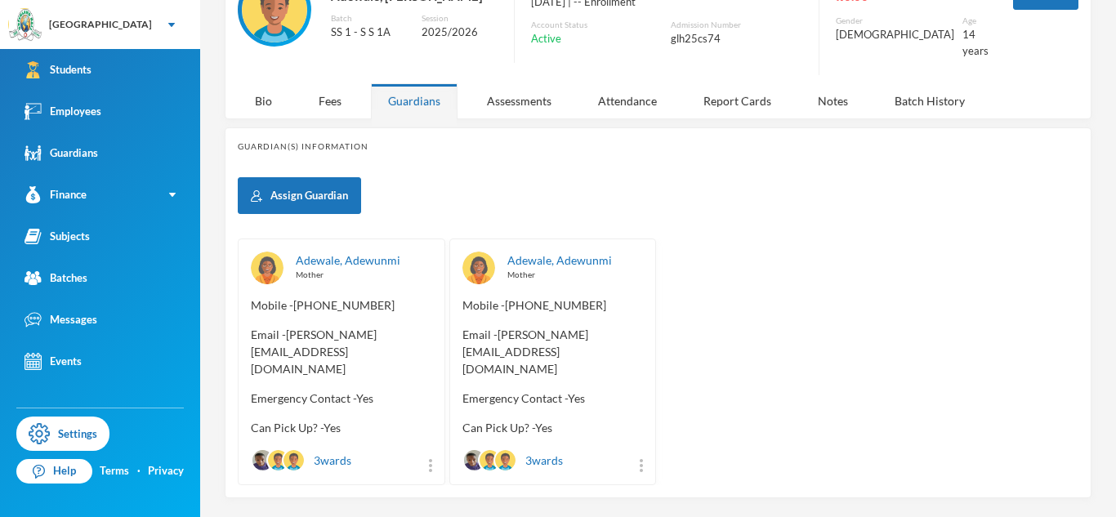
scroll to position [125, 0]
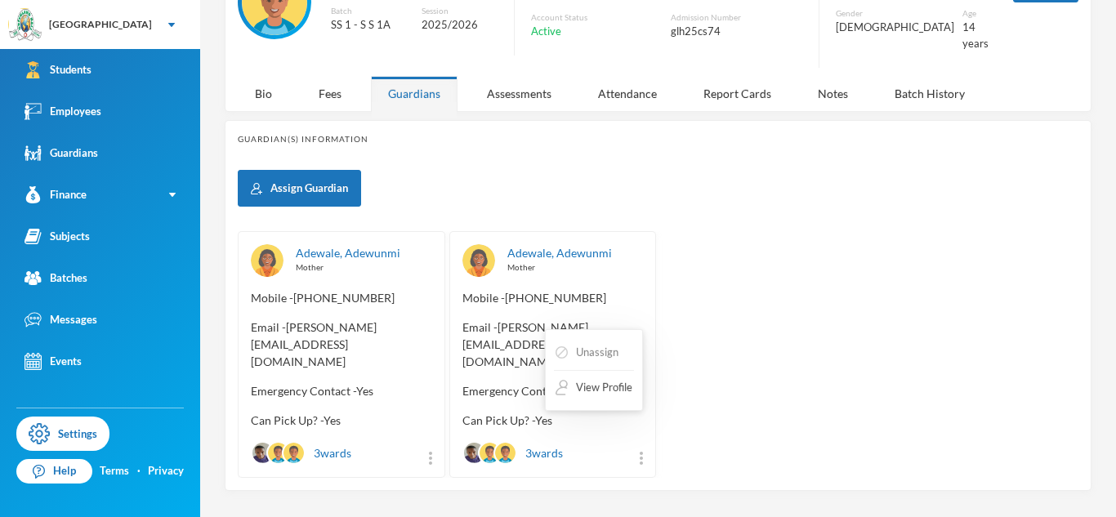
click at [576, 346] on button "Unassign" at bounding box center [587, 352] width 66 height 29
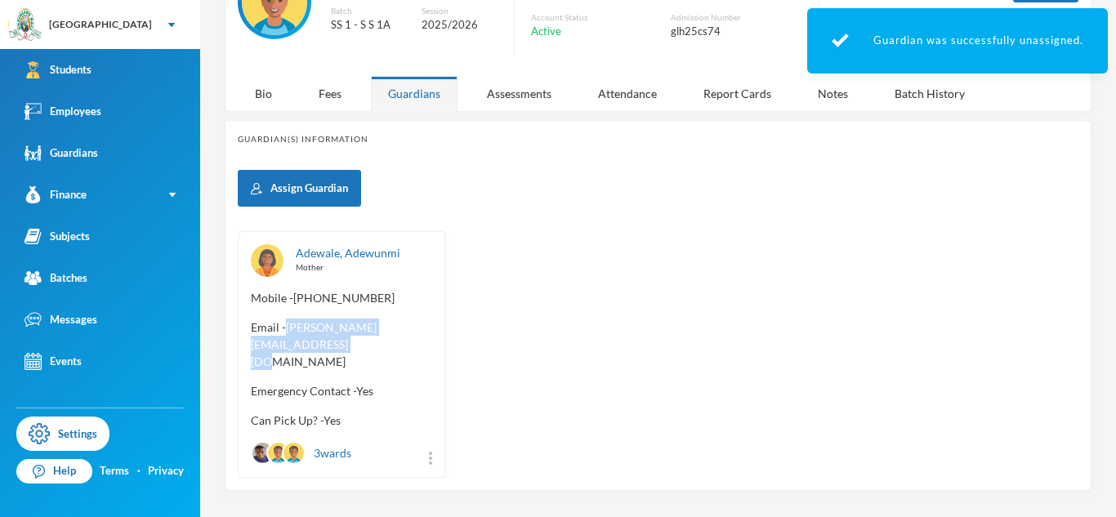
drag, startPoint x: 252, startPoint y: 331, endPoint x: 442, endPoint y: 346, distance: 191.0
click at [442, 346] on div "Adewale, Adewunmi Mother Mobile - +234 806 981 1180 Email - saheed.seaway.adewa…" at bounding box center [342, 354] width 208 height 247
copy span "[PERSON_NAME][EMAIL_ADDRESS][DOMAIN_NAME]"
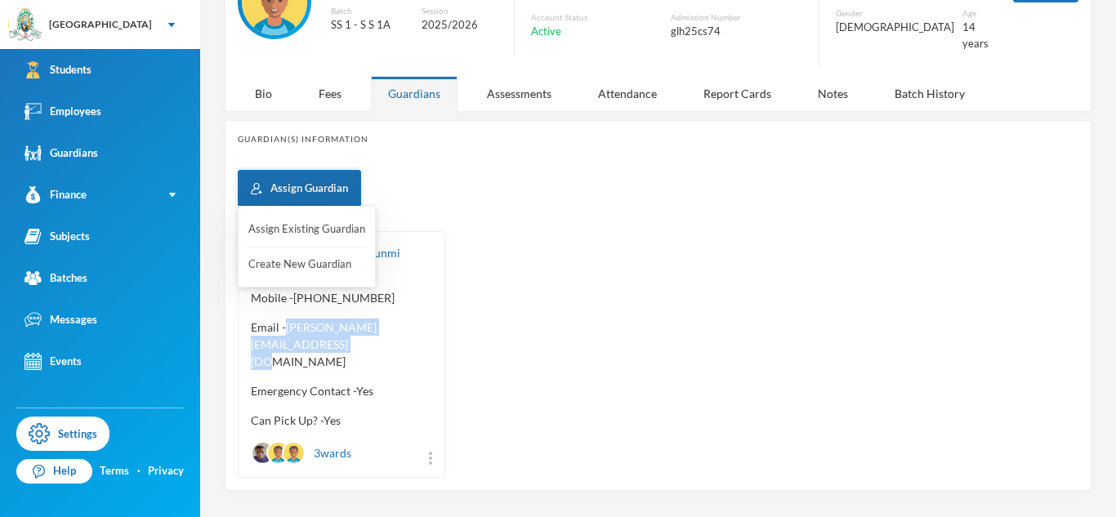
scroll to position [0, 0]
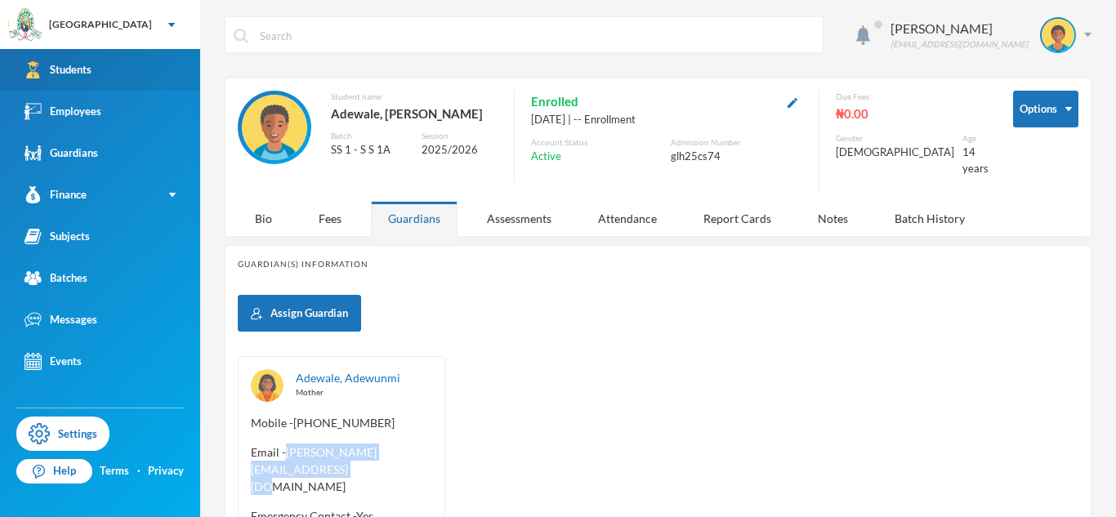
click at [103, 72] on link "Students" at bounding box center [100, 70] width 200 height 42
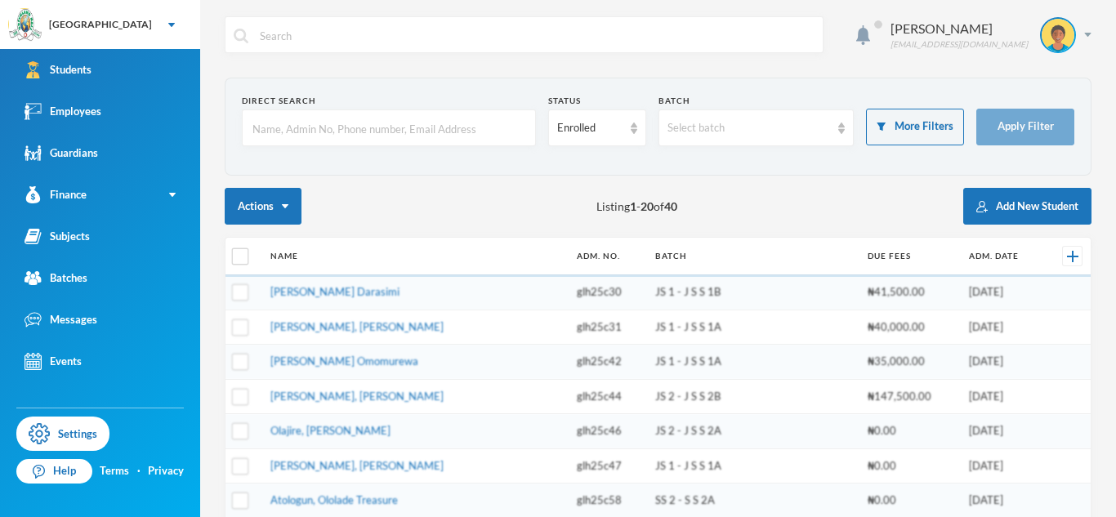
click at [275, 133] on input "text" at bounding box center [389, 128] width 276 height 37
type input "[PERSON_NAME]"
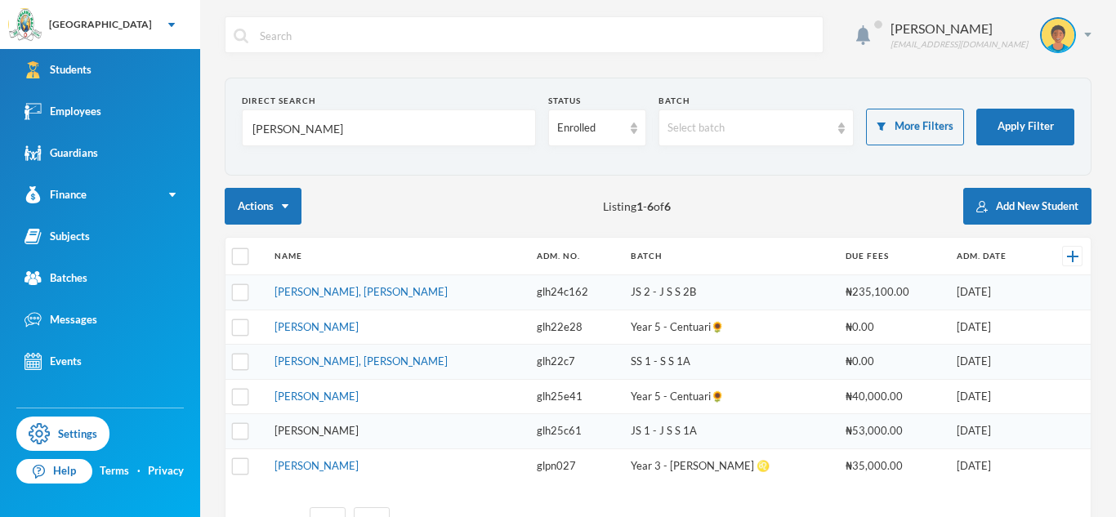
click at [342, 436] on link "[PERSON_NAME]" at bounding box center [317, 430] width 84 height 13
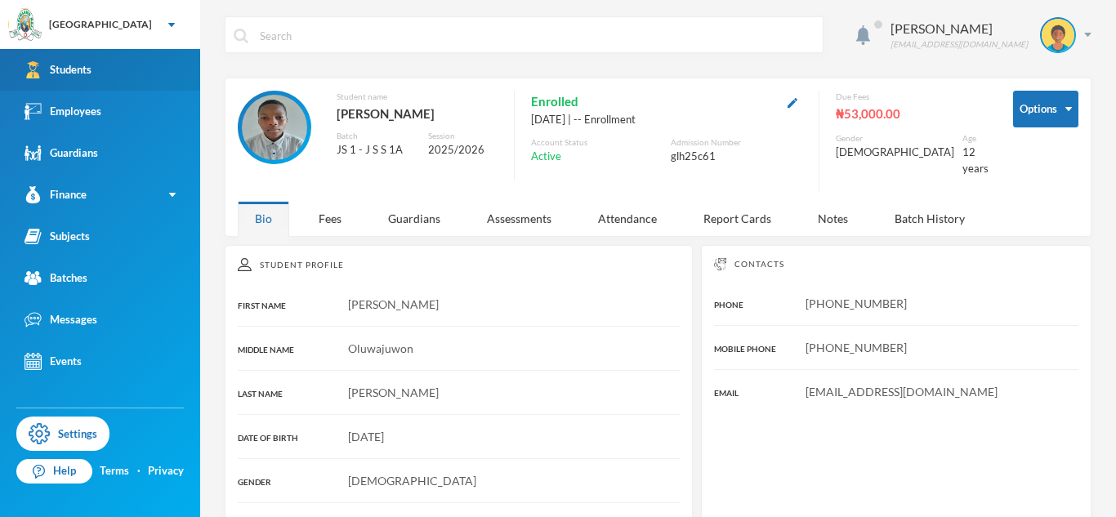
click at [159, 82] on link "Students" at bounding box center [100, 70] width 200 height 42
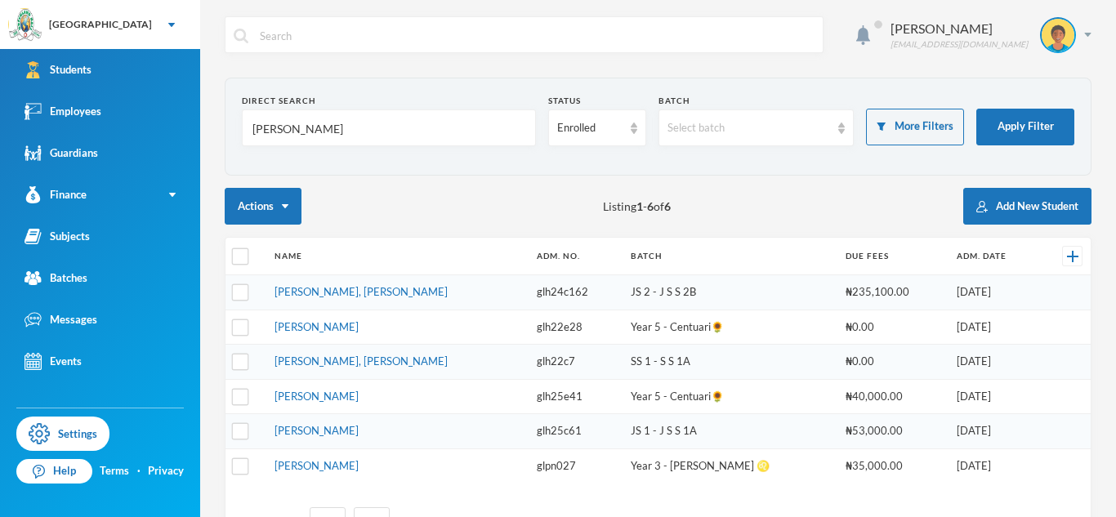
click at [269, 129] on input "[PERSON_NAME]" at bounding box center [389, 128] width 276 height 37
type input "M"
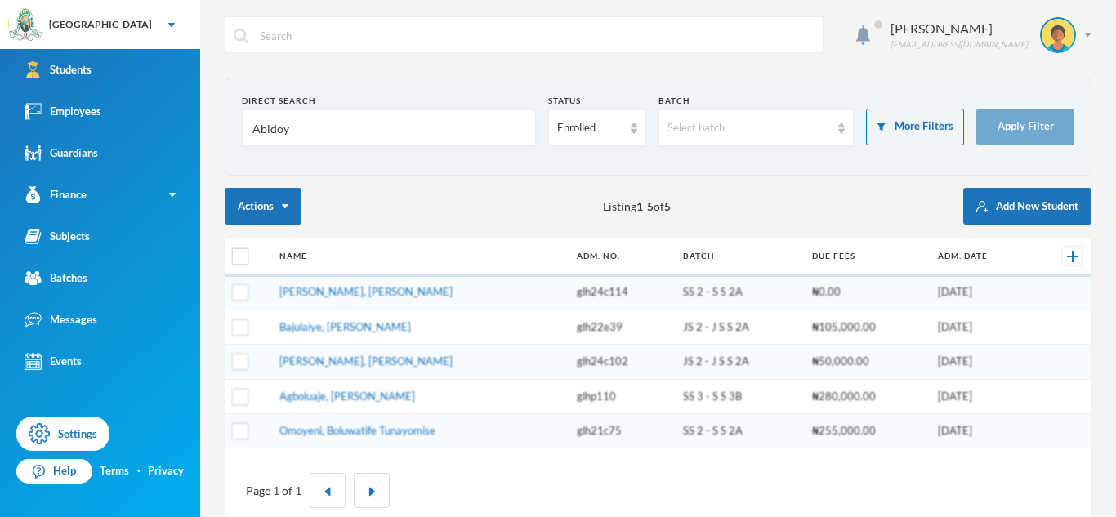
type input "Abidoye"
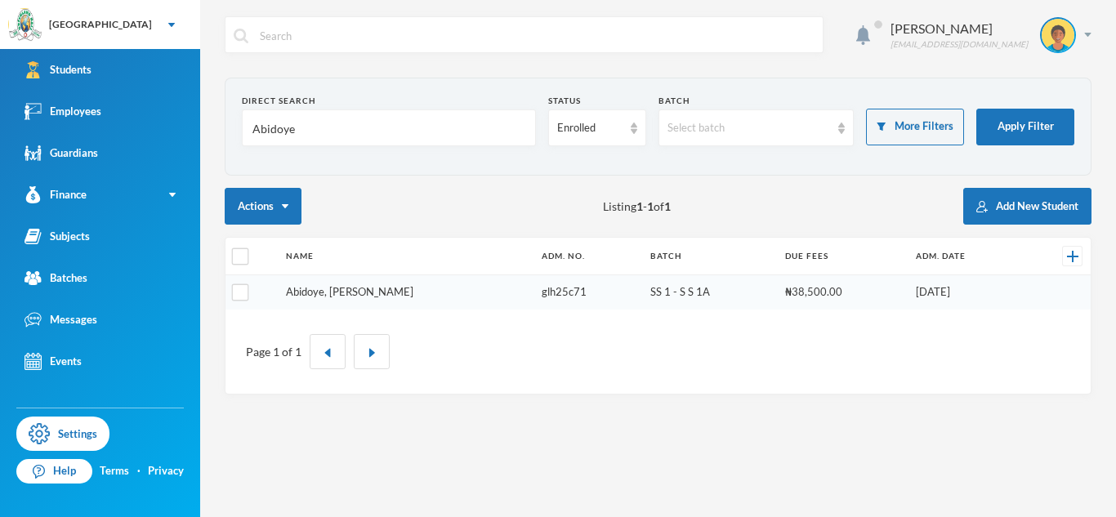
click at [306, 292] on link "Abidoye, [PERSON_NAME]" at bounding box center [349, 291] width 127 height 13
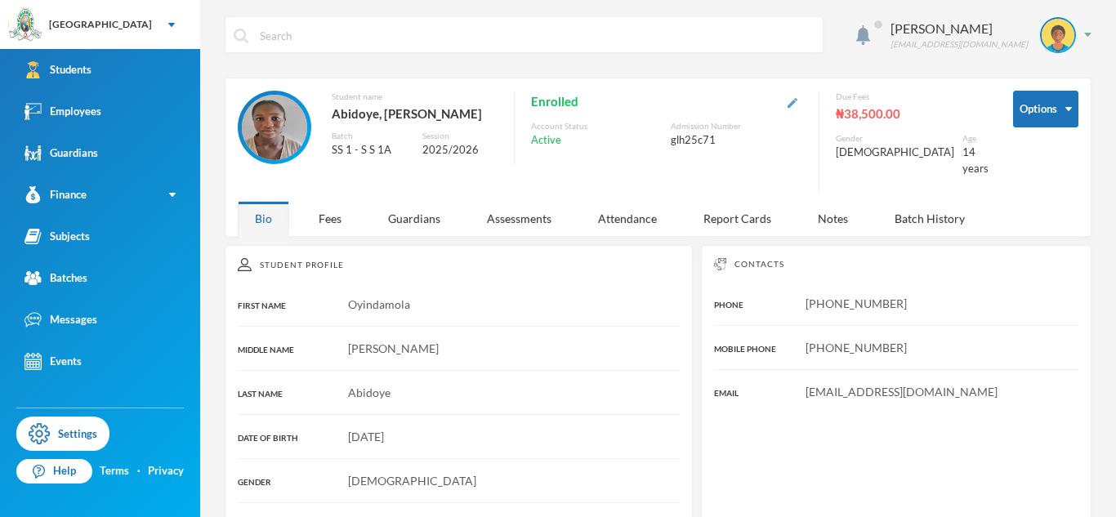
click at [798, 106] on img "button" at bounding box center [793, 103] width 10 height 10
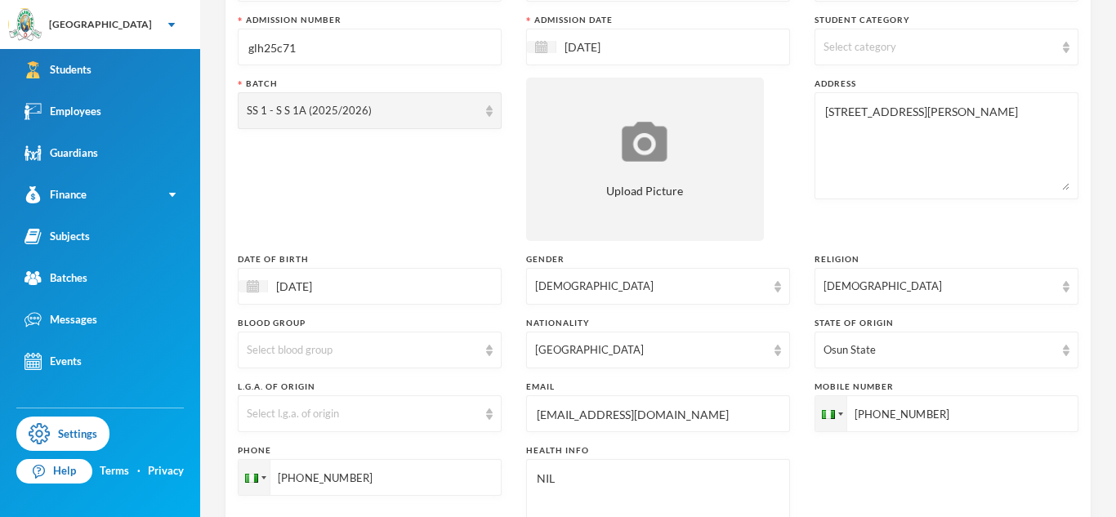
scroll to position [187, 0]
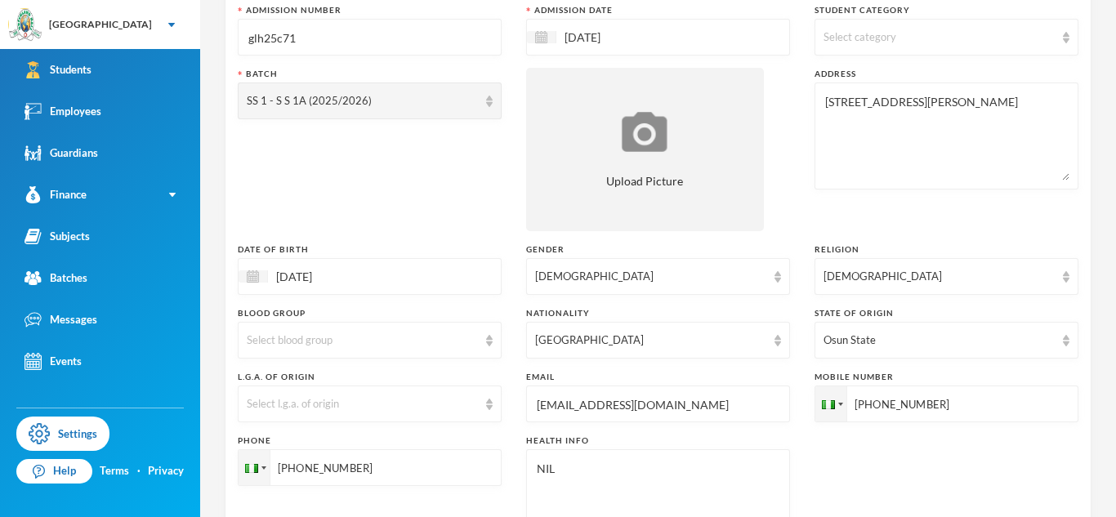
click at [393, 264] on div "12/01/2012" at bounding box center [370, 276] width 264 height 37
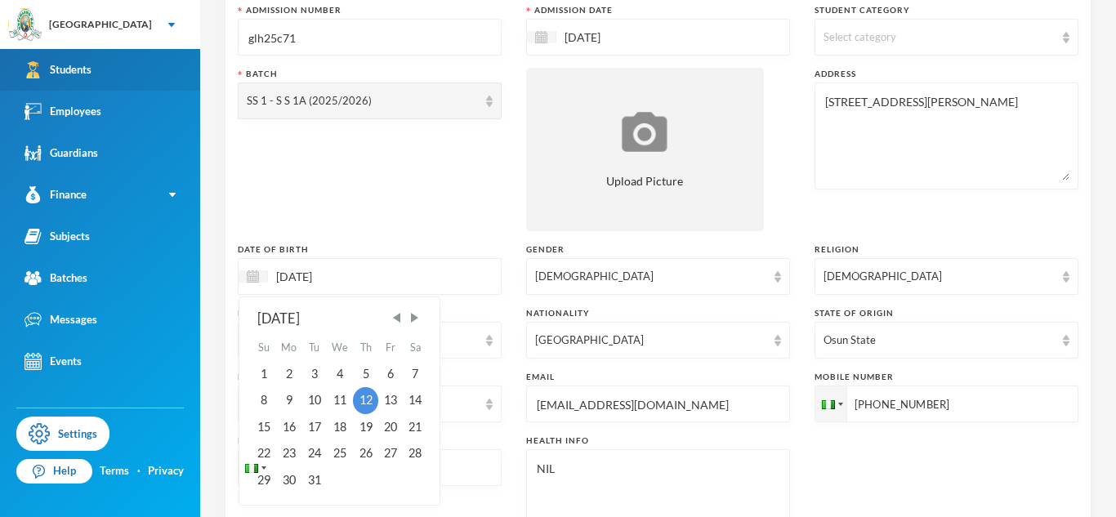
click at [162, 76] on link "Students" at bounding box center [100, 70] width 200 height 42
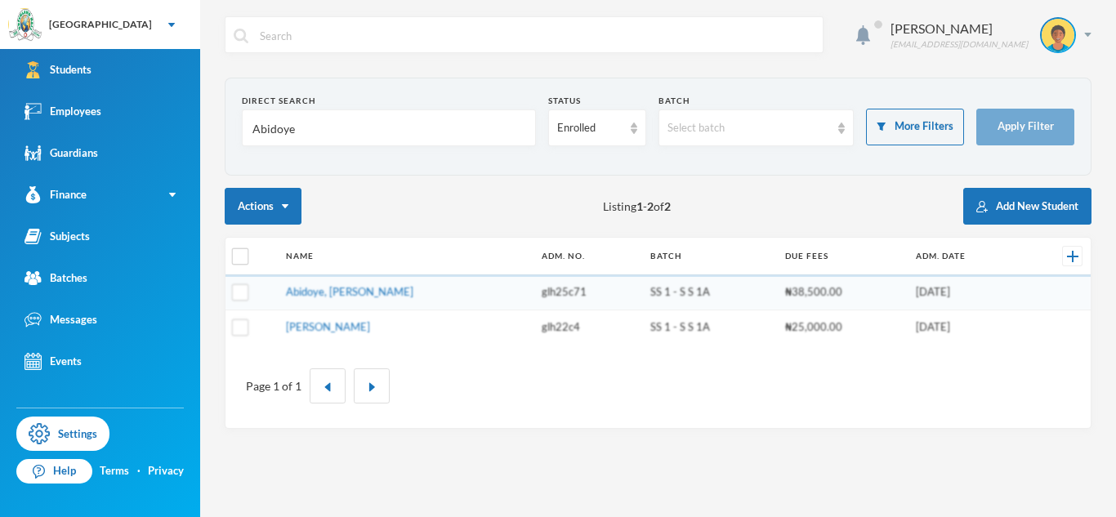
click at [274, 126] on input "Abidoye" at bounding box center [389, 128] width 276 height 37
type input "odumesi"
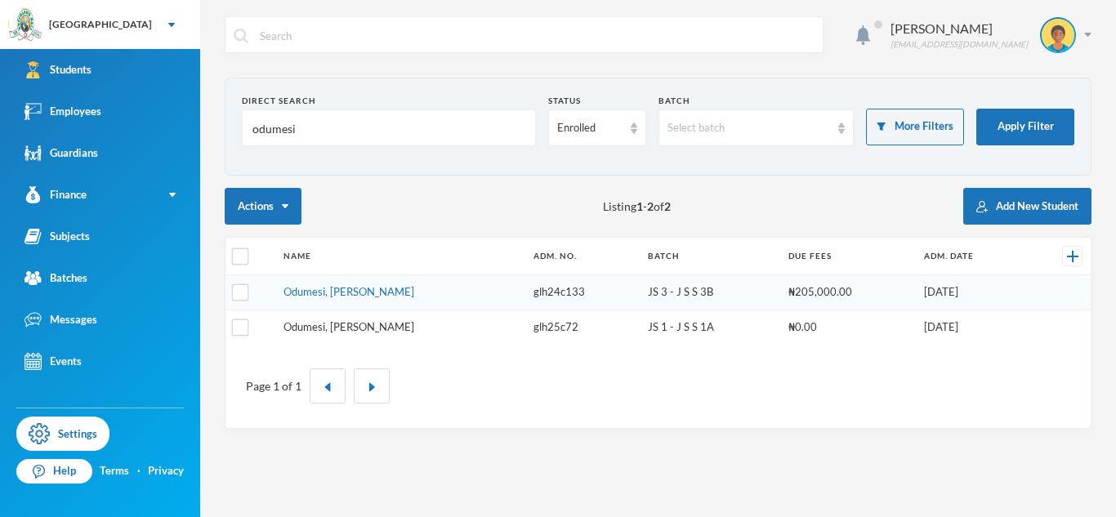
click at [369, 322] on link "Odumesi, [PERSON_NAME]" at bounding box center [349, 326] width 131 height 13
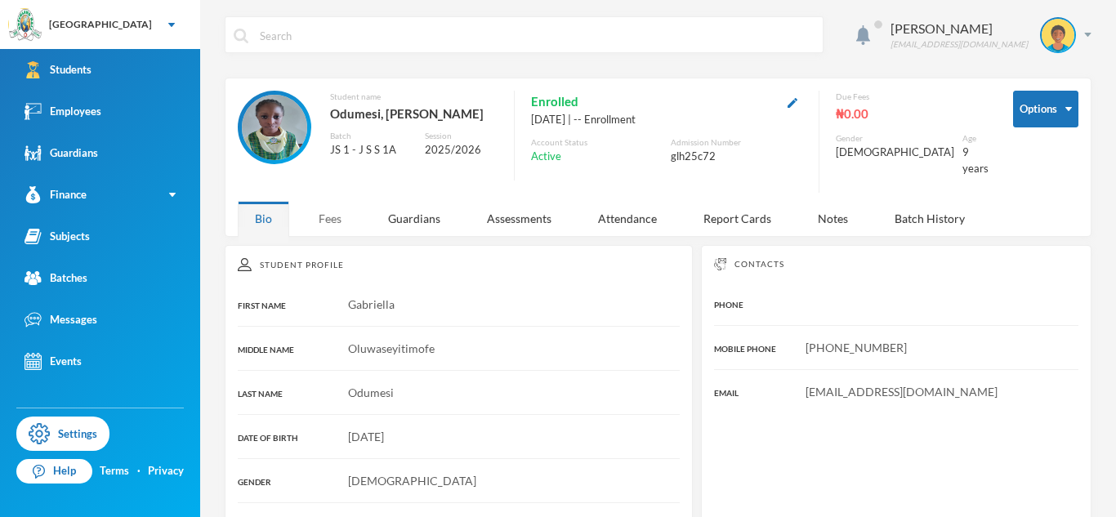
click at [339, 217] on div "Fees" at bounding box center [330, 218] width 57 height 35
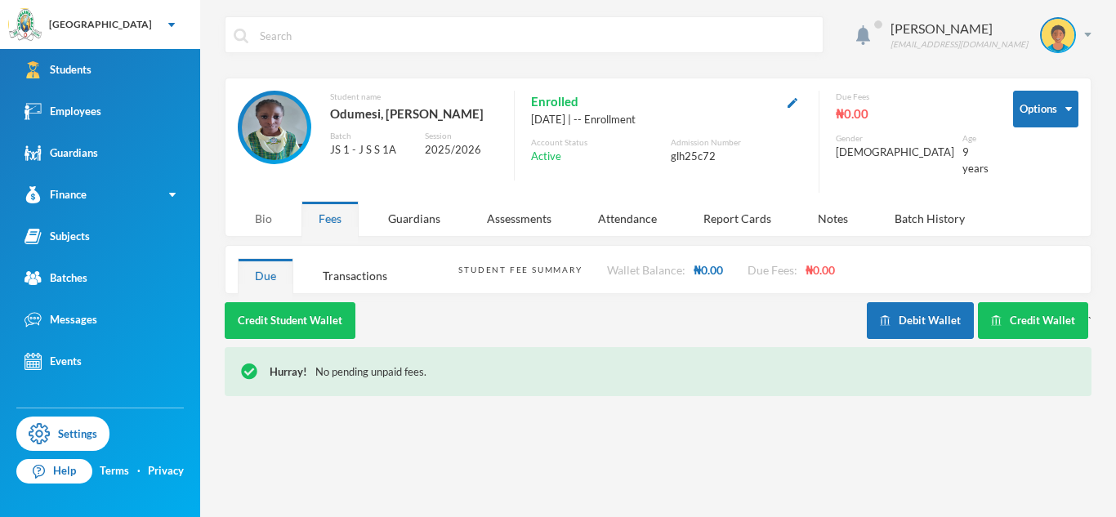
click at [261, 211] on div "Bio" at bounding box center [263, 218] width 51 height 35
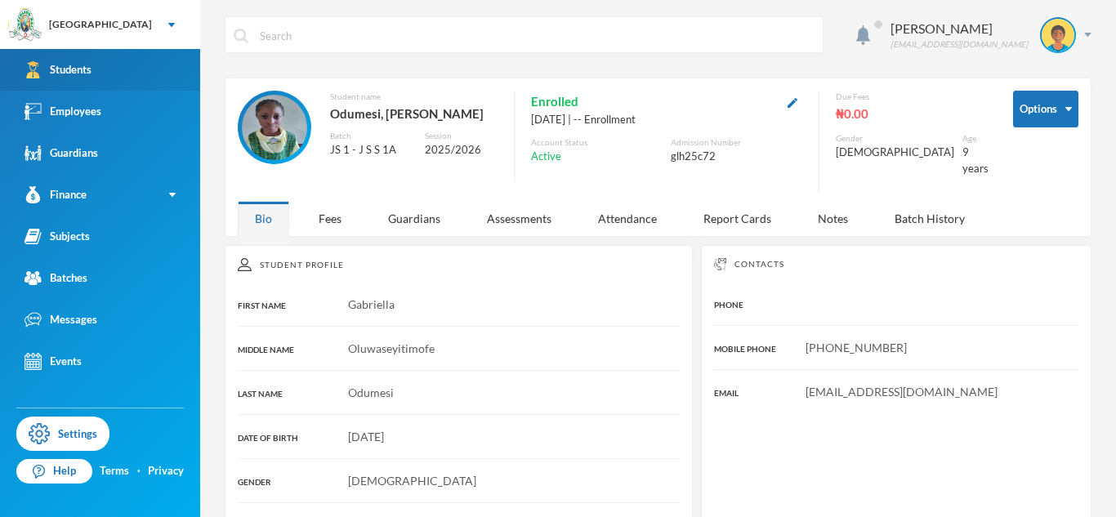
click at [118, 74] on link "Students" at bounding box center [100, 70] width 200 height 42
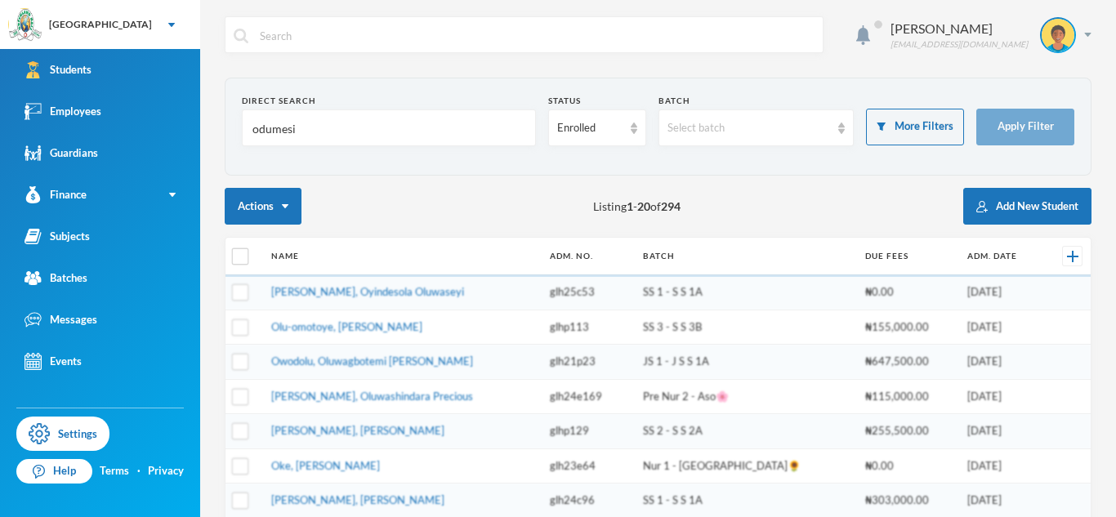
click at [279, 129] on input "odumesi" at bounding box center [389, 128] width 276 height 37
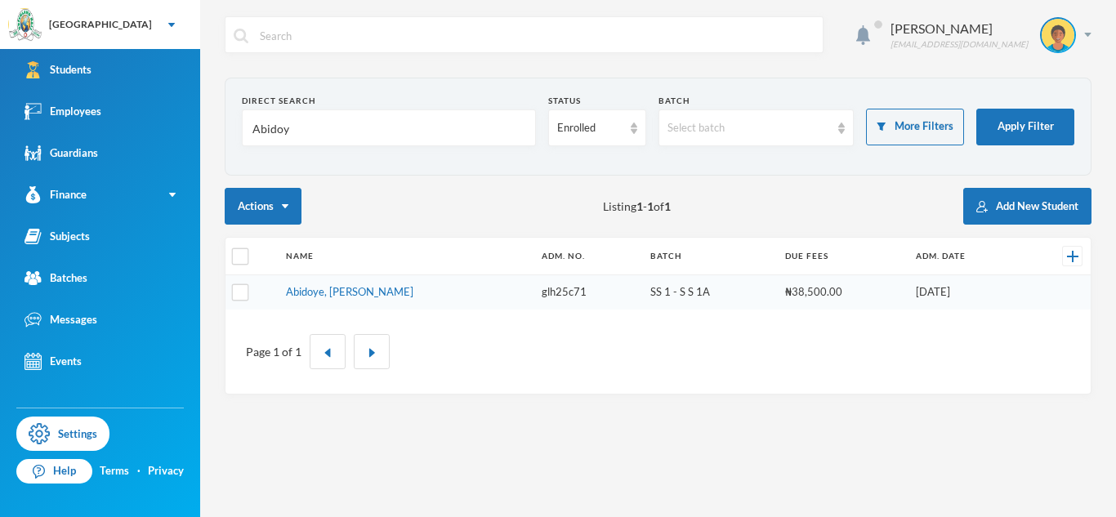
type input "Abidoye"
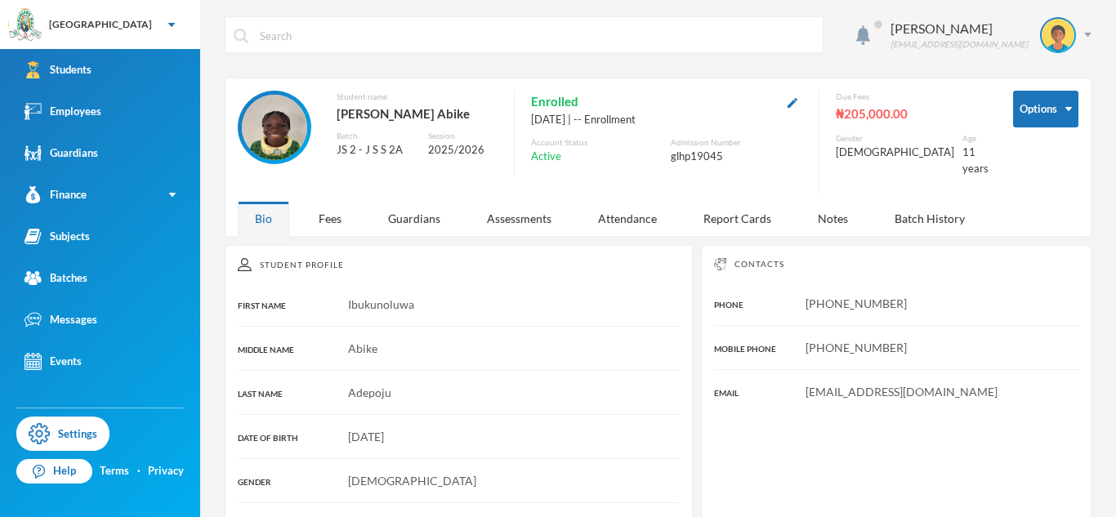
scroll to position [61, 0]
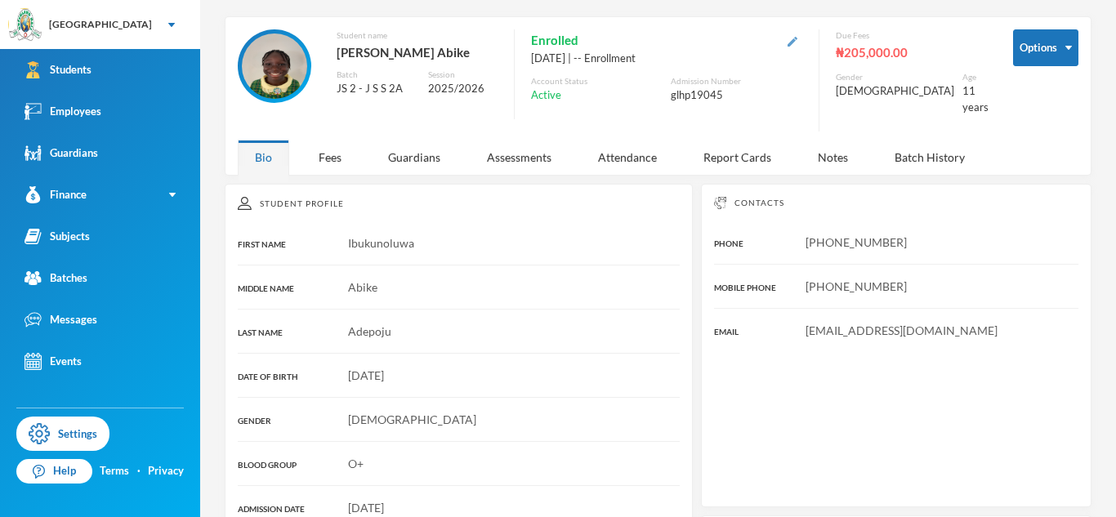
click at [798, 43] on img "button" at bounding box center [793, 42] width 10 height 10
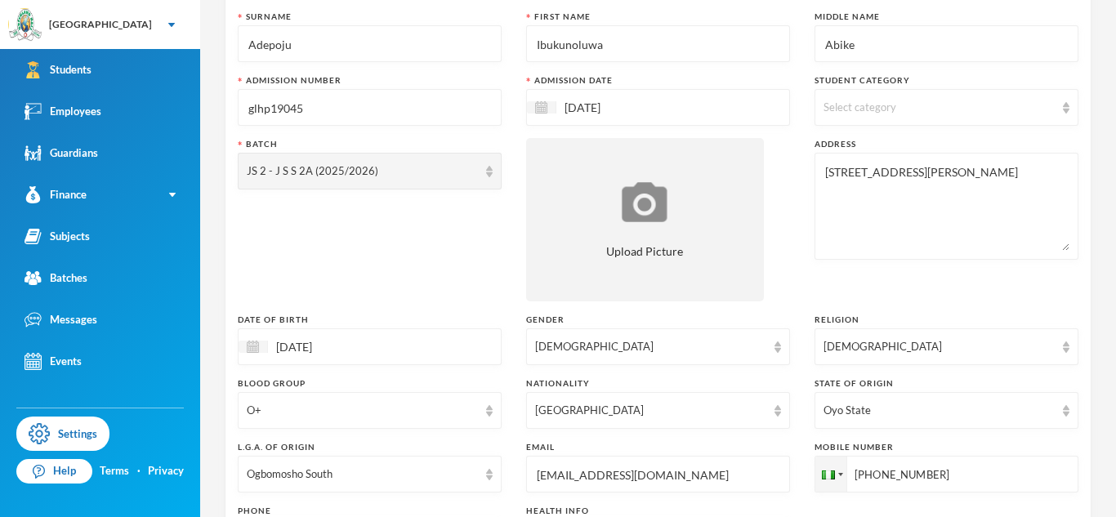
scroll to position [147, 0]
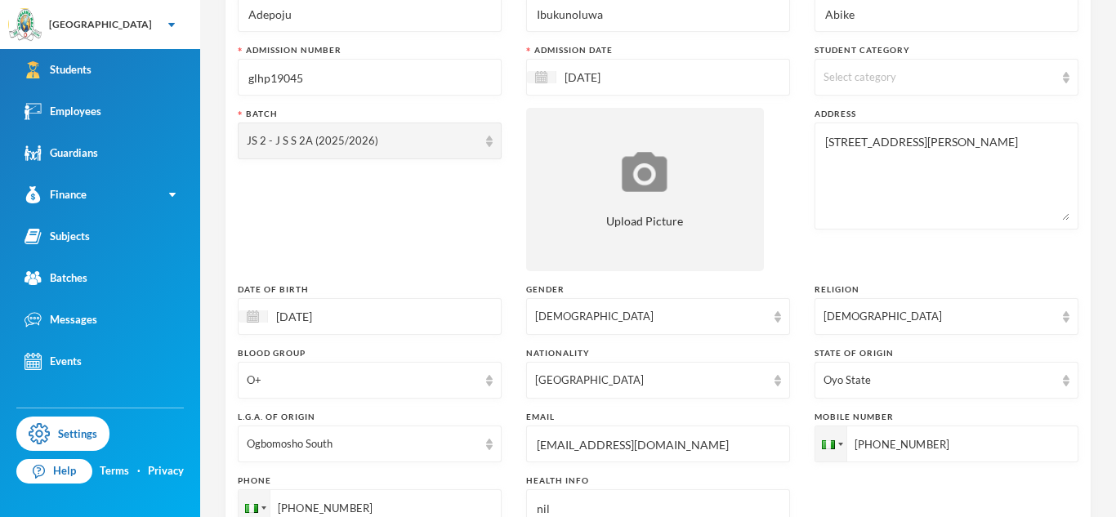
click at [470, 310] on div "29/09/2014" at bounding box center [370, 316] width 264 height 37
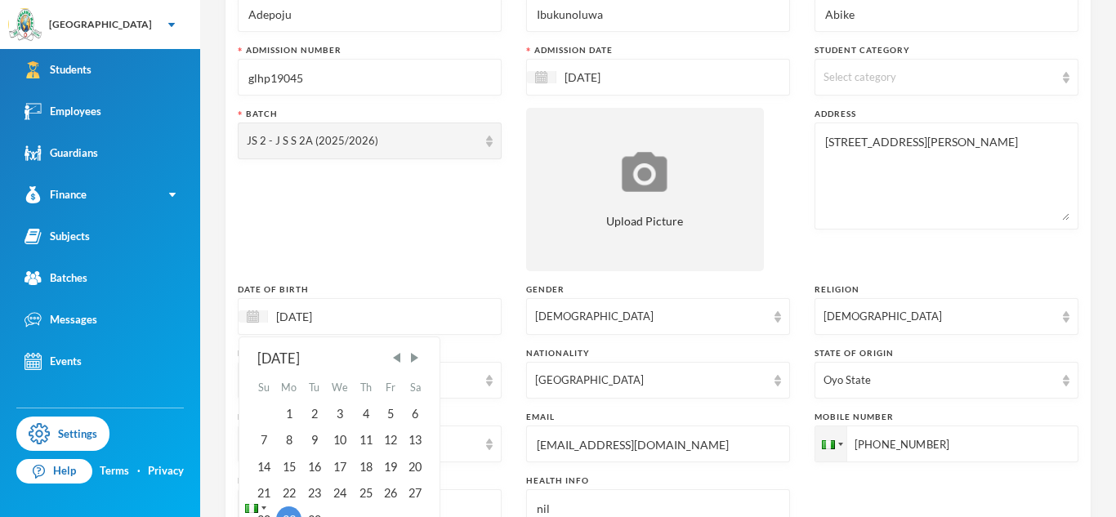
type input "29/09/0201"
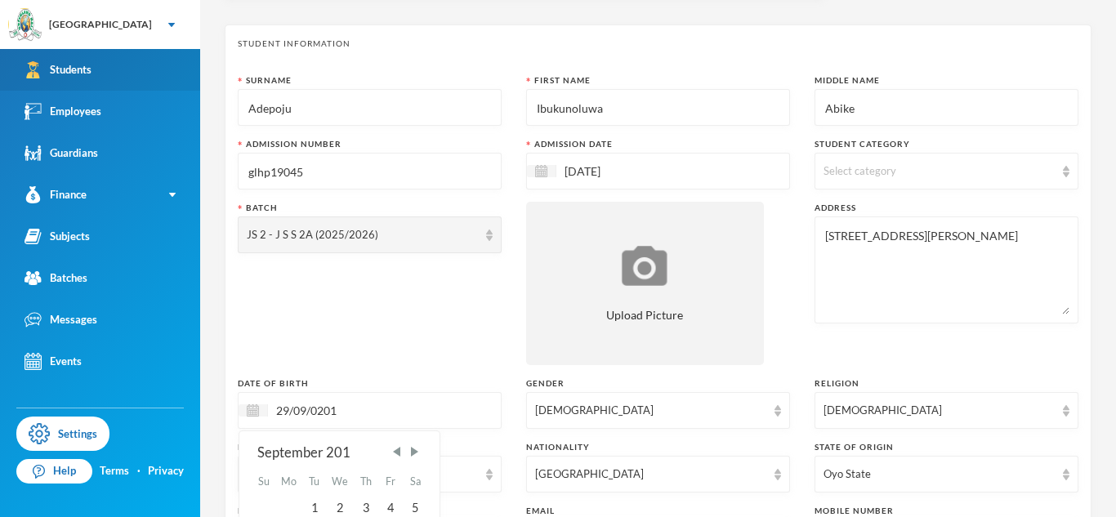
click at [118, 63] on link "Students" at bounding box center [100, 70] width 200 height 42
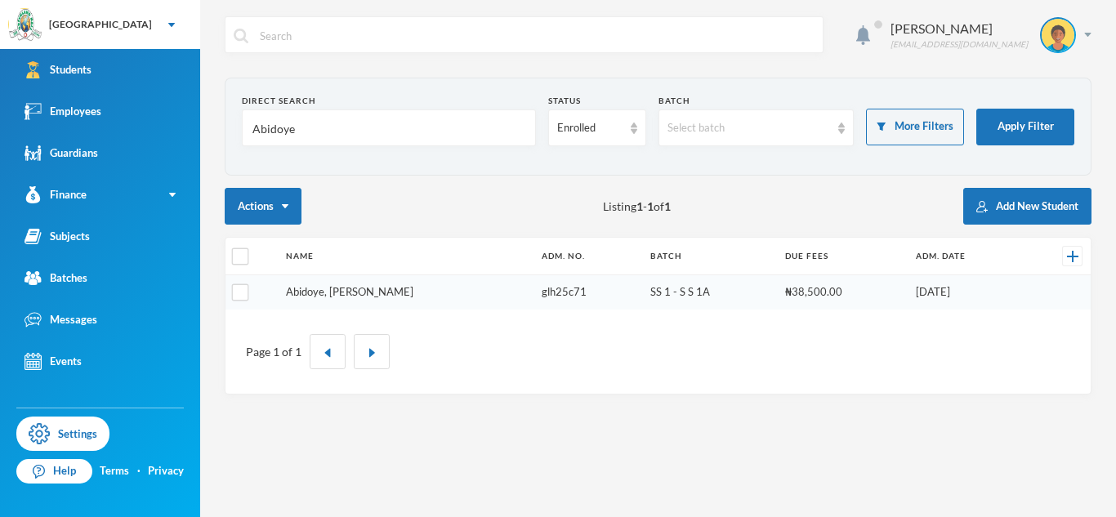
click at [385, 297] on link "Abidoye, [PERSON_NAME]" at bounding box center [349, 291] width 127 height 13
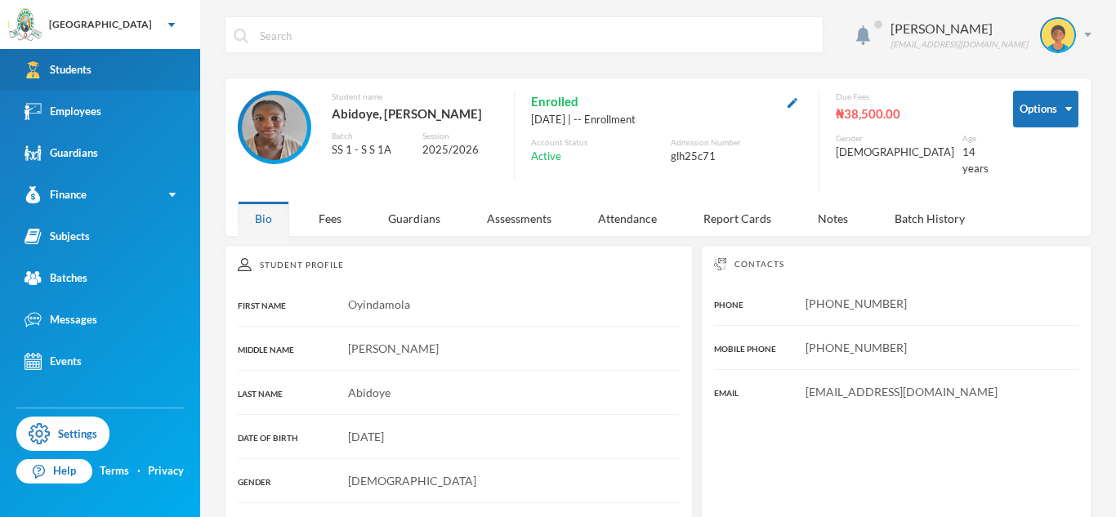
click at [145, 82] on link "Students" at bounding box center [100, 70] width 200 height 42
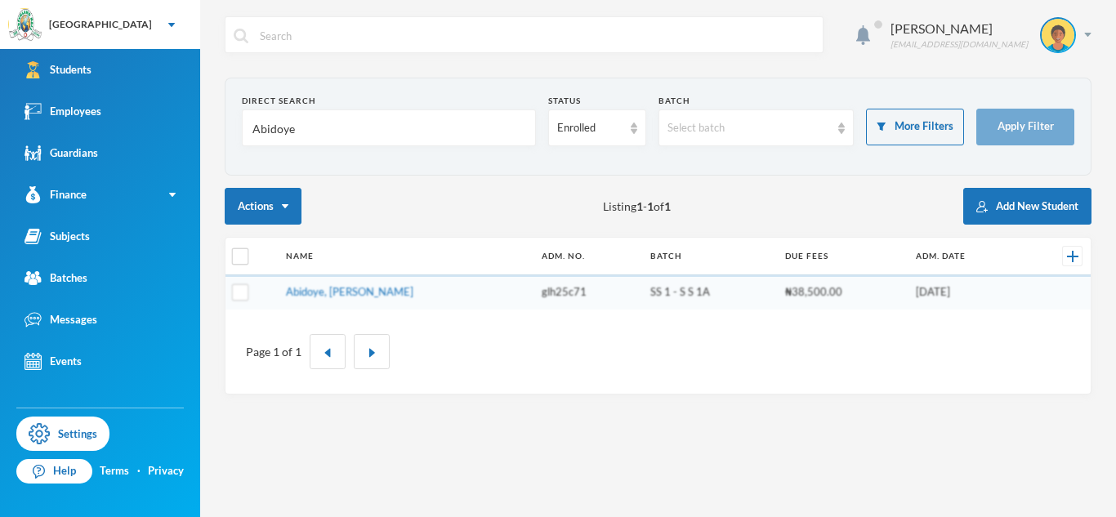
click at [272, 132] on input "Abidoye" at bounding box center [389, 128] width 276 height 37
type input "Arowosafe"
click at [1014, 126] on button "Apply Filter" at bounding box center [1026, 127] width 98 height 37
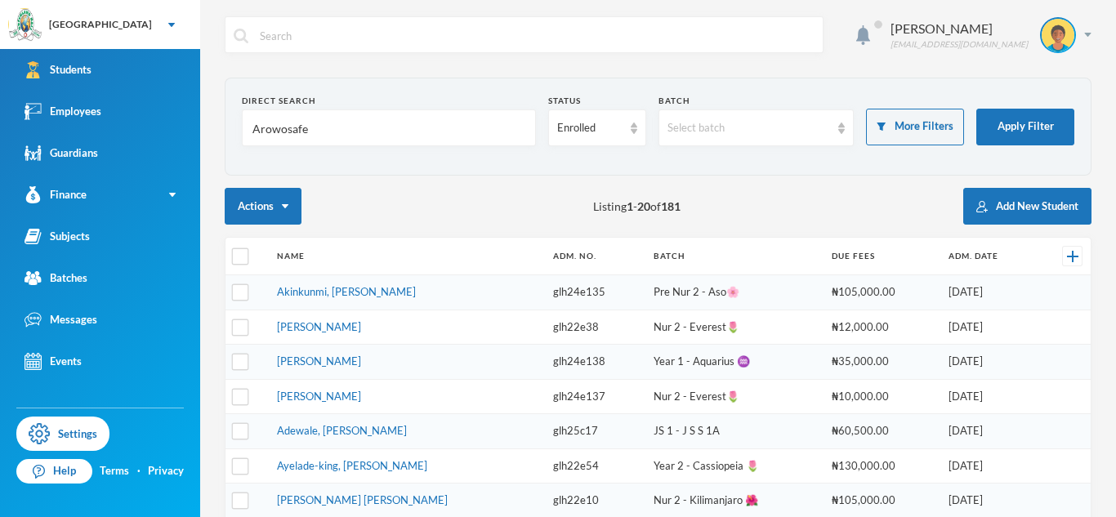
click at [288, 132] on input "Arowosafe" at bounding box center [389, 128] width 276 height 37
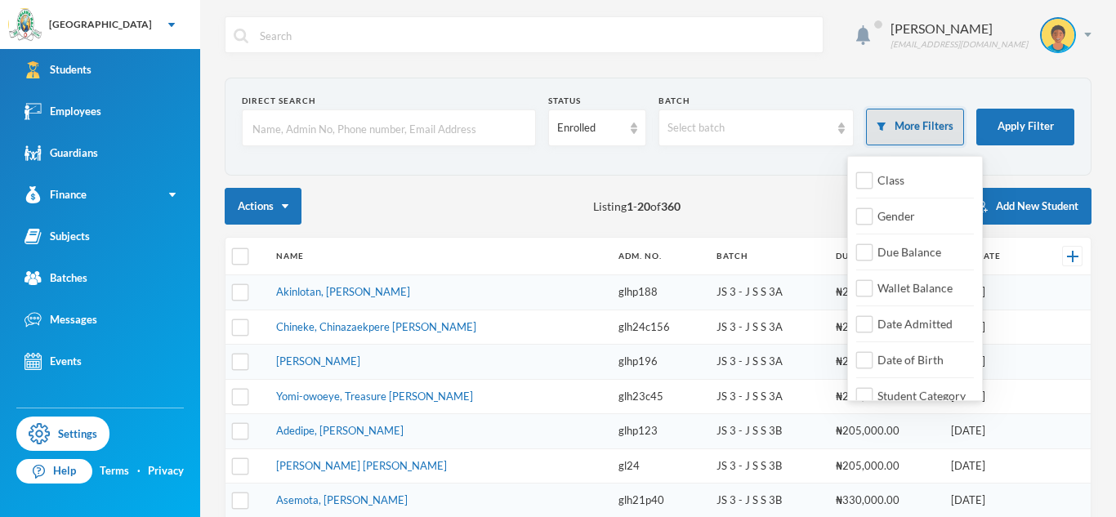
click at [936, 130] on button "More Filters" at bounding box center [915, 127] width 98 height 37
click at [878, 179] on span "Class" at bounding box center [891, 180] width 40 height 14
click at [874, 179] on input "Class" at bounding box center [864, 180] width 17 height 17
checkbox input "true"
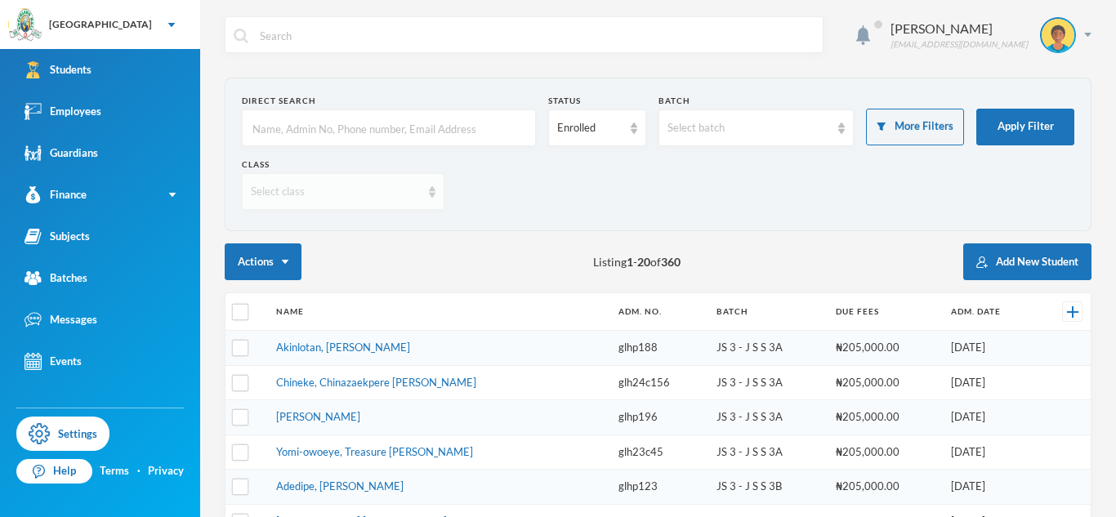
click at [297, 203] on div "Select class" at bounding box center [343, 191] width 203 height 37
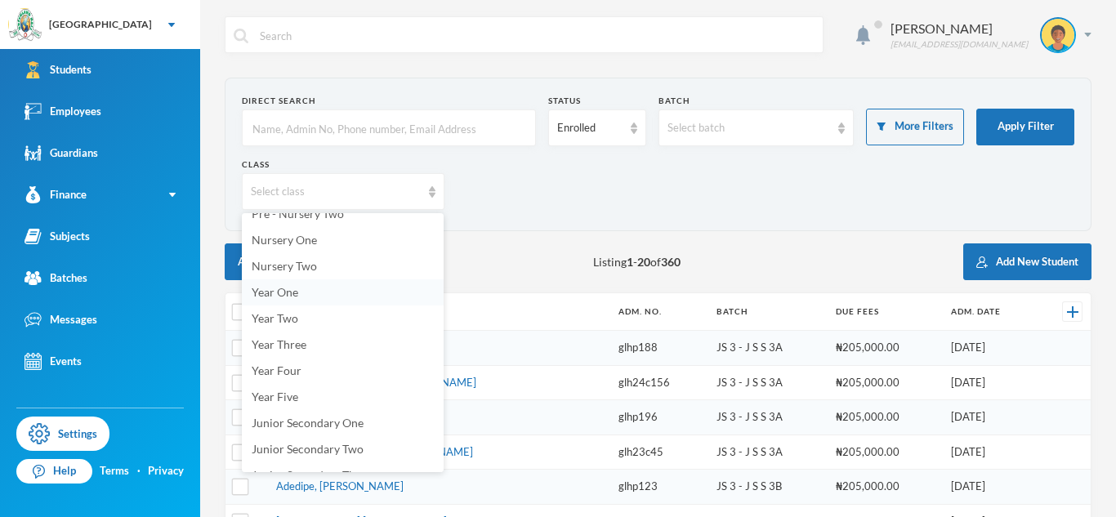
scroll to position [107, 0]
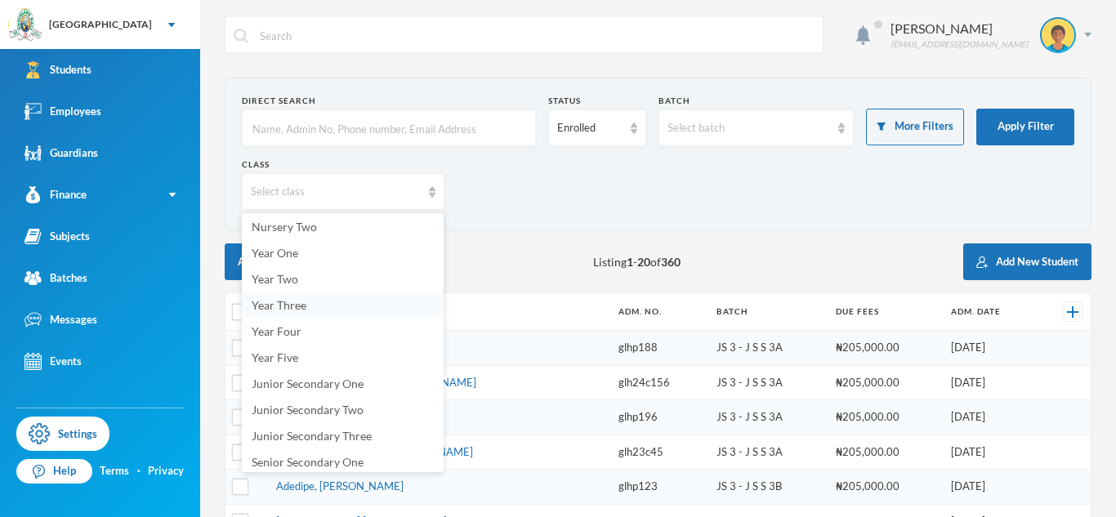
click at [286, 301] on span "Year Three" at bounding box center [279, 305] width 55 height 14
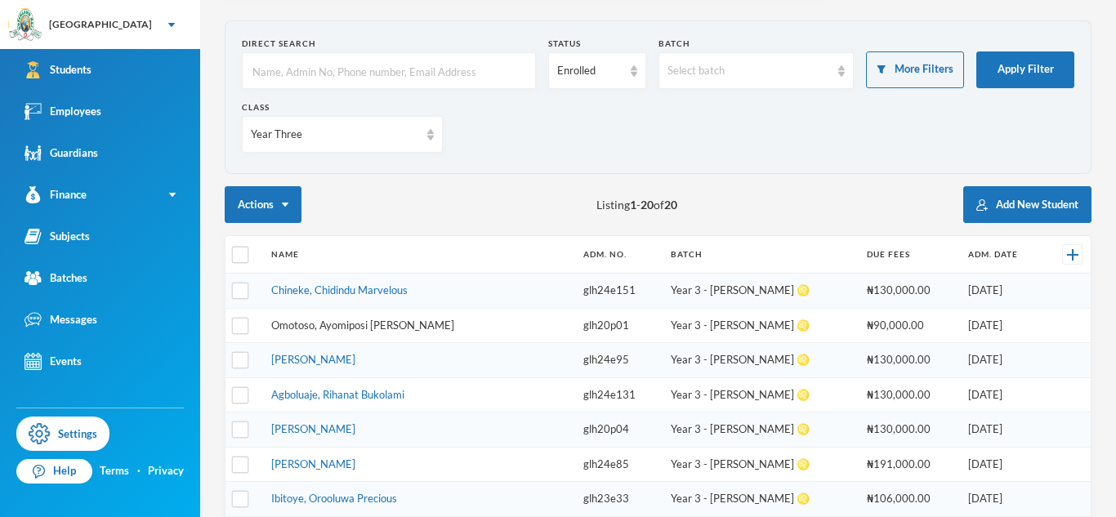
scroll to position [128, 0]
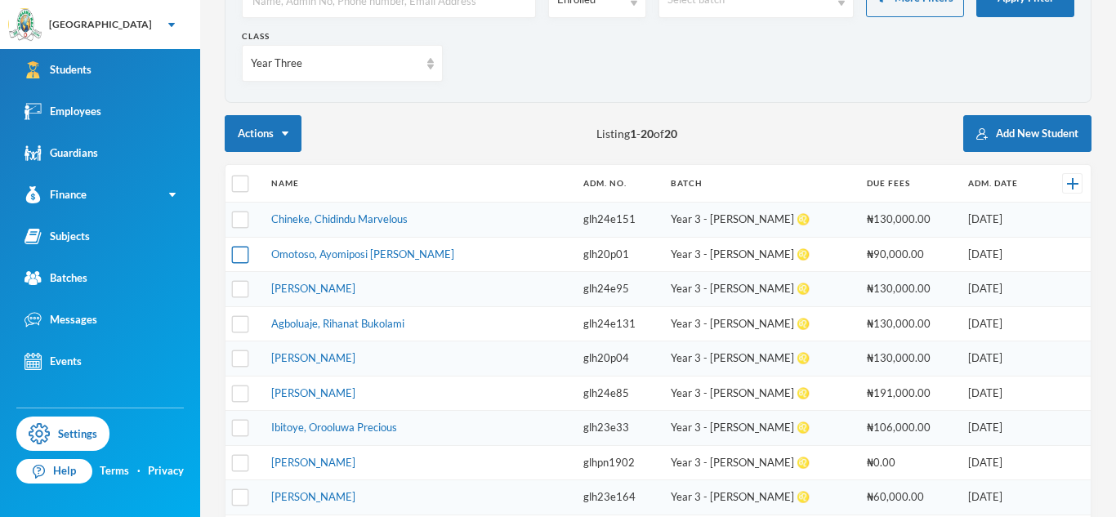
click at [237, 260] on input "checkbox" at bounding box center [240, 254] width 17 height 17
checkbox input "true"
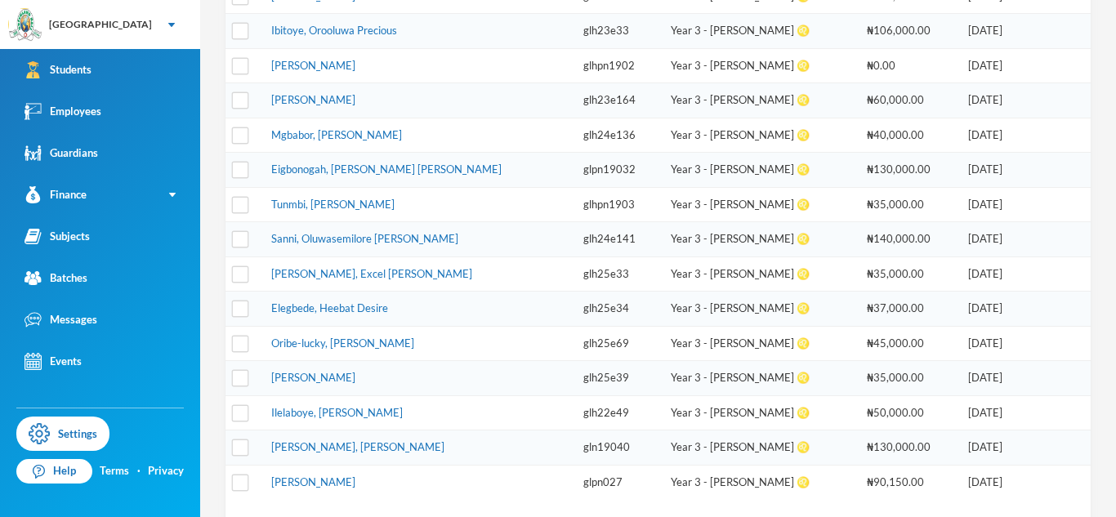
scroll to position [609, 0]
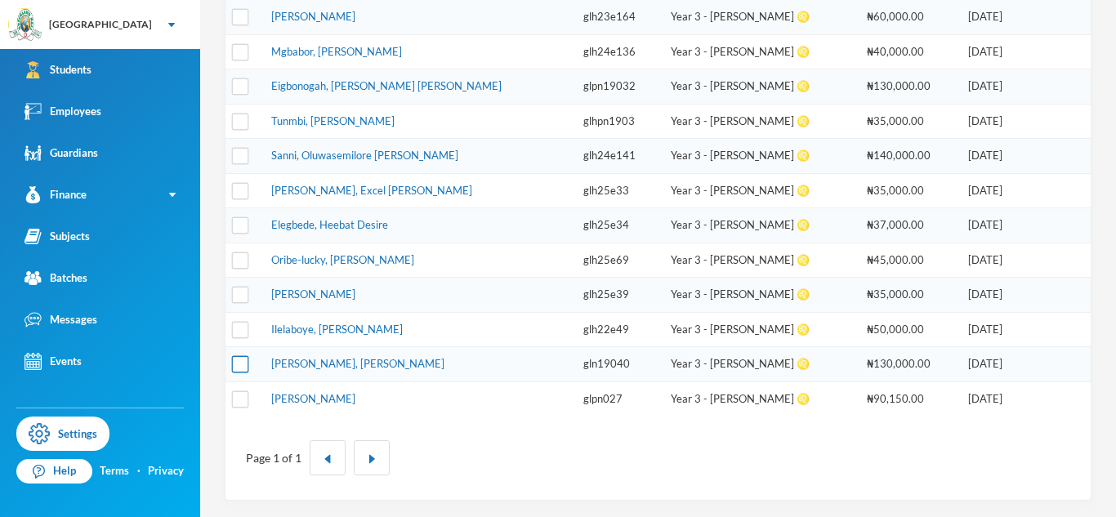
click at [237, 361] on input "checkbox" at bounding box center [240, 364] width 17 height 17
checkbox input "true"
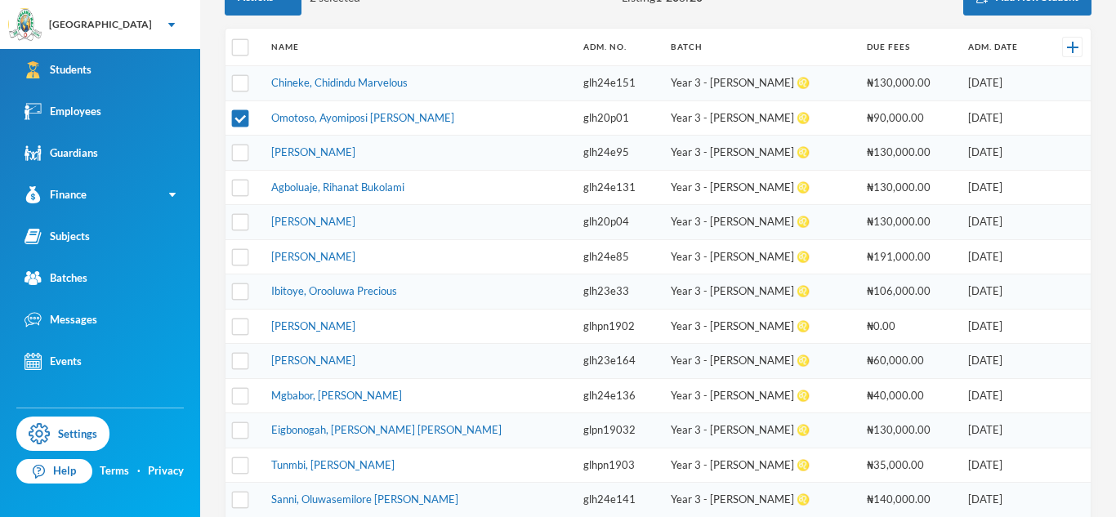
scroll to position [253, 0]
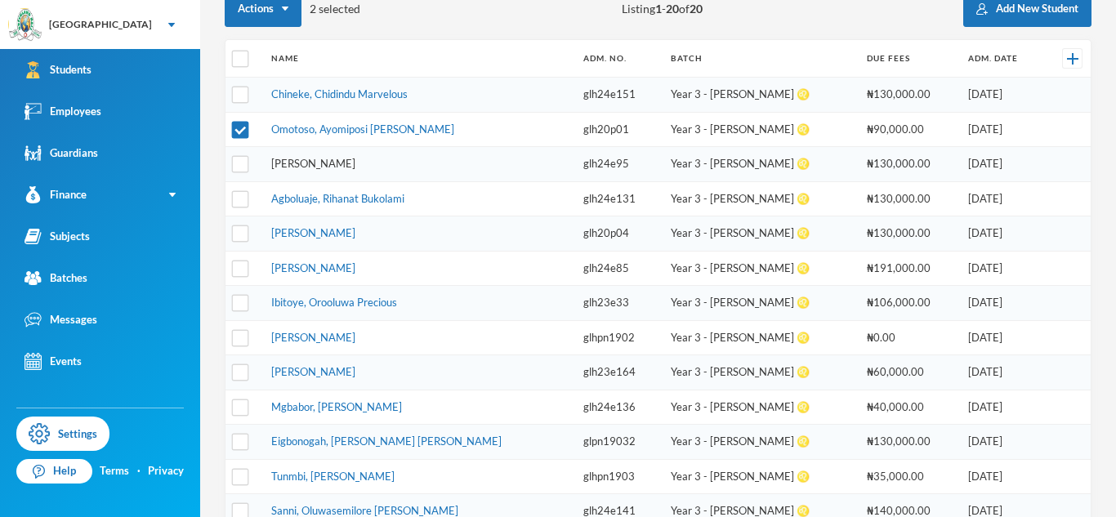
click at [342, 168] on link "[PERSON_NAME]" at bounding box center [313, 163] width 84 height 13
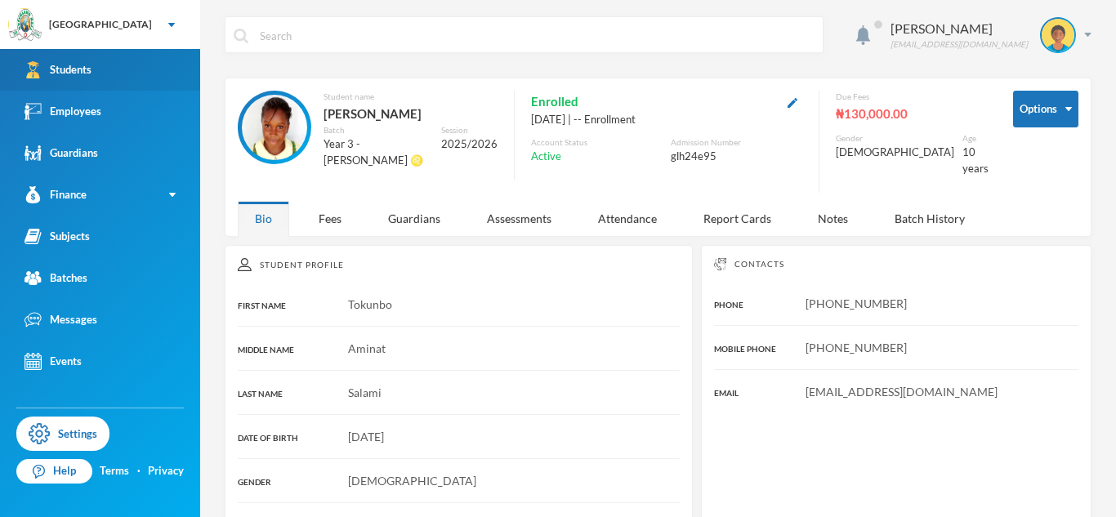
click at [168, 73] on link "Students" at bounding box center [100, 70] width 200 height 42
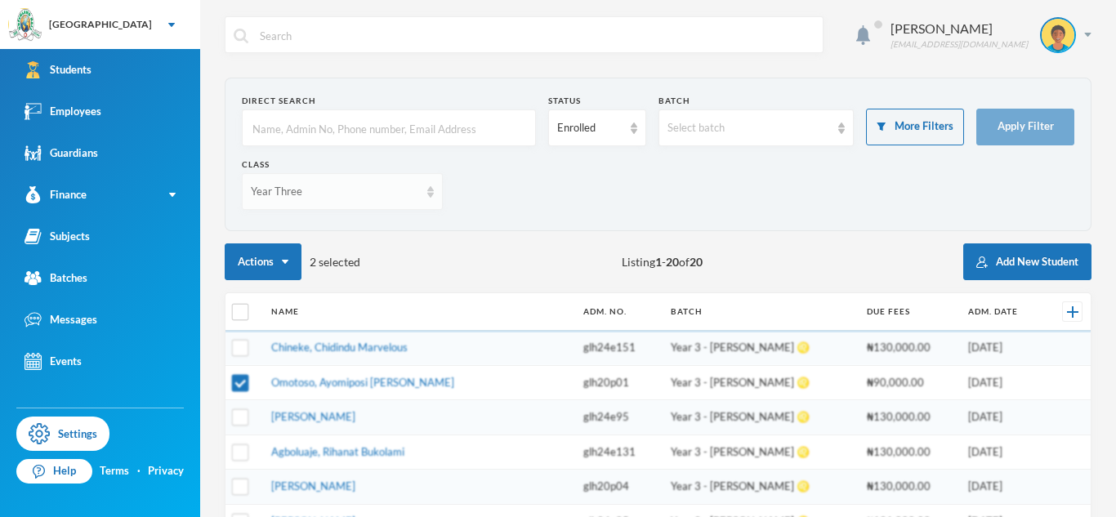
click at [376, 198] on div "Year Three" at bounding box center [335, 192] width 168 height 16
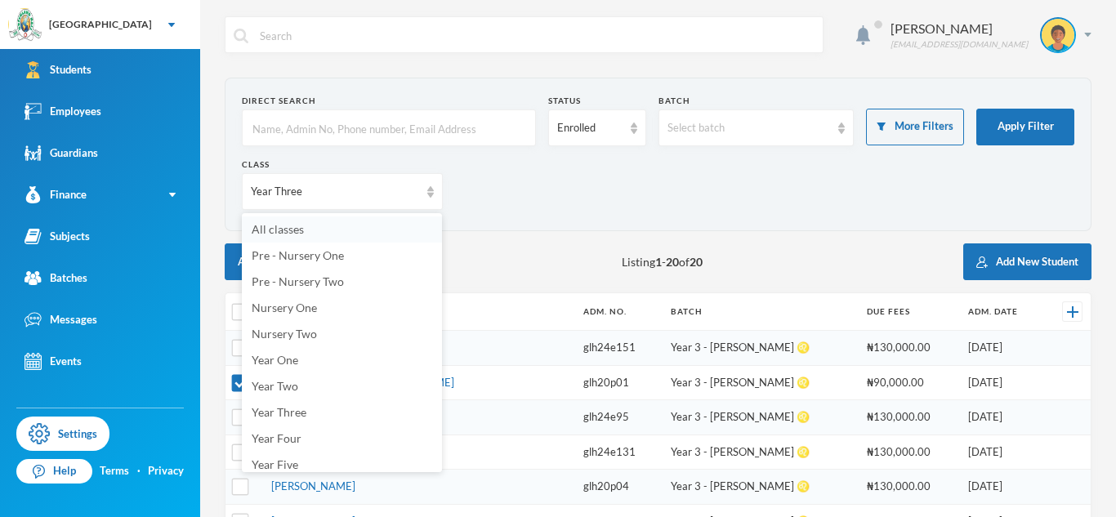
click at [377, 227] on li "All classes" at bounding box center [342, 230] width 200 height 26
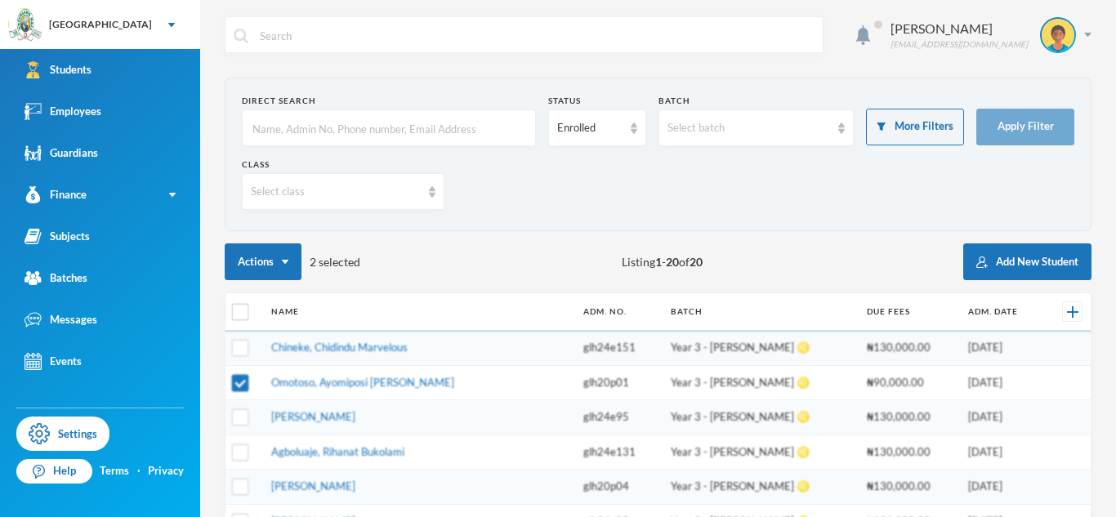
click at [366, 126] on input "text" at bounding box center [389, 128] width 276 height 37
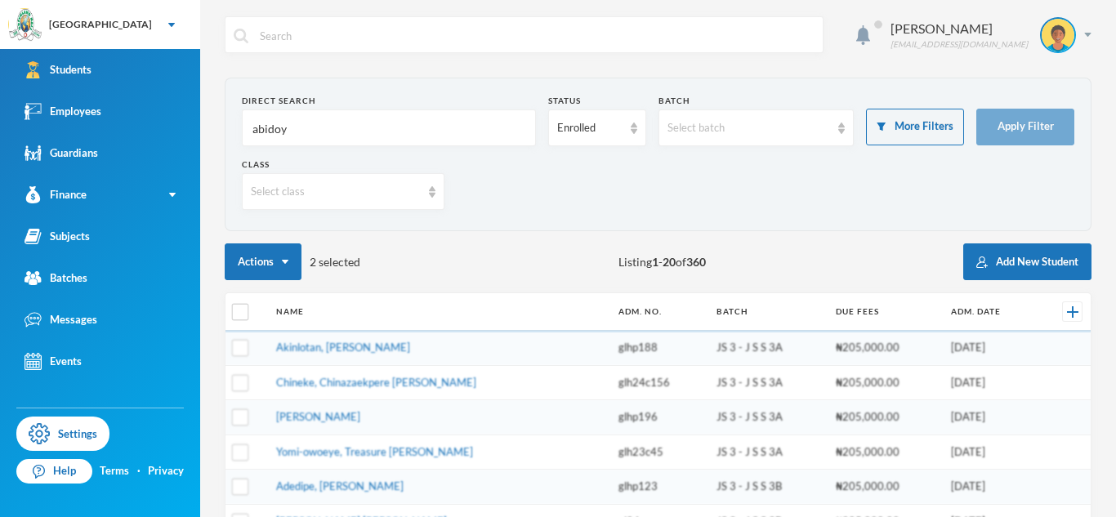
type input "abidoye"
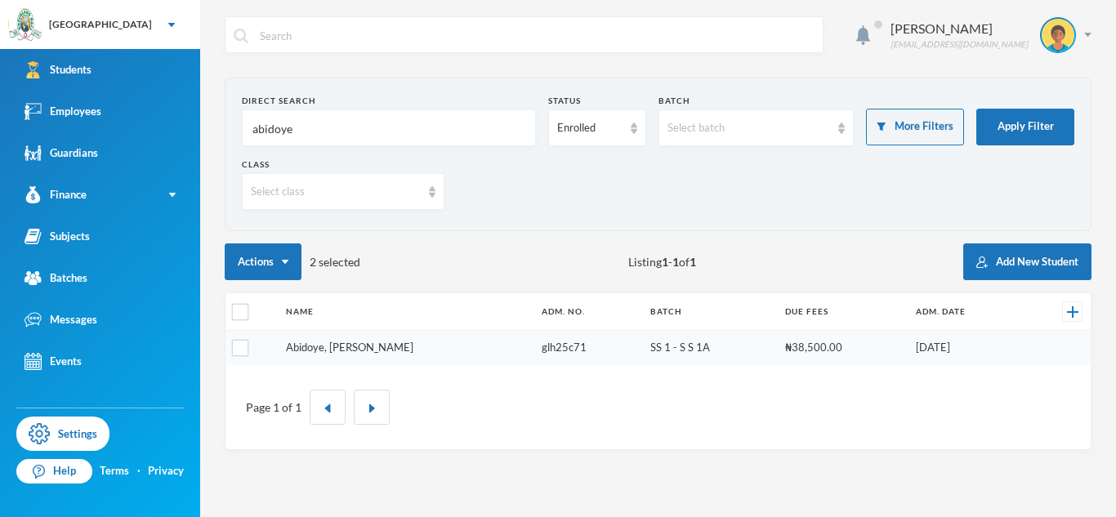
click at [359, 346] on link "Abidoye, [PERSON_NAME]" at bounding box center [349, 347] width 127 height 13
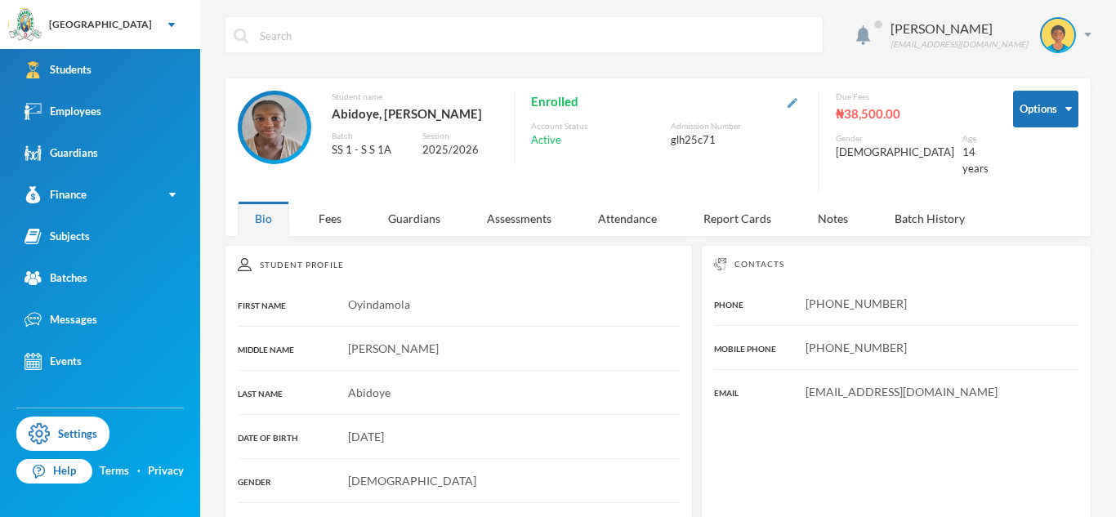
click at [798, 103] on img "button" at bounding box center [793, 103] width 10 height 10
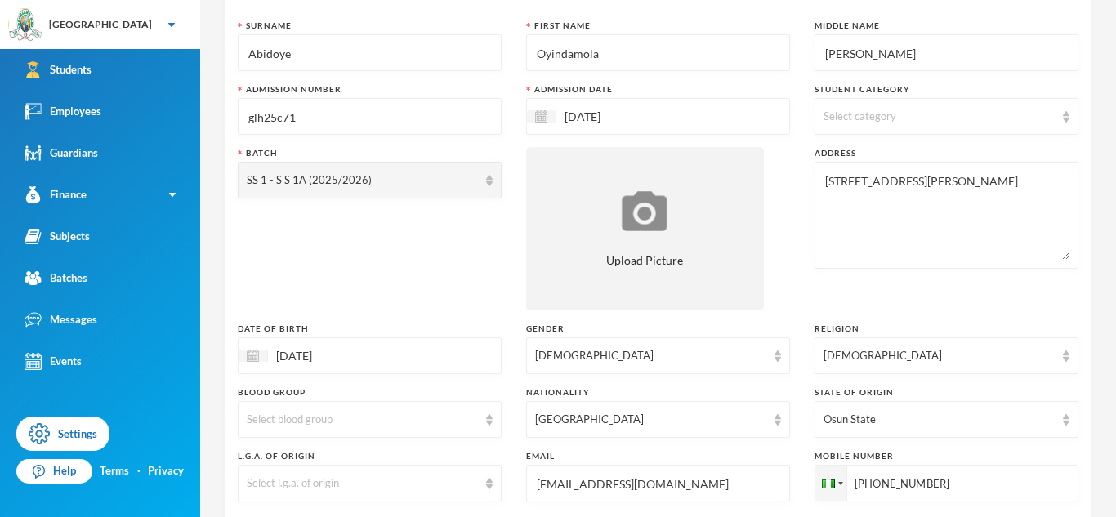
scroll to position [136, 0]
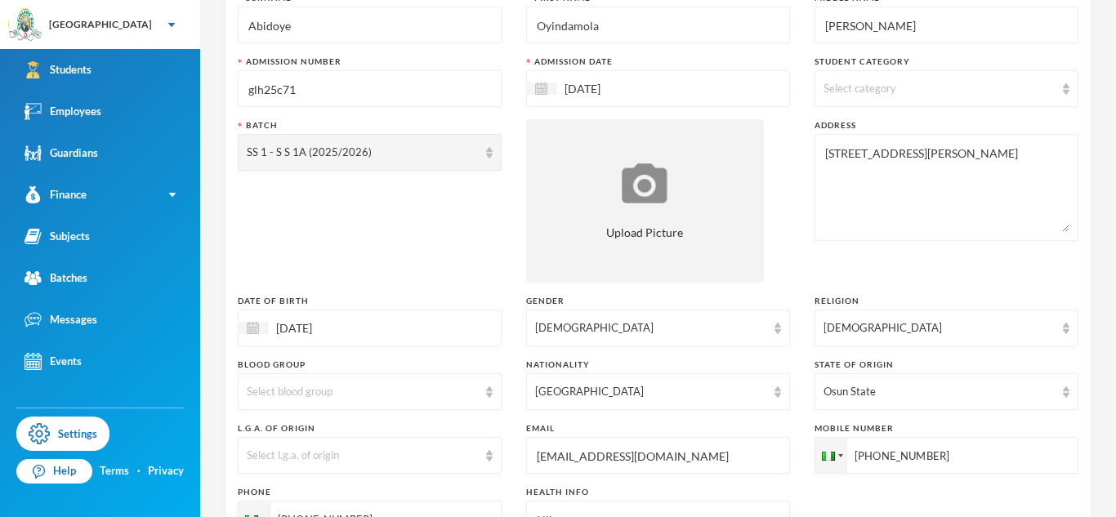
click at [478, 327] on div "12/01/2012" at bounding box center [370, 328] width 264 height 37
click at [324, 333] on input "12/01/002012" at bounding box center [336, 328] width 137 height 19
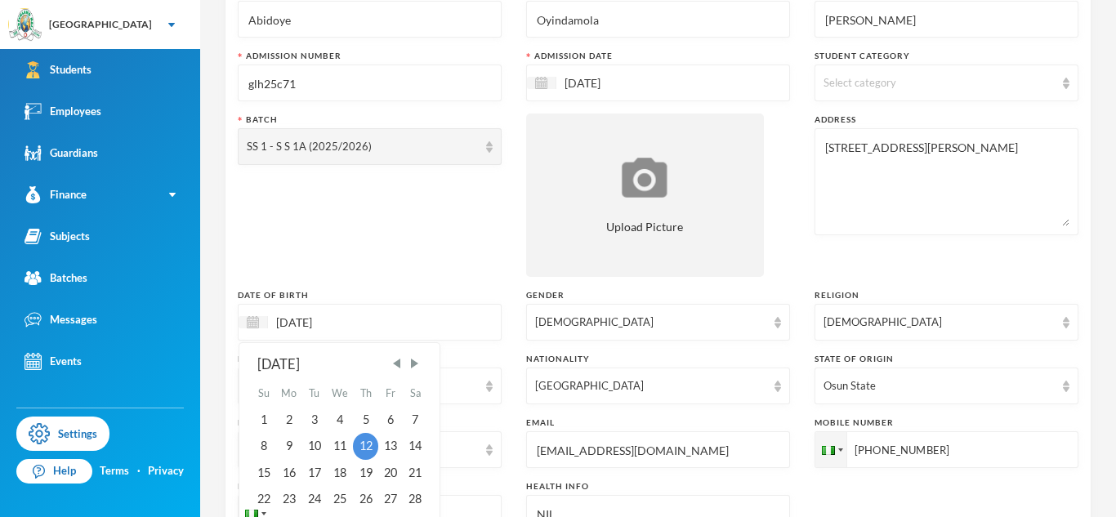
scroll to position [135, 0]
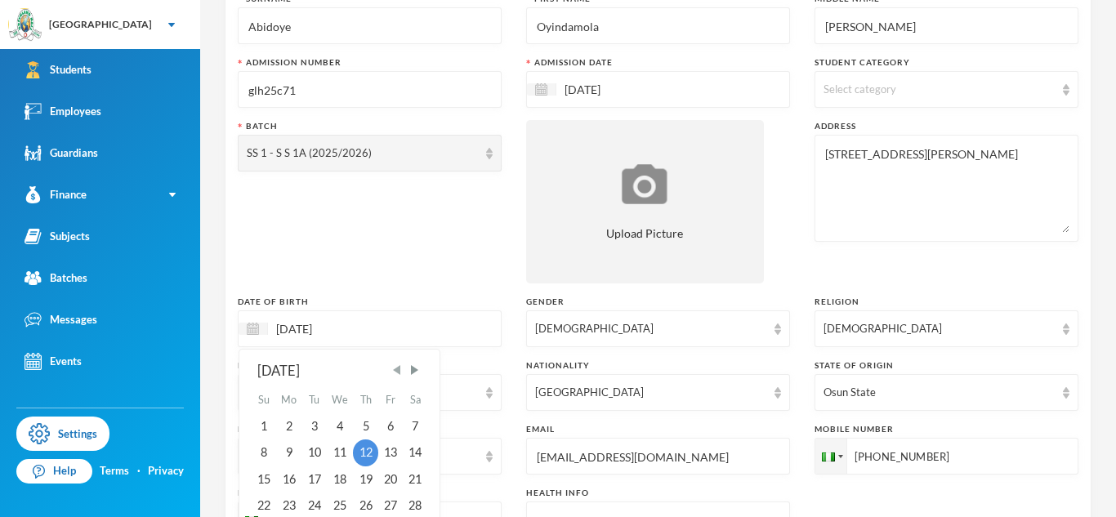
click at [400, 366] on span "Previous Month" at bounding box center [397, 370] width 15 height 15
click at [366, 418] on div "1" at bounding box center [365, 427] width 25 height 26
click at [318, 329] on input "01/12/02012" at bounding box center [336, 329] width 137 height 19
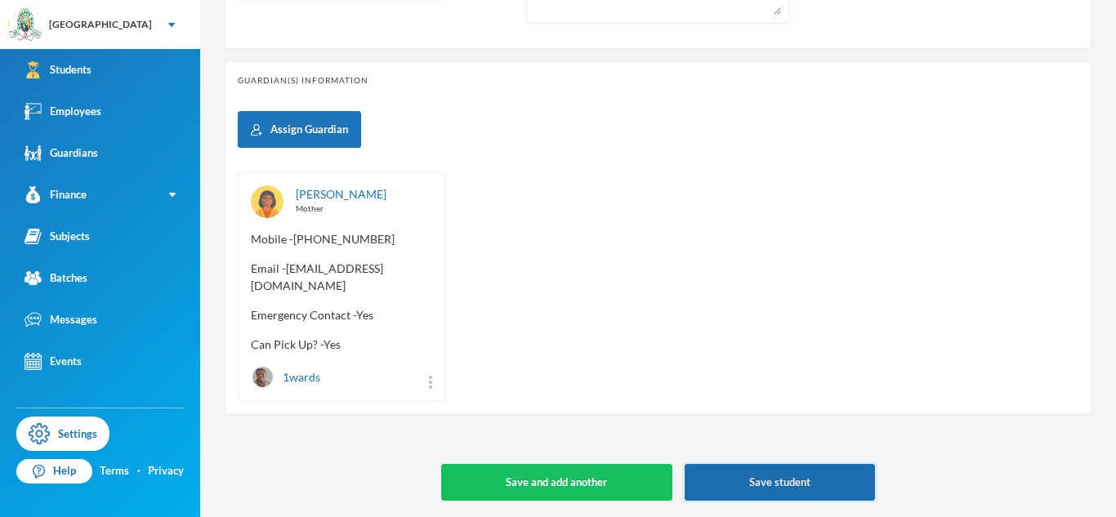
type input "01/12/2012"
click at [831, 480] on button "Save student" at bounding box center [780, 482] width 190 height 37
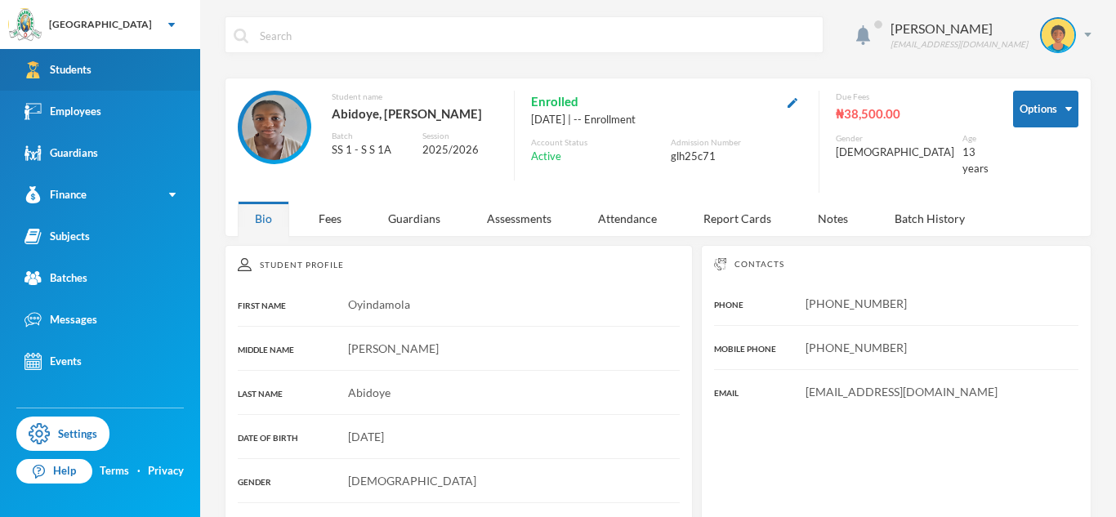
click at [98, 86] on link "Students" at bounding box center [100, 70] width 200 height 42
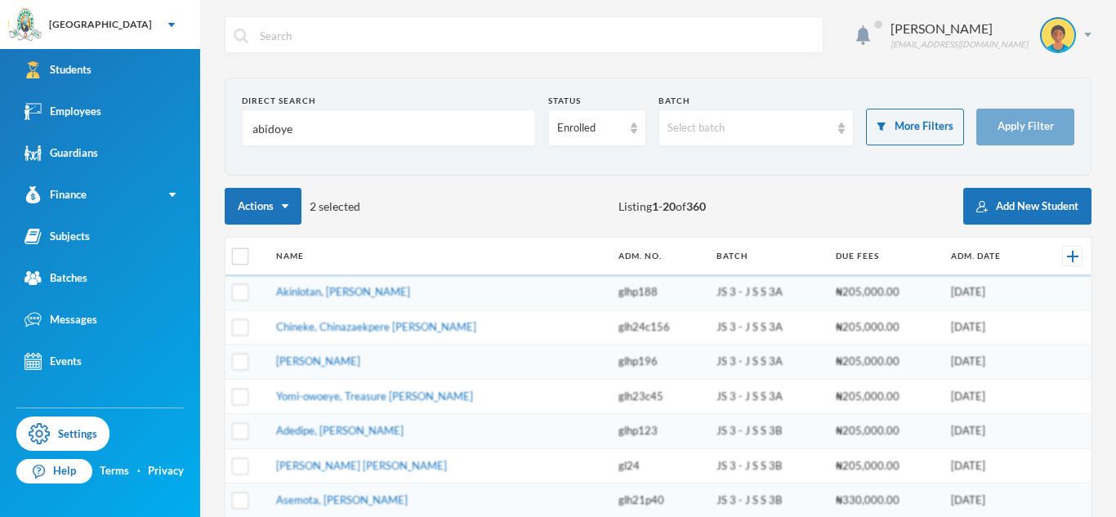
click at [275, 136] on input "abidoye" at bounding box center [389, 128] width 276 height 37
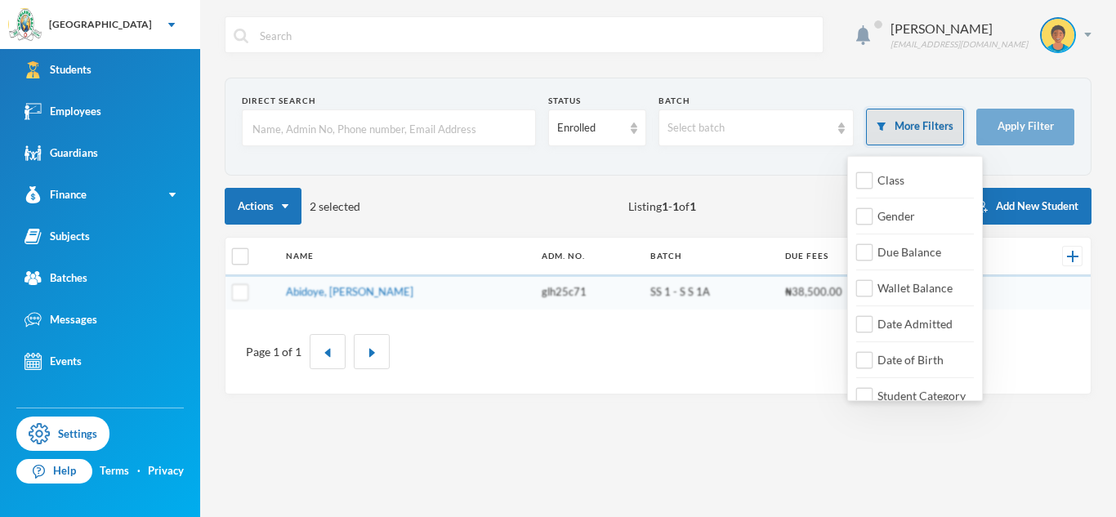
click at [901, 123] on button "More Filters" at bounding box center [915, 127] width 98 height 37
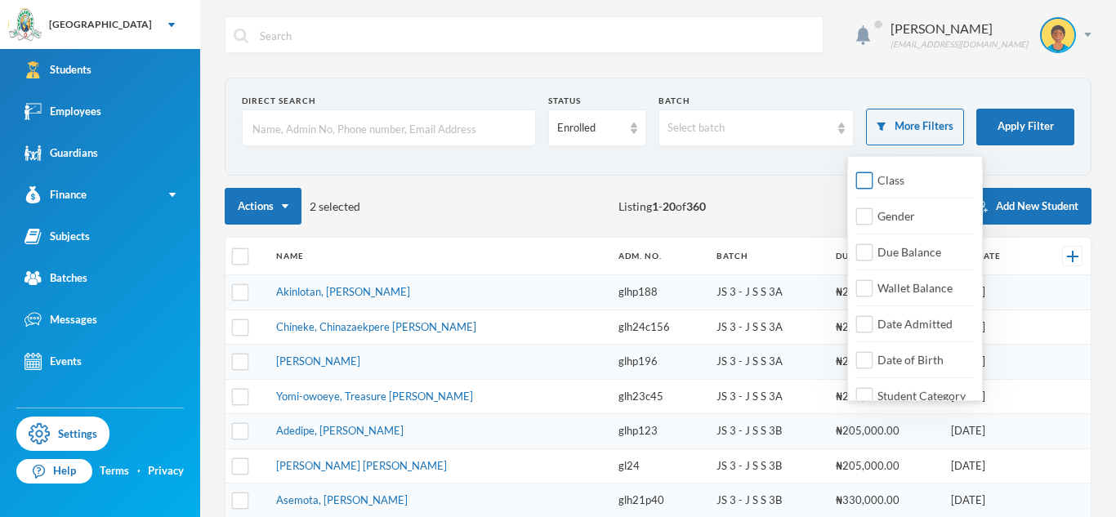
click at [895, 180] on span "Class" at bounding box center [891, 180] width 40 height 14
click at [874, 180] on input "Class" at bounding box center [864, 180] width 17 height 17
checkbox input "true"
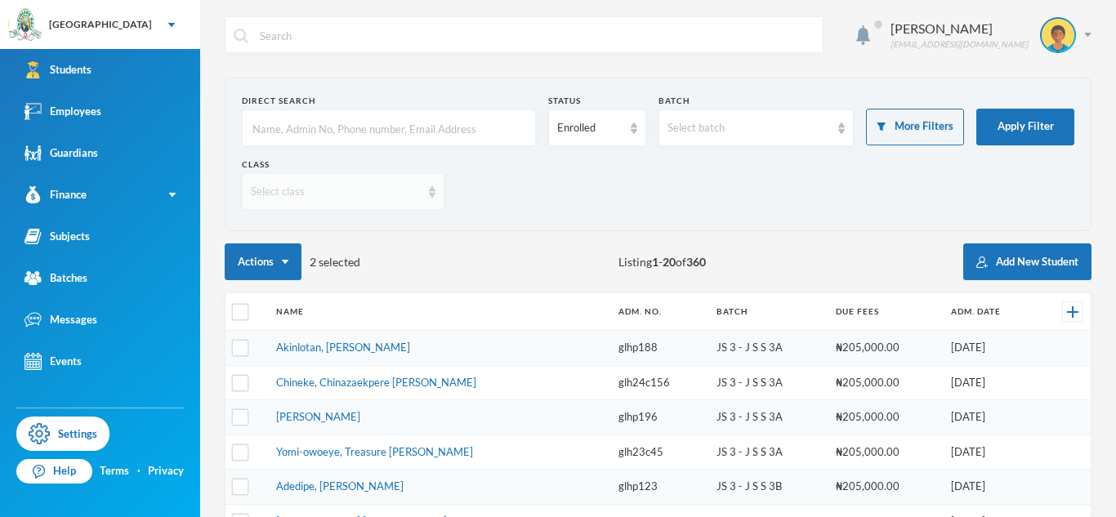
click at [382, 194] on div "Select class" at bounding box center [336, 192] width 170 height 16
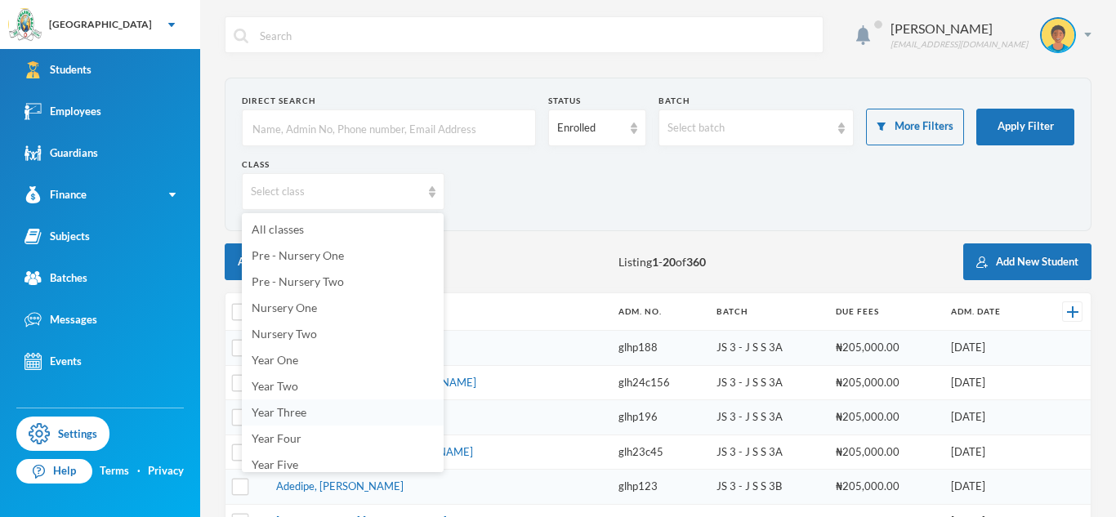
click at [349, 409] on li "Year Three" at bounding box center [343, 413] width 202 height 26
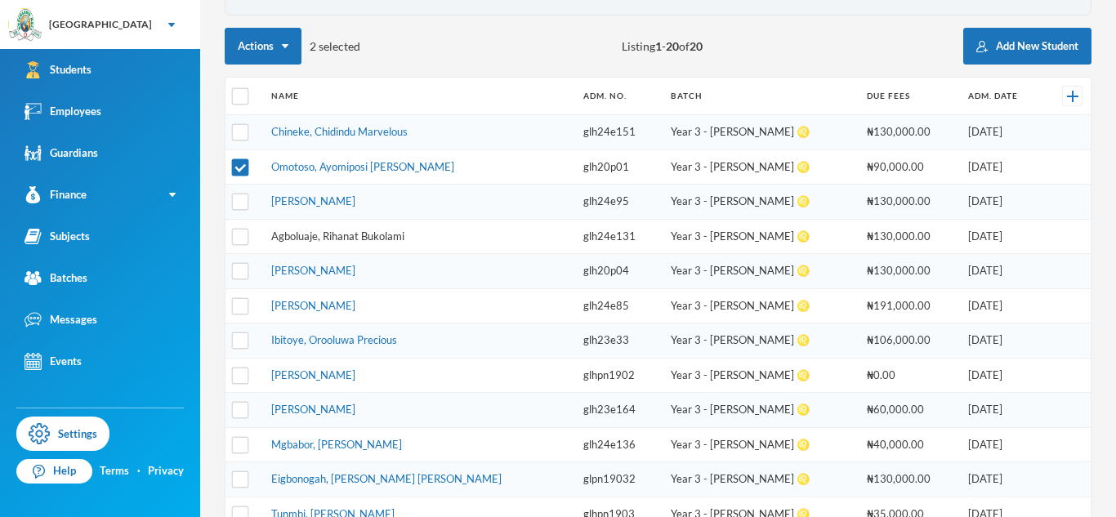
scroll to position [213, 0]
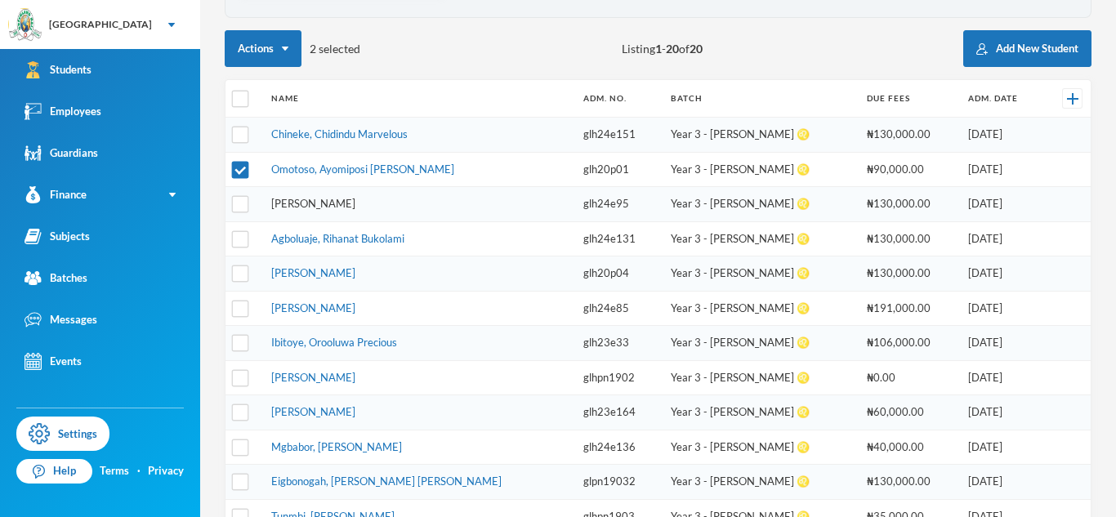
click at [302, 199] on link "[PERSON_NAME]" at bounding box center [313, 203] width 84 height 13
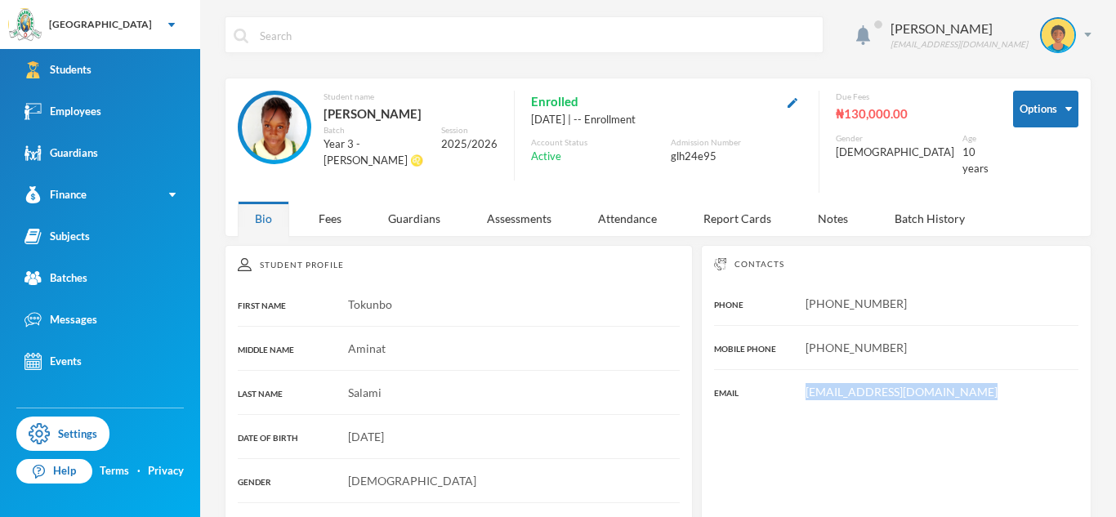
drag, startPoint x: 807, startPoint y: 380, endPoint x: 1008, endPoint y: 387, distance: 200.3
click at [1008, 387] on div "Olawunmiolawoyin42@gmail.com" at bounding box center [896, 391] width 364 height 17
copy span "Olawunmiolawoyin42@gmail.com"
drag, startPoint x: 906, startPoint y: 290, endPoint x: 803, endPoint y: 296, distance: 103.1
click at [803, 296] on div "+234 812 340 0018" at bounding box center [896, 303] width 364 height 17
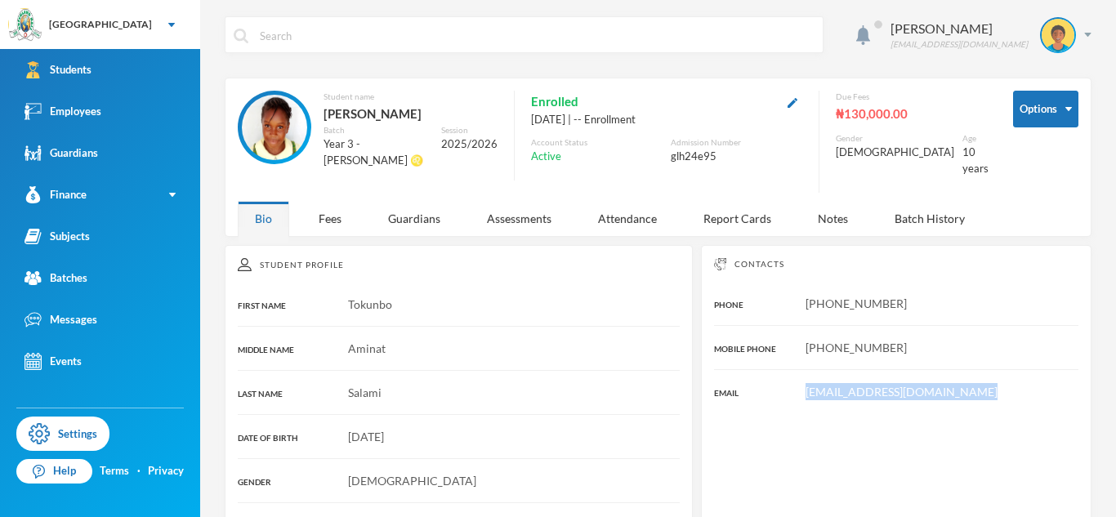
copy span "+234 812 340 0018"
drag, startPoint x: 808, startPoint y: 381, endPoint x: 976, endPoint y: 390, distance: 167.8
click at [976, 390] on div "Contacts PHONE +234 812 340 0018 MOBILE PHONE +234 802 340 0018 EMAIL Olawunmio…" at bounding box center [896, 407] width 391 height 324
copy span "Olawunmiolawoyin42@gmail.com"
click at [901, 297] on span "+234 812 340 0018" at bounding box center [856, 304] width 101 height 14
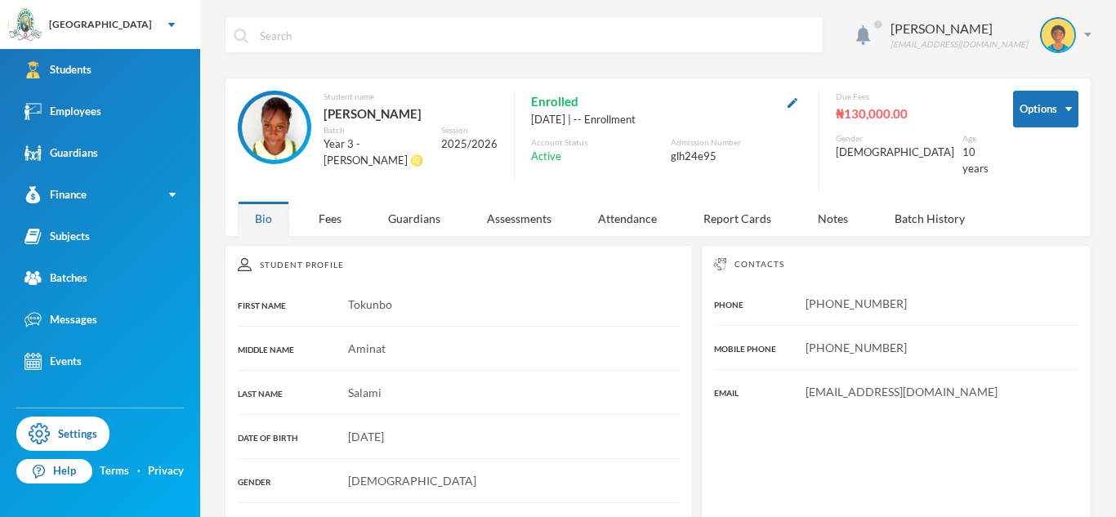
drag, startPoint x: 905, startPoint y: 293, endPoint x: 793, endPoint y: 281, distance: 112.5
click at [793, 281] on div "Contacts PHONE +234 812 340 0018 MOBILE PHONE +234 802 340 0018 EMAIL Olawunmio…" at bounding box center [896, 407] width 391 height 324
copy span "+234 812 340 0018"
click at [793, 281] on div "Contacts PHONE +234 812 340 0018 MOBILE PHONE +234 802 340 0018 EMAIL Olawunmio…" at bounding box center [896, 407] width 391 height 324
click at [852, 297] on span "+234 812 340 0018" at bounding box center [856, 304] width 101 height 14
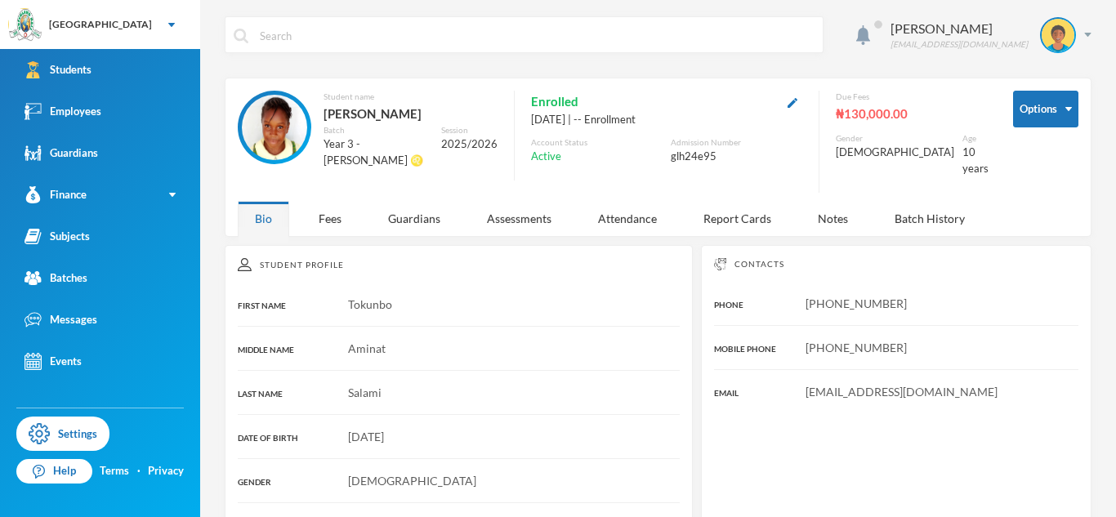
click at [852, 297] on span "+234 812 340 0018" at bounding box center [856, 304] width 101 height 14
copy span "+234 812 340 0018"
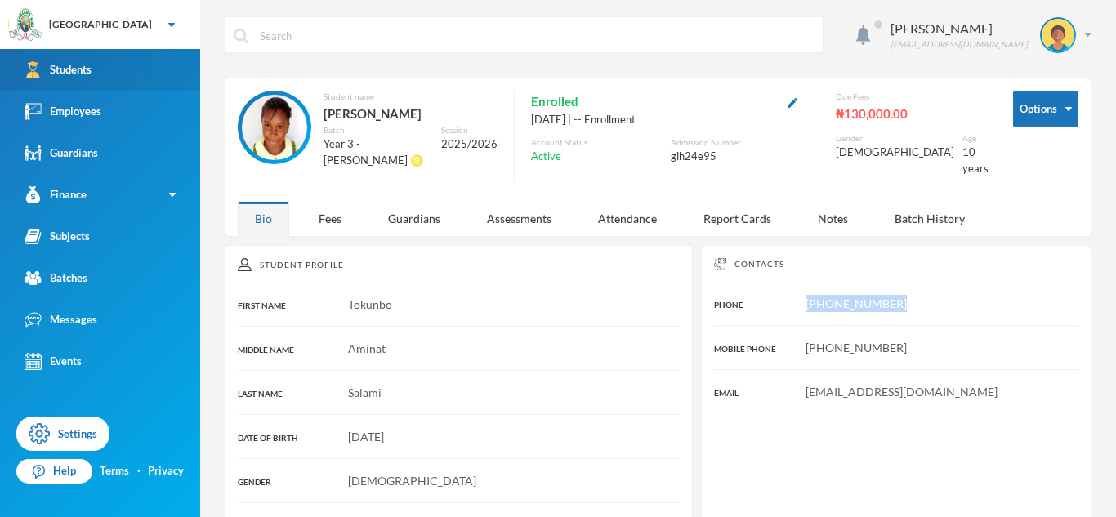
click at [170, 78] on link "Students" at bounding box center [100, 70] width 200 height 42
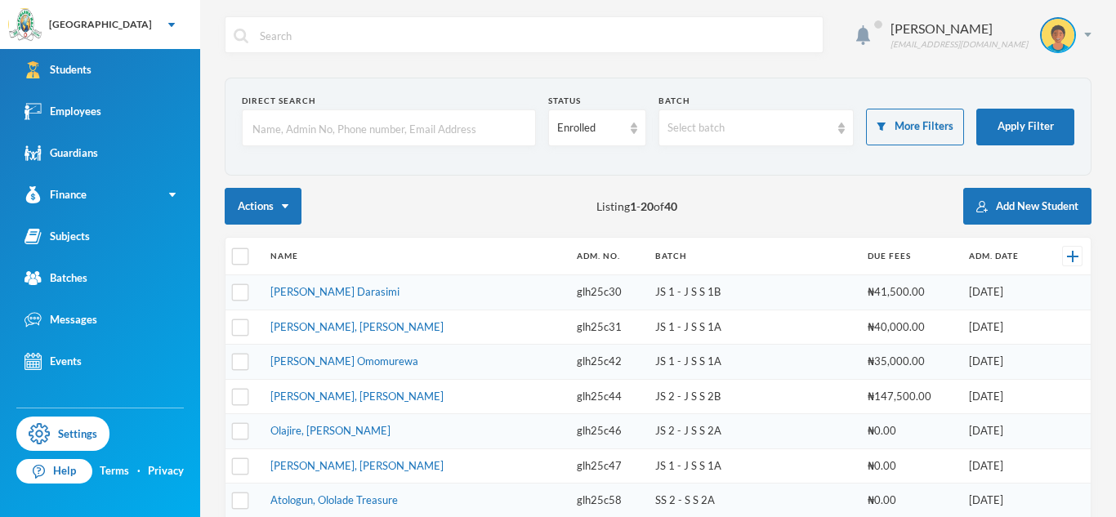
click at [294, 141] on input "text" at bounding box center [389, 128] width 276 height 37
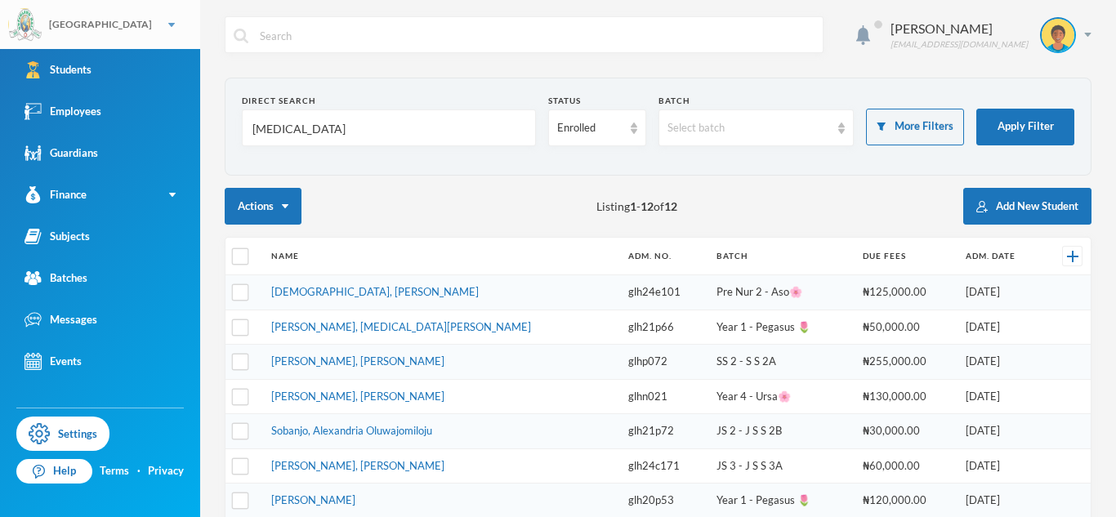
type input "Alli"
